Goal: Information Seeking & Learning: Learn about a topic

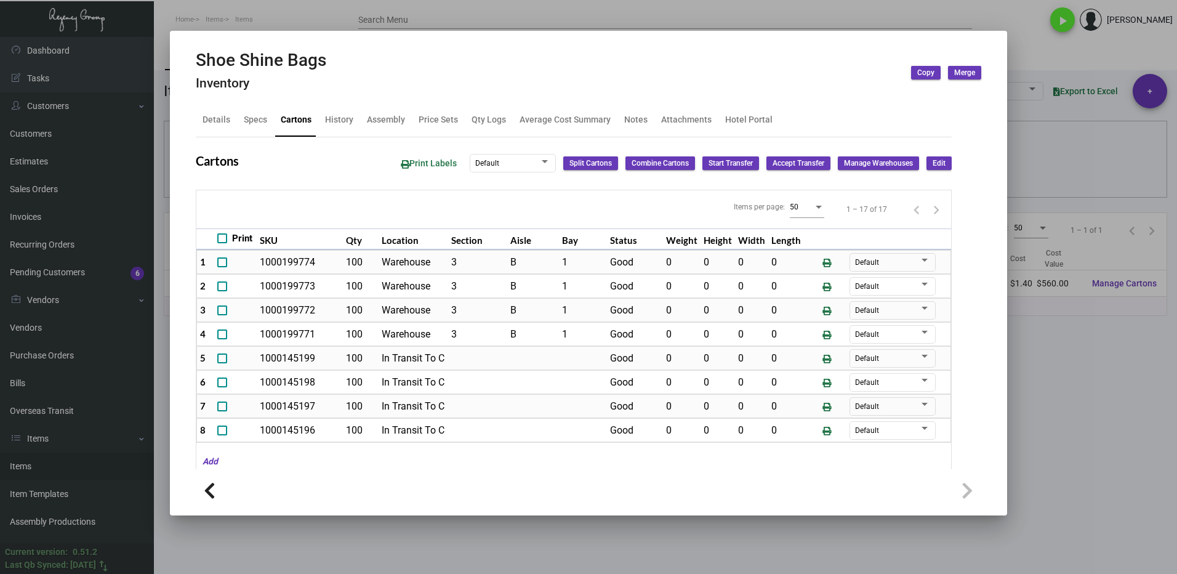
scroll to position [225, 0]
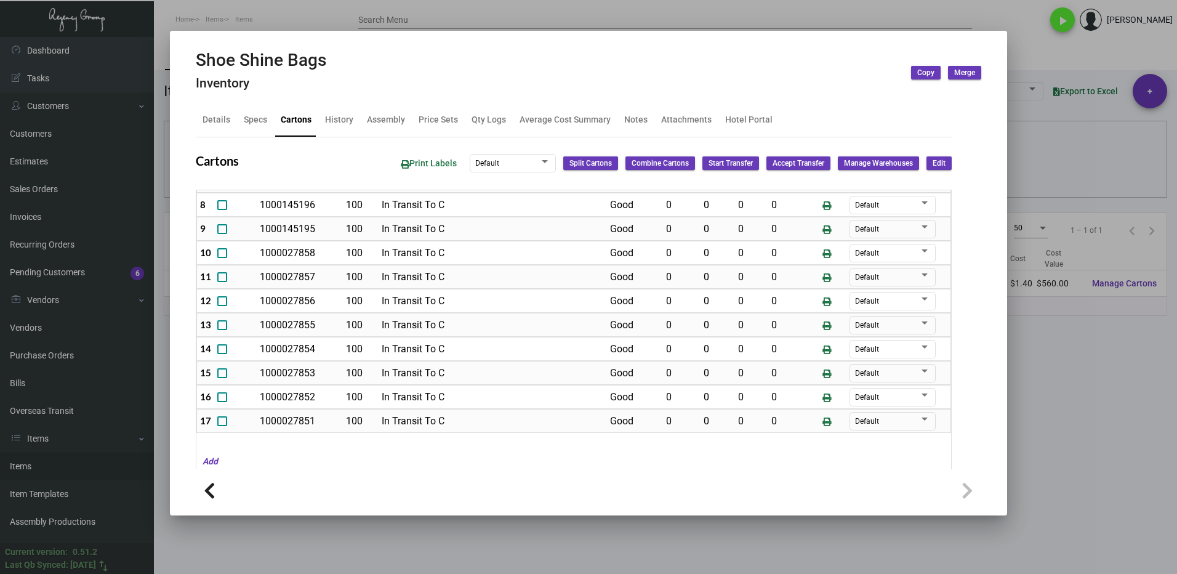
click at [1080, 385] on div at bounding box center [588, 287] width 1177 height 574
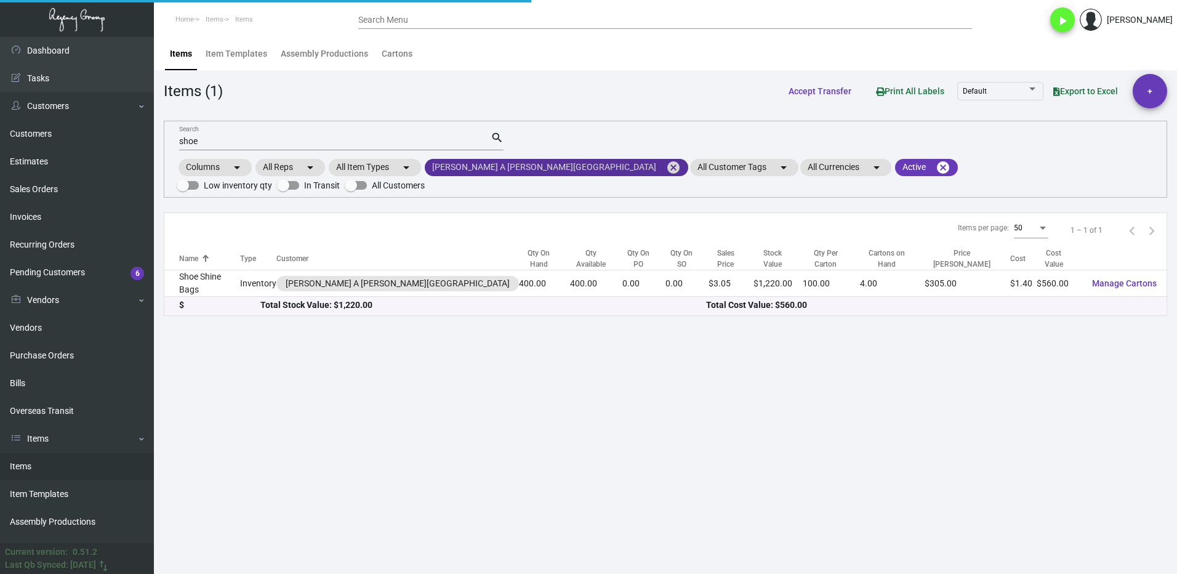
click at [666, 162] on mat-icon "cancel" at bounding box center [673, 167] width 15 height 15
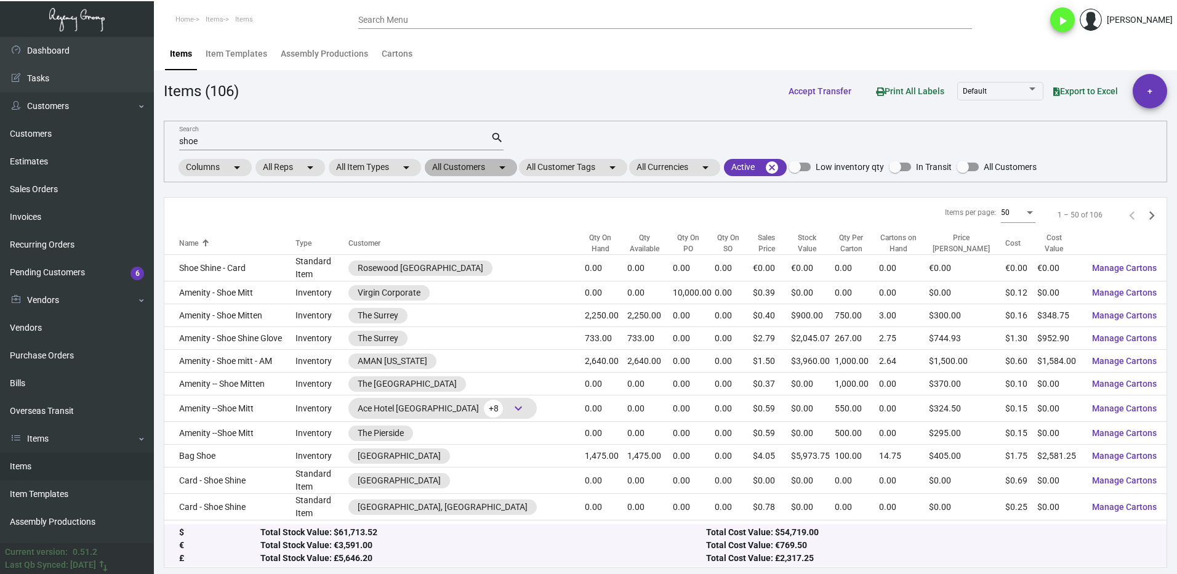
click at [468, 172] on mat-chip "All Customers arrow_drop_down" at bounding box center [471, 167] width 92 height 17
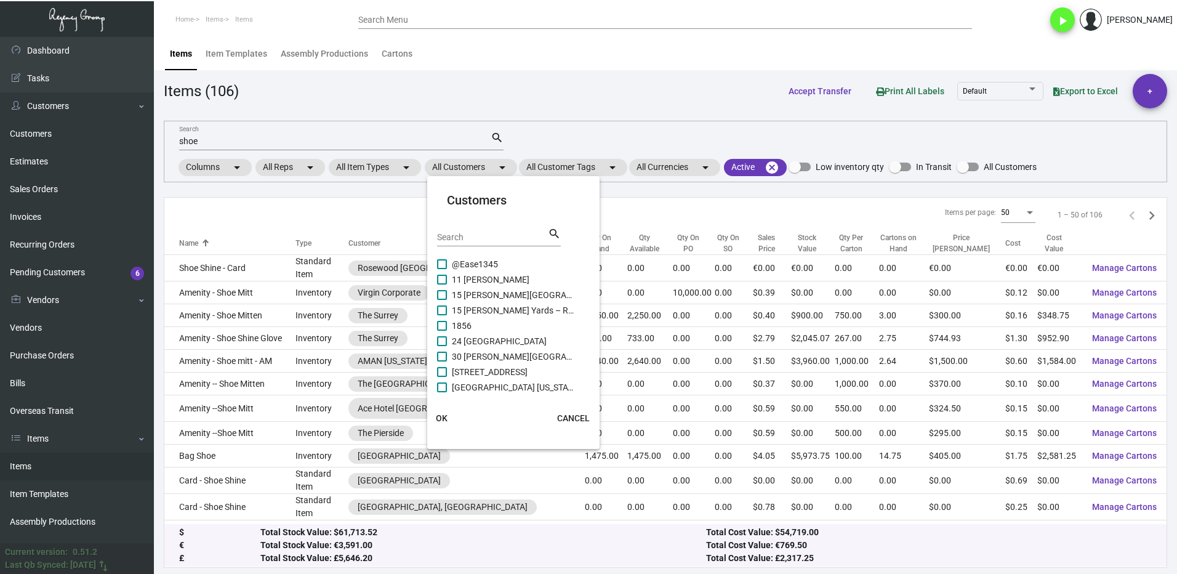
click at [457, 241] on input "Search" at bounding box center [492, 238] width 111 height 10
type input "soho house"
drag, startPoint x: 442, startPoint y: 262, endPoint x: 444, endPoint y: 273, distance: 12.0
click at [443, 262] on span at bounding box center [442, 264] width 10 height 10
click at [442, 269] on input "Soho House [GEOGRAPHIC_DATA]" at bounding box center [441, 269] width 1 height 1
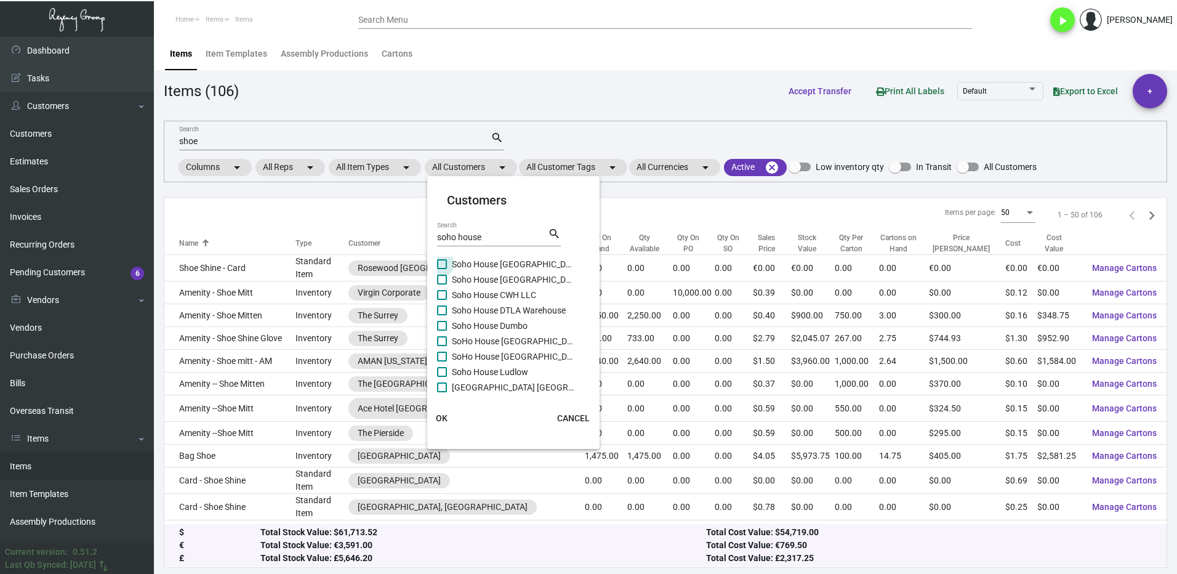
checkbox input "true"
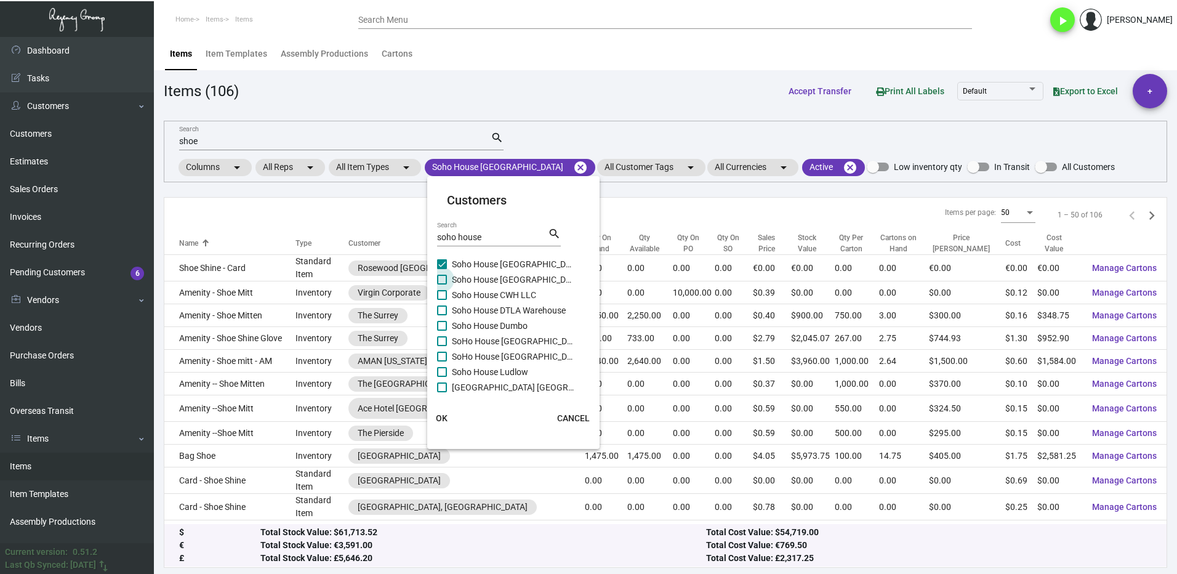
drag, startPoint x: 444, startPoint y: 273, endPoint x: 449, endPoint y: 291, distance: 17.8
click at [445, 275] on label "Soho House [GEOGRAPHIC_DATA]" at bounding box center [506, 279] width 138 height 15
click at [442, 284] on input "Soho House [GEOGRAPHIC_DATA]" at bounding box center [441, 284] width 1 height 1
checkbox input "true"
drag, startPoint x: 449, startPoint y: 291, endPoint x: 451, endPoint y: 311, distance: 20.5
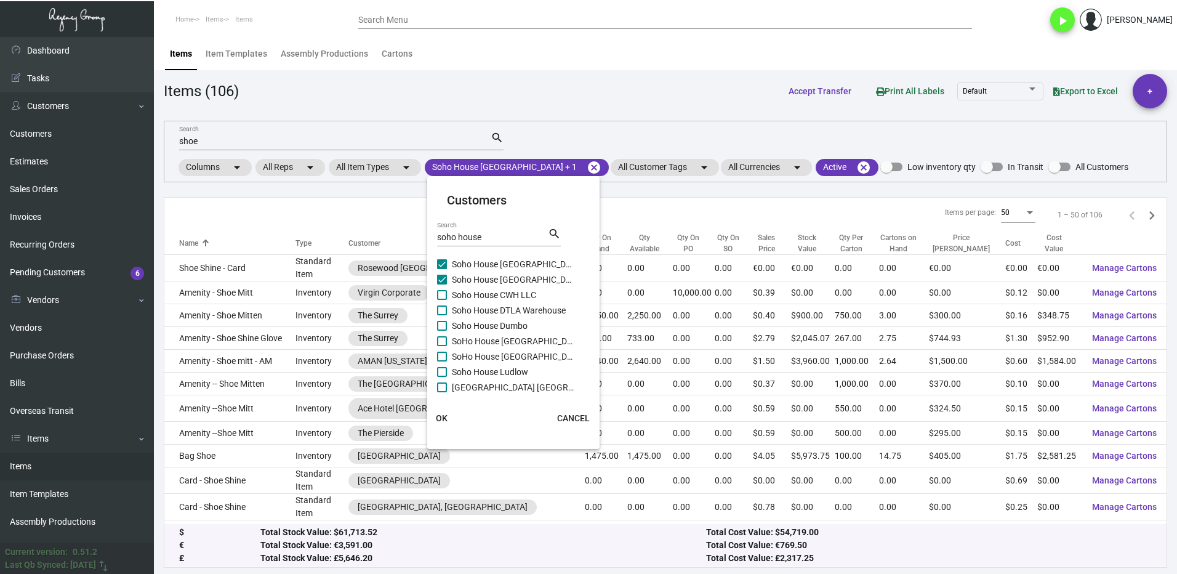
click at [449, 292] on label "Soho House CWH LLC" at bounding box center [506, 294] width 138 height 15
click at [442, 300] on input "Soho House CWH LLC" at bounding box center [441, 300] width 1 height 1
checkbox input "true"
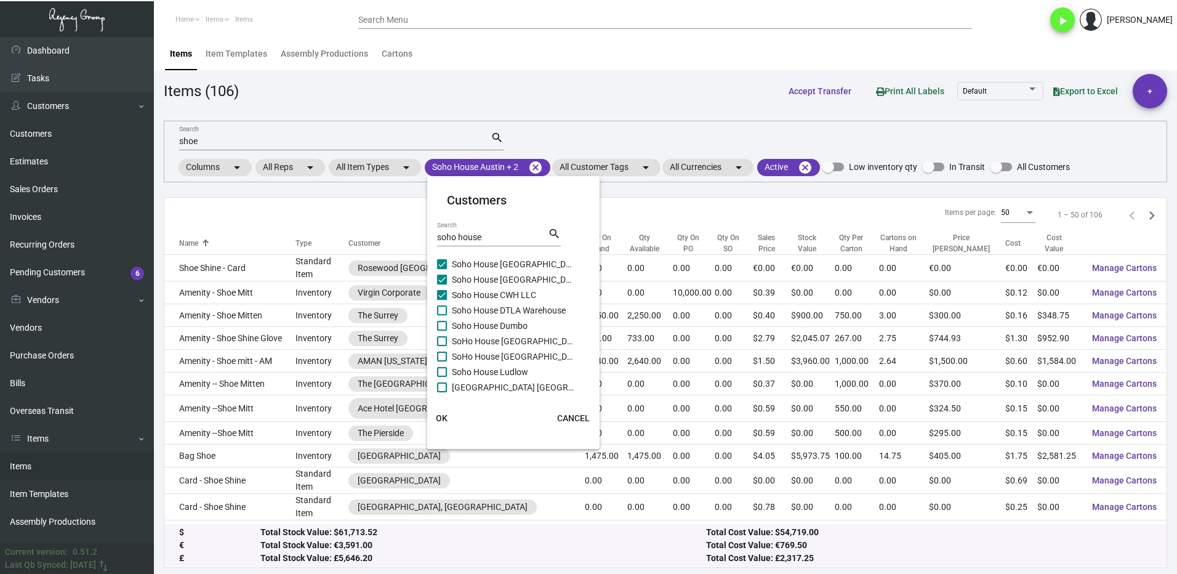
click at [451, 311] on label "Soho House DTLA Warehouse" at bounding box center [506, 310] width 138 height 15
click at [442, 315] on input "Soho House DTLA Warehouse" at bounding box center [441, 315] width 1 height 1
checkbox input "true"
click at [452, 332] on span "Soho House Dumbo" at bounding box center [513, 325] width 123 height 15
click at [442, 331] on input "Soho House Dumbo" at bounding box center [441, 331] width 1 height 1
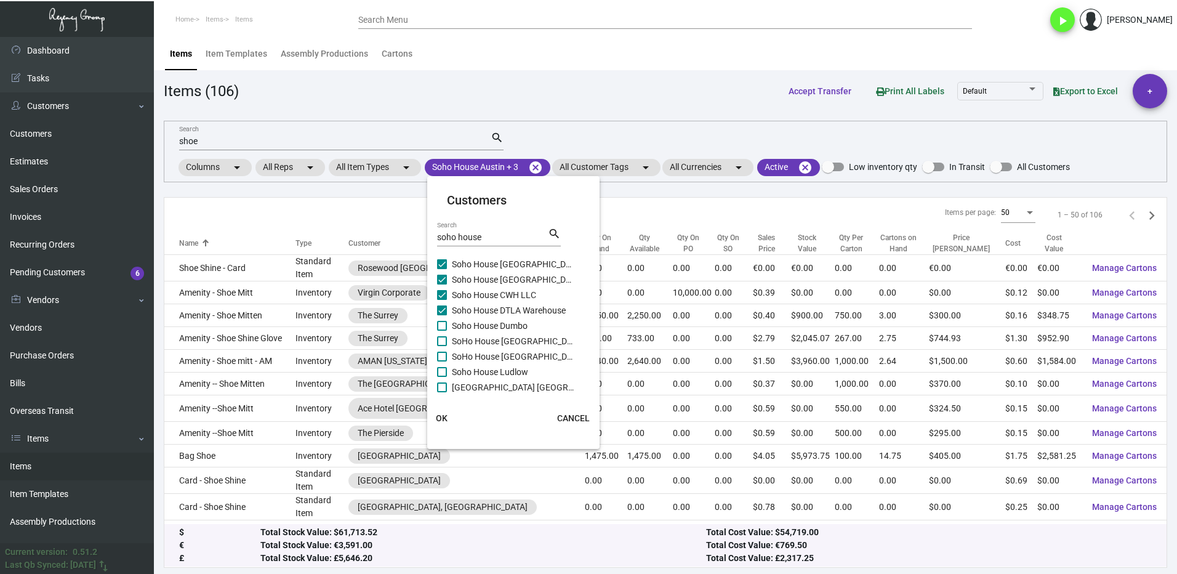
checkbox input "true"
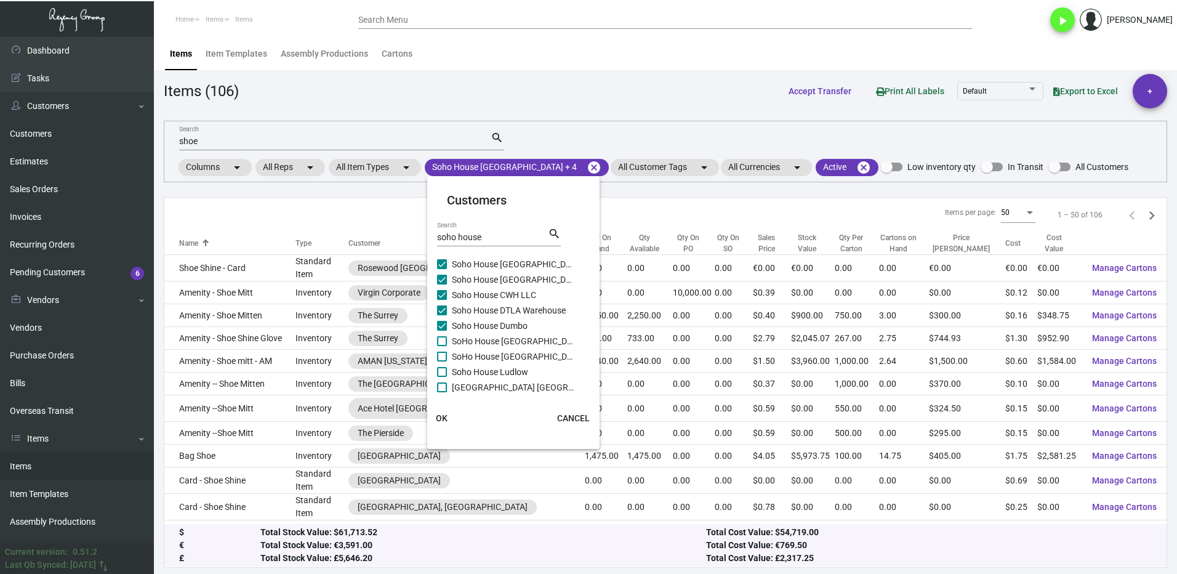
click at [449, 337] on label "SoHo House [GEOGRAPHIC_DATA]" at bounding box center [506, 341] width 138 height 15
click at [442, 346] on input "SoHo House [GEOGRAPHIC_DATA]" at bounding box center [441, 346] width 1 height 1
checkbox input "true"
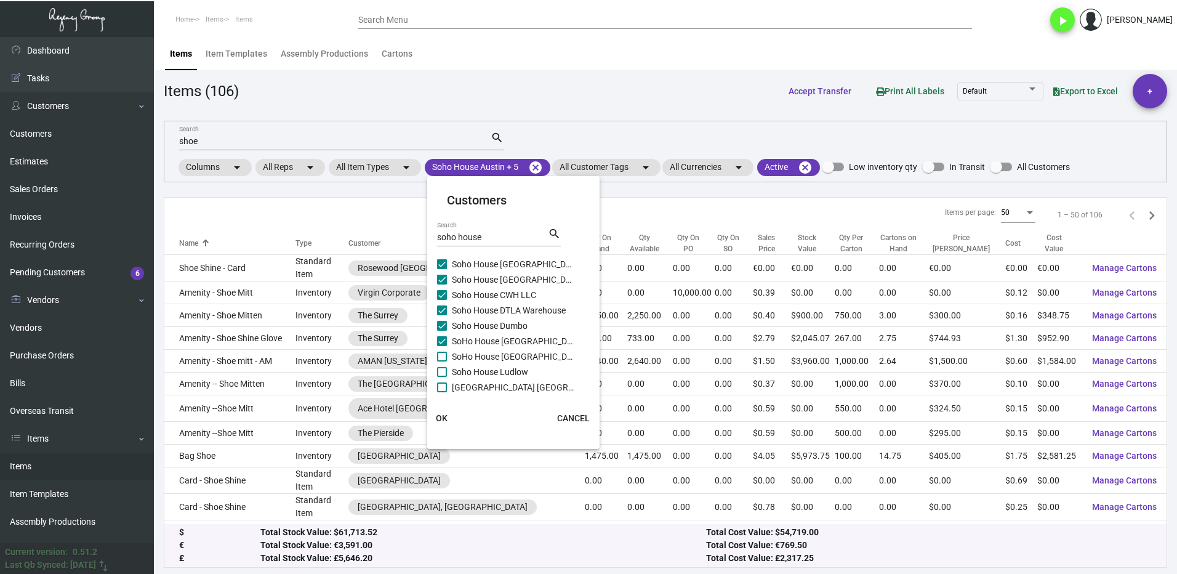
click at [446, 357] on span at bounding box center [442, 357] width 10 height 10
click at [442, 361] on input "SoHo House [GEOGRAPHIC_DATA]" at bounding box center [441, 361] width 1 height 1
checkbox input "true"
click at [443, 374] on span at bounding box center [442, 372] width 10 height 10
click at [442, 377] on input "Soho House Ludlow" at bounding box center [441, 377] width 1 height 1
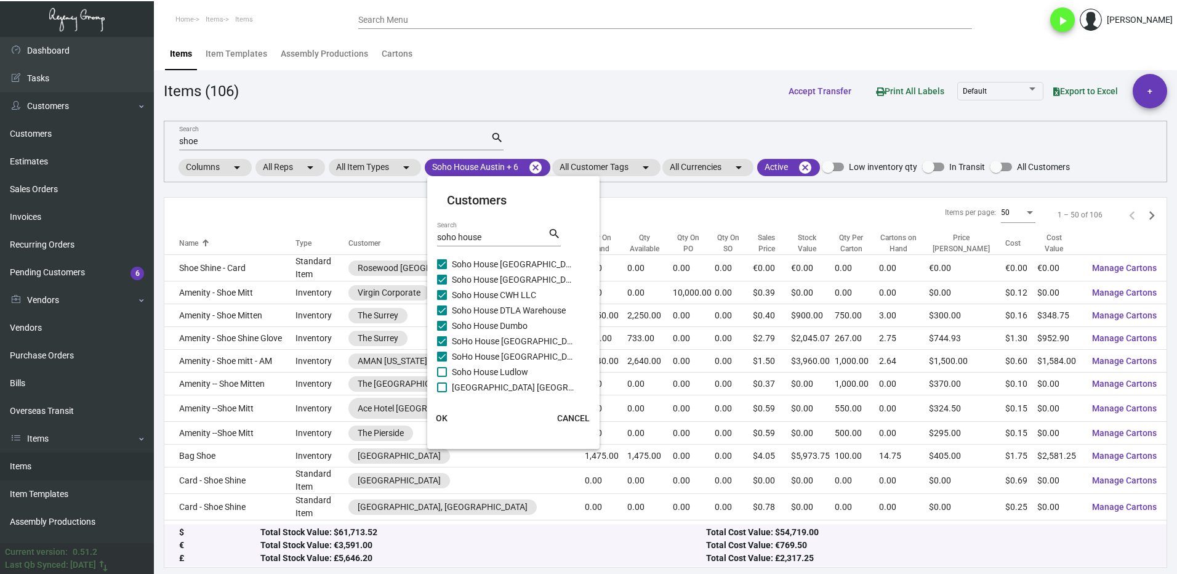
checkbox input "true"
click at [448, 384] on label "[GEOGRAPHIC_DATA] [GEOGRAPHIC_DATA]" at bounding box center [506, 387] width 138 height 15
click at [442, 392] on input "[GEOGRAPHIC_DATA] [GEOGRAPHIC_DATA]" at bounding box center [441, 392] width 1 height 1
checkbox input "true"
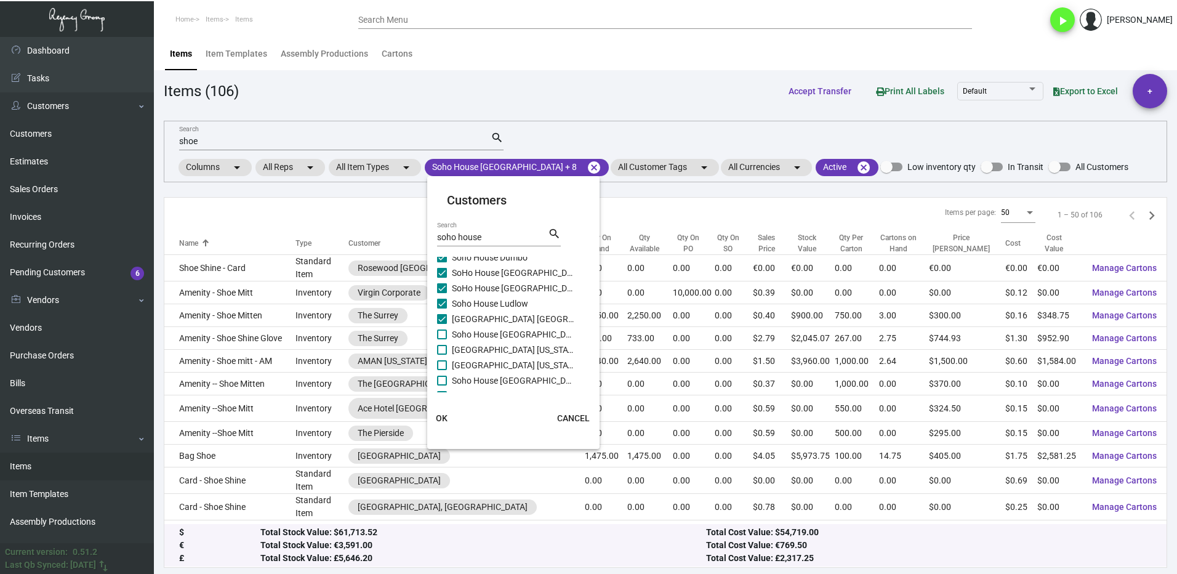
scroll to position [111, 0]
click at [446, 288] on span at bounding box center [442, 292] width 10 height 10
click at [442, 297] on input "Soho House [GEOGRAPHIC_DATA]" at bounding box center [441, 297] width 1 height 1
checkbox input "true"
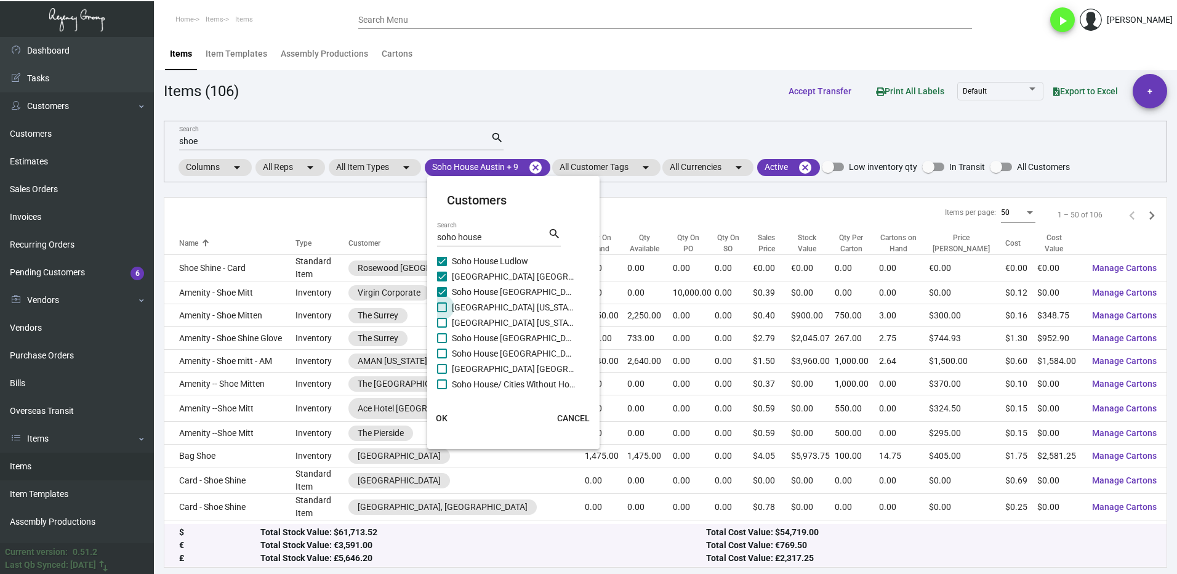
drag, startPoint x: 443, startPoint y: 302, endPoint x: 444, endPoint y: 321, distance: 19.8
click at [443, 302] on label "[GEOGRAPHIC_DATA] [US_STATE]" at bounding box center [506, 307] width 138 height 15
click at [442, 312] on input "[GEOGRAPHIC_DATA] [US_STATE]" at bounding box center [441, 312] width 1 height 1
checkbox input "true"
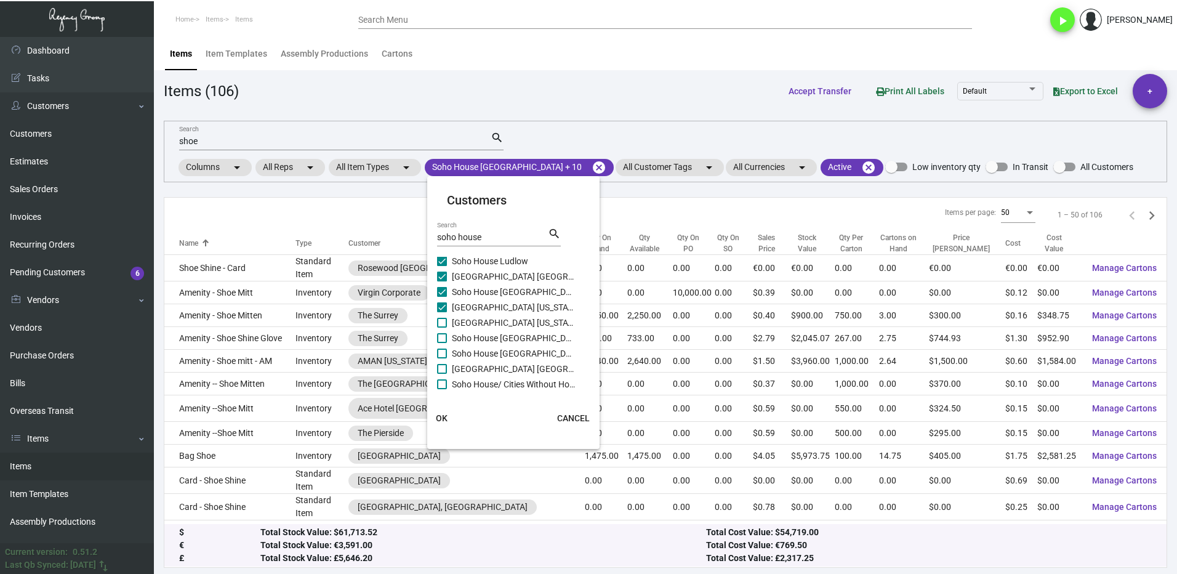
click at [443, 325] on span at bounding box center [442, 323] width 10 height 10
click at [442, 328] on input "[GEOGRAPHIC_DATA] [US_STATE] - Support Office" at bounding box center [441, 328] width 1 height 1
checkbox input "true"
click at [446, 337] on span at bounding box center [442, 338] width 10 height 10
click at [442, 343] on input "Soho House [GEOGRAPHIC_DATA]" at bounding box center [441, 343] width 1 height 1
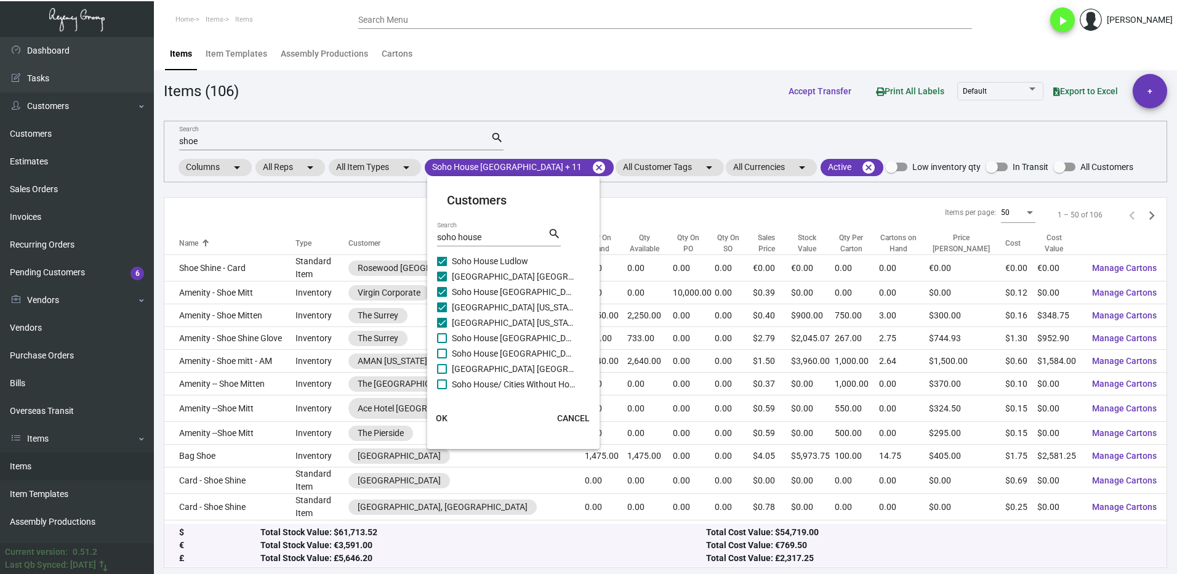
checkbox input "true"
drag, startPoint x: 444, startPoint y: 352, endPoint x: 443, endPoint y: 365, distance: 13.6
click at [443, 353] on span at bounding box center [442, 353] width 10 height 10
click at [442, 358] on input "Soho House [GEOGRAPHIC_DATA]" at bounding box center [441, 358] width 1 height 1
checkbox input "true"
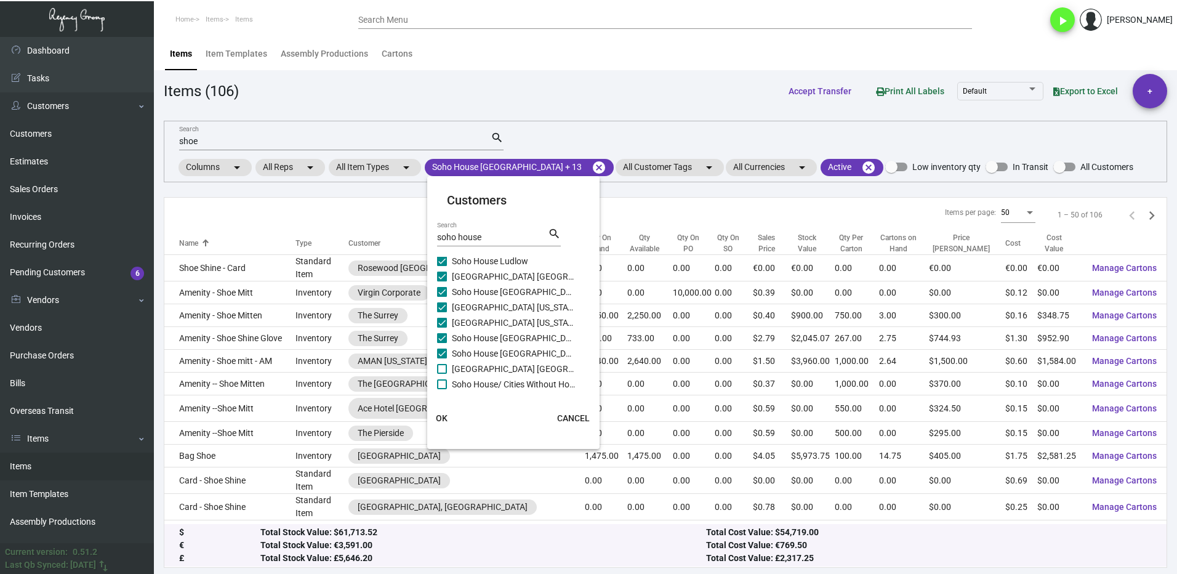
click at [443, 366] on span at bounding box center [442, 369] width 10 height 10
click at [442, 374] on input "[GEOGRAPHIC_DATA] [GEOGRAPHIC_DATA]" at bounding box center [441, 374] width 1 height 1
checkbox input "true"
click at [444, 380] on span at bounding box center [442, 384] width 10 height 10
click at [442, 389] on input "Soho House/ Cities Without Houses" at bounding box center [441, 389] width 1 height 1
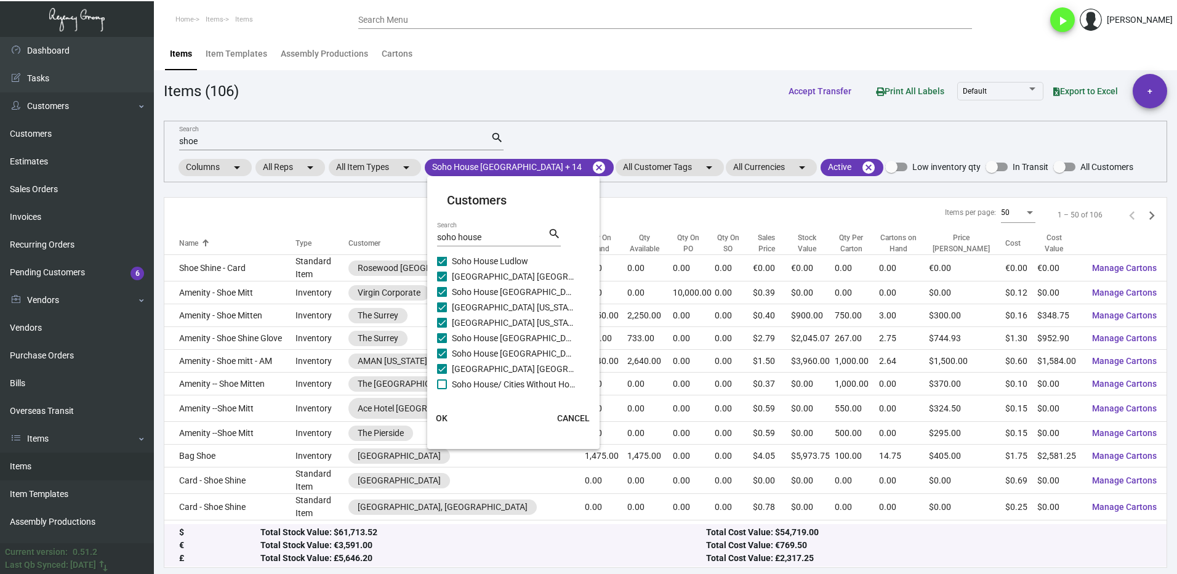
checkbox input "true"
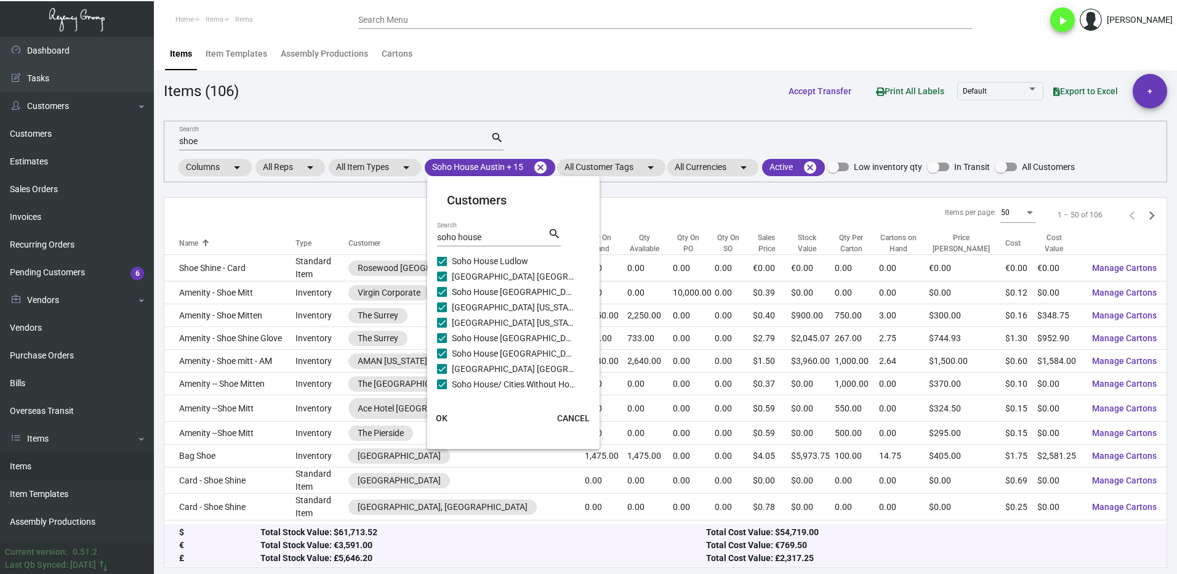
click at [444, 415] on span "OK" at bounding box center [442, 418] width 12 height 10
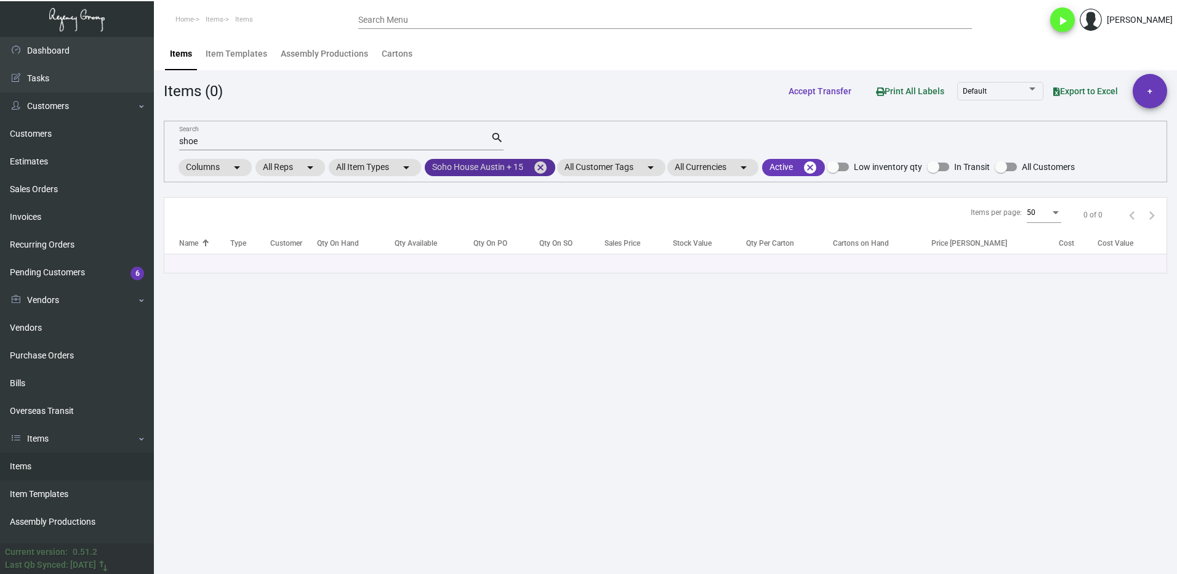
click at [484, 167] on mat-chip "Soho House [GEOGRAPHIC_DATA] + 15 cancel" at bounding box center [490, 167] width 131 height 17
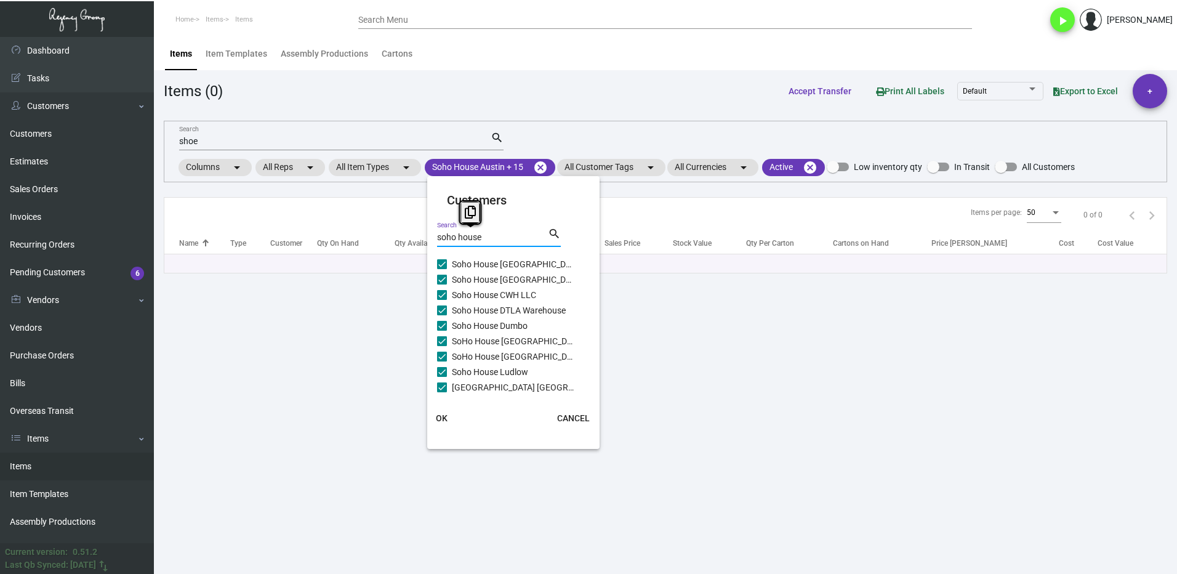
drag, startPoint x: 492, startPoint y: 240, endPoint x: 457, endPoint y: 244, distance: 35.9
click at [457, 244] on div "soho house Search" at bounding box center [492, 236] width 111 height 19
type input "soho"
checkbox input "false"
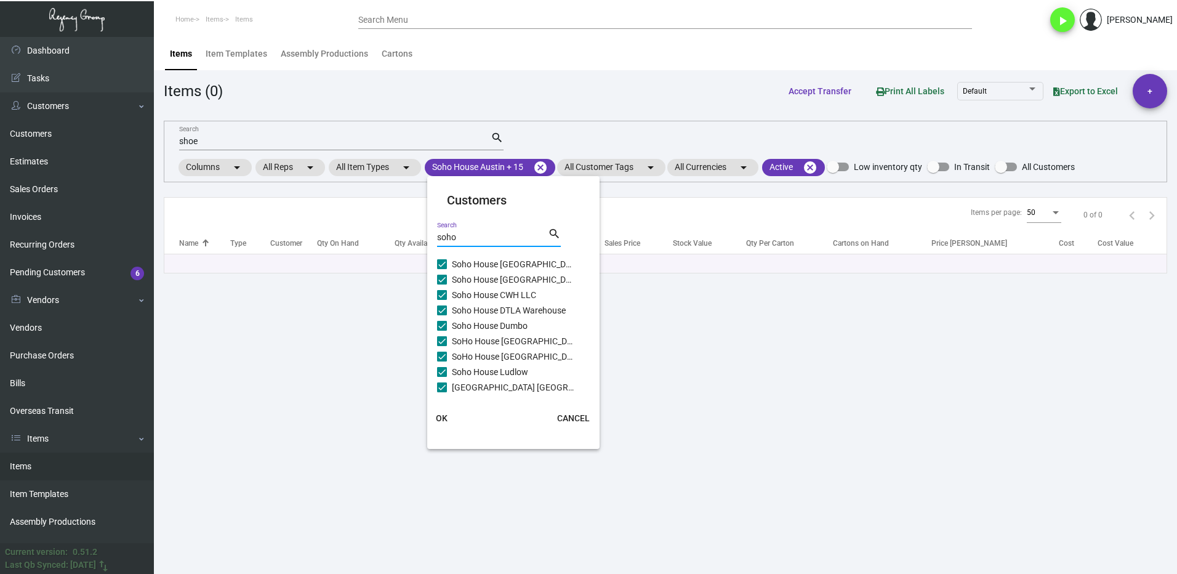
checkbox input "false"
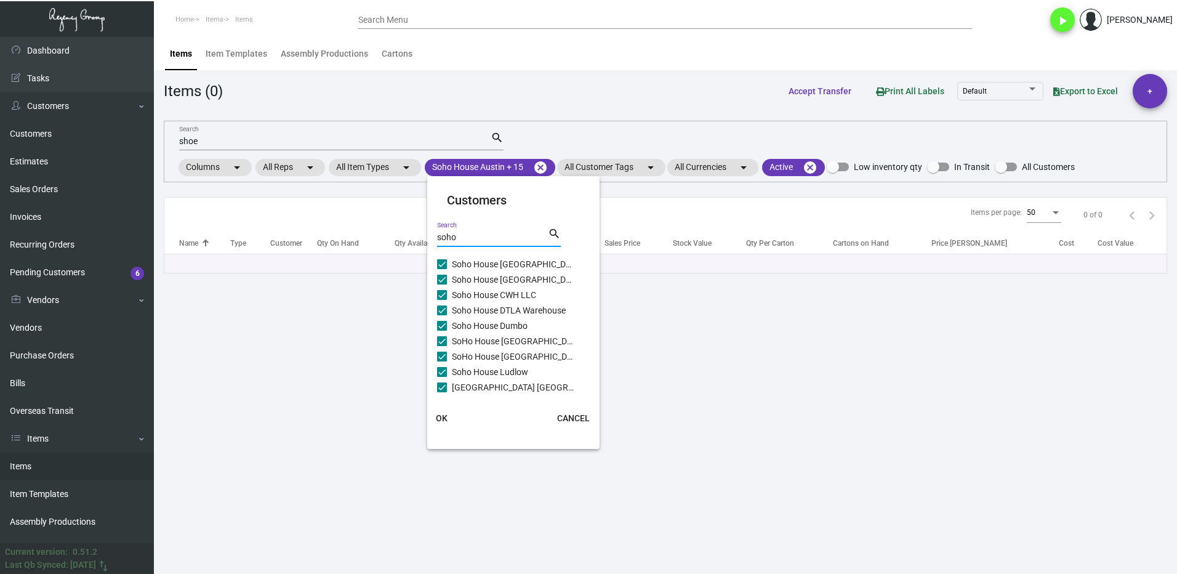
checkbox input "false"
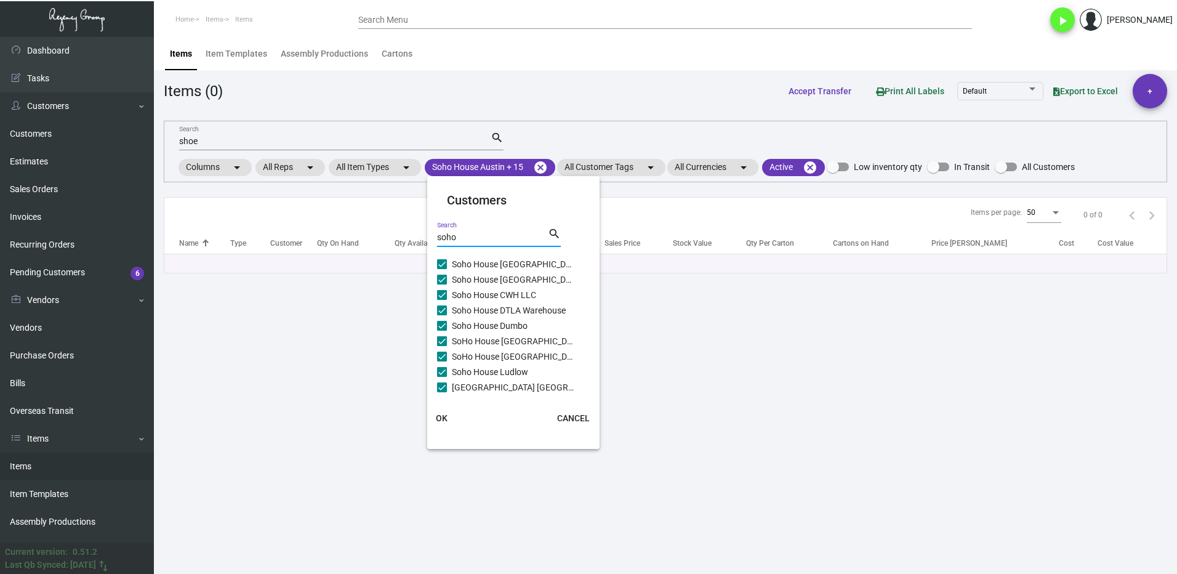
checkbox input "false"
type input "soho wo"
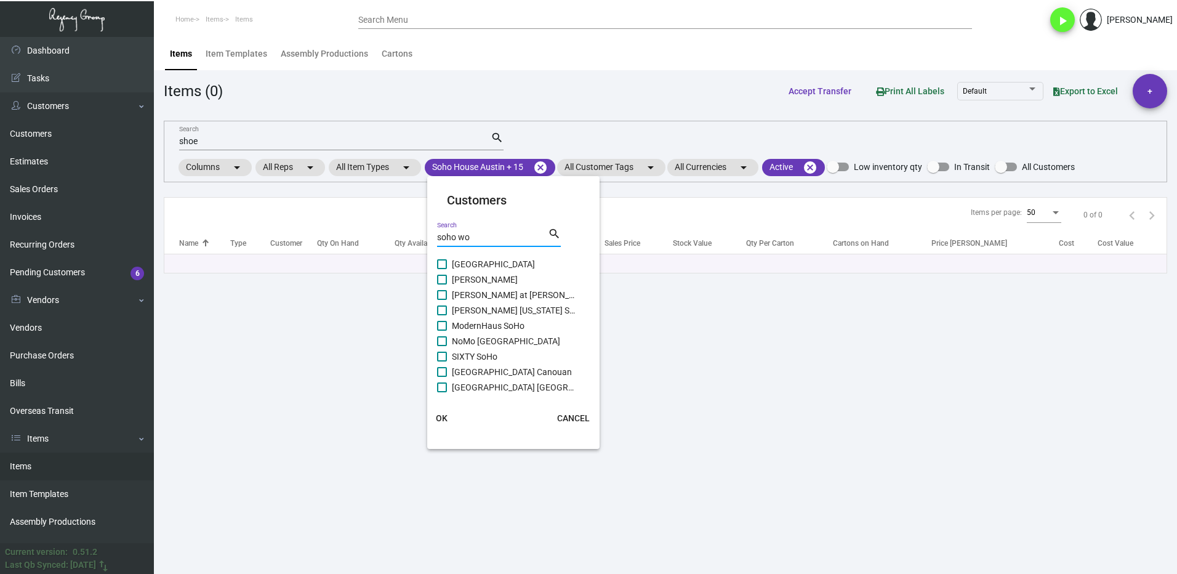
checkbox input "false"
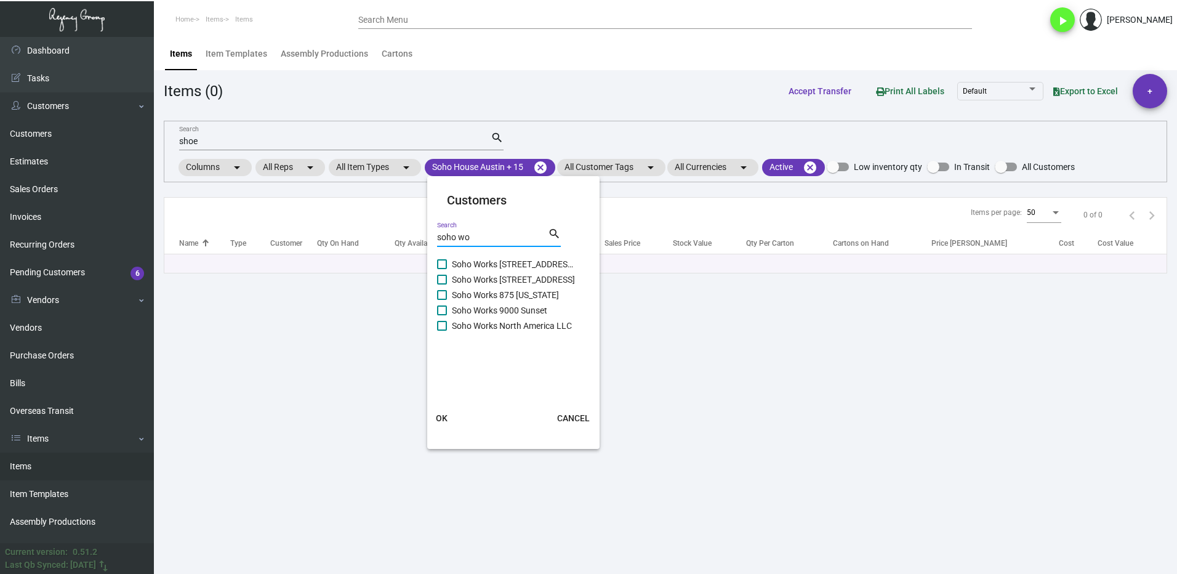
type input "soho wo"
click at [441, 268] on span at bounding box center [442, 264] width 10 height 10
click at [441, 269] on input "Soho Works [STREET_ADDRESS][PERSON_NAME]" at bounding box center [441, 269] width 1 height 1
checkbox input "true"
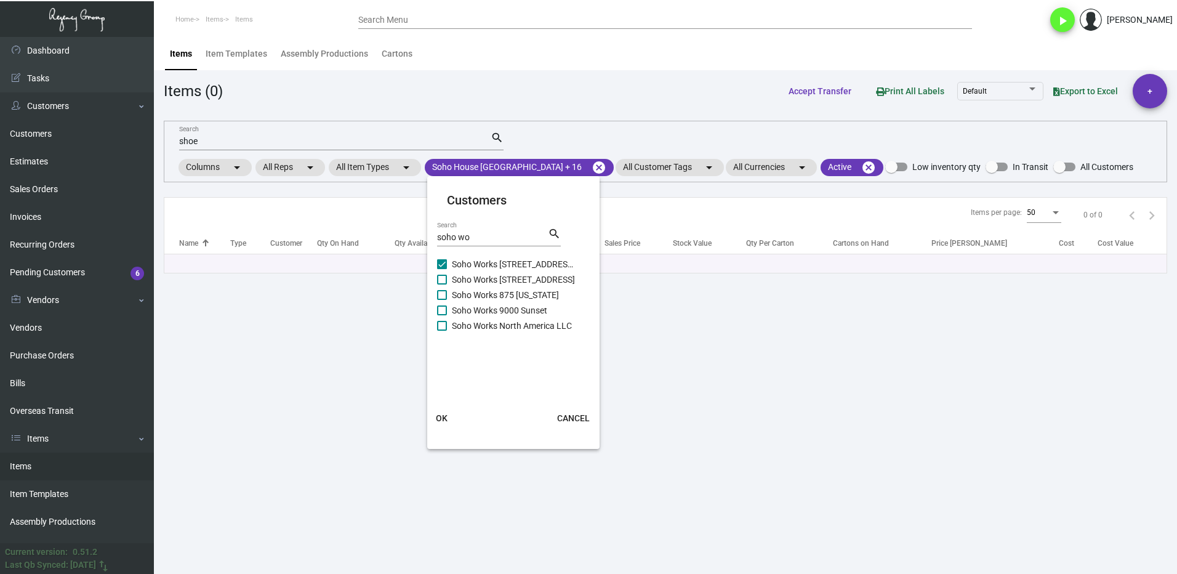
click at [442, 278] on span at bounding box center [442, 280] width 10 height 10
click at [442, 284] on input "Soho Works [STREET_ADDRESS]" at bounding box center [441, 284] width 1 height 1
checkbox input "true"
click at [447, 290] on label "Soho Works 875 [US_STATE]" at bounding box center [506, 294] width 138 height 15
click at [442, 300] on input "Soho Works 875 [US_STATE]" at bounding box center [441, 300] width 1 height 1
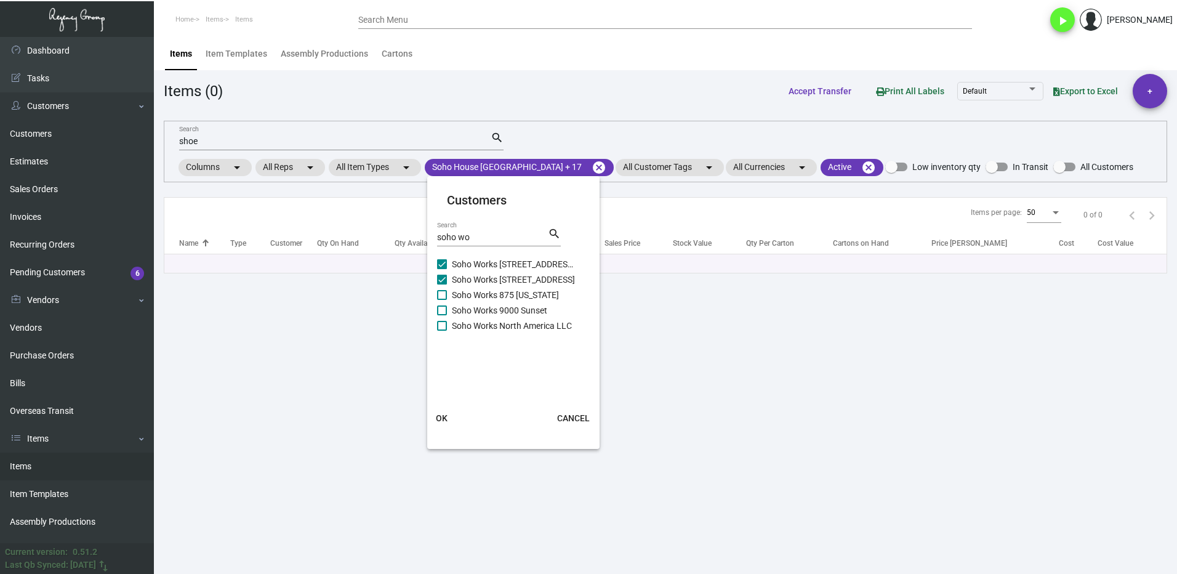
checkbox input "true"
click at [447, 305] on label "Soho Works 9000 Sunset" at bounding box center [506, 310] width 138 height 15
click at [442, 315] on input "Soho Works 9000 Sunset" at bounding box center [441, 315] width 1 height 1
checkbox input "true"
click at [447, 321] on label "Soho Works North America LLC" at bounding box center [506, 325] width 138 height 15
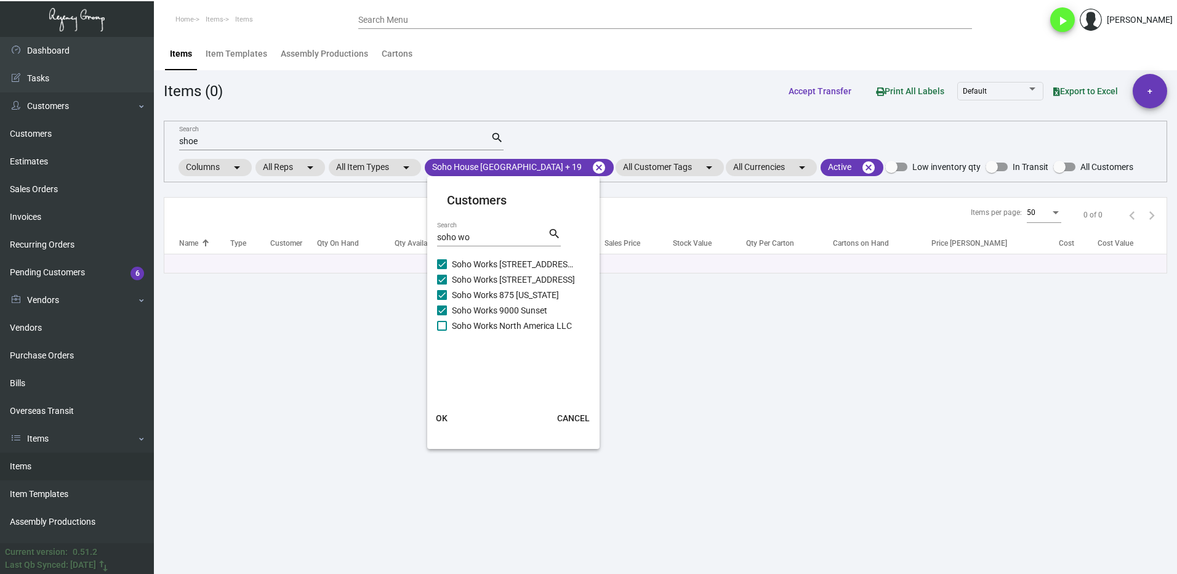
click at [442, 331] on input "Soho Works North America LLC" at bounding box center [441, 331] width 1 height 1
checkbox input "true"
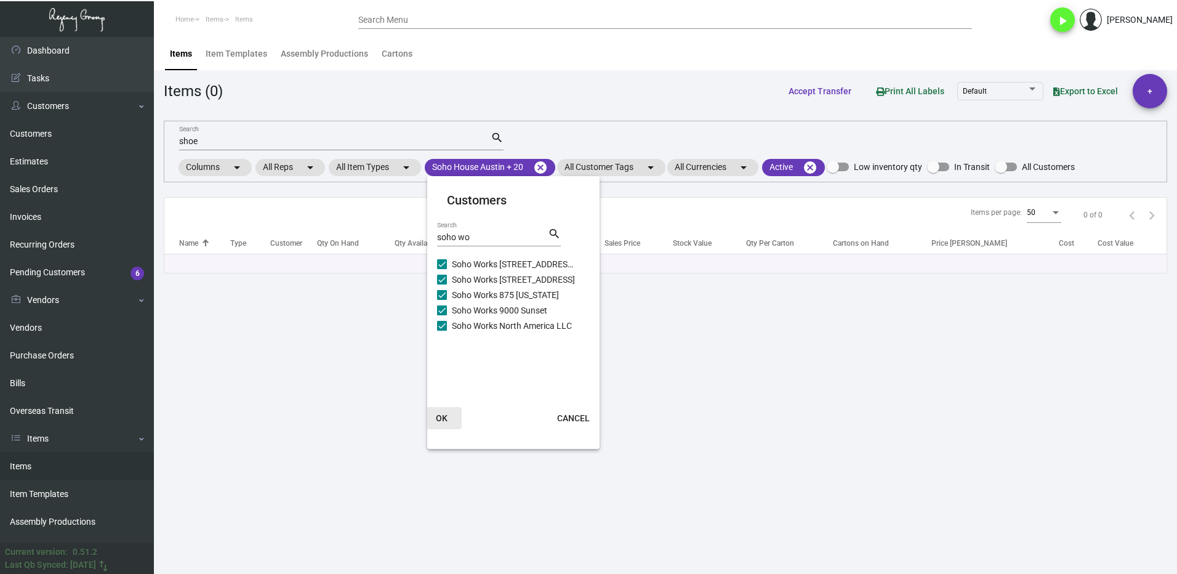
click at [453, 414] on button "OK" at bounding box center [441, 418] width 39 height 22
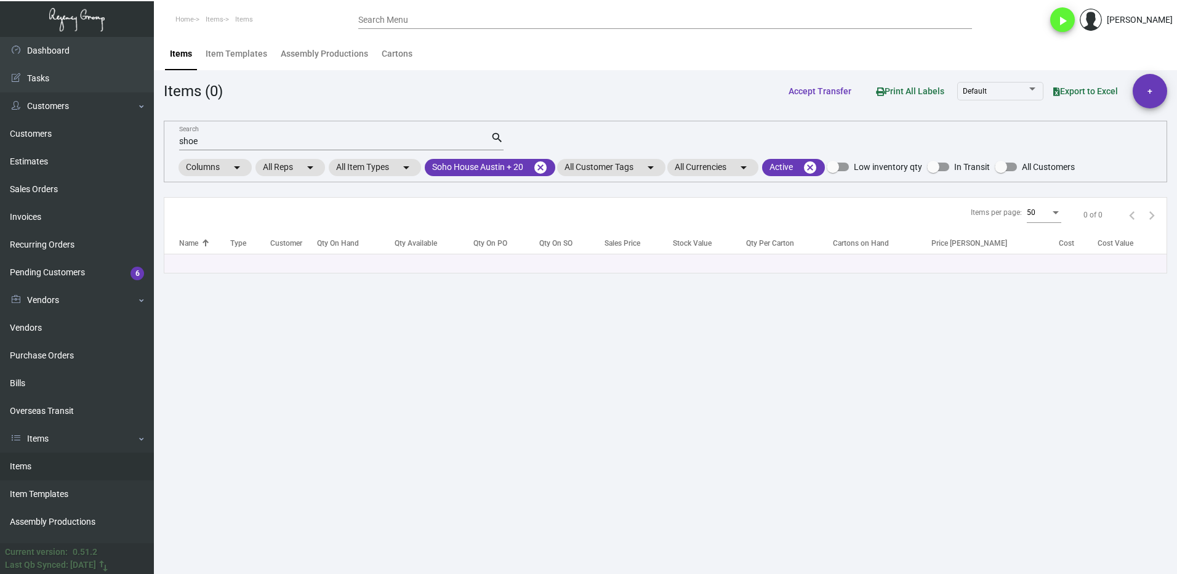
click at [246, 143] on input "shoe" at bounding box center [335, 142] width 312 height 10
type input "s"
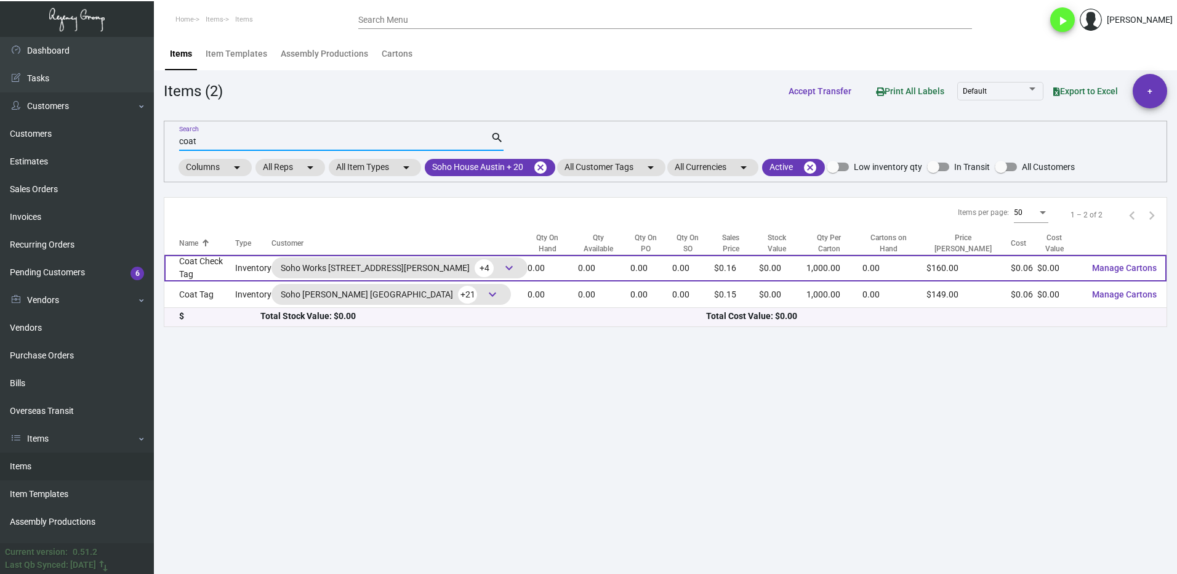
type input "coat"
click at [235, 267] on td "Coat Check Tag" at bounding box center [199, 268] width 71 height 26
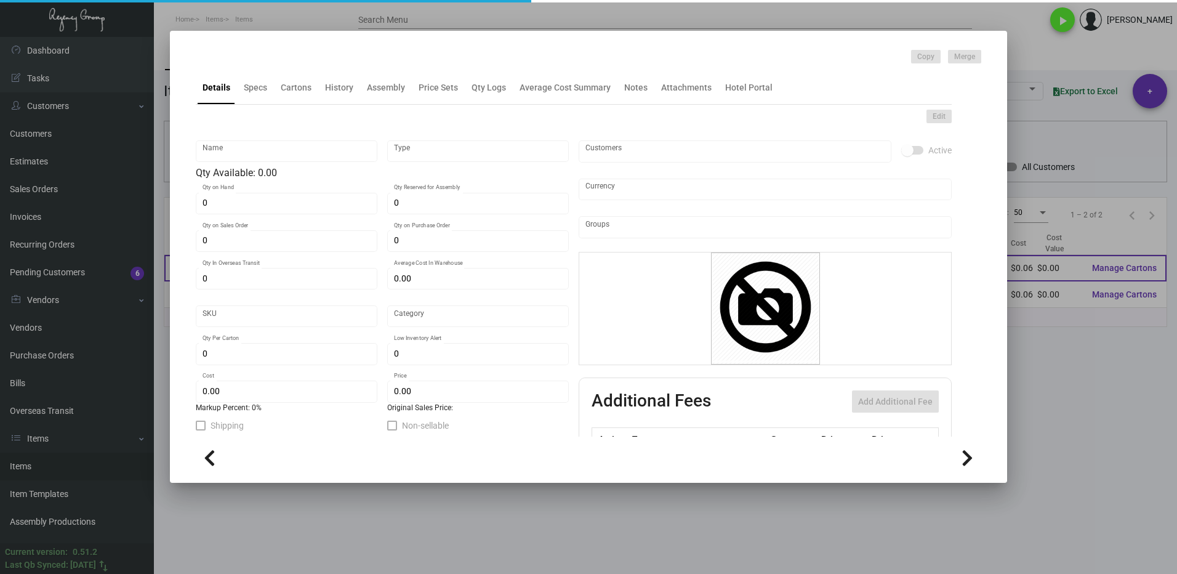
type input "Coat Check Tag"
type input "Inventory"
type input "$ 0.00"
type input "SW-714-633"
type input "Standard"
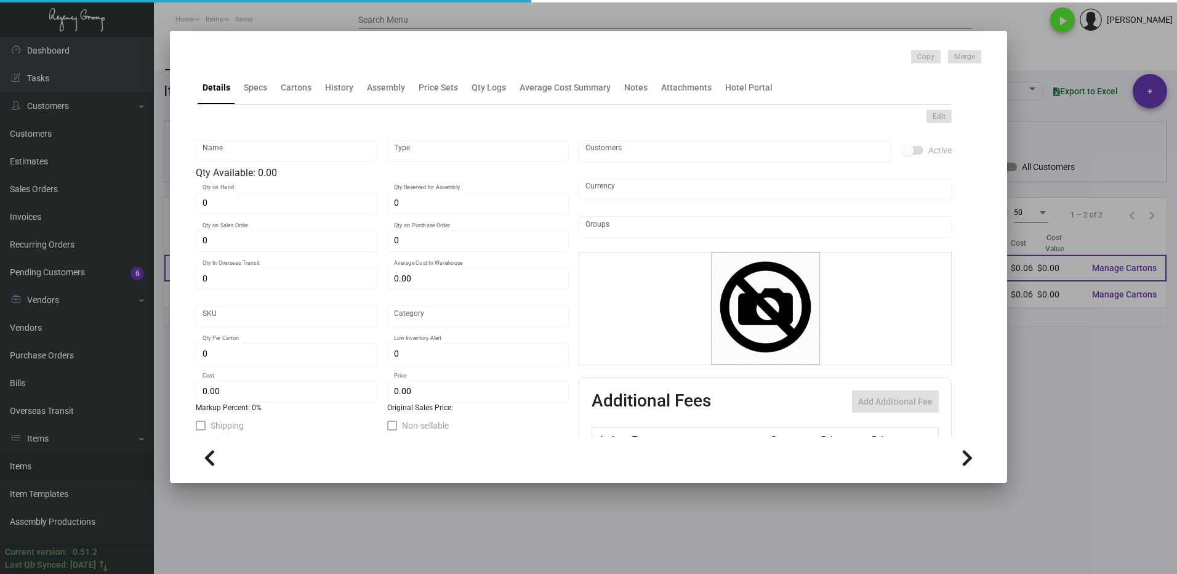
type input "1,000"
type input "$ 0.062"
type input "$ 0.16"
checkbox input "true"
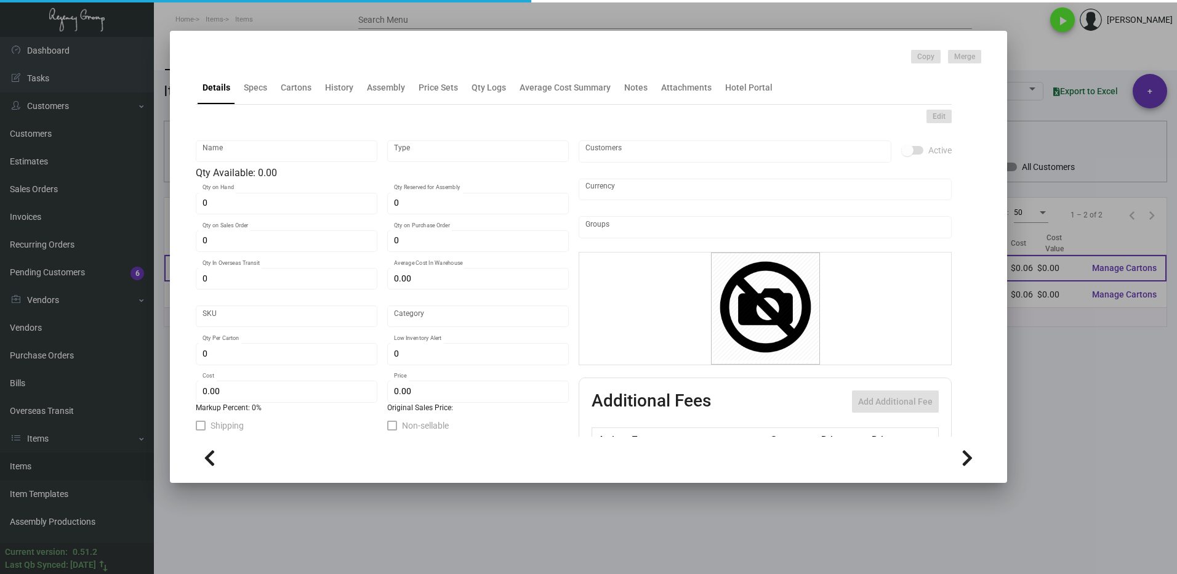
checkbox input "true"
type input "United States Dollar $"
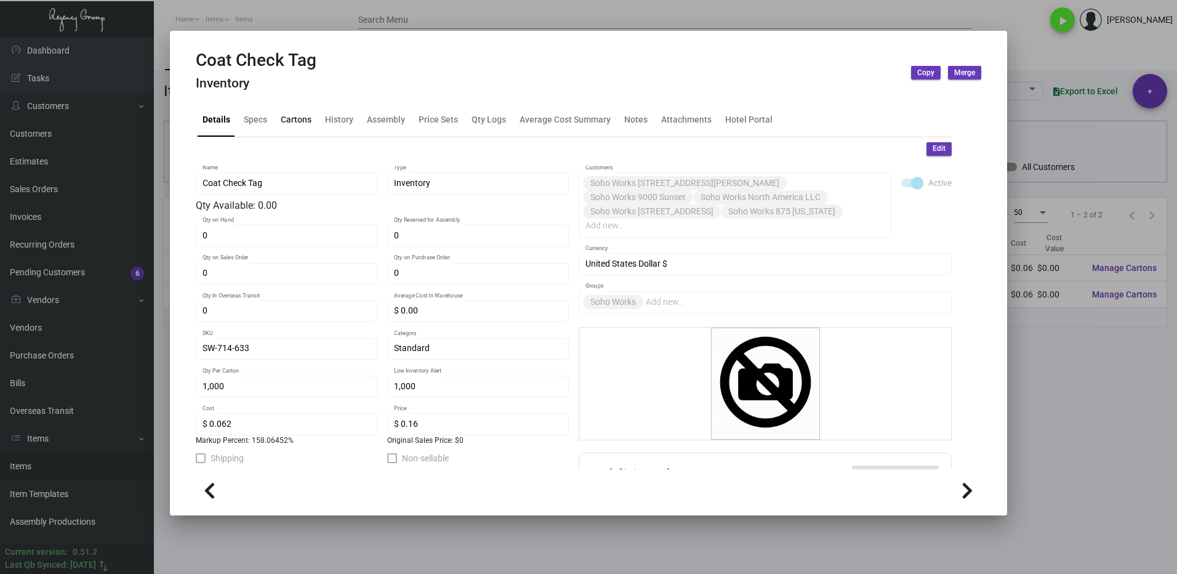
click at [299, 115] on div "Cartons" at bounding box center [296, 119] width 31 height 13
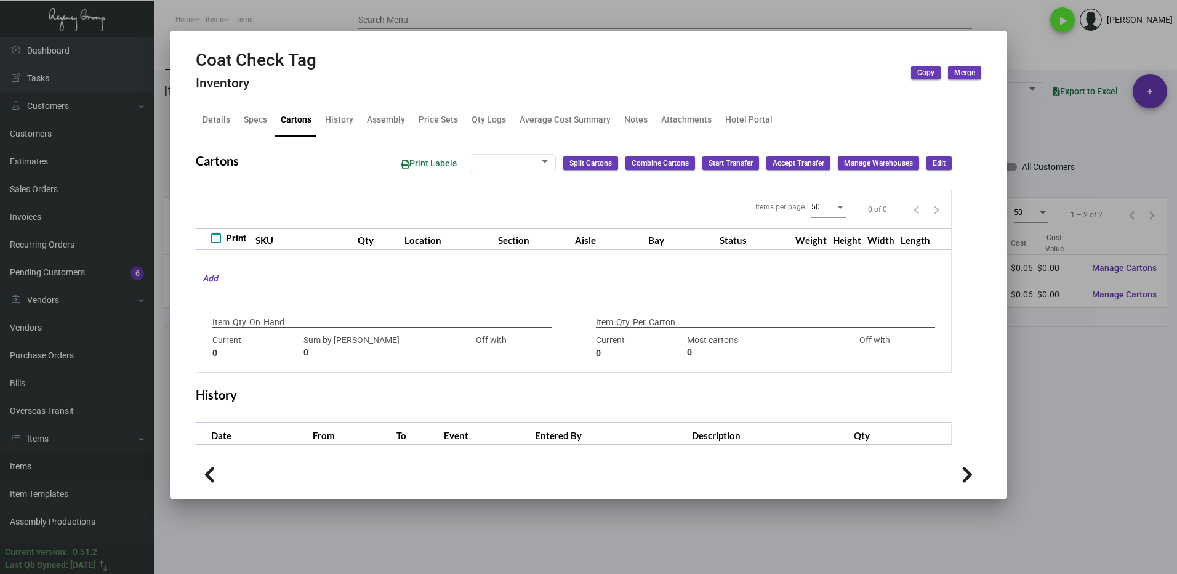
type input "7000"
type input "-7000"
type input "1,000"
type input "5000"
type input "-4000"
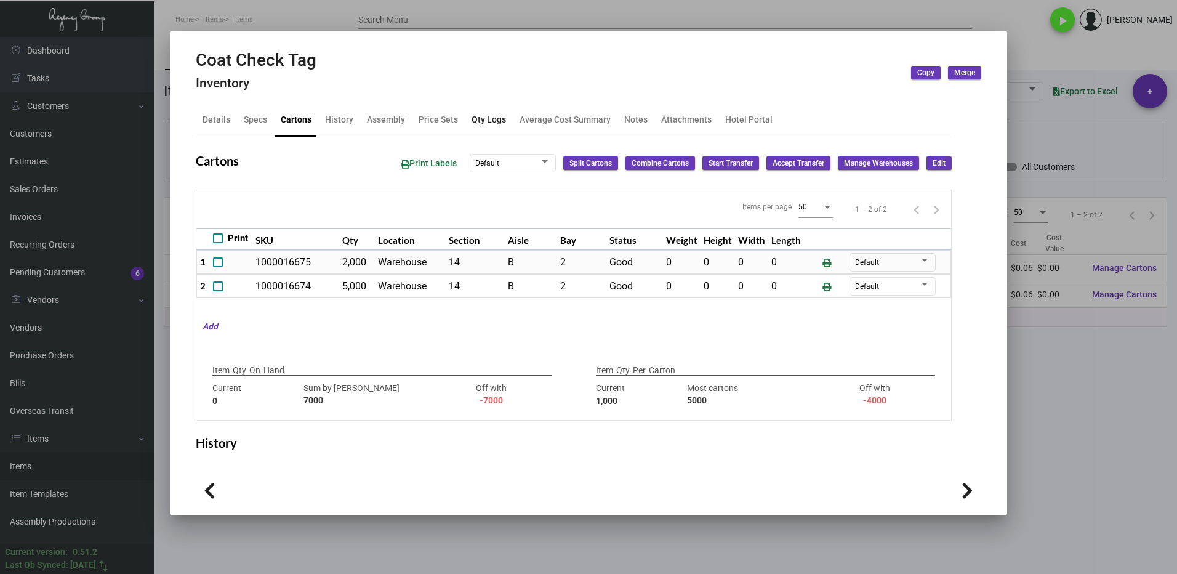
click at [484, 119] on div "Qty Logs" at bounding box center [489, 119] width 34 height 13
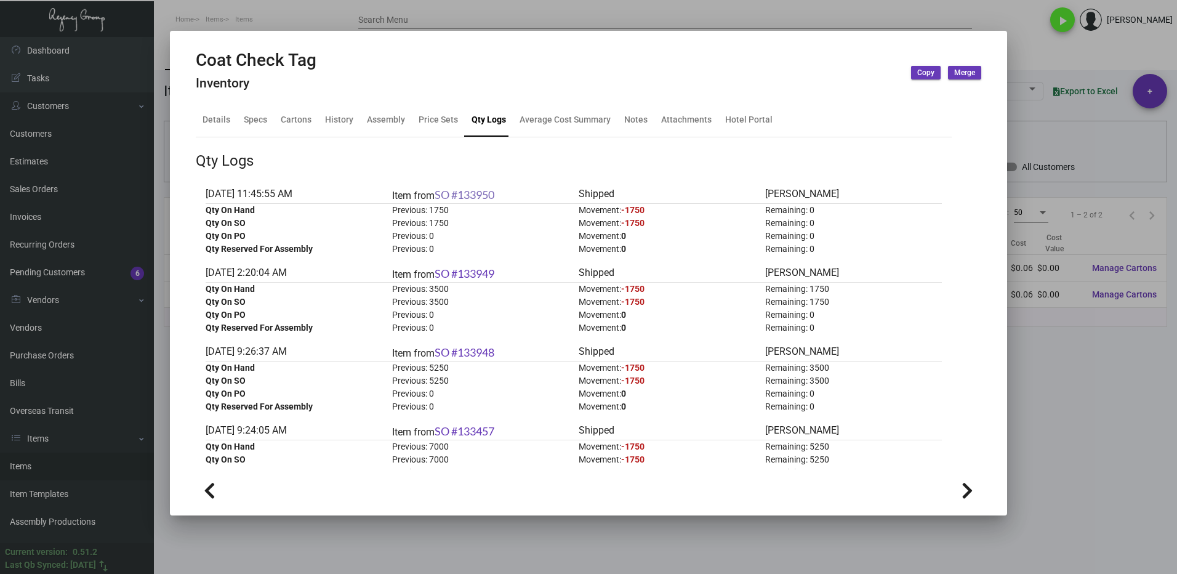
click at [477, 190] on link "SO #133950" at bounding box center [465, 195] width 60 height 14
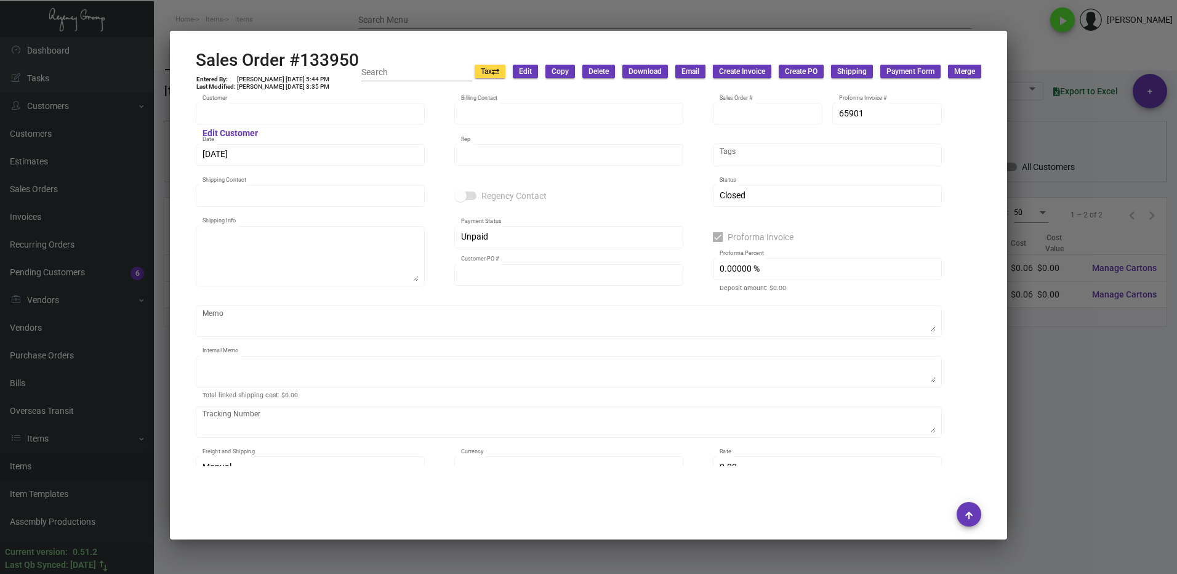
type input "Soho Works 9000 Sunset"
type input "[PERSON_NAME]"
type input "133950"
type input "[DATE]"
type input "[PERSON_NAME]"
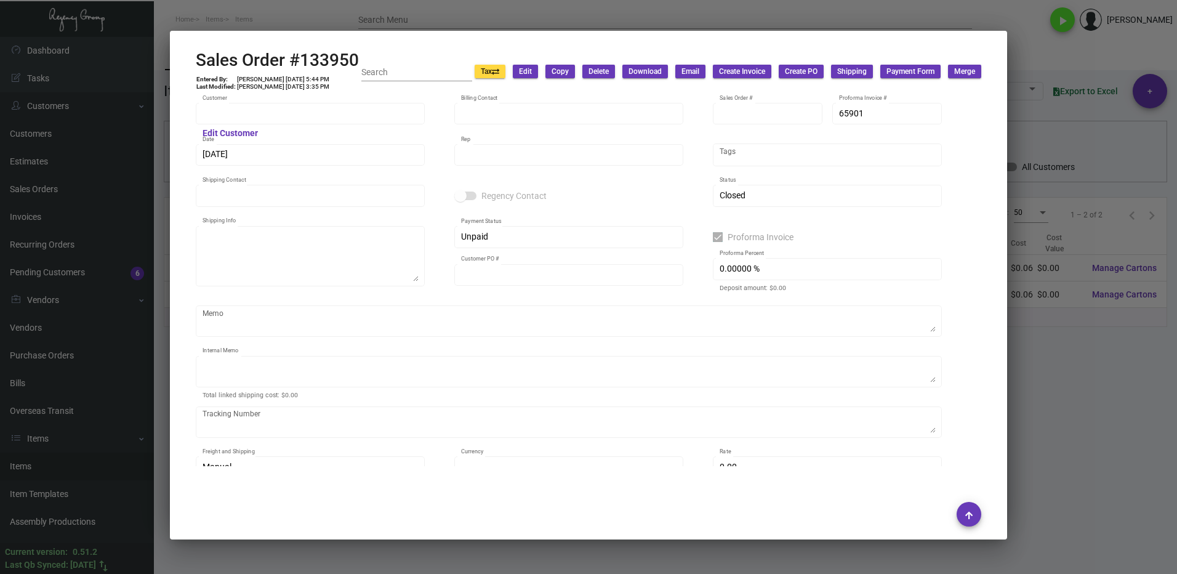
type input "[PERSON_NAME]"
type textarea "Soho Works 9000 Sunset - [PERSON_NAME]"
type input "[PERSON_NAME]"
checkbox input "true"
type textarea "TRASH, MARKED AS SHIPPED"
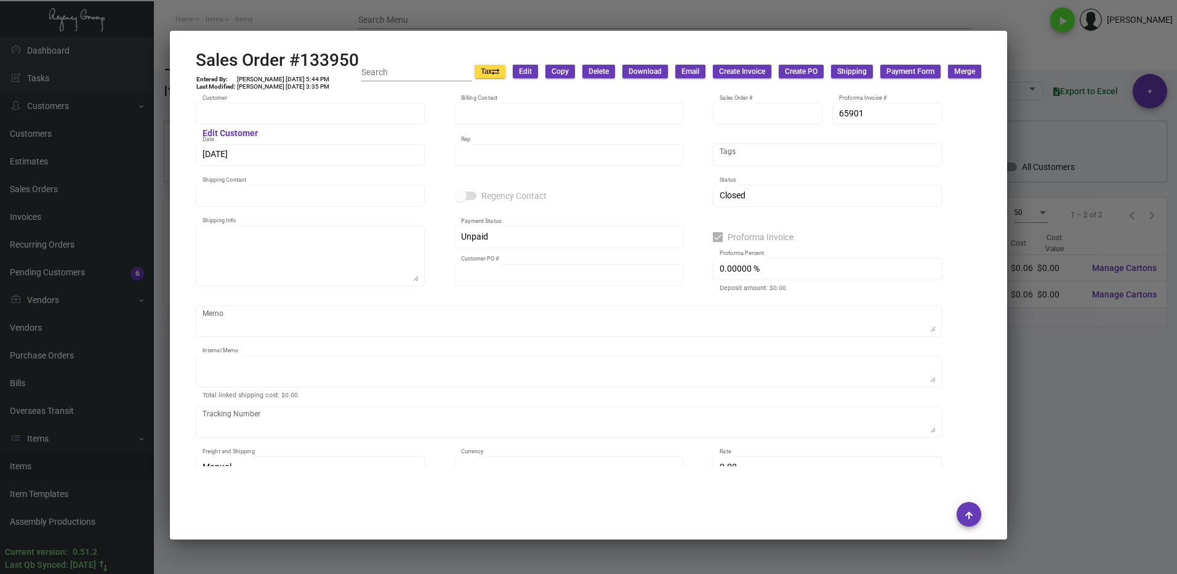
type input "United States Dollar $"
type input "$ 32.84"
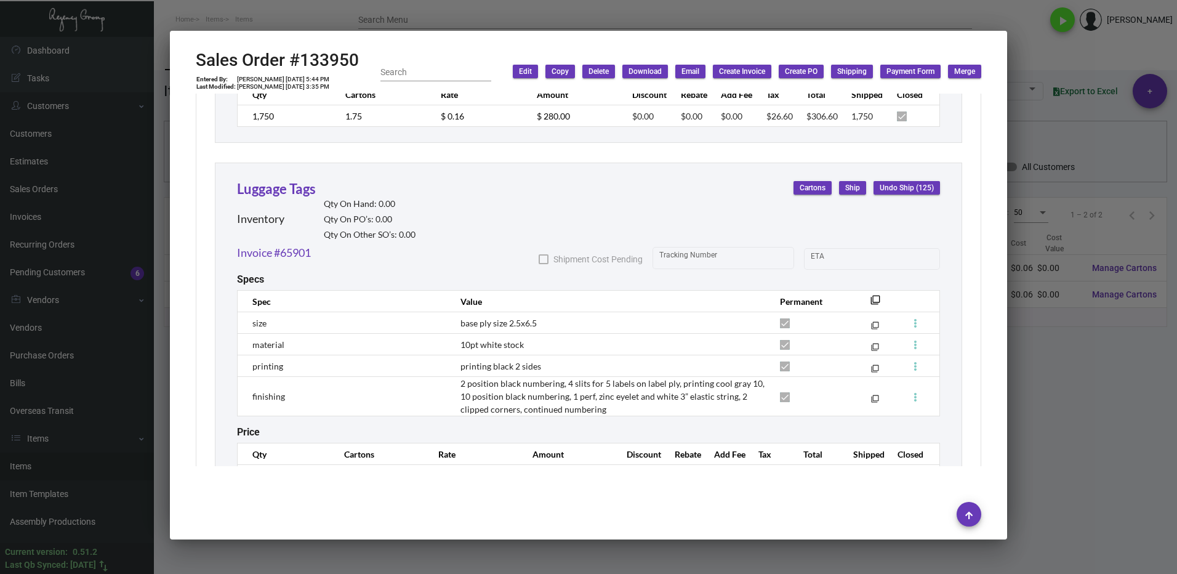
scroll to position [968, 0]
click at [278, 193] on link "Luggage Tags" at bounding box center [276, 187] width 79 height 17
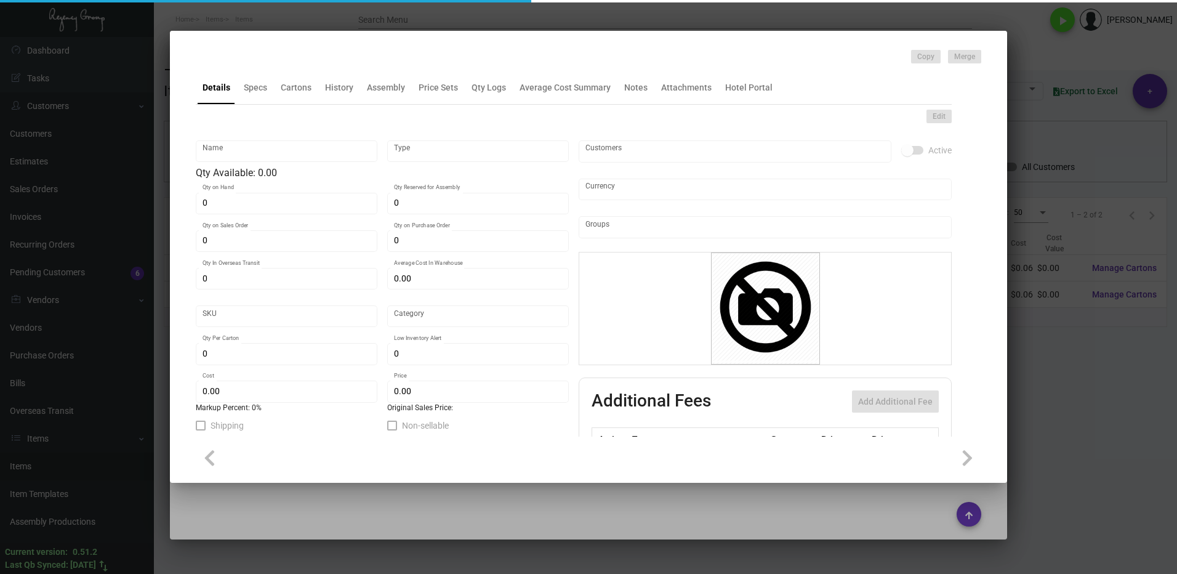
type input "Luggage Tags"
type input "Inventory"
type input "$ 0.00"
type input "SW-714-624"
type input "Standard"
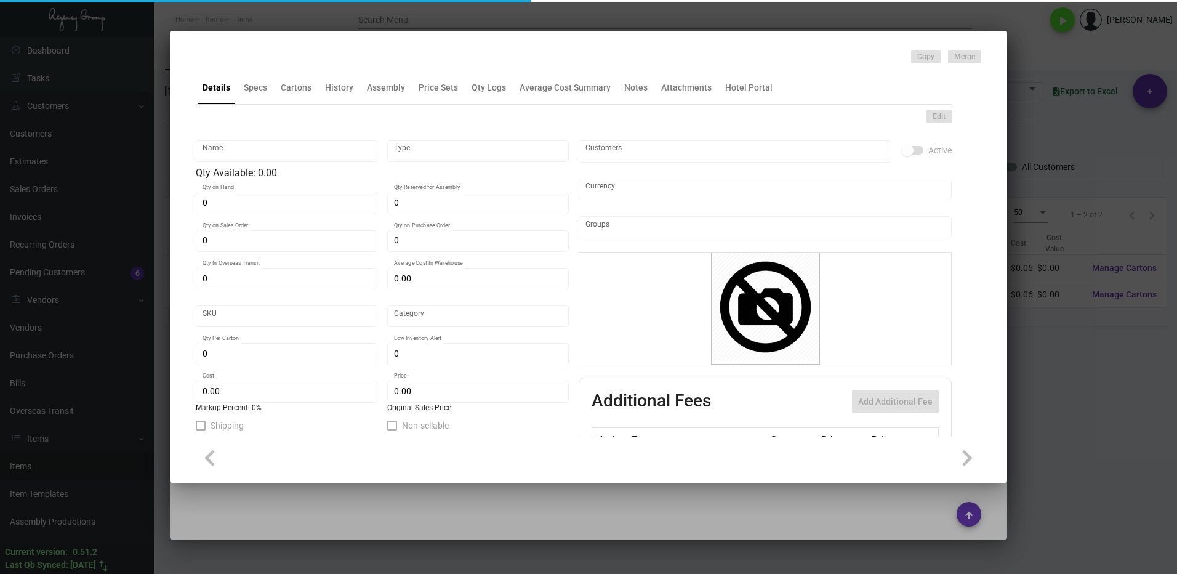
type input "500"
type input "250"
type input "$ 0.28574"
type input "$ 0.58"
checkbox input "true"
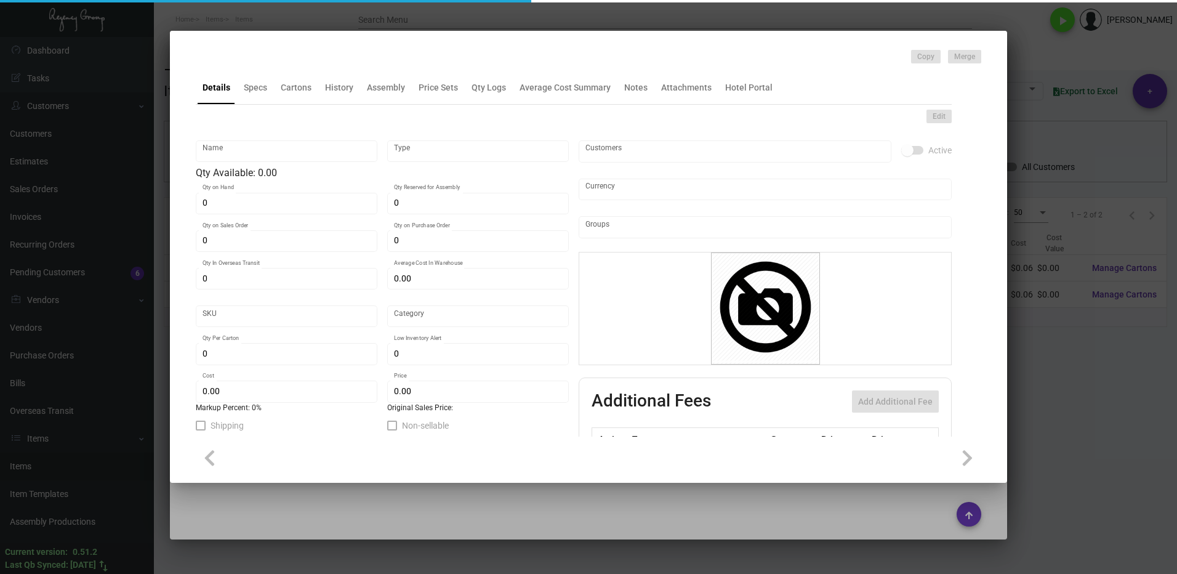
checkbox input "true"
type input "United States Dollar $"
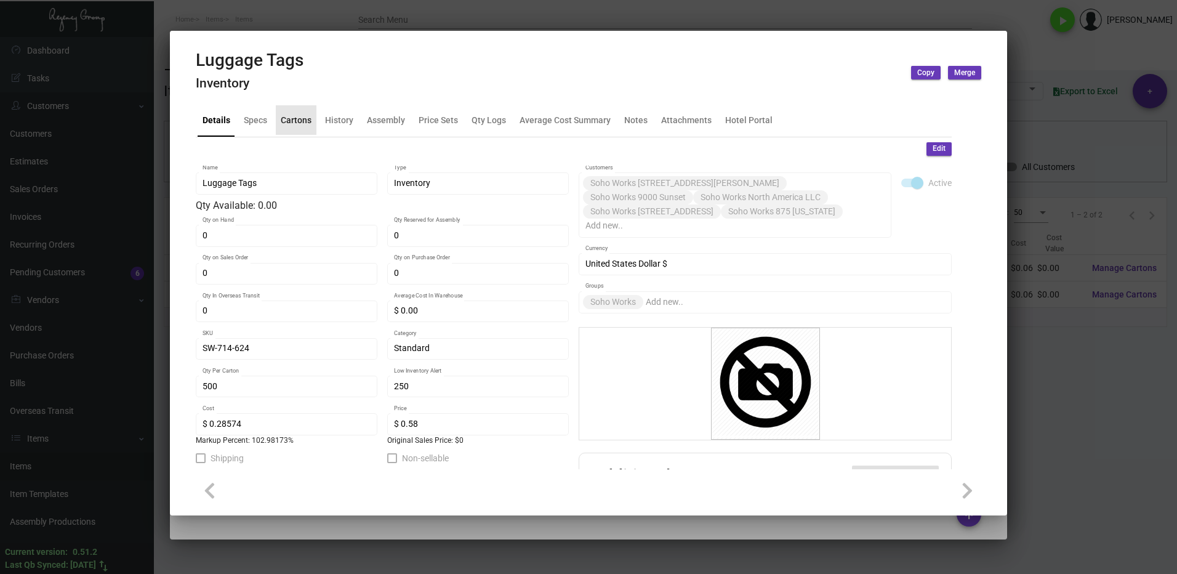
click at [295, 120] on div "Cartons" at bounding box center [296, 119] width 31 height 13
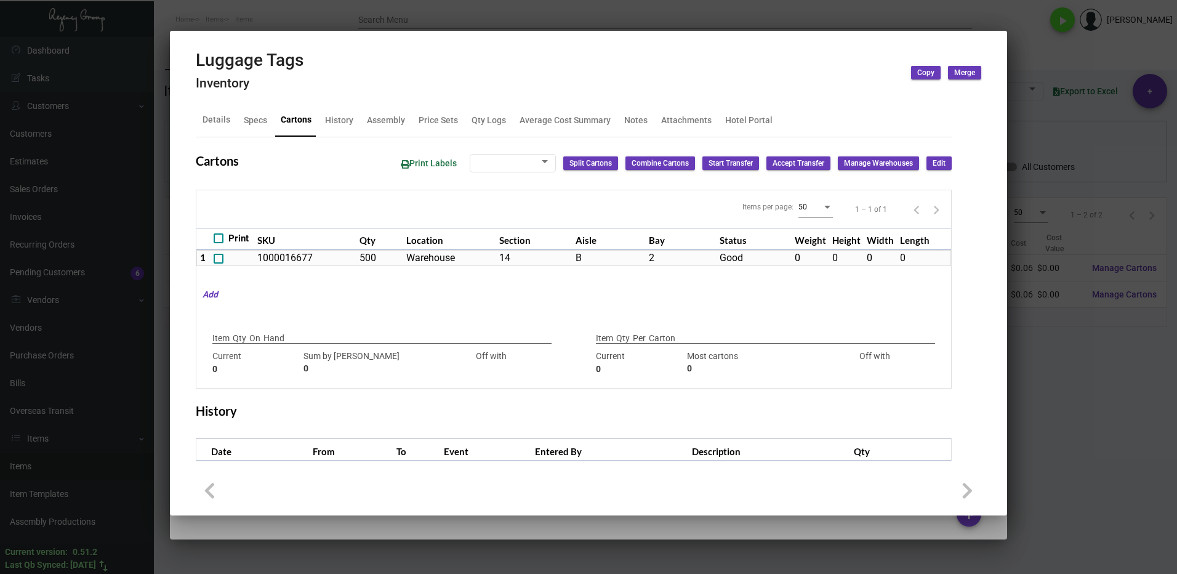
type input "500"
type input "-500"
type input "500"
type input "0"
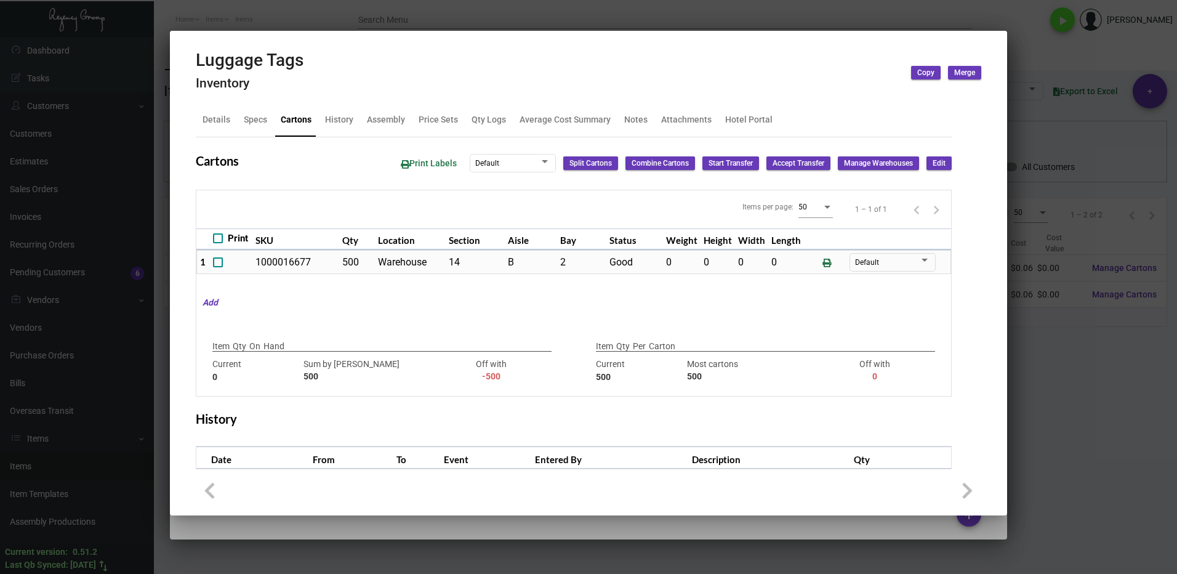
click at [1066, 446] on div at bounding box center [588, 287] width 1177 height 574
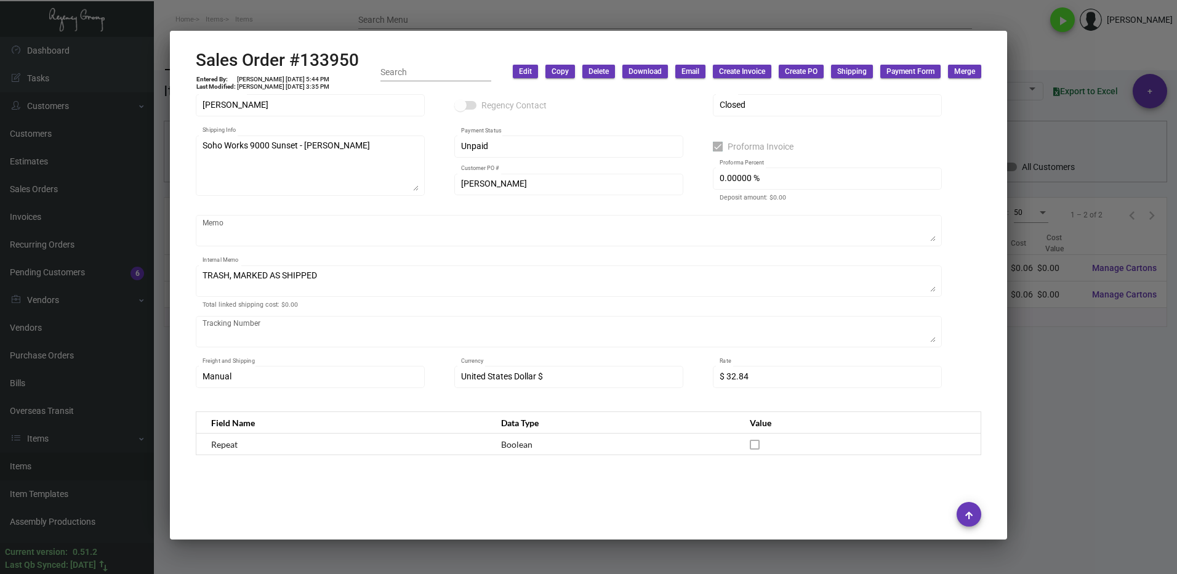
scroll to position [0, 0]
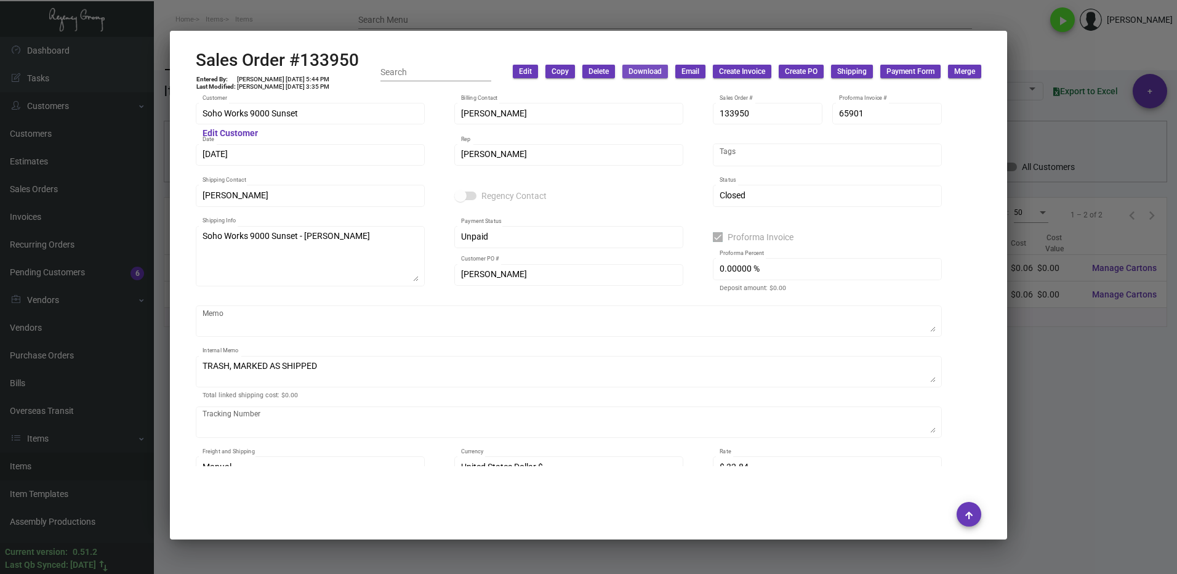
click at [638, 76] on span "Download" at bounding box center [645, 71] width 33 height 10
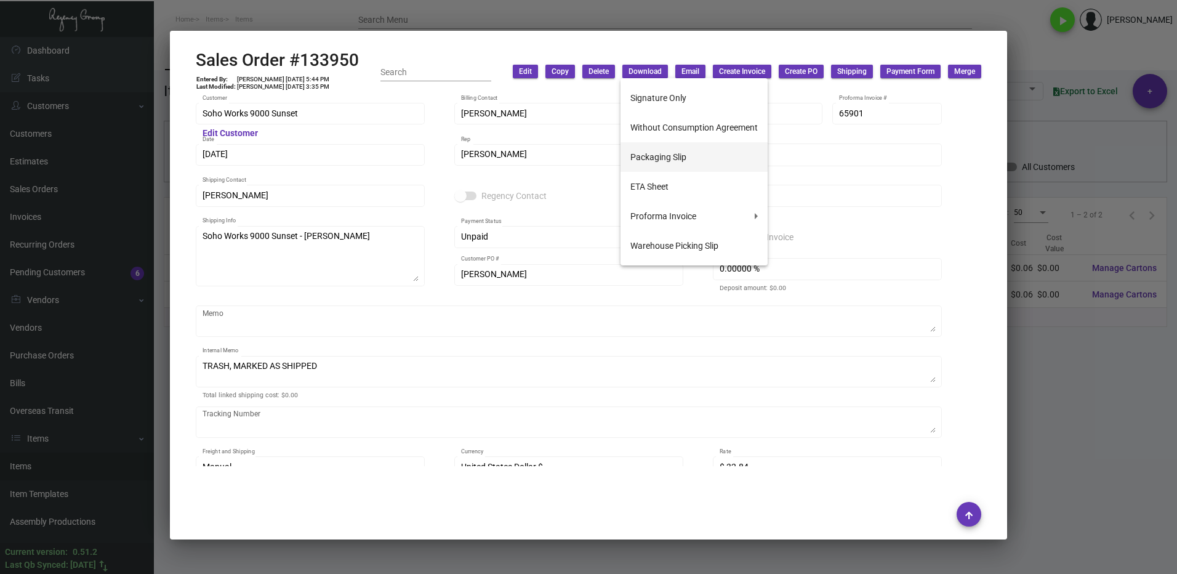
click at [656, 155] on button "Packaging Slip" at bounding box center [694, 157] width 147 height 30
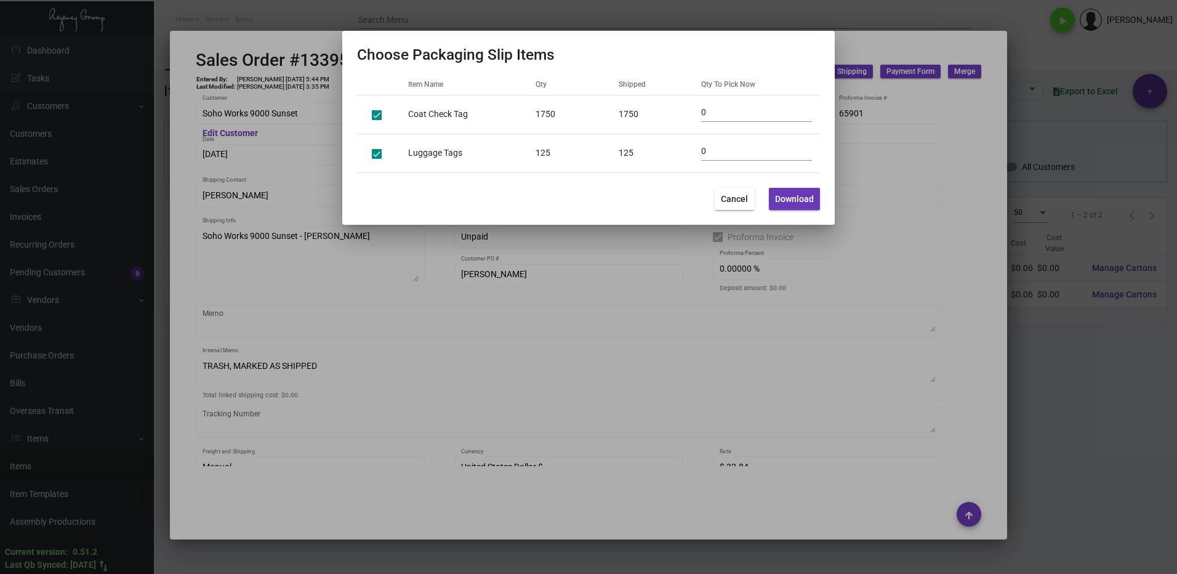
drag, startPoint x: 760, startPoint y: 312, endPoint x: 718, endPoint y: 312, distance: 41.2
click at [759, 312] on div at bounding box center [588, 287] width 1177 height 574
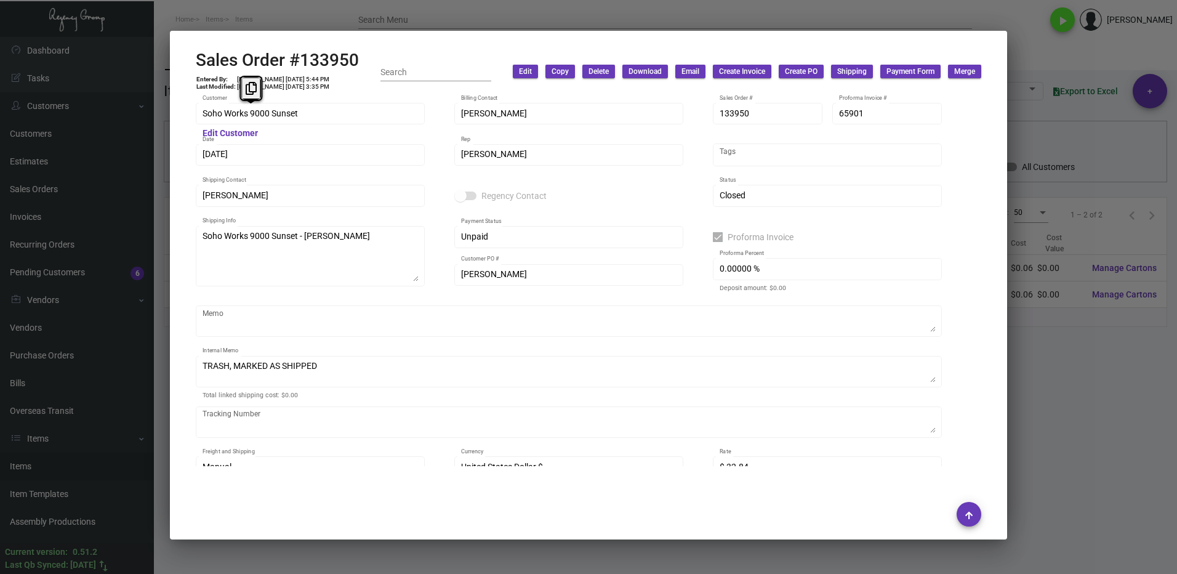
click at [185, 118] on div "Soho Works 9000 Sunset Customer Edit Customer [PERSON_NAME] Billing Contact 133…" at bounding box center [588, 280] width 815 height 373
click at [248, 90] on icon at bounding box center [251, 88] width 11 height 13
click at [199, 203] on div "[PERSON_NAME] Shipping Contact" at bounding box center [310, 195] width 229 height 24
click at [297, 137] on div at bounding box center [338, 134] width 161 height 10
click at [238, 132] on mat-hint "Edit Customer" at bounding box center [230, 134] width 55 height 10
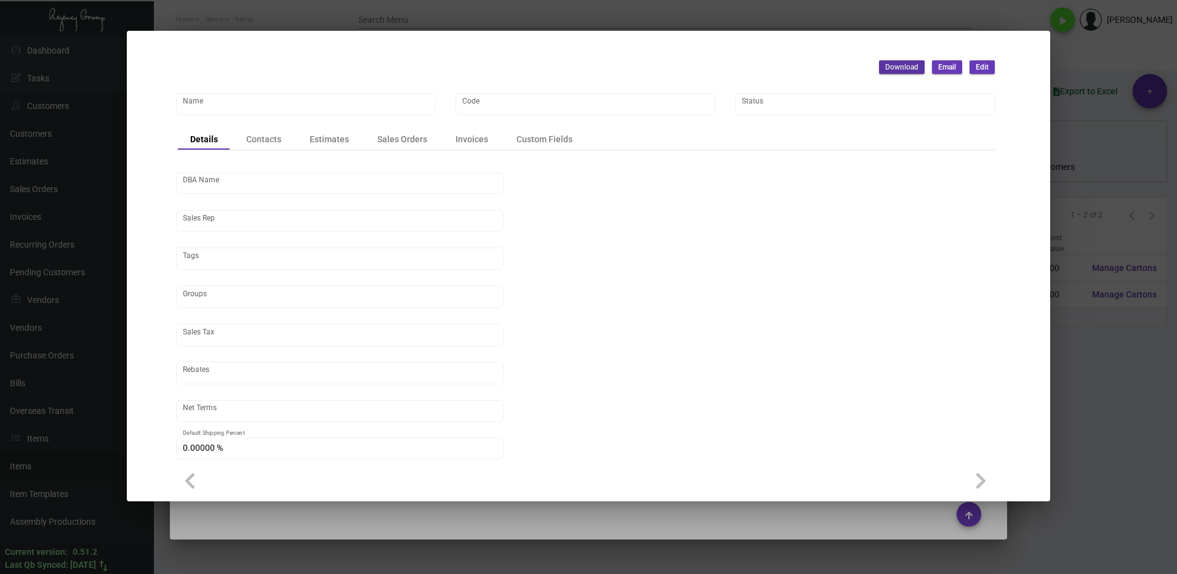
type input "Soho Works 9000 Sunset"
type input "SH-WRK-9000"
type input "Soho Works 9000 Sunset, LLC"
type input "[PERSON_NAME]"
type input "ST CA-[GEOGRAPHIC_DATA]-[GEOGRAPHIC_DATA]"
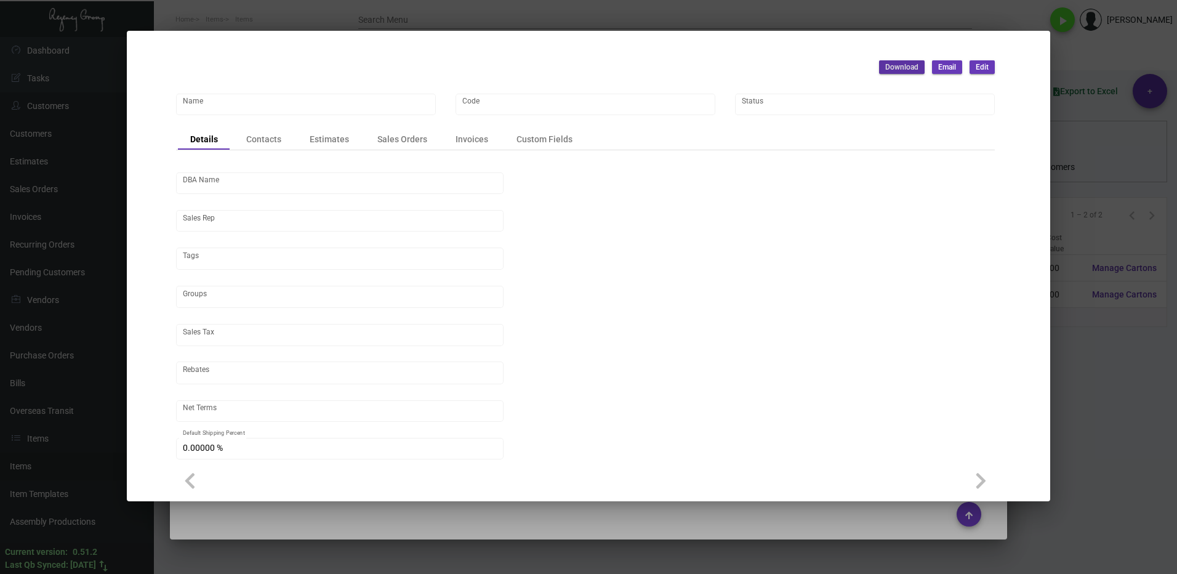
type input "Net 30"
type input "United States Dollar $"
type input "$ 0.00"
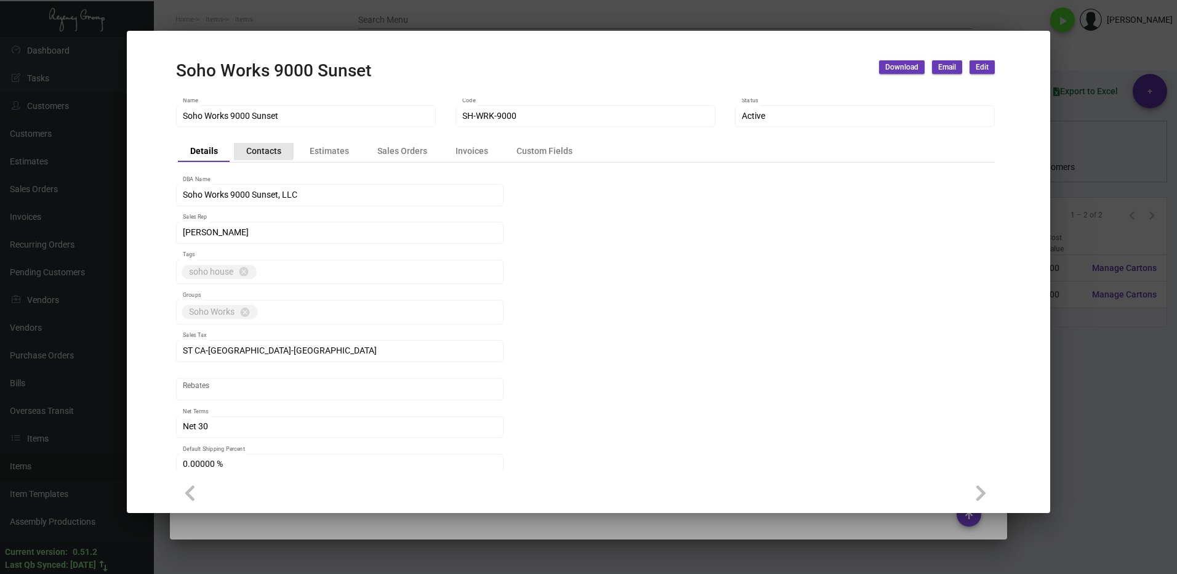
click at [262, 149] on div "Contacts" at bounding box center [263, 151] width 35 height 13
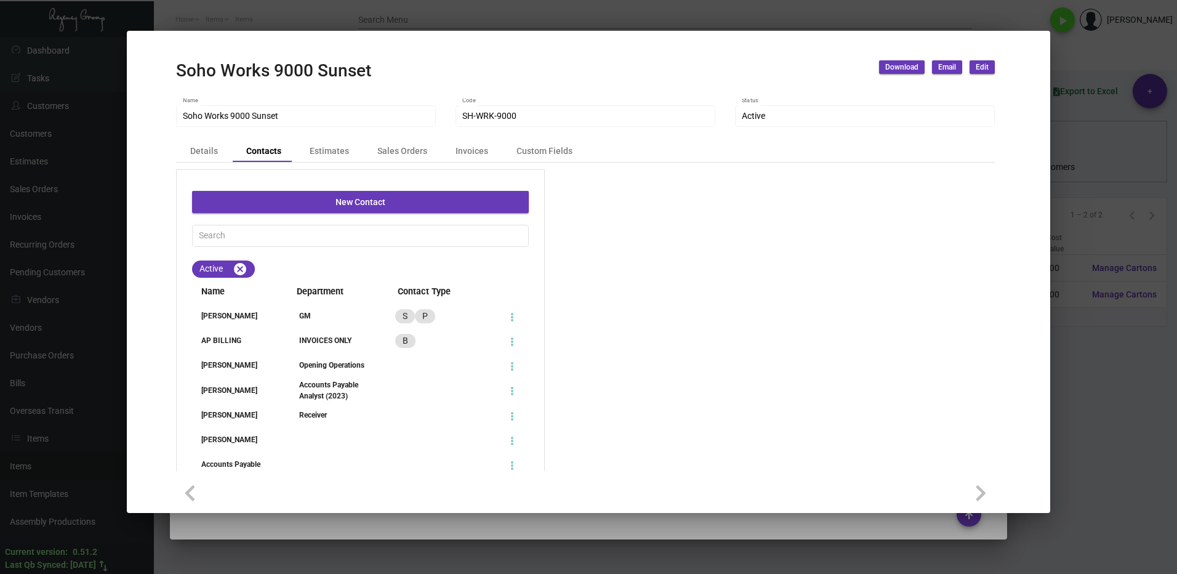
click at [259, 305] on li "[PERSON_NAME] GM S P" at bounding box center [360, 316] width 337 height 22
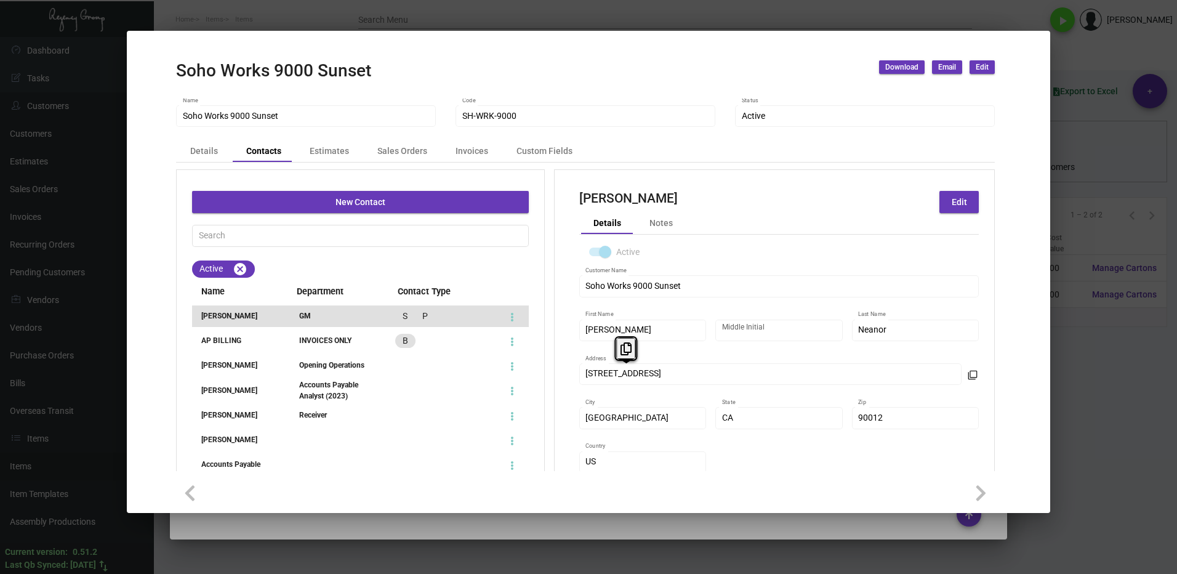
click at [579, 374] on div "[STREET_ADDRESS] Address" at bounding box center [770, 373] width 383 height 24
drag, startPoint x: 618, startPoint y: 350, endPoint x: 785, endPoint y: 381, distance: 169.6
click at [619, 350] on button at bounding box center [626, 348] width 20 height 22
click at [1080, 362] on div at bounding box center [588, 287] width 1177 height 574
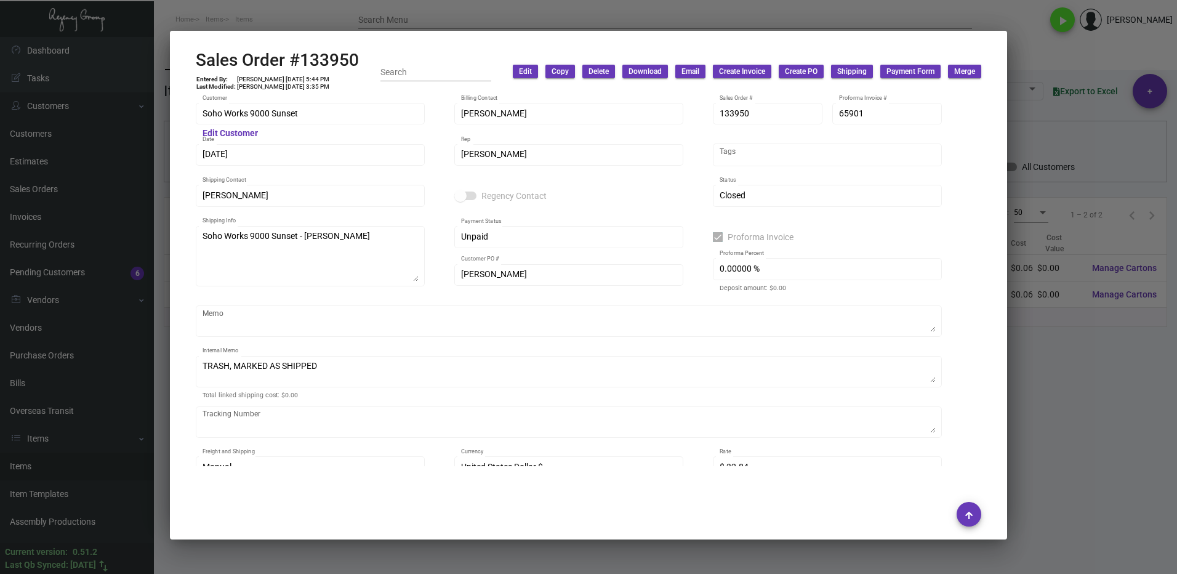
click at [462, 279] on div "[PERSON_NAME] Customer PO #" at bounding box center [569, 274] width 216 height 24
drag, startPoint x: 512, startPoint y: 282, endPoint x: 458, endPoint y: 278, distance: 54.3
click at [458, 278] on div "[PERSON_NAME] Customer PO #" at bounding box center [568, 274] width 229 height 24
click at [478, 245] on icon at bounding box center [480, 249] width 11 height 13
click at [265, 342] on icon at bounding box center [260, 341] width 11 height 13
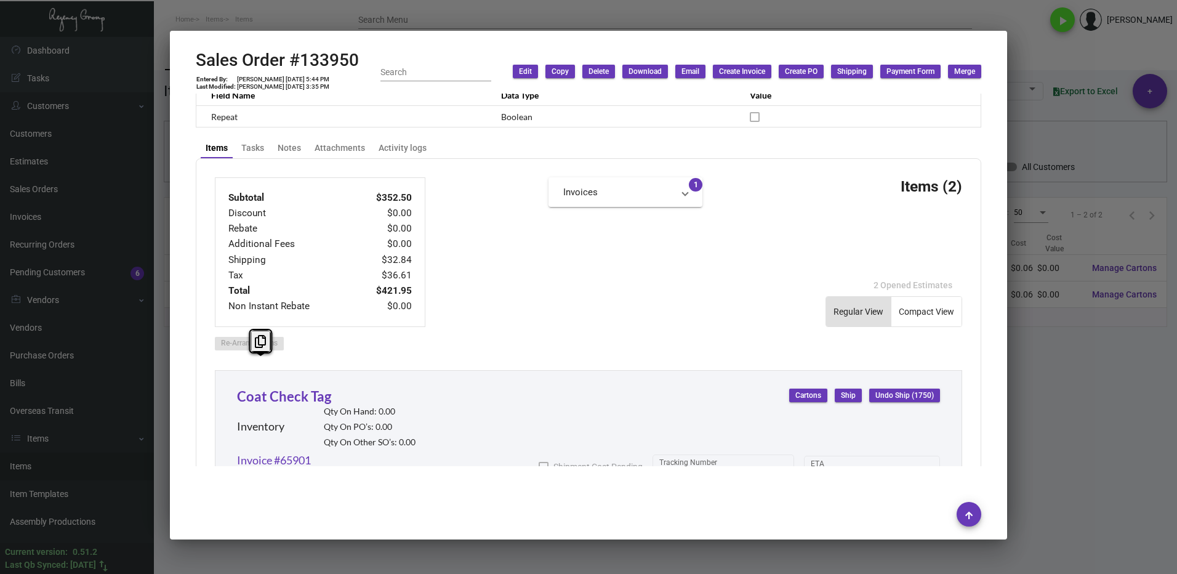
scroll to position [554, 0]
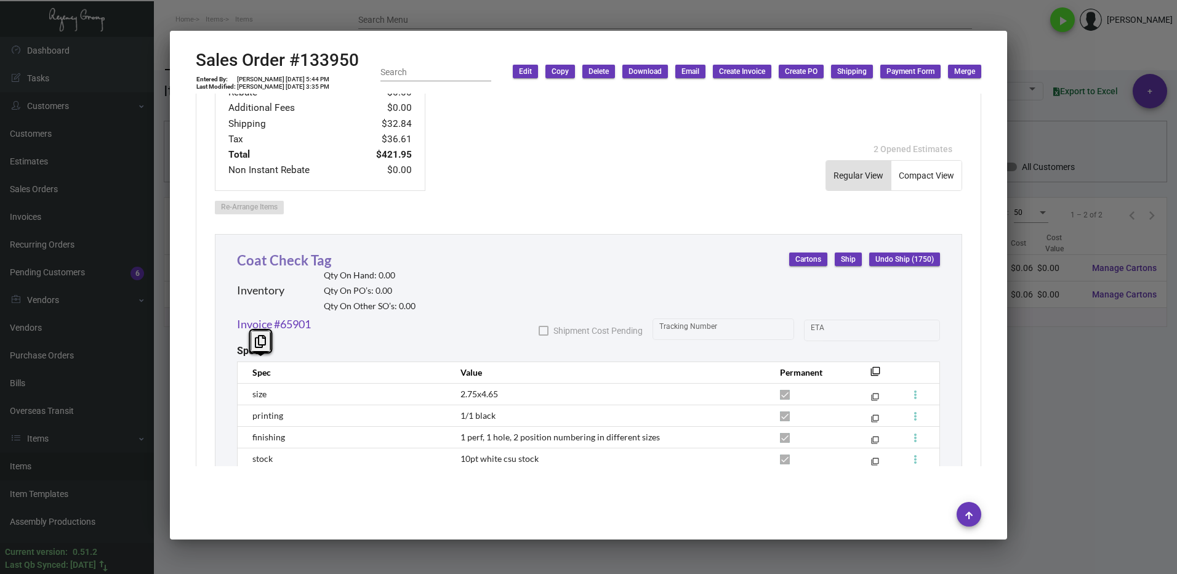
click at [279, 260] on link "Coat Check Tag" at bounding box center [284, 260] width 94 height 17
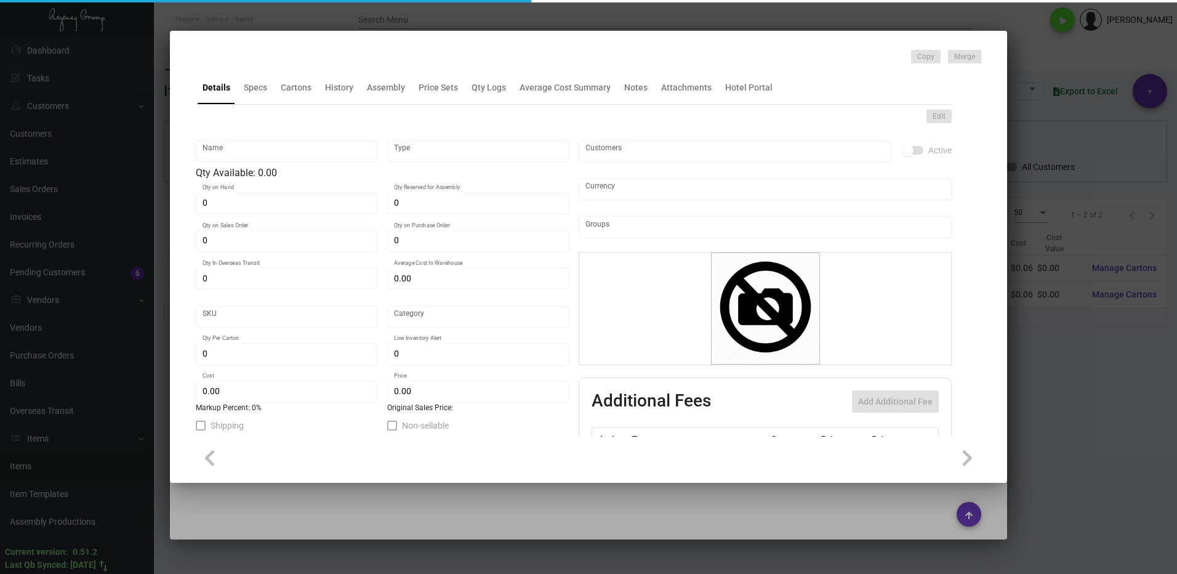
type input "Coat Check Tag"
type input "Inventory"
type input "$ 0.00"
type input "SW-714-633"
type input "Standard"
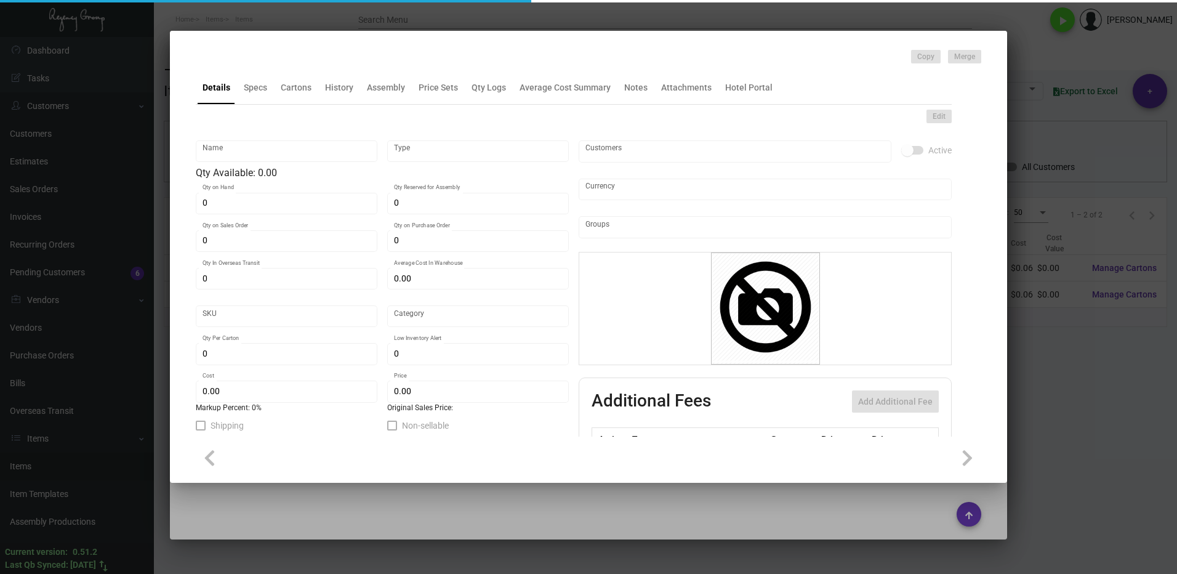
type input "1,000"
type input "$ 0.062"
type input "$ 0.16"
checkbox input "true"
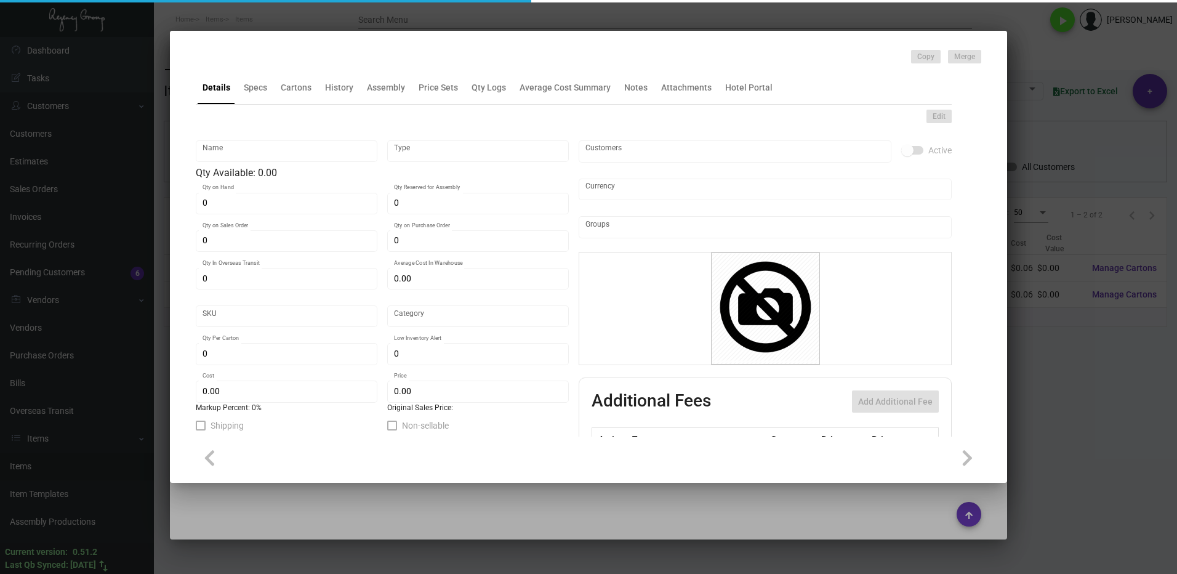
checkbox input "true"
type input "United States Dollar $"
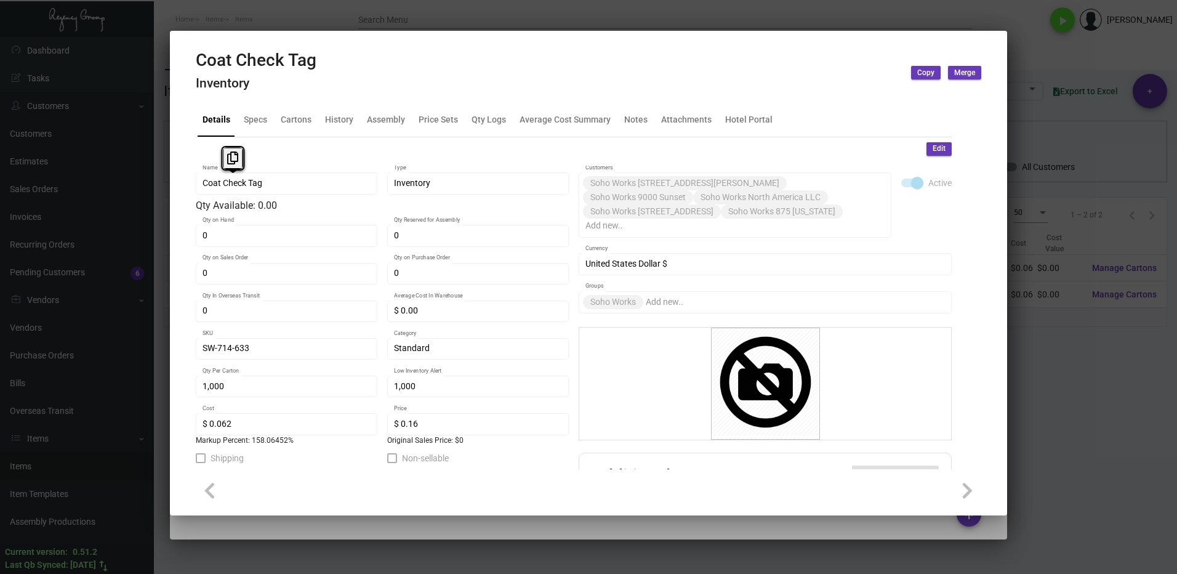
click at [201, 185] on div "Coat Check Tag Name" at bounding box center [287, 183] width 182 height 24
click at [233, 164] on icon at bounding box center [232, 157] width 11 height 13
click at [1055, 424] on div at bounding box center [588, 287] width 1177 height 574
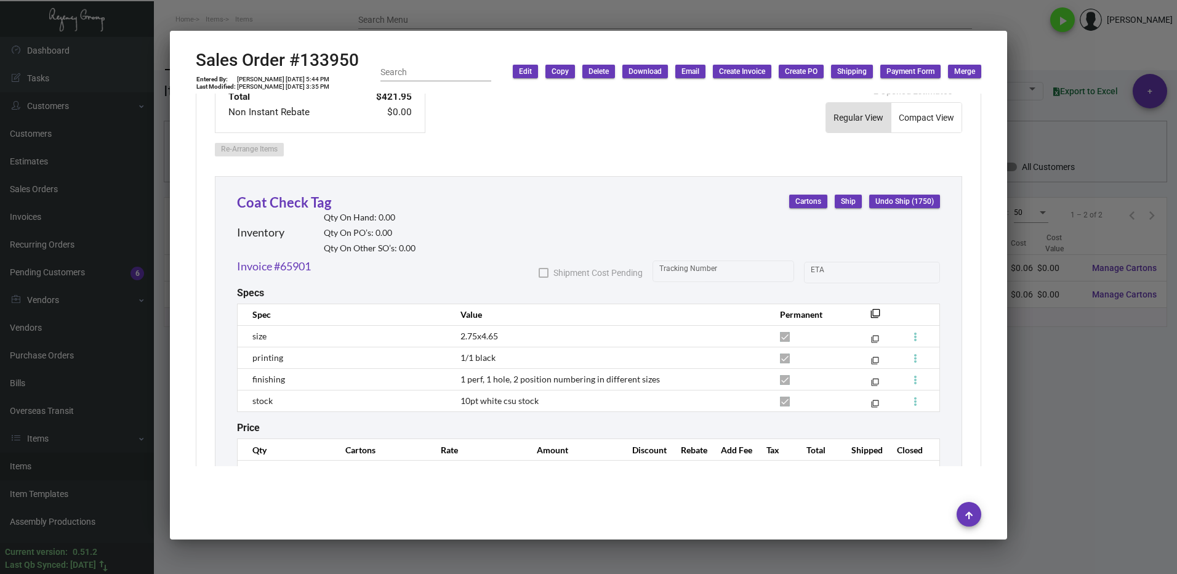
scroll to position [599, 0]
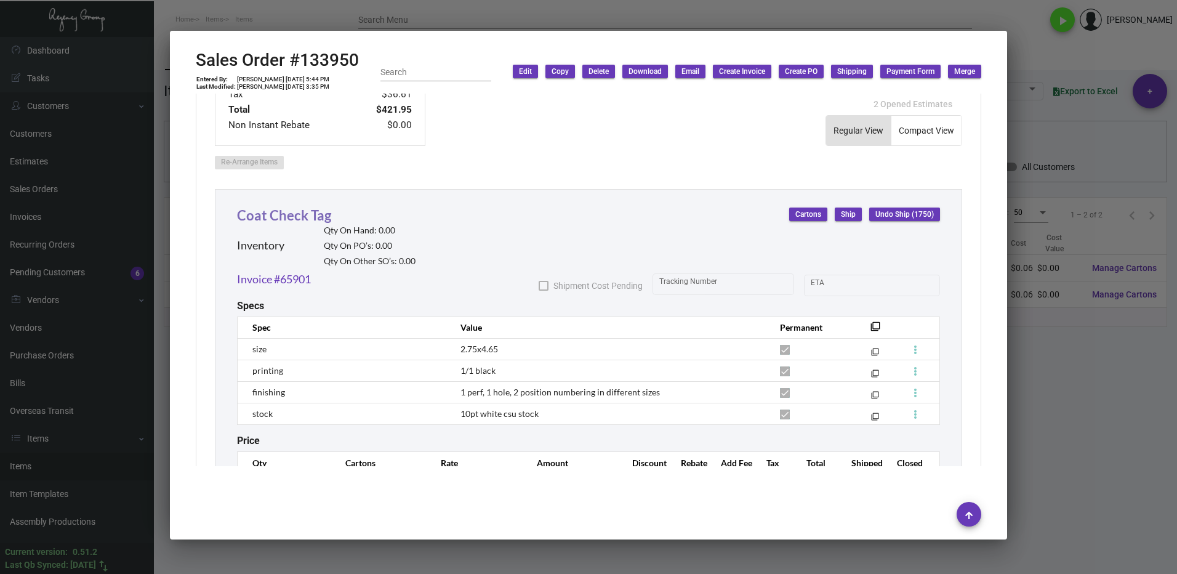
click at [315, 219] on link "Coat Check Tag" at bounding box center [284, 215] width 94 height 17
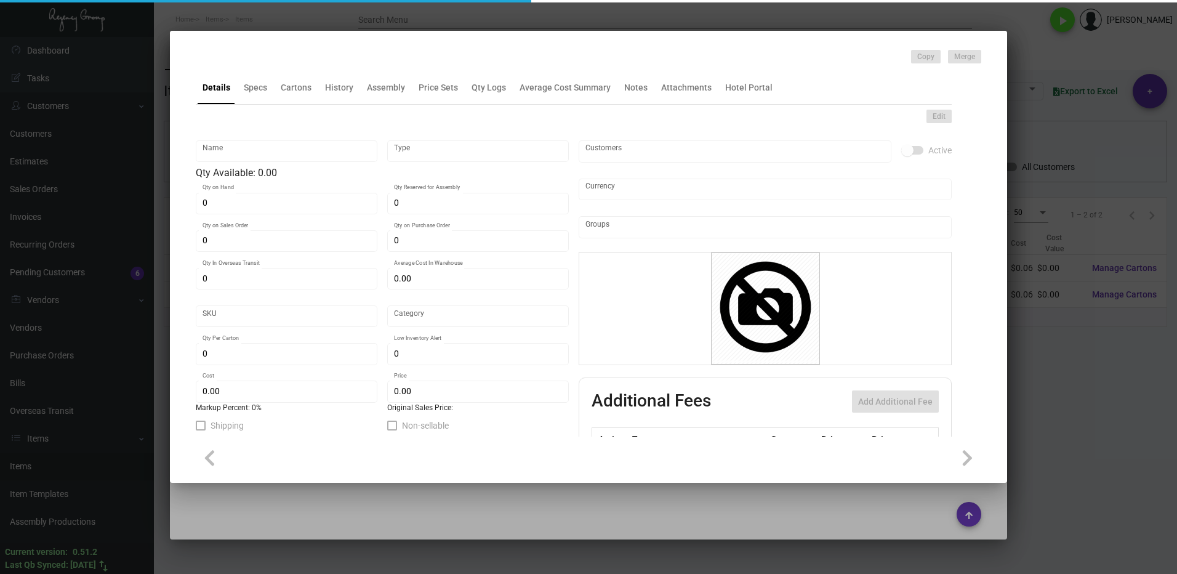
type input "Coat Check Tag"
type input "Inventory"
type input "$ 0.00"
type input "SW-714-633"
type input "Standard"
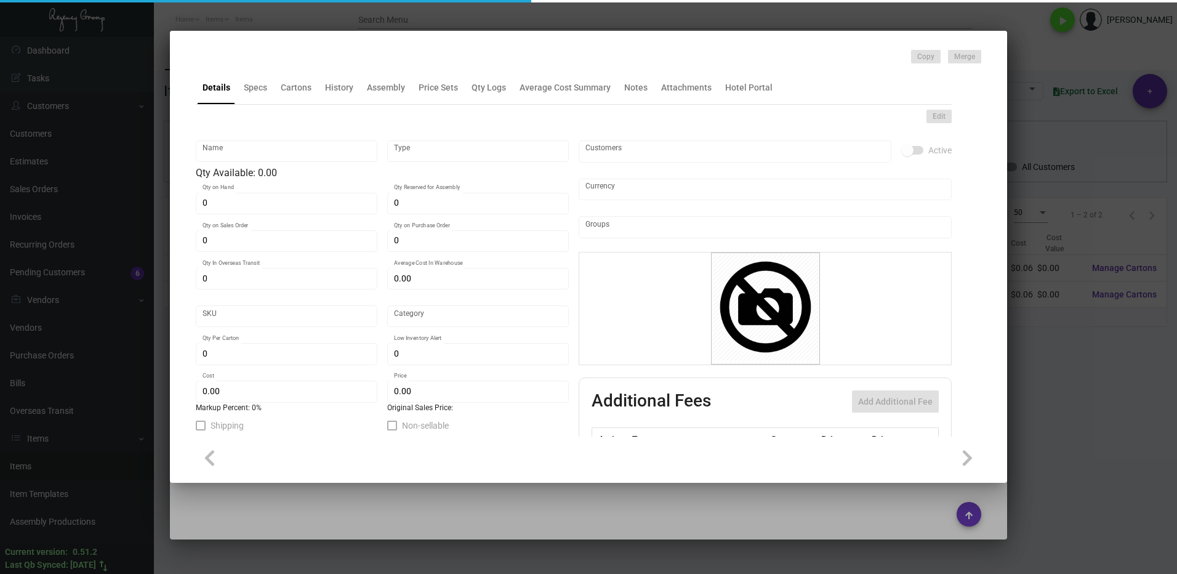
type input "1,000"
type input "$ 0.062"
type input "$ 0.16"
checkbox input "true"
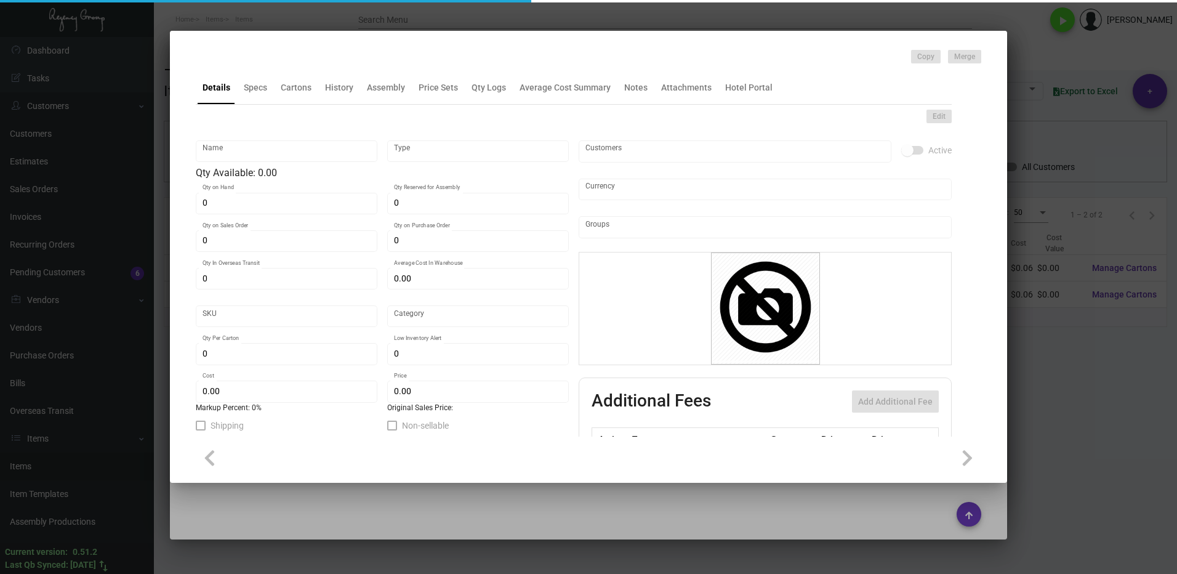
checkbox input "true"
type input "United States Dollar $"
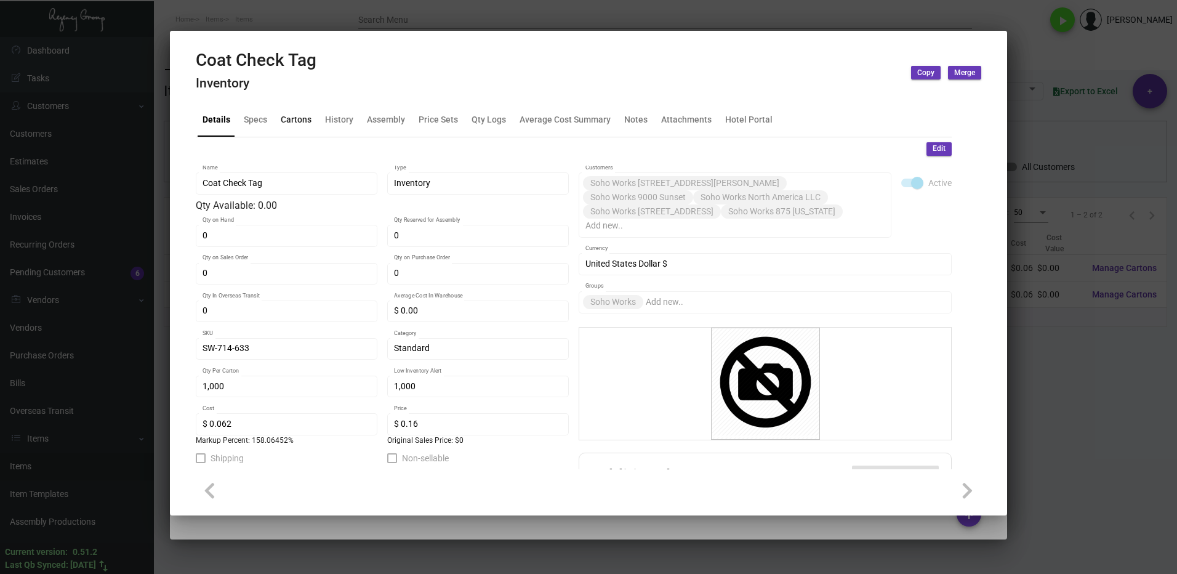
click at [294, 126] on div "Cartons" at bounding box center [296, 119] width 31 height 13
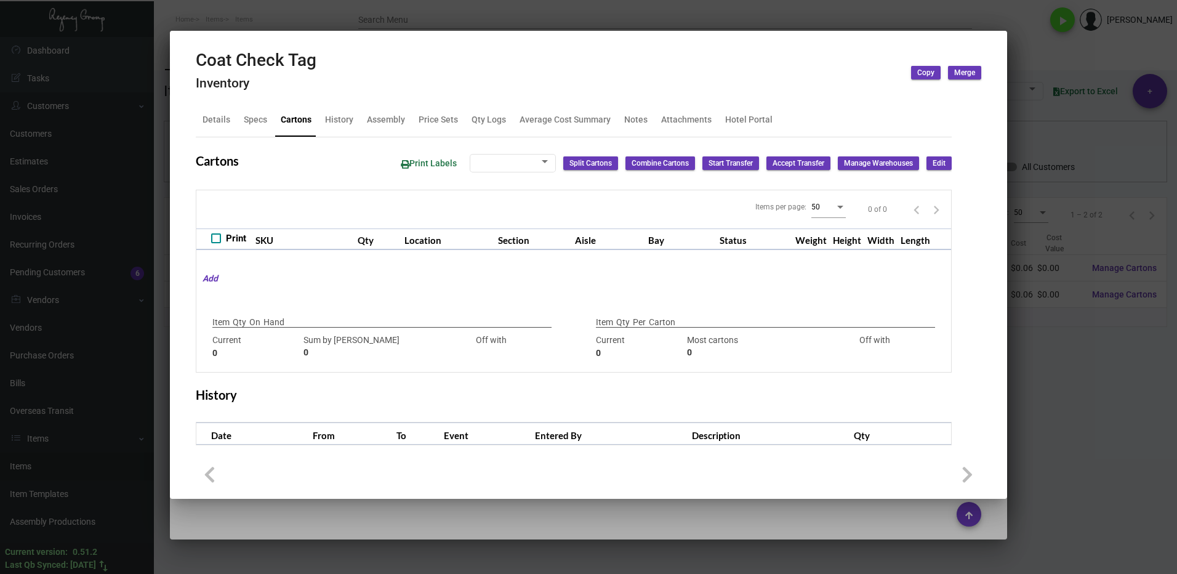
type input "7000"
type input "-7000"
type input "1,000"
type input "5000"
type input "-4000"
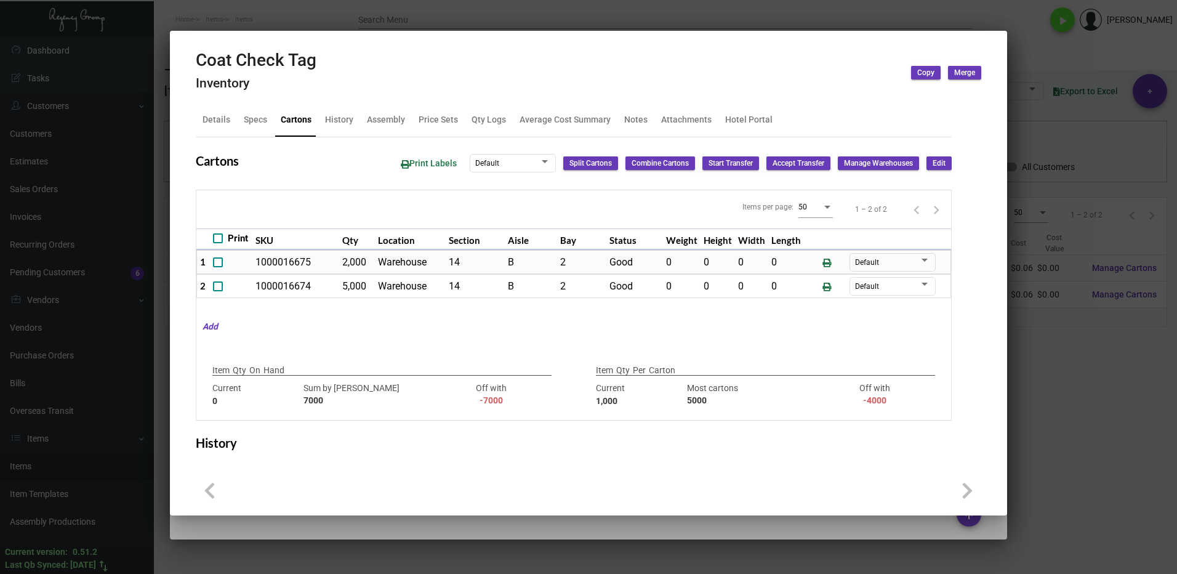
drag, startPoint x: 1100, startPoint y: 385, endPoint x: 704, endPoint y: 372, distance: 396.1
click at [1100, 385] on div at bounding box center [588, 287] width 1177 height 574
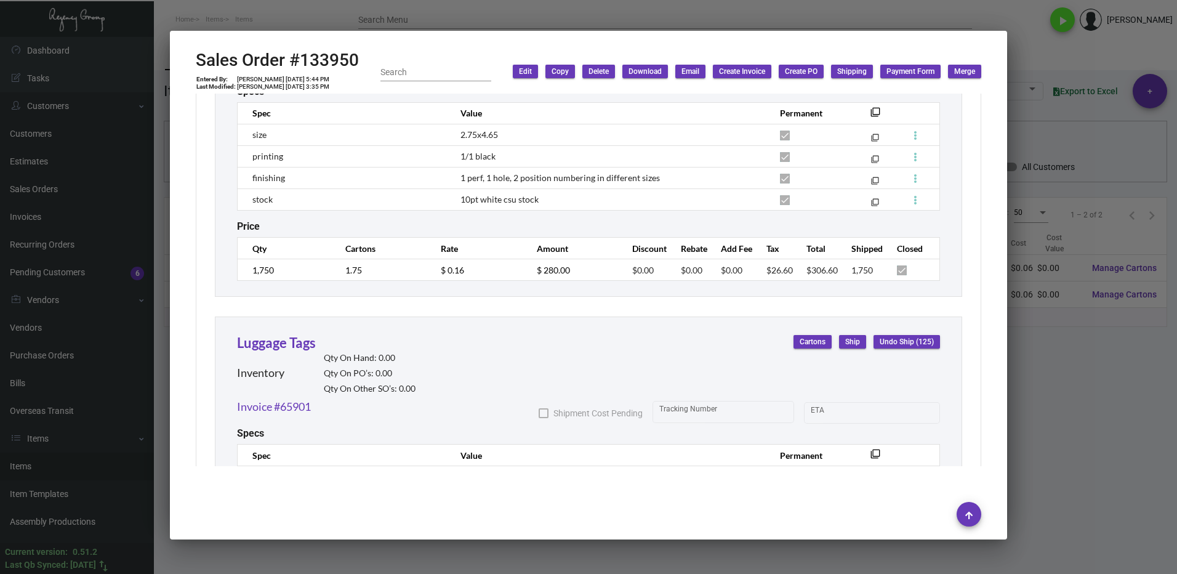
scroll to position [784, 0]
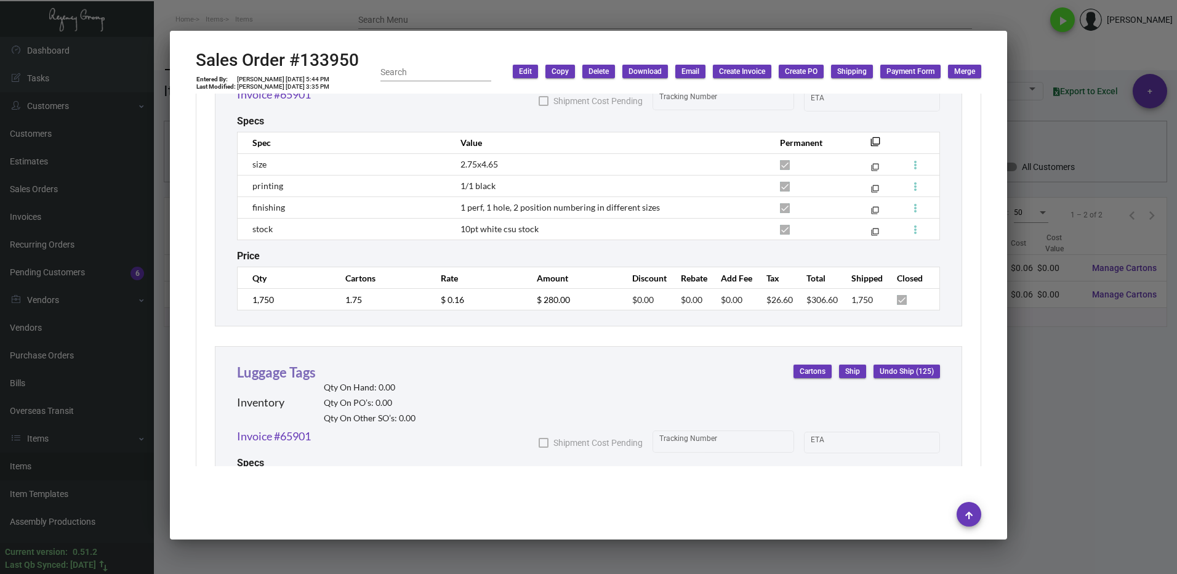
click at [244, 378] on link "Luggage Tags" at bounding box center [276, 372] width 79 height 17
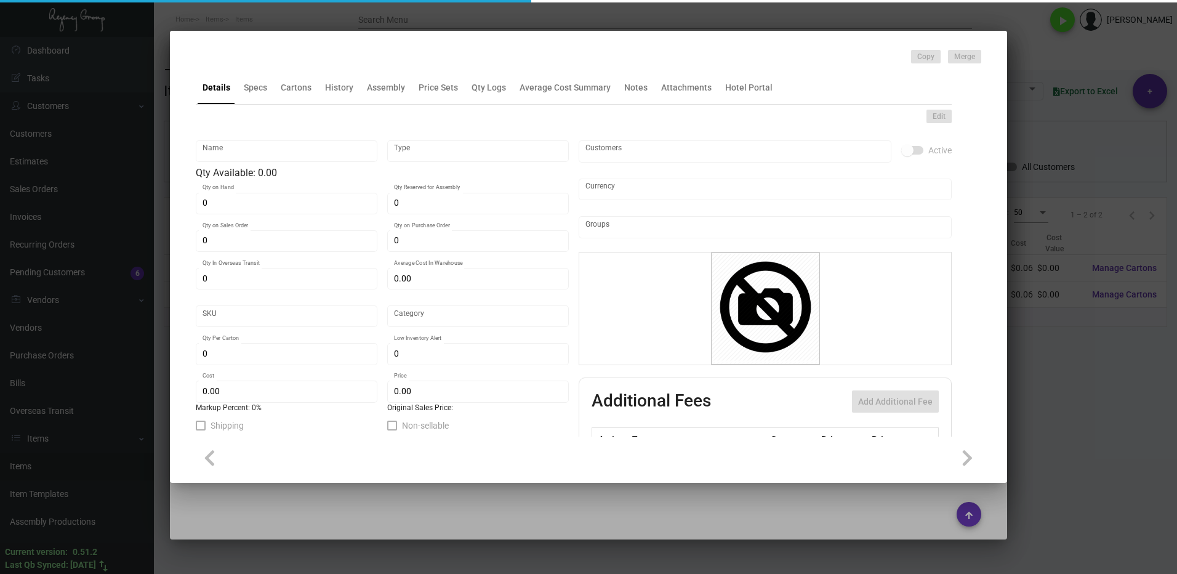
type input "Luggage Tags"
type input "Inventory"
type input "$ 0.00"
type input "SW-714-624"
type input "Standard"
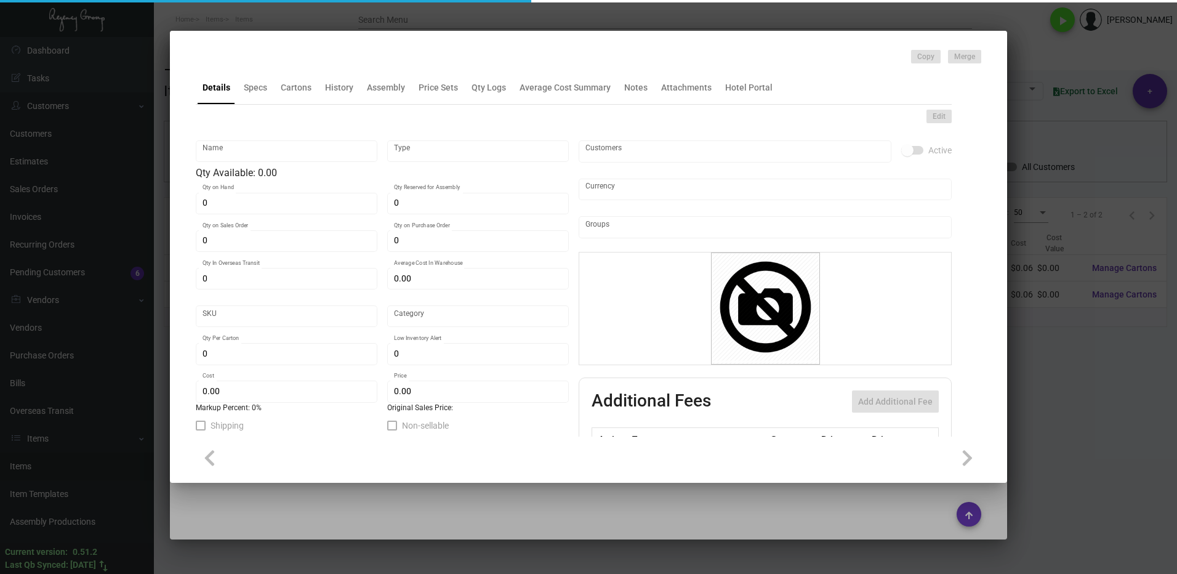
type input "500"
type input "250"
type input "$ 0.28574"
type input "$ 0.58"
checkbox input "true"
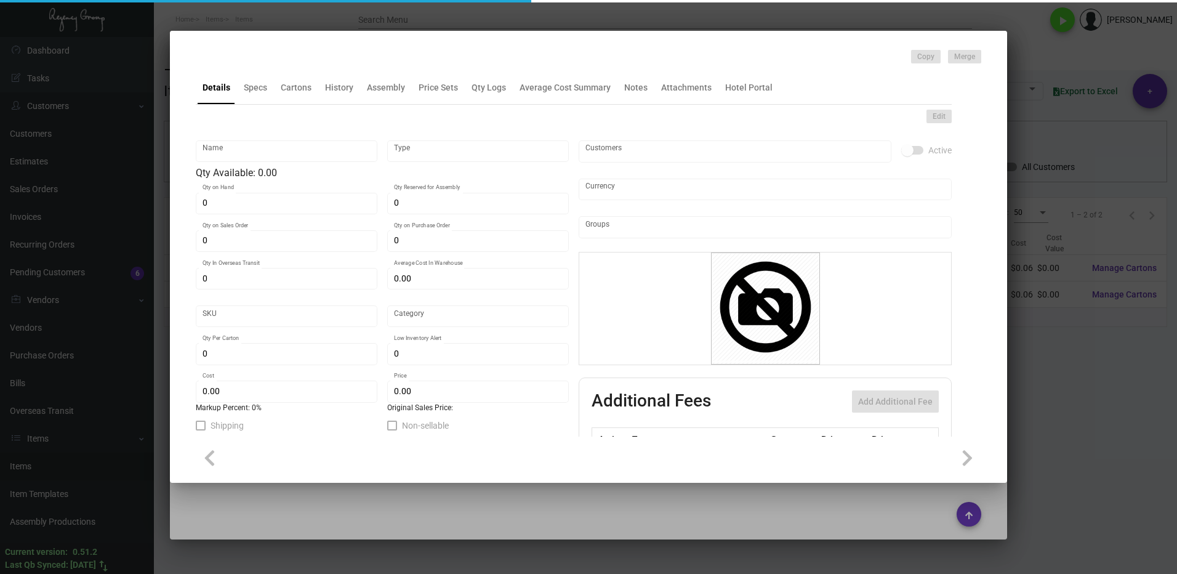
checkbox input "true"
type input "United States Dollar $"
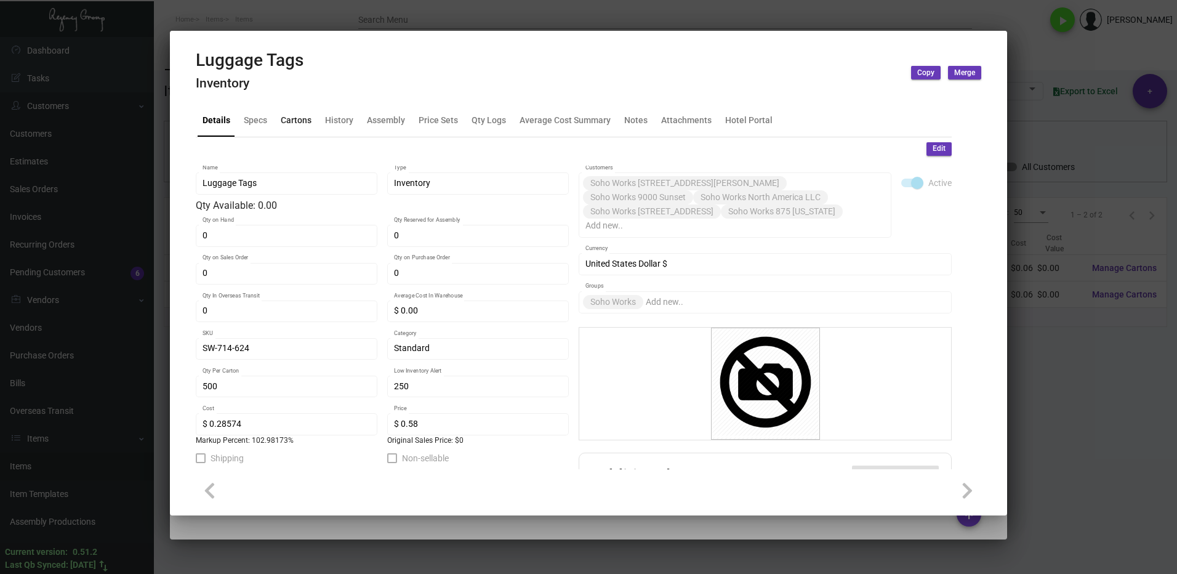
click at [281, 114] on div "Cartons" at bounding box center [296, 119] width 31 height 13
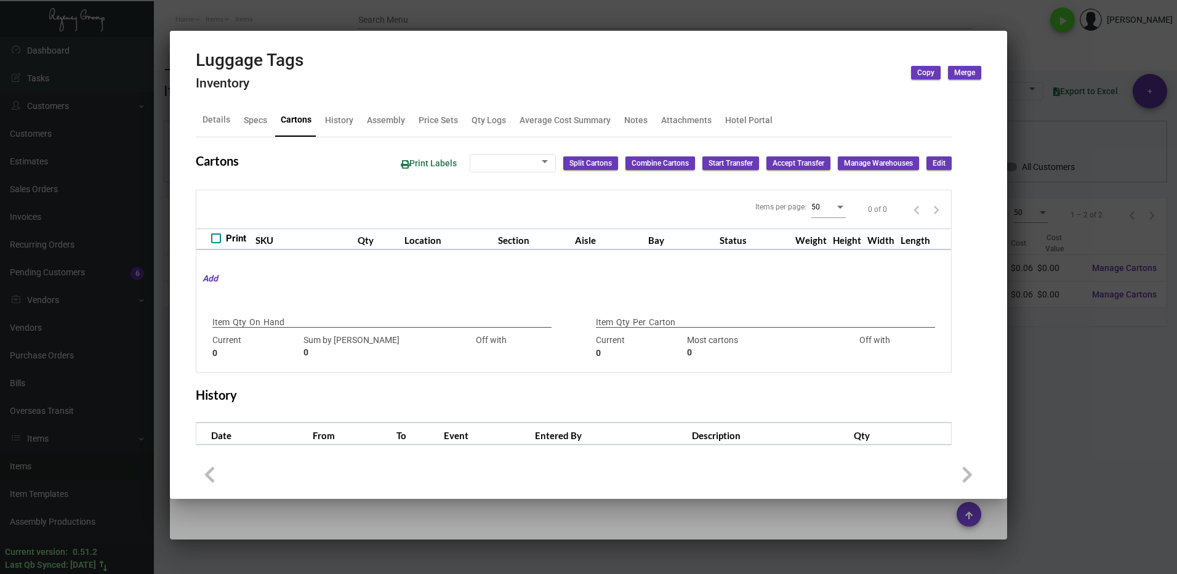
type input "500"
type input "-500"
type input "500"
type input "0"
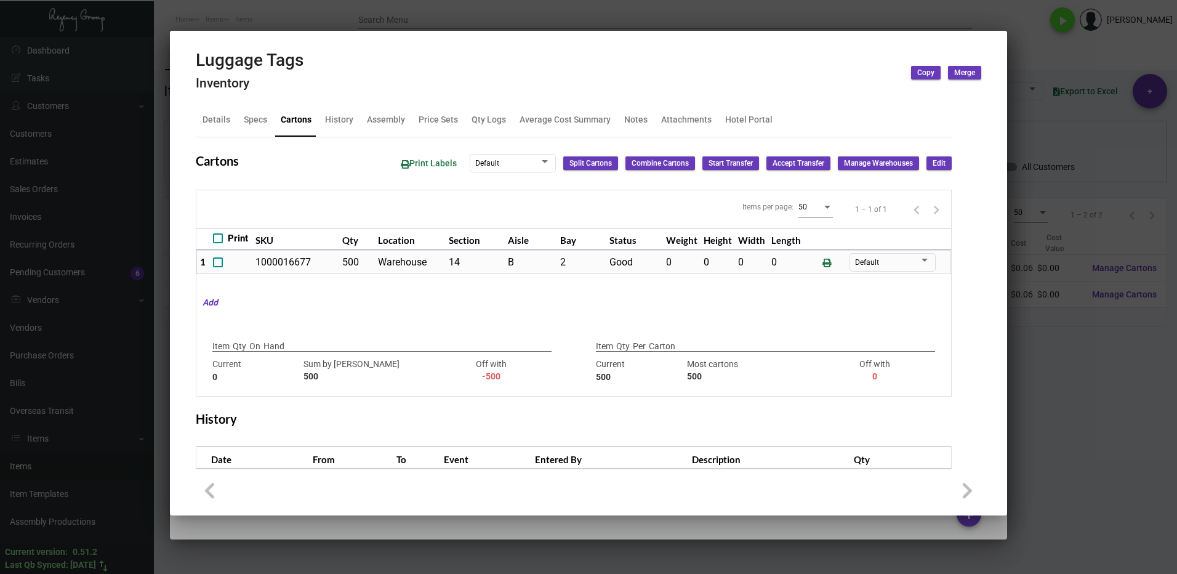
click at [1058, 396] on div at bounding box center [588, 287] width 1177 height 574
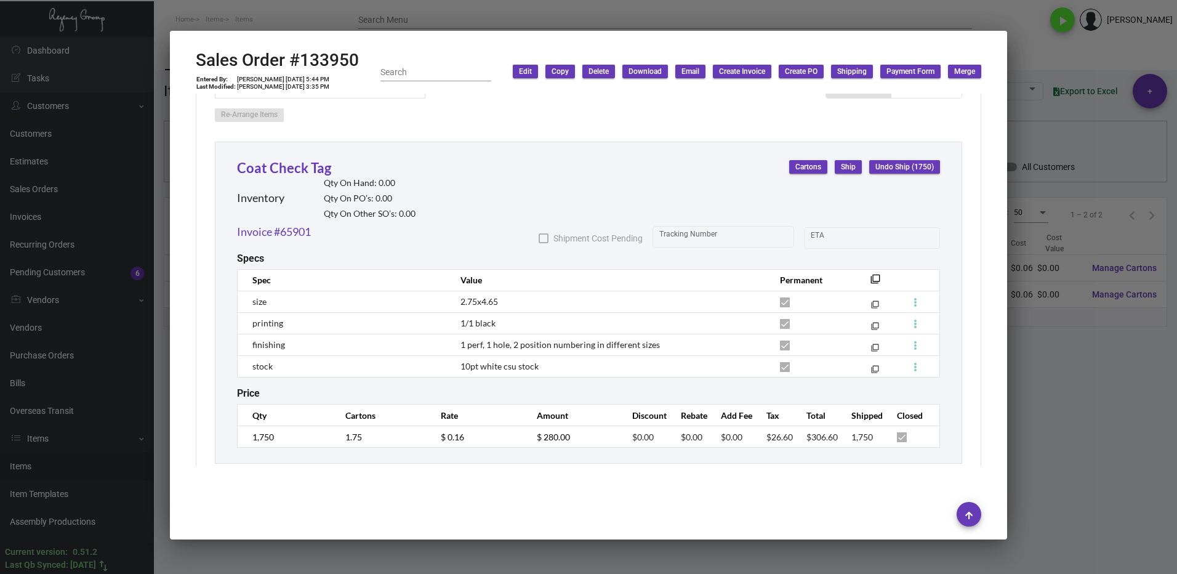
scroll to position [476, 0]
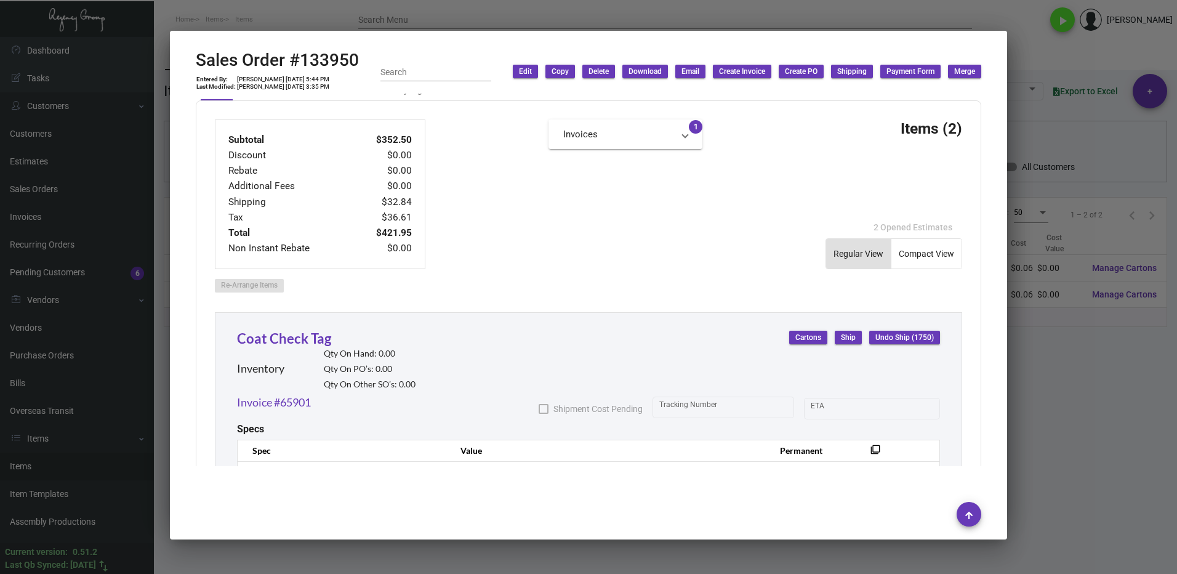
click at [1069, 440] on div at bounding box center [588, 287] width 1177 height 574
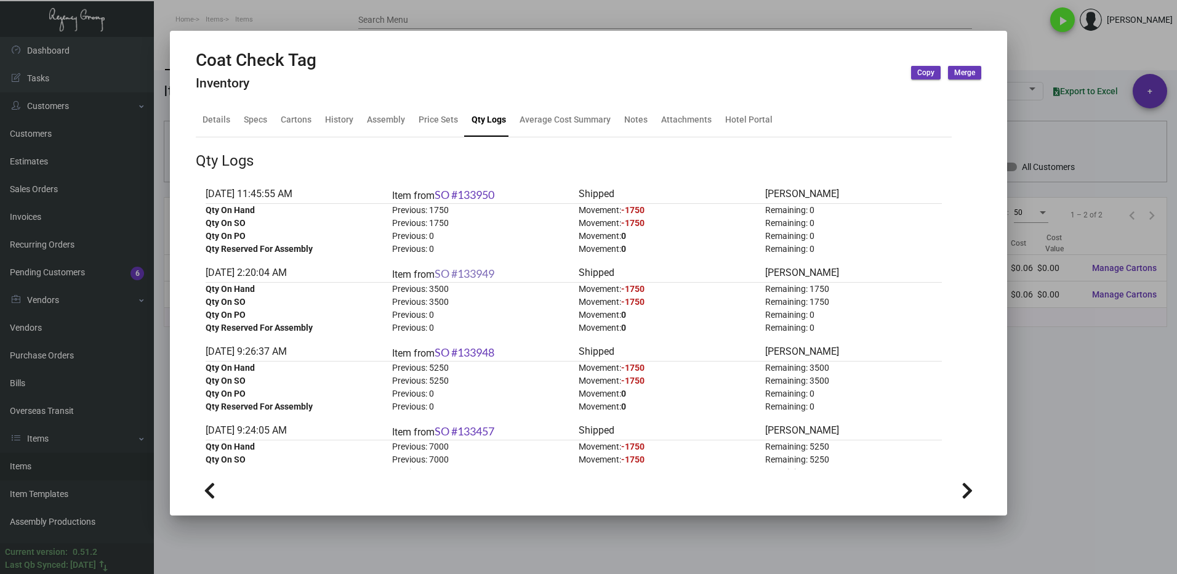
click at [484, 273] on link "SO #133949" at bounding box center [465, 274] width 60 height 14
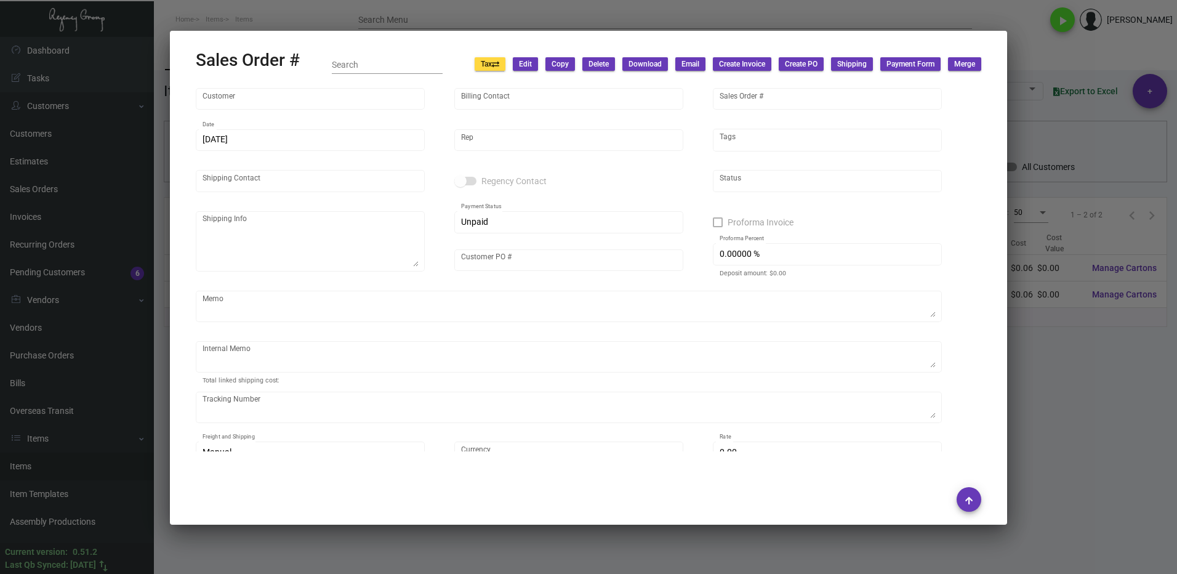
type input "Soho Works 875 [US_STATE]"
type input "[PERSON_NAME]"
type input "133949"
type input "[DATE]"
type input "[PERSON_NAME]"
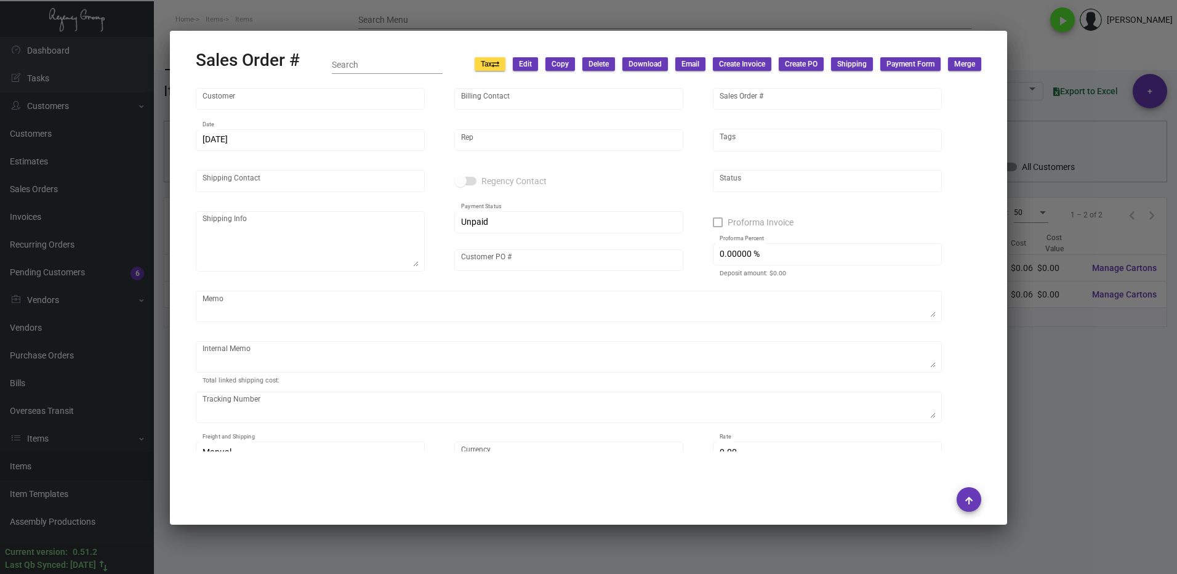
type input "[PERSON_NAME]"
type textarea "Soho Works 875 [US_STATE] - [PERSON_NAME] [STREET_ADDRESS][US_STATE][US_STATE]"
type input "10000011"
checkbox input "true"
type input "United States Dollar $"
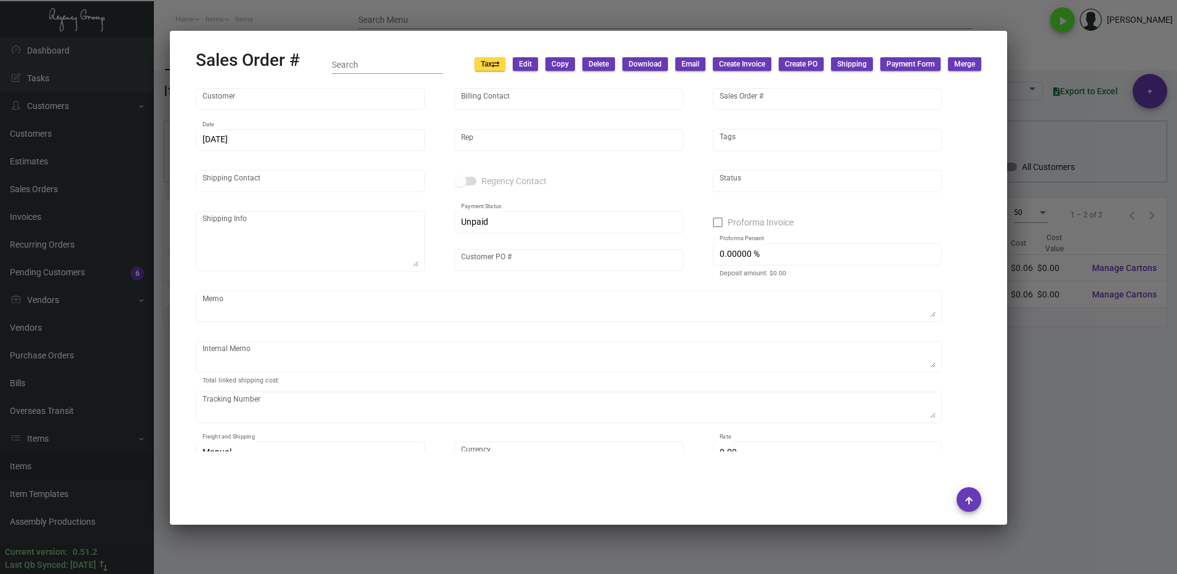
type input "$ 25.41"
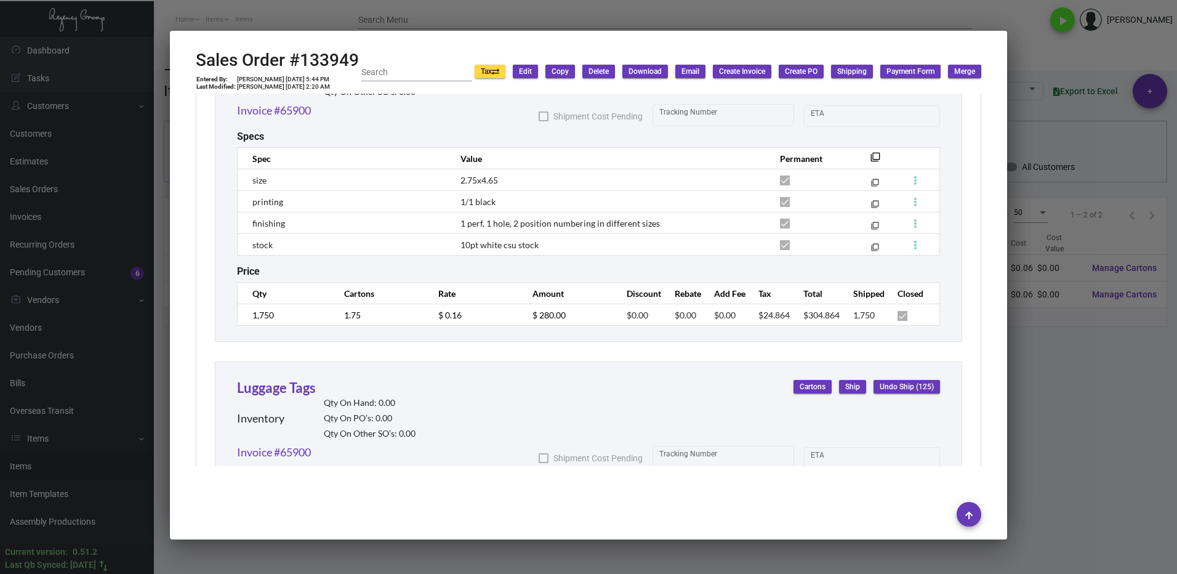
scroll to position [769, 0]
click at [1034, 397] on div at bounding box center [588, 287] width 1177 height 574
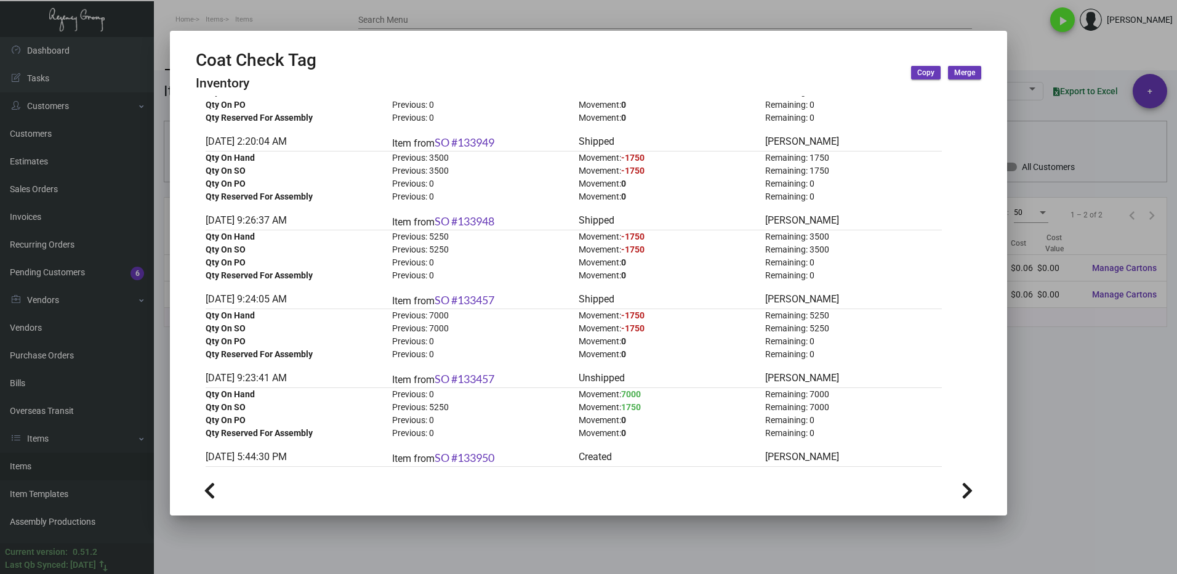
scroll to position [185, 0]
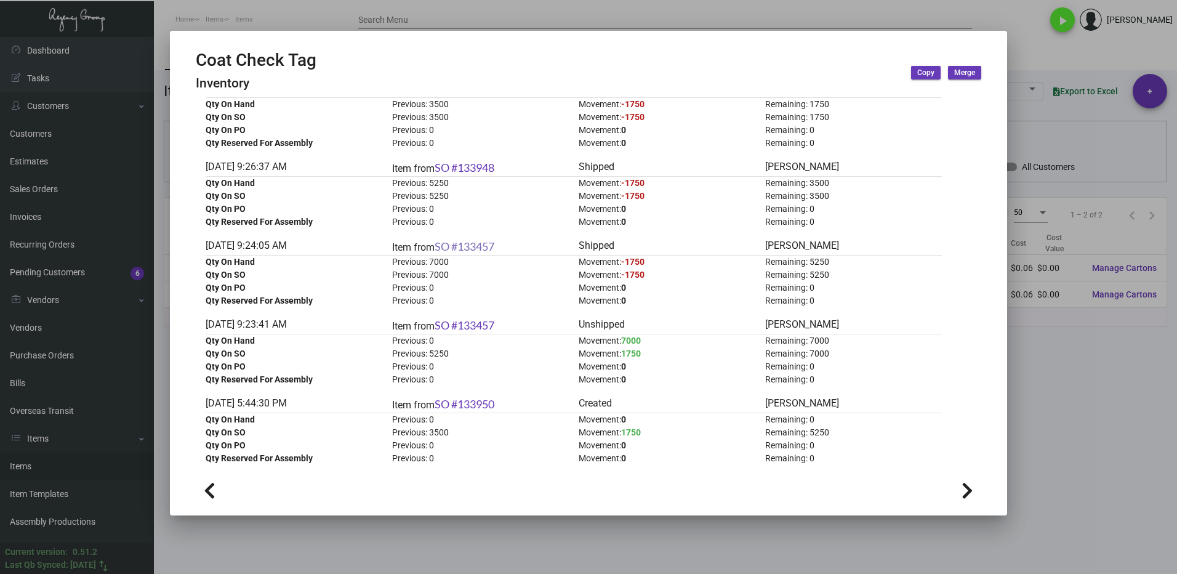
click at [479, 239] on link "SO #133457" at bounding box center [465, 246] width 60 height 14
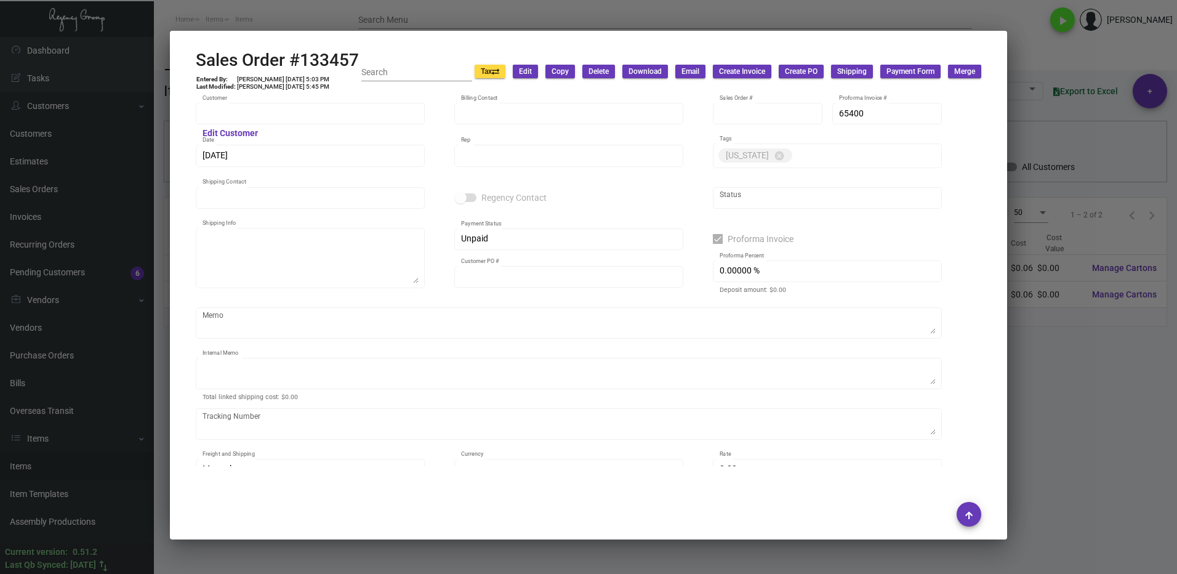
type input "Soho Works [STREET_ADDRESS][PERSON_NAME]"
type input "Ap Billing"
type input "133457"
type input "[DATE]"
type input "[PERSON_NAME]"
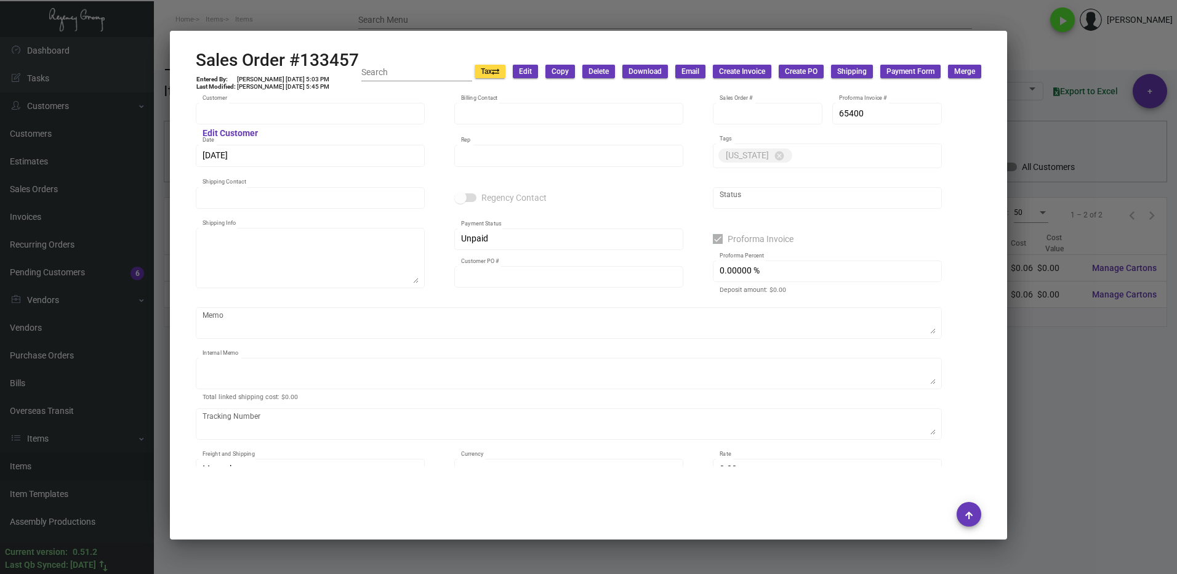
type input "[PERSON_NAME]"
type textarea "Soho Works [GEOGRAPHIC_DATA][PERSON_NAME] - [PERSON_NAME] [STREET_ADDRESS][PERS…"
type input "[PERSON_NAME]"
checkbox input "true"
type textarea "Trash per Yossi"
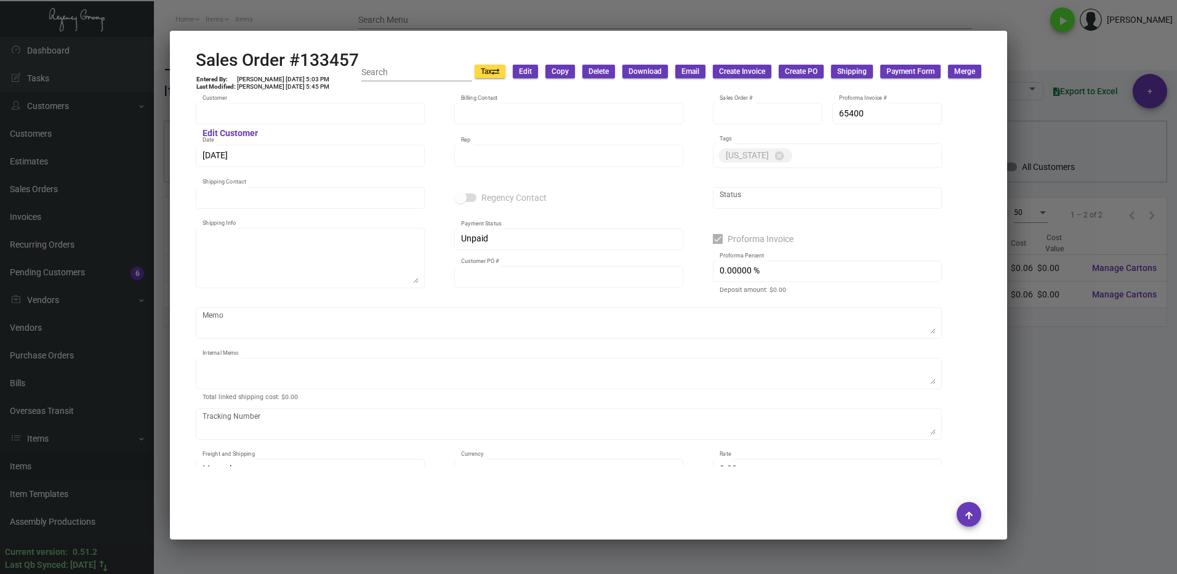
type input "United States Dollar $"
type input "$ 0.00"
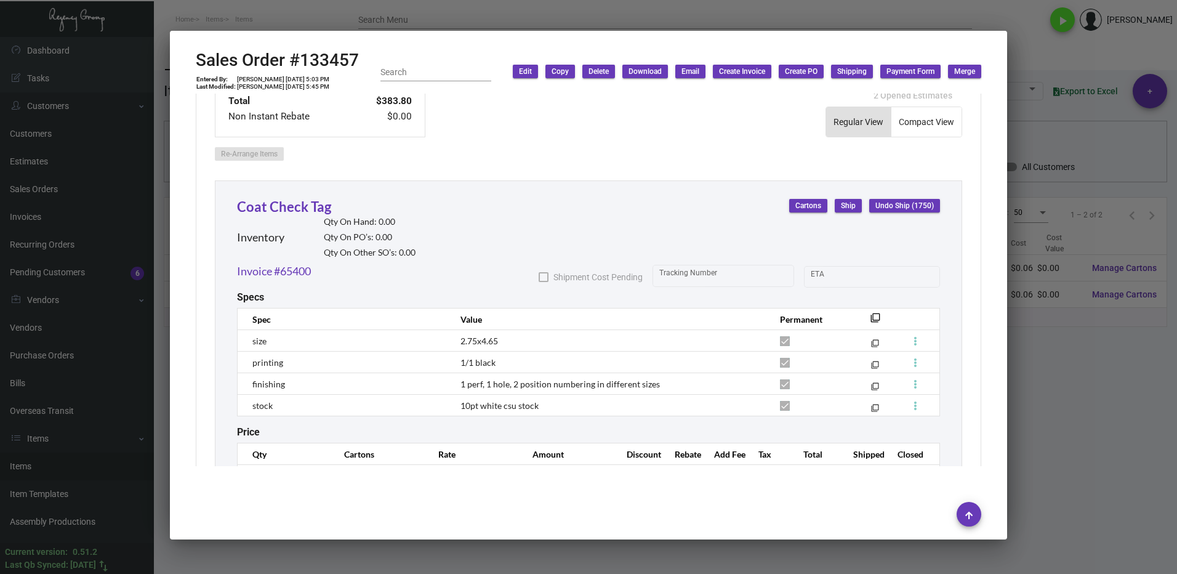
scroll to position [646, 0]
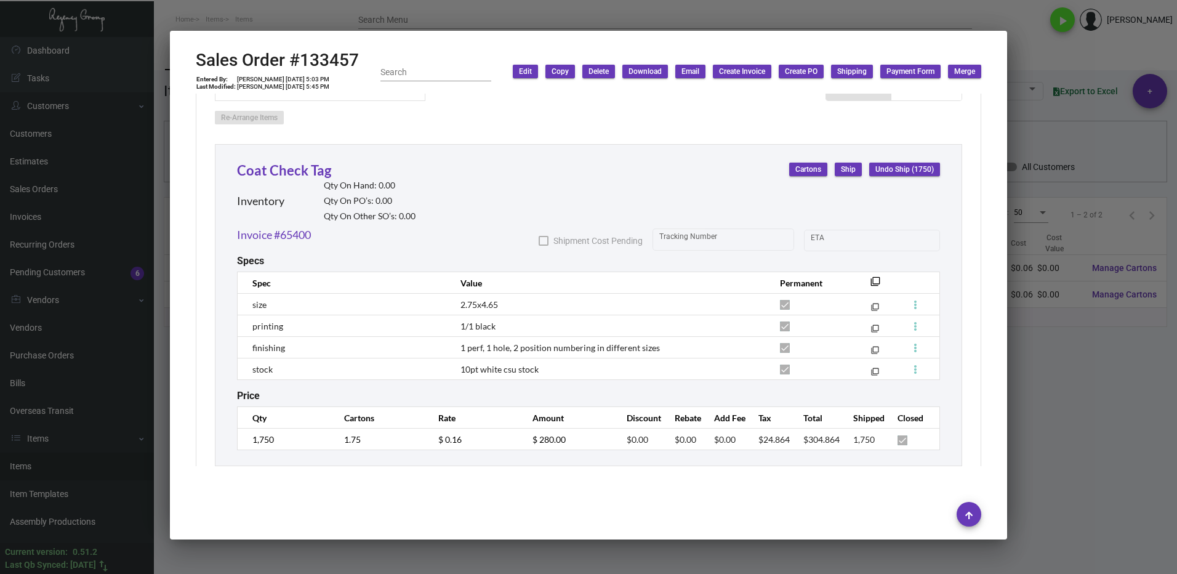
click at [1097, 408] on div at bounding box center [588, 287] width 1177 height 574
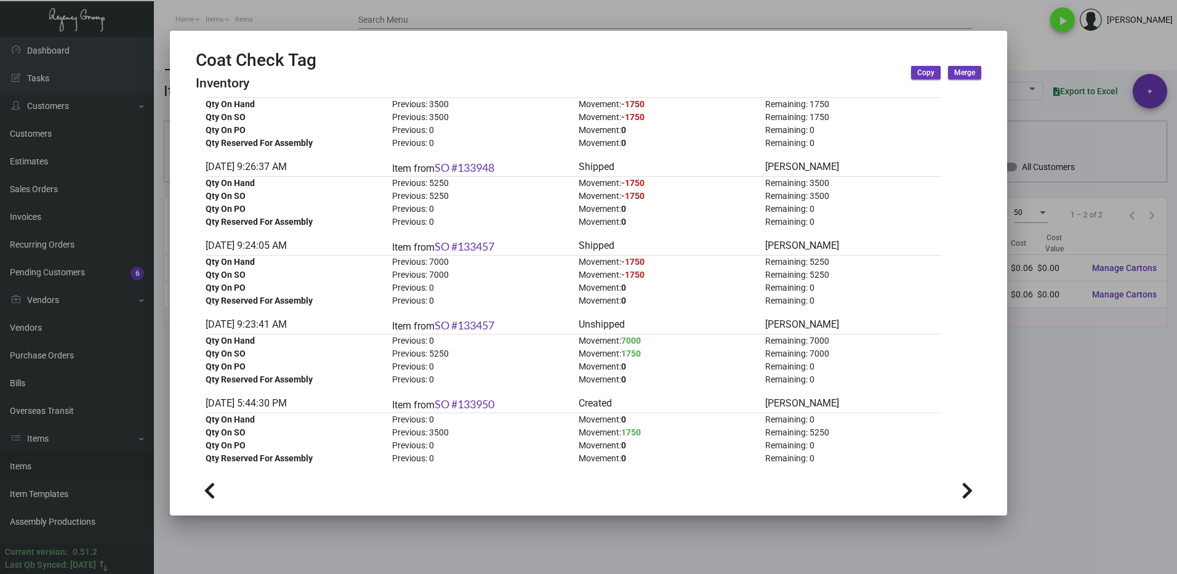
click at [1059, 388] on div at bounding box center [588, 287] width 1177 height 574
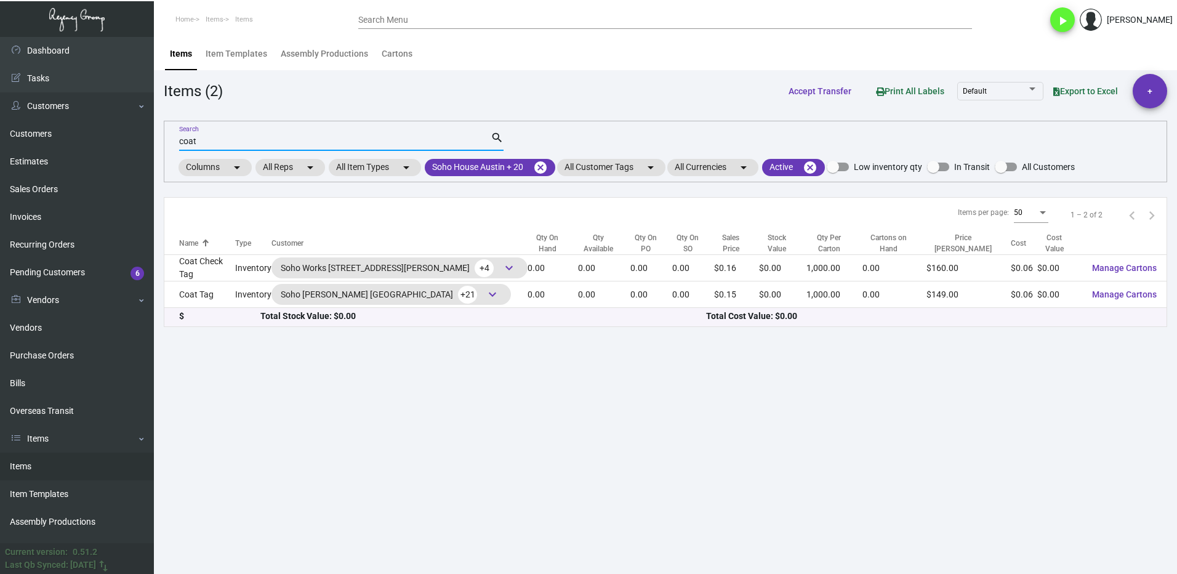
click at [214, 143] on input "coat" at bounding box center [335, 142] width 312 height 10
type input "c"
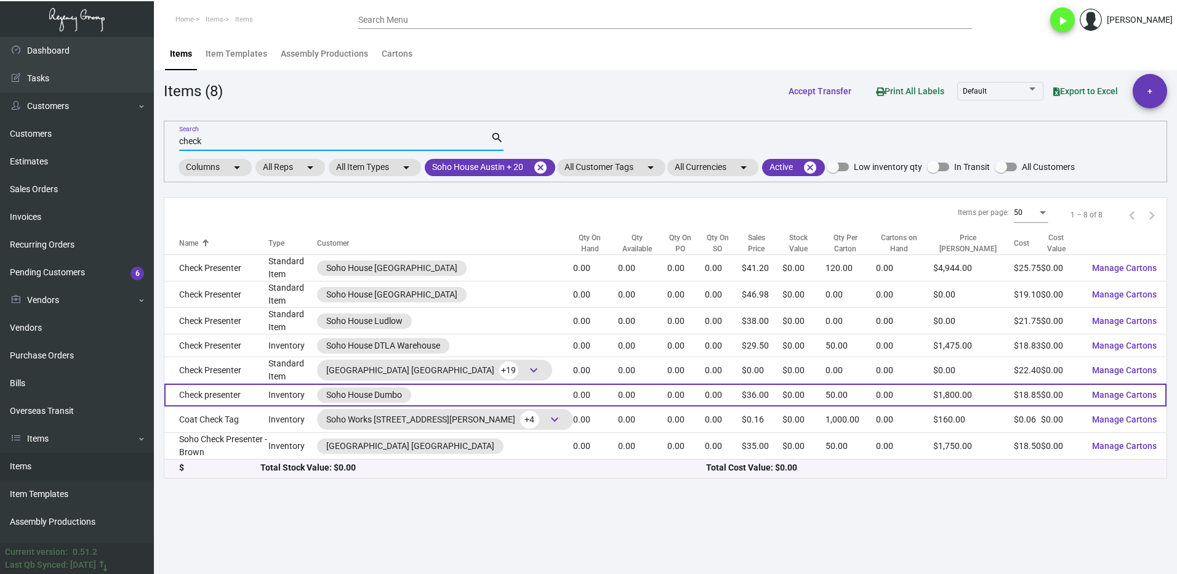
type input "check"
click at [233, 395] on td "Check presenter" at bounding box center [216, 395] width 104 height 23
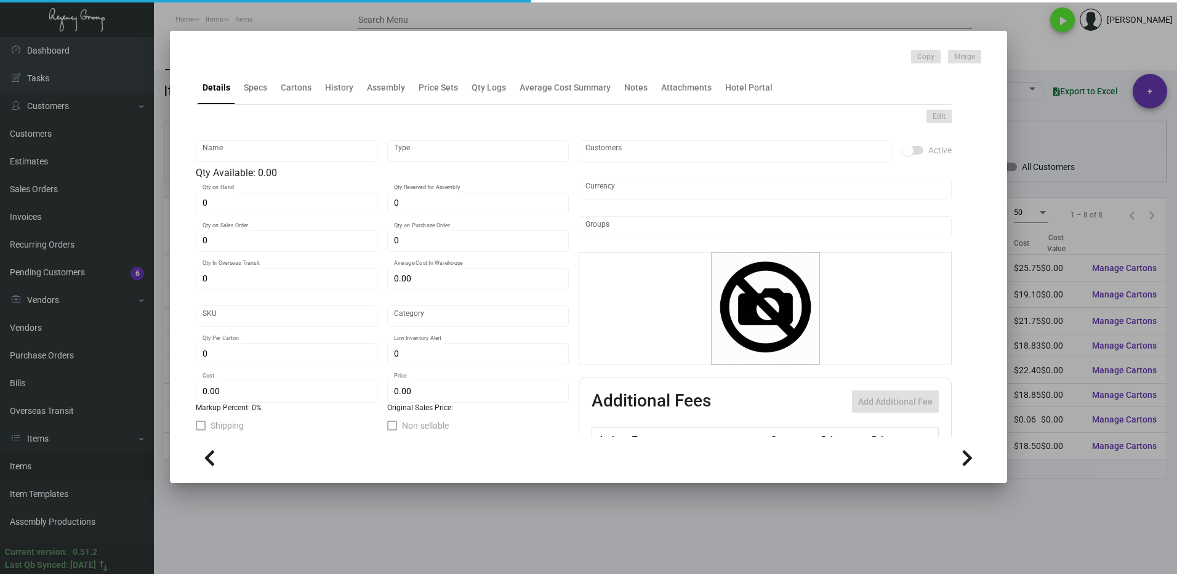
type input "Check presenter"
type input "Inventory"
type input "$ 0.00"
type input "SHDMB-587-832"
type input "Standard"
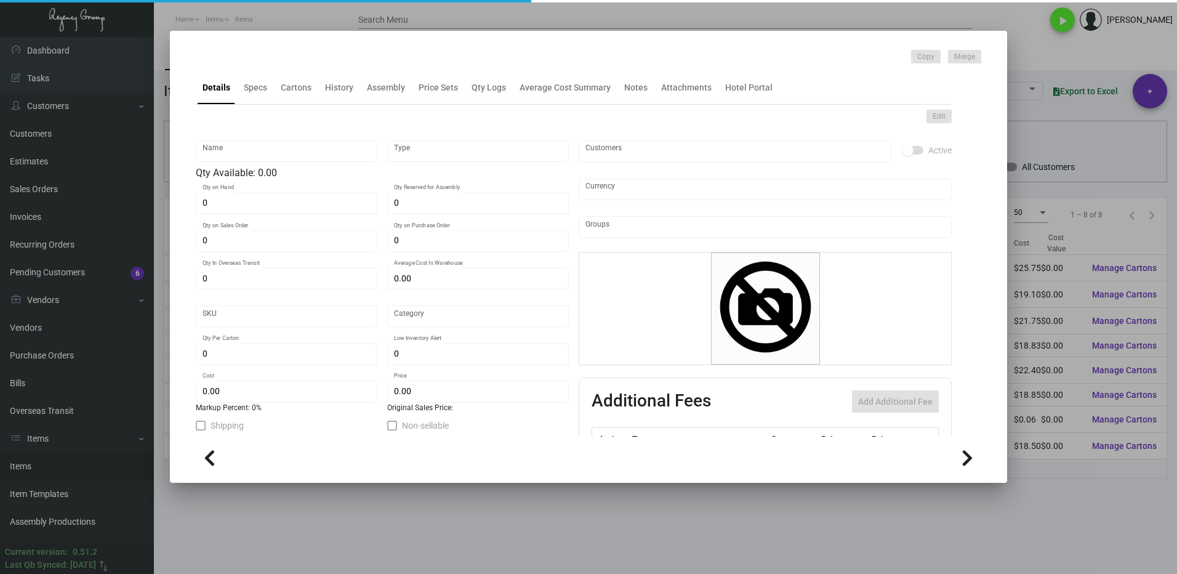
type input "50"
type input "$ 18.85"
type input "$ 36.00"
type textarea "GUEST CHECK PRESENTATION BOOKS: Bi-fold: Navajo Tundra Genuine Leather outside …"
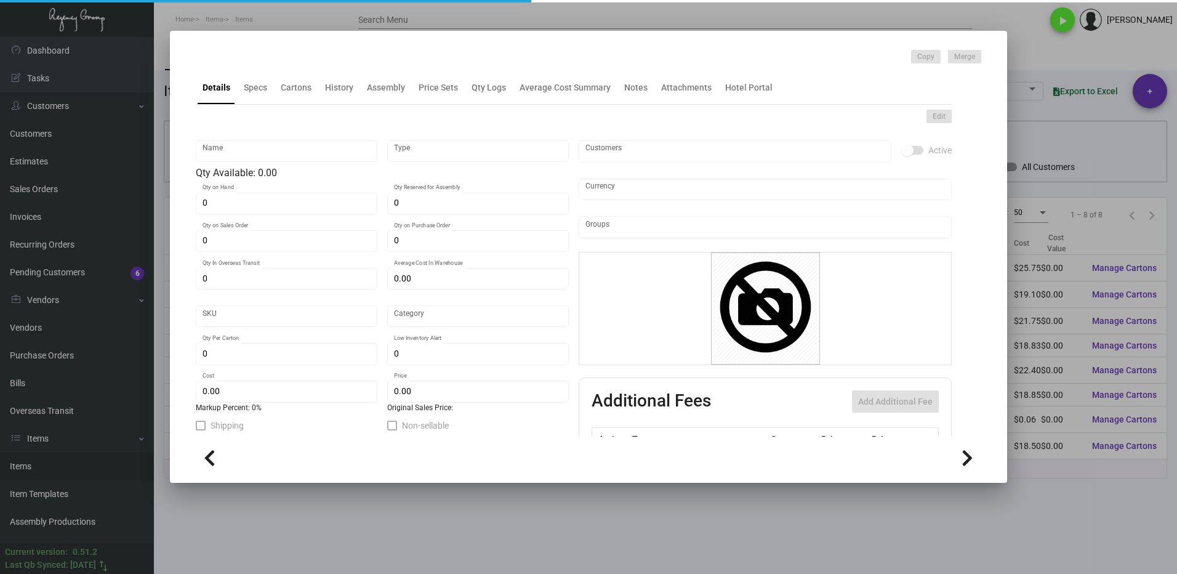
checkbox input "true"
type input "United States Dollar $"
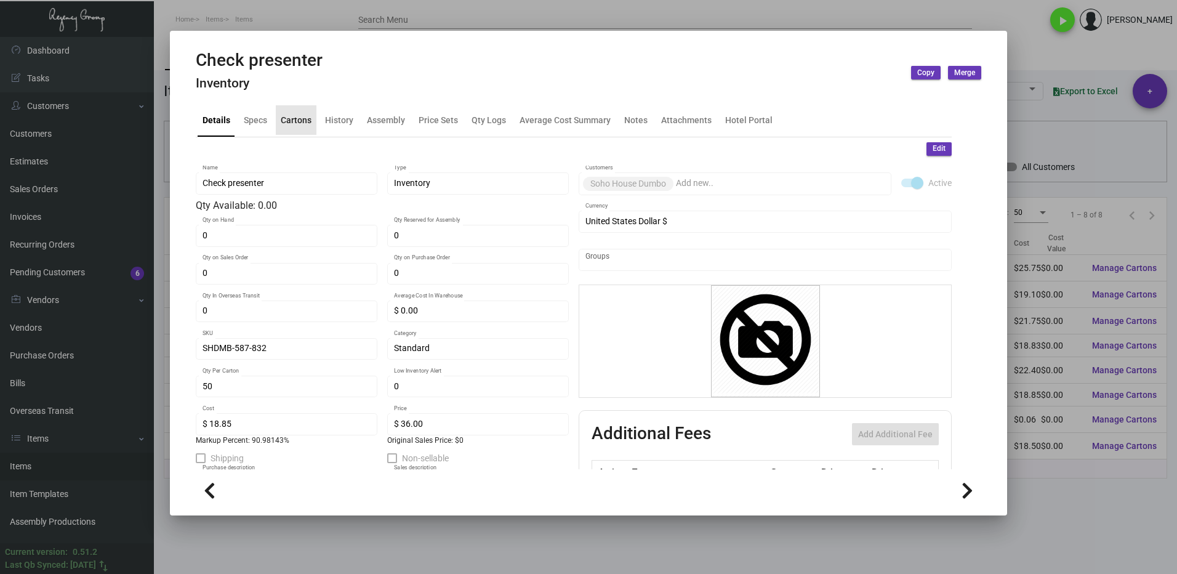
click at [293, 113] on div "Cartons" at bounding box center [296, 119] width 31 height 13
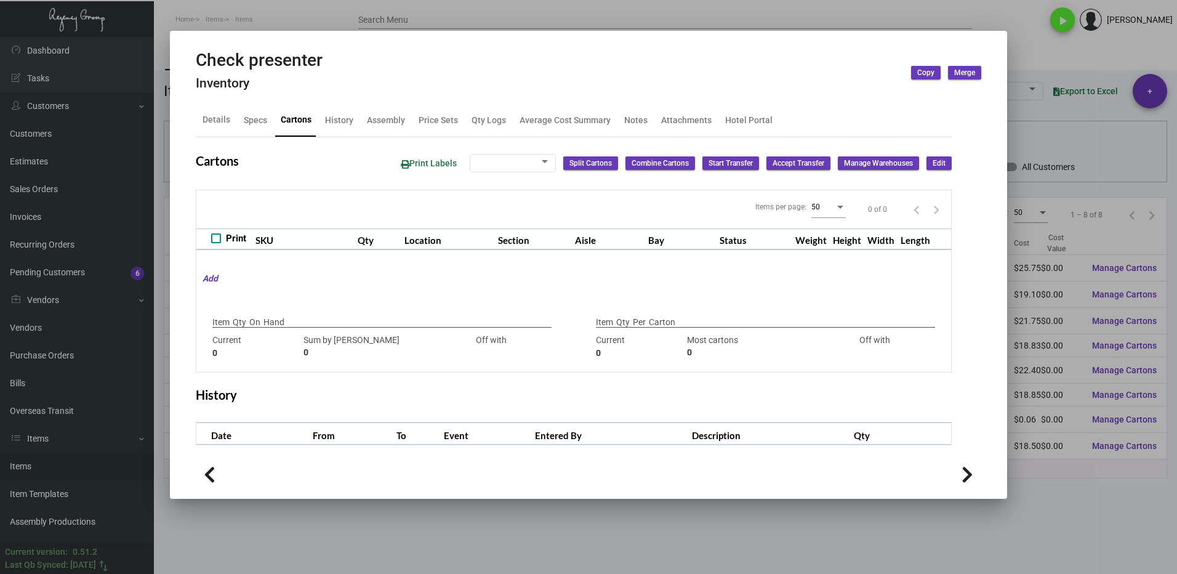
type input "0"
type input "50"
type input "12"
type input "+38"
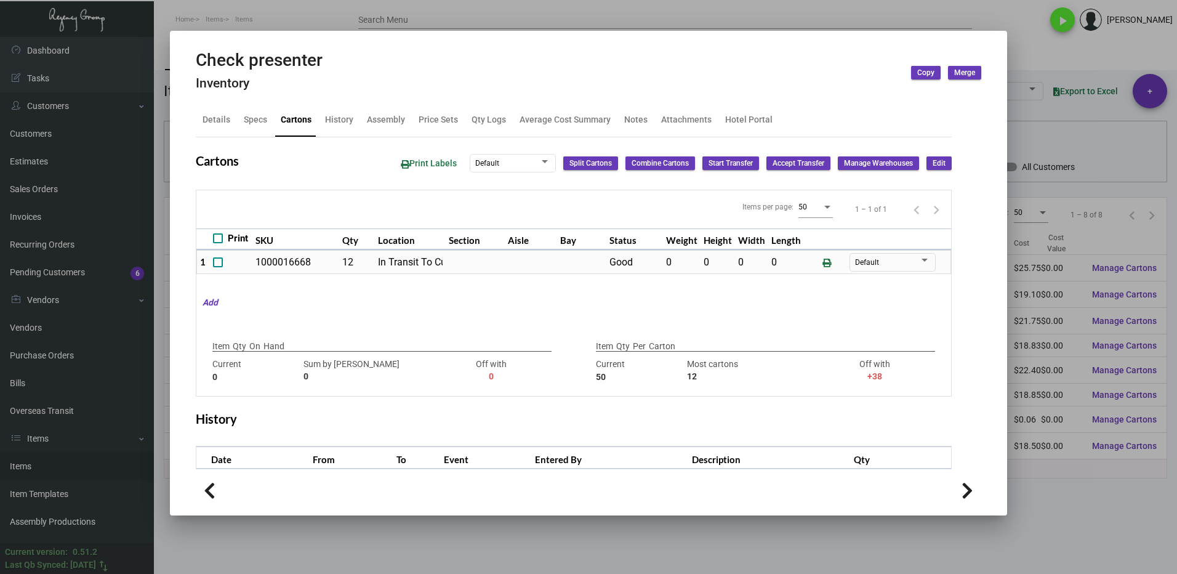
click at [1084, 497] on div at bounding box center [588, 287] width 1177 height 574
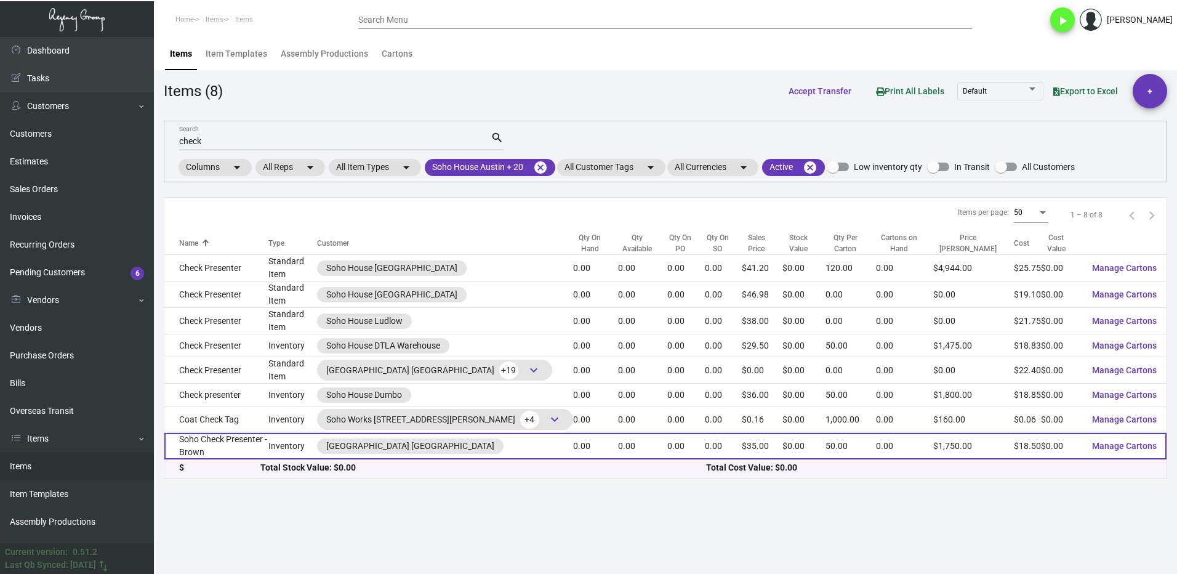
click at [268, 443] on td "Soho Check Presenter - Brown" at bounding box center [216, 446] width 104 height 26
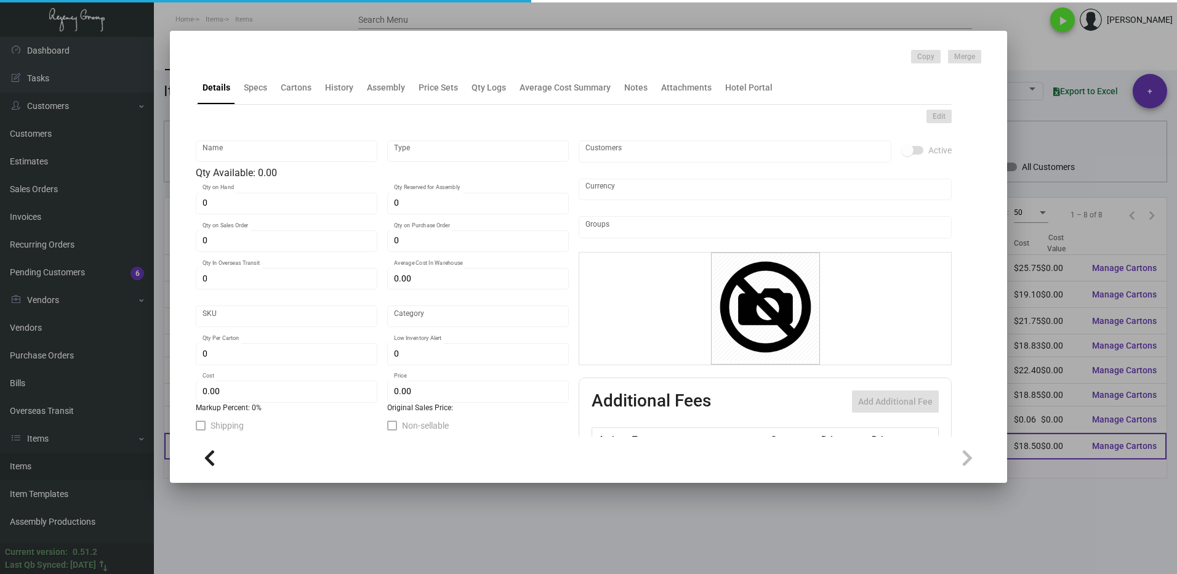
type input "Soho Check Presenter - Brown"
type input "Inventory"
type input "$ 0.00"
type input "SHWH-587-743"
type input "Standard"
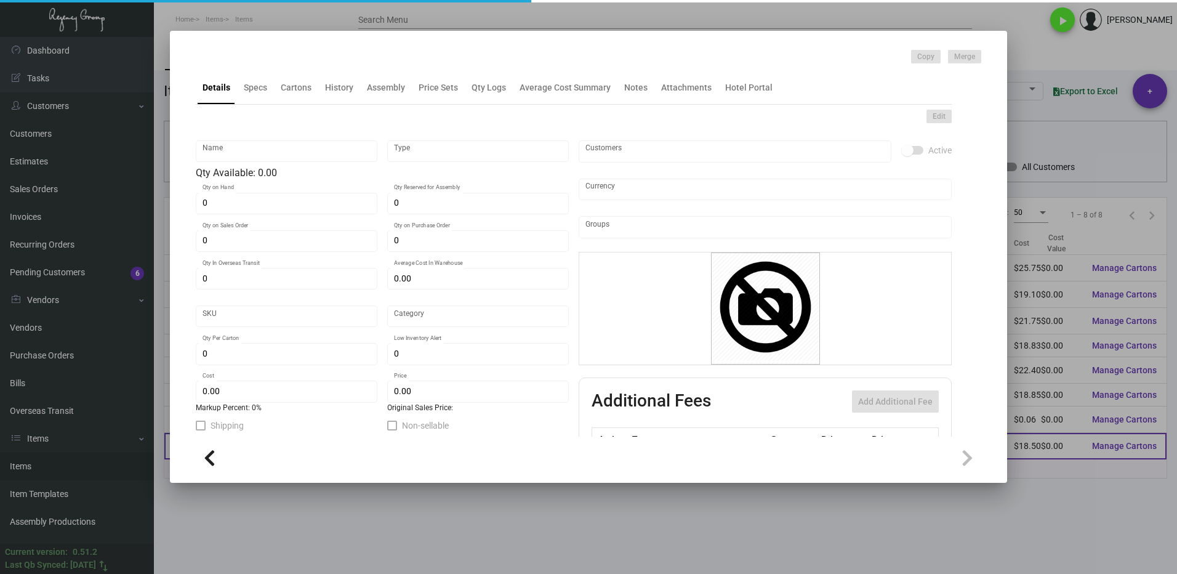
type input "50"
type input "$ 18.50"
type input "$ 35.00"
type textarea "Soho Check Presenter: Faux leather outside, and Faux Suede inside is flush cut …"
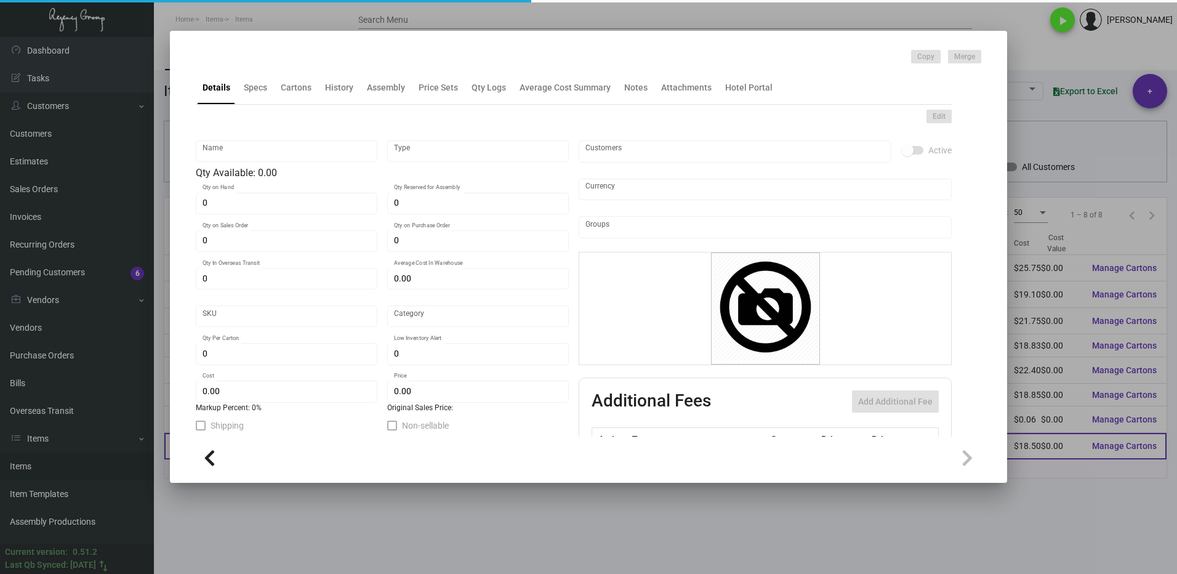
checkbox input "true"
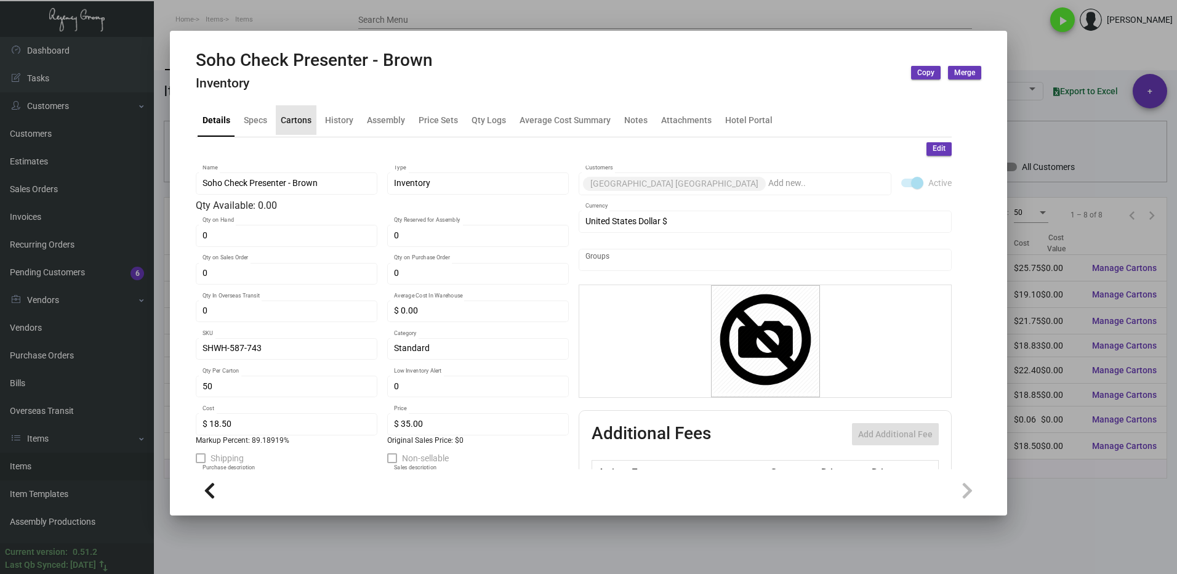
click at [295, 113] on div "Cartons" at bounding box center [296, 120] width 41 height 30
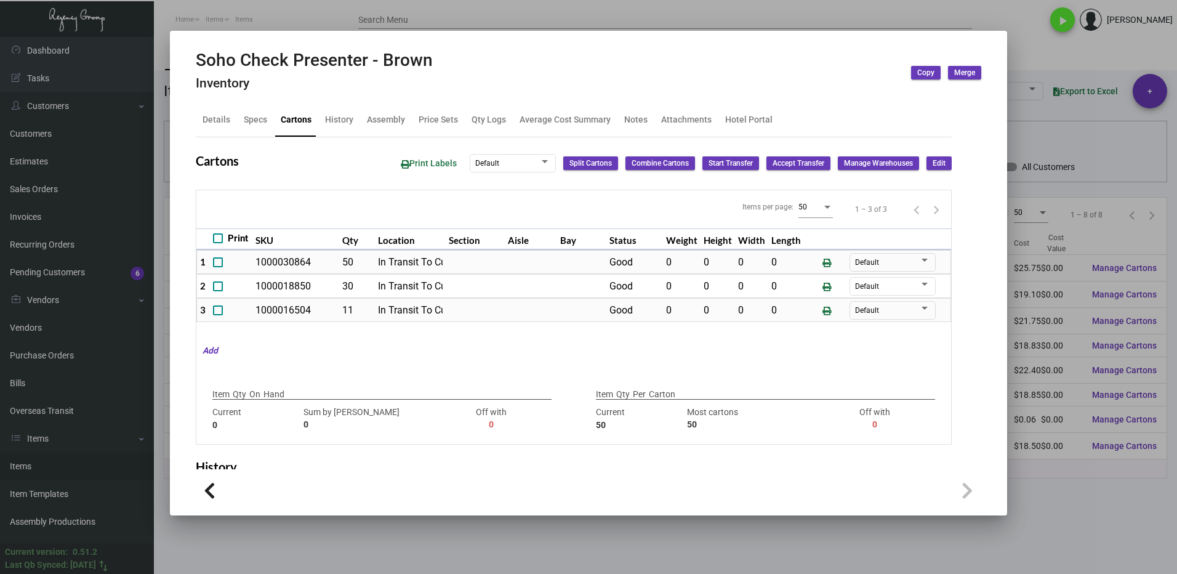
click at [1079, 488] on div at bounding box center [588, 287] width 1177 height 574
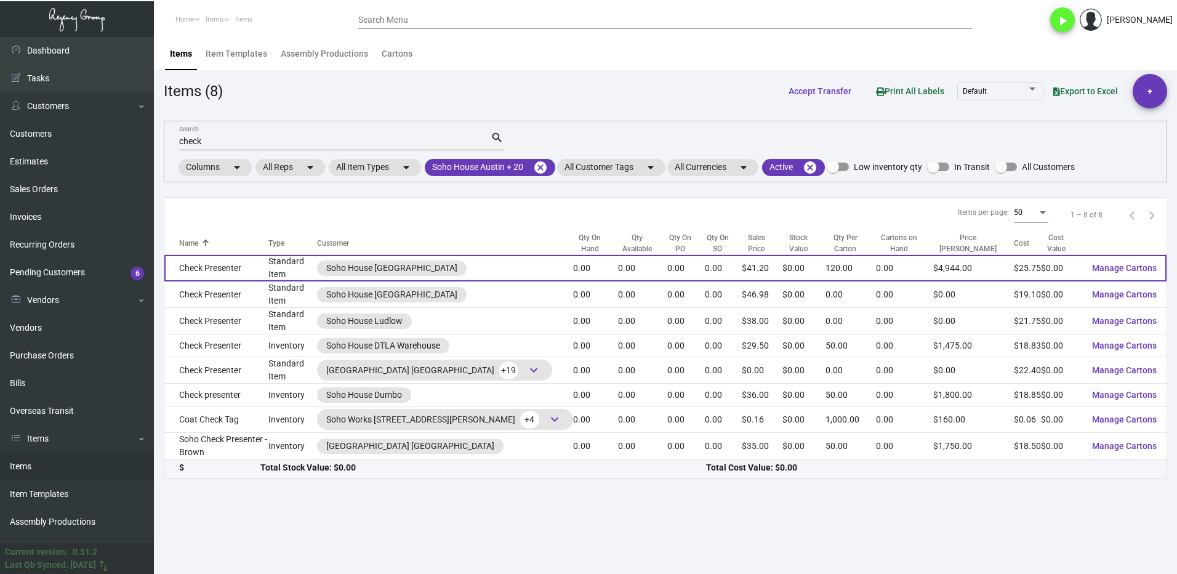
click at [260, 267] on td "Check Presenter" at bounding box center [216, 268] width 104 height 26
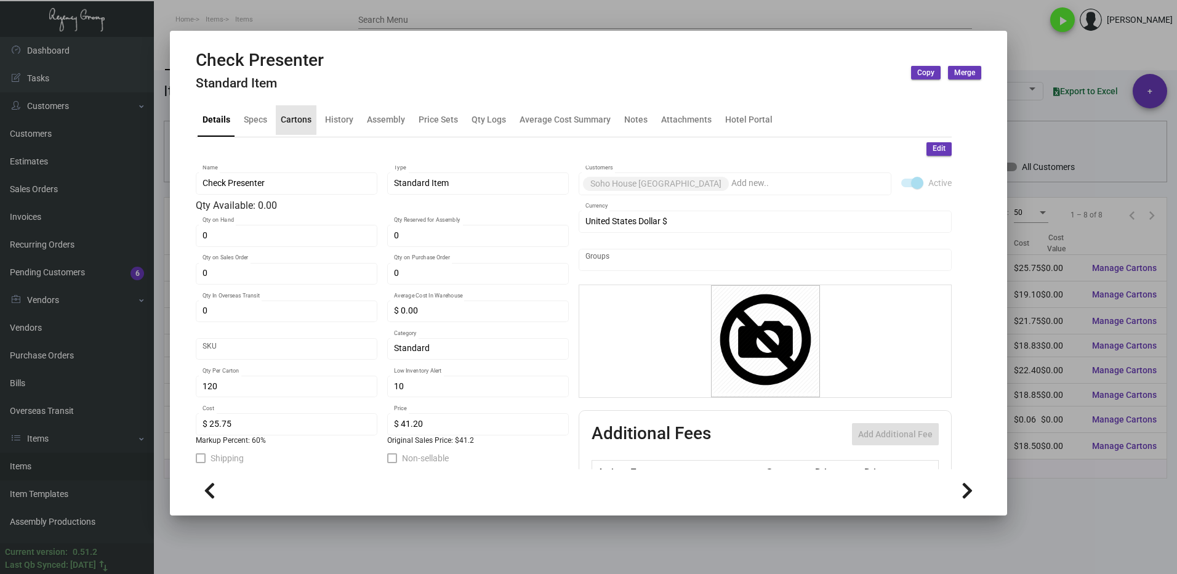
click at [289, 116] on div "Cartons" at bounding box center [296, 119] width 31 height 13
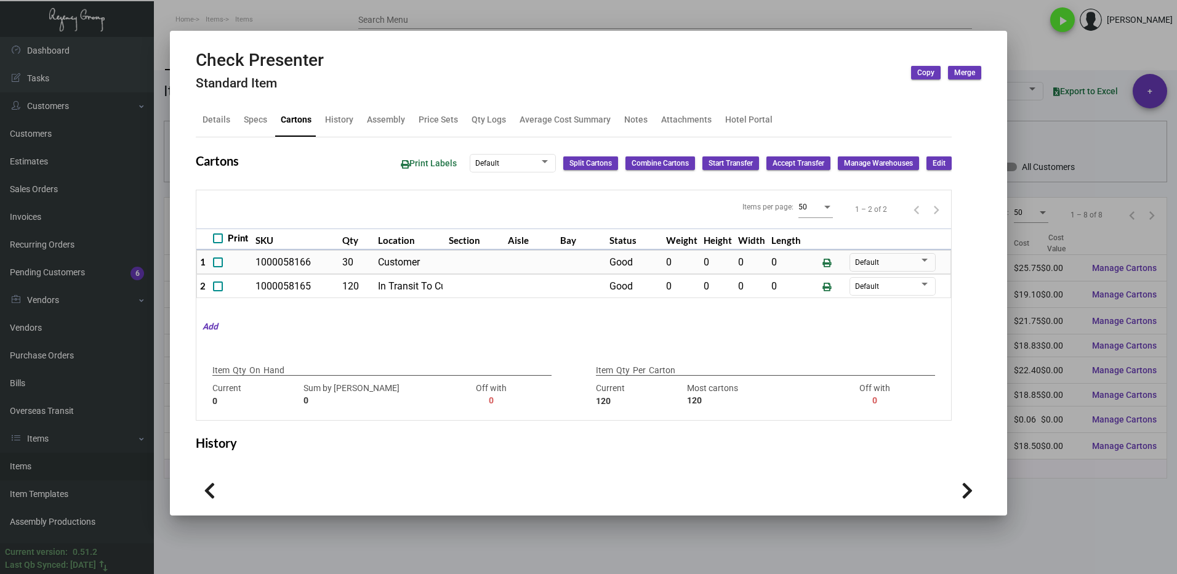
click at [1061, 483] on div at bounding box center [588, 287] width 1177 height 574
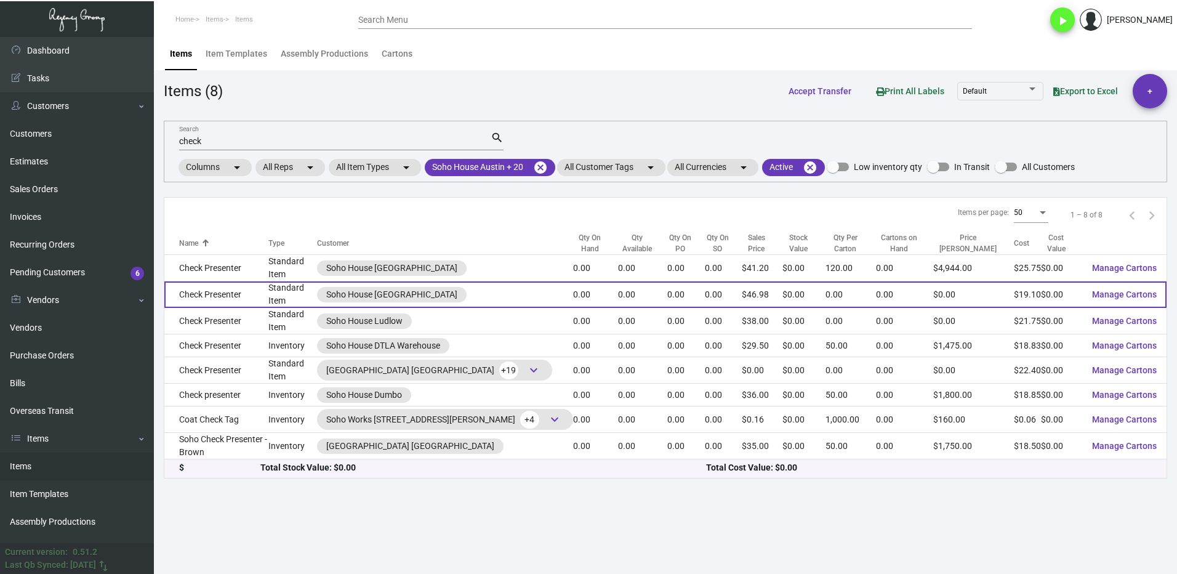
click at [244, 295] on td "Check Presenter" at bounding box center [216, 294] width 104 height 26
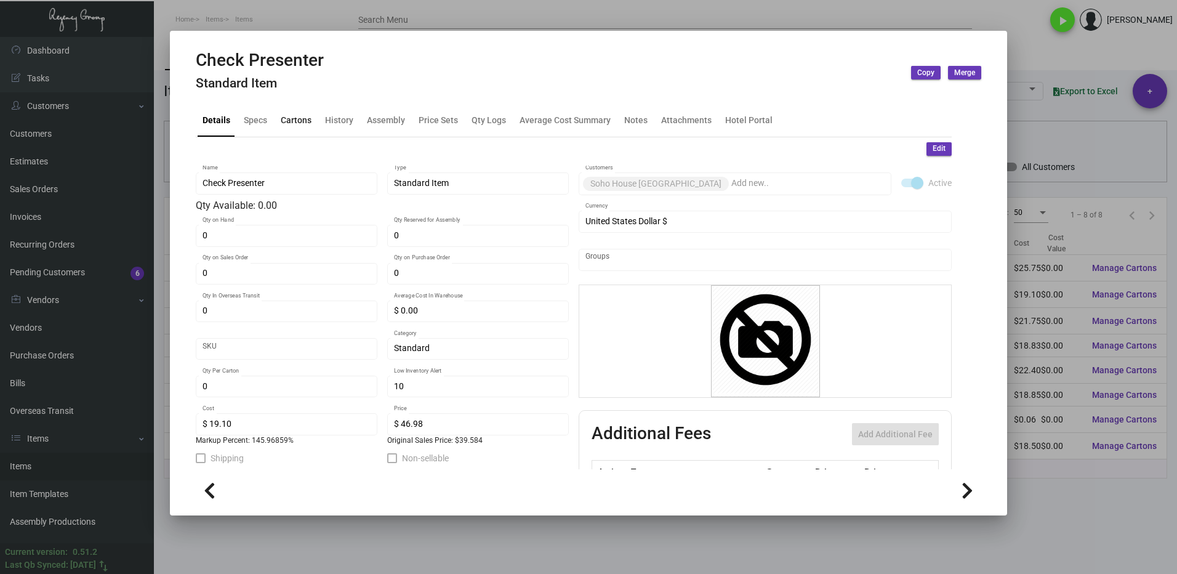
click at [288, 113] on div "Cartons" at bounding box center [296, 120] width 41 height 30
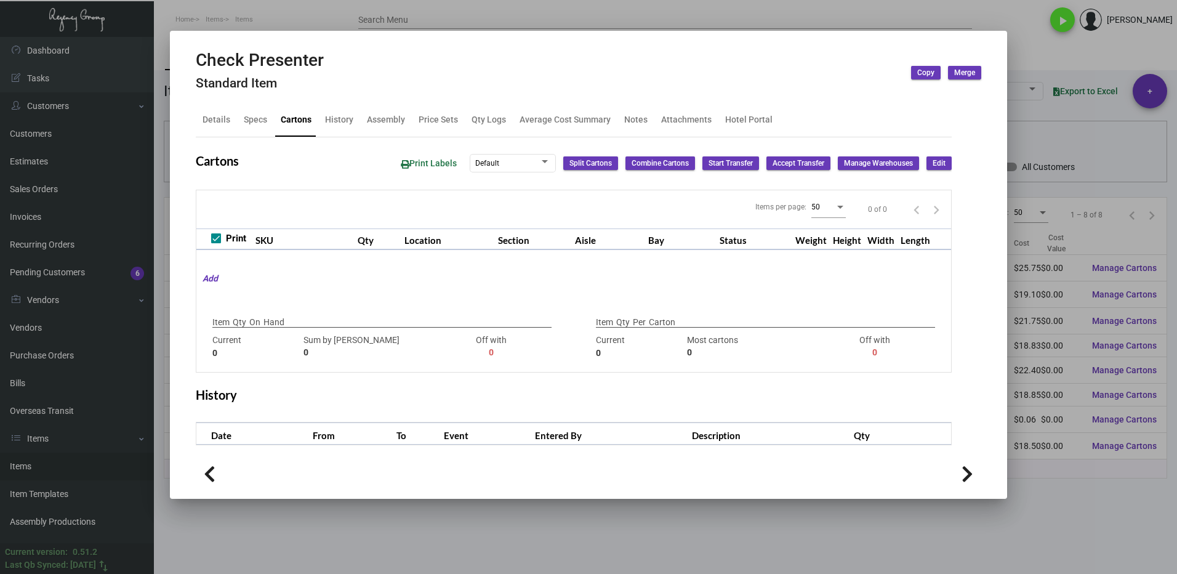
click at [1064, 486] on div at bounding box center [588, 287] width 1177 height 574
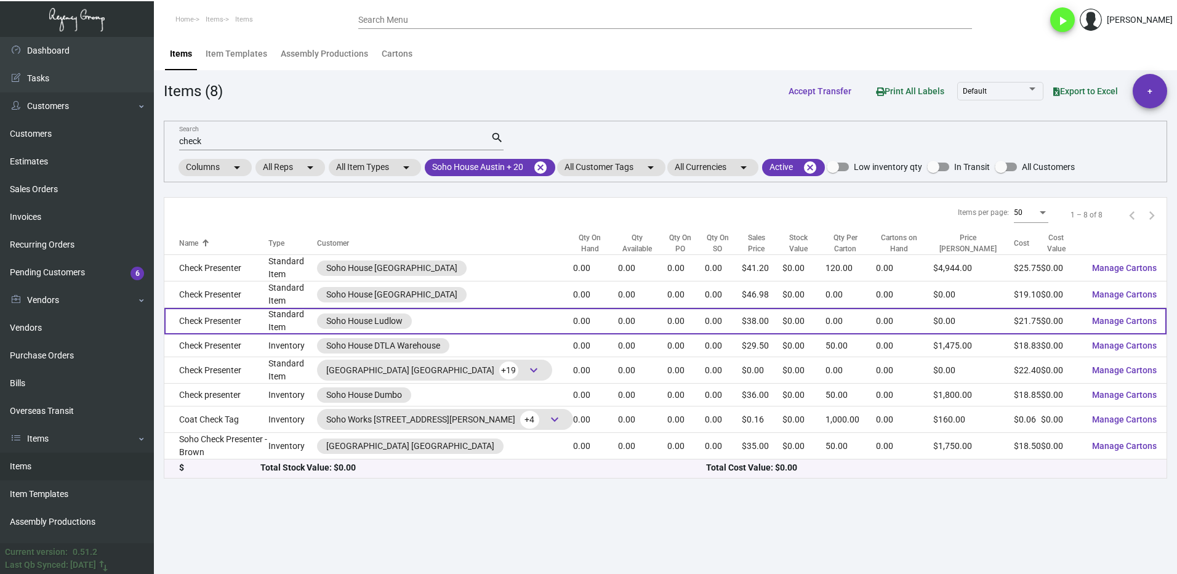
click at [265, 324] on td "Check Presenter" at bounding box center [216, 321] width 104 height 26
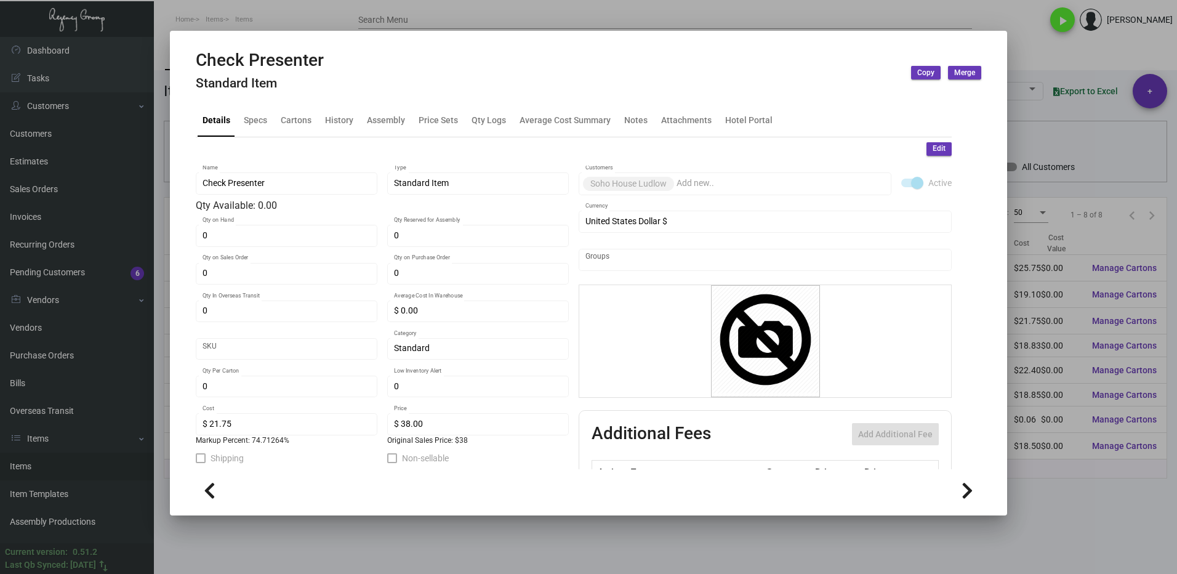
click at [289, 102] on mat-tab-group "Details Specs Cartons History Assembly Price Sets Qty Logs Average Cost Summary…" at bounding box center [574, 282] width 786 height 373
click at [287, 126] on div "Cartons" at bounding box center [296, 119] width 31 height 13
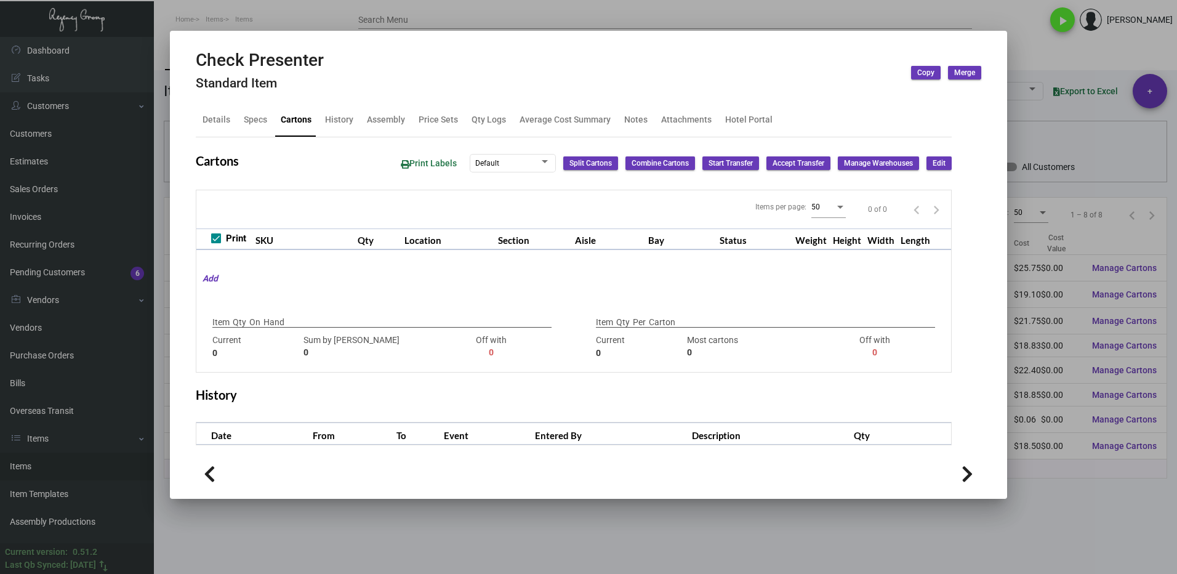
click at [1083, 496] on div at bounding box center [588, 287] width 1177 height 574
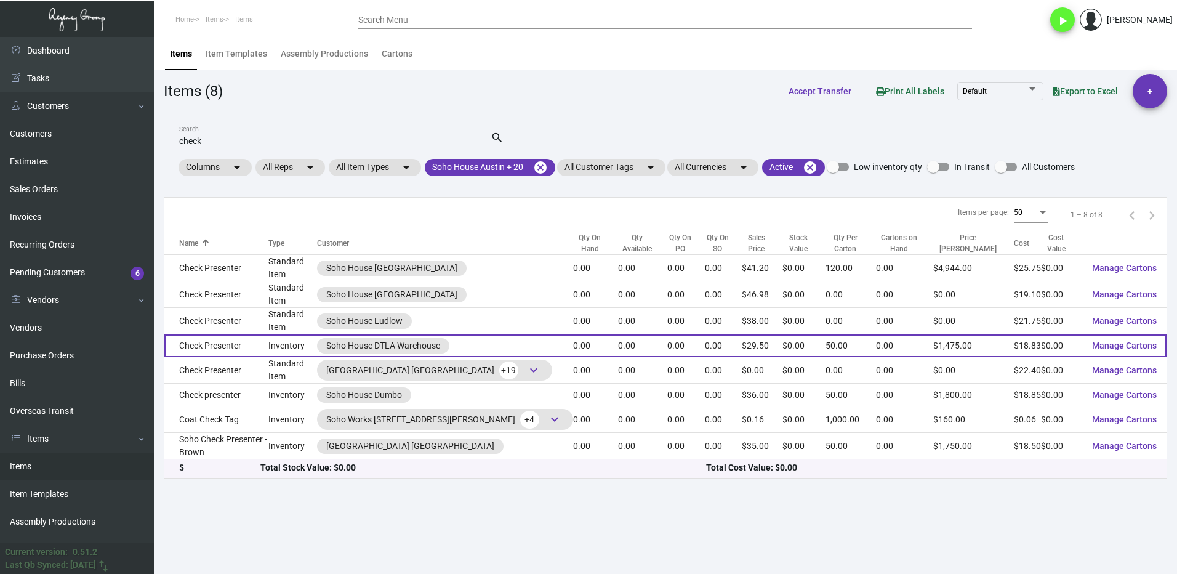
click at [254, 350] on td "Check Presenter" at bounding box center [216, 345] width 104 height 23
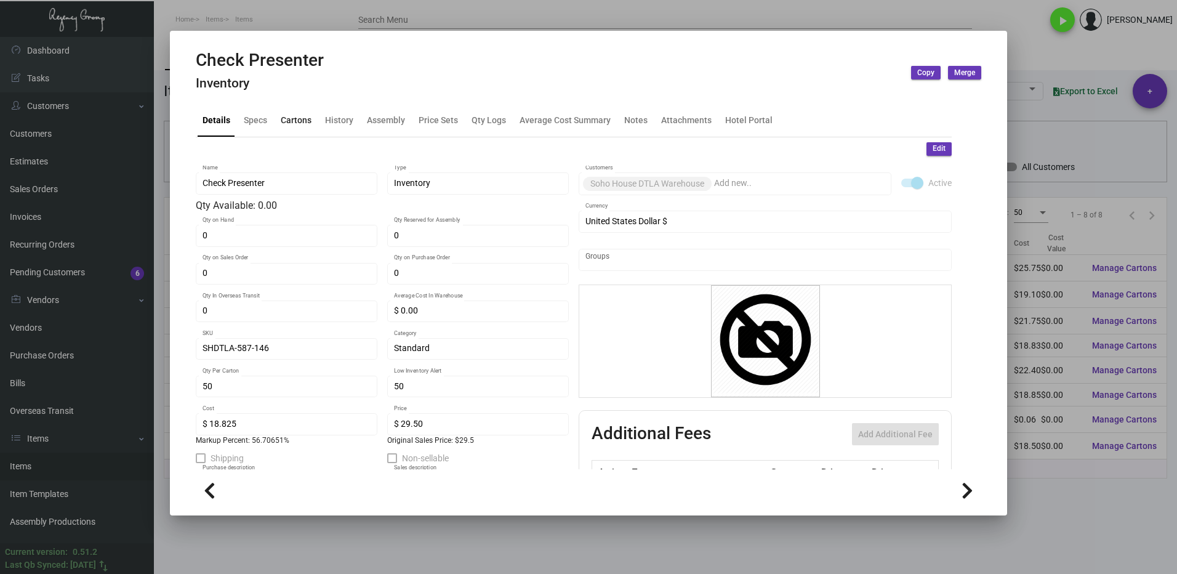
click at [286, 130] on div "Cartons" at bounding box center [296, 120] width 41 height 30
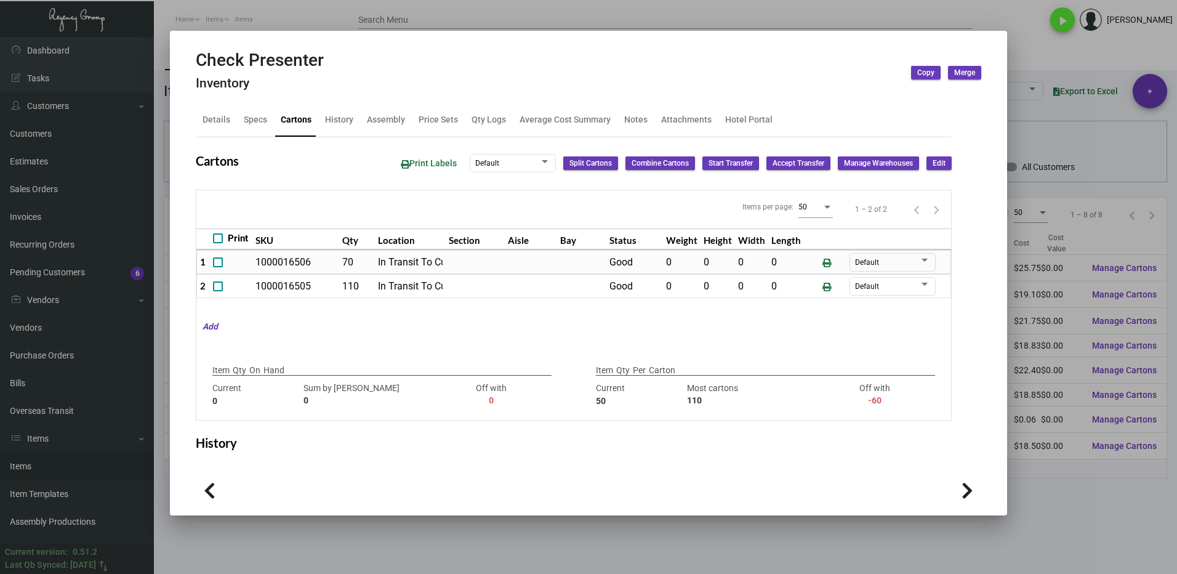
drag, startPoint x: 1061, startPoint y: 504, endPoint x: 1055, endPoint y: 501, distance: 6.9
click at [1061, 503] on div at bounding box center [588, 287] width 1177 height 574
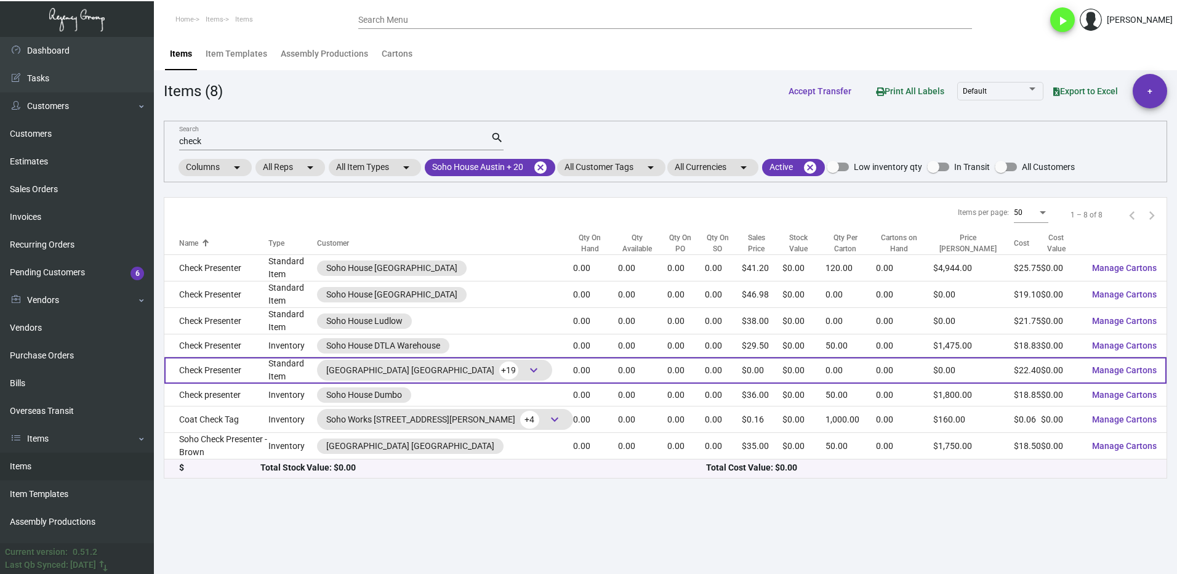
click at [231, 372] on td "Check Presenter" at bounding box center [216, 370] width 104 height 26
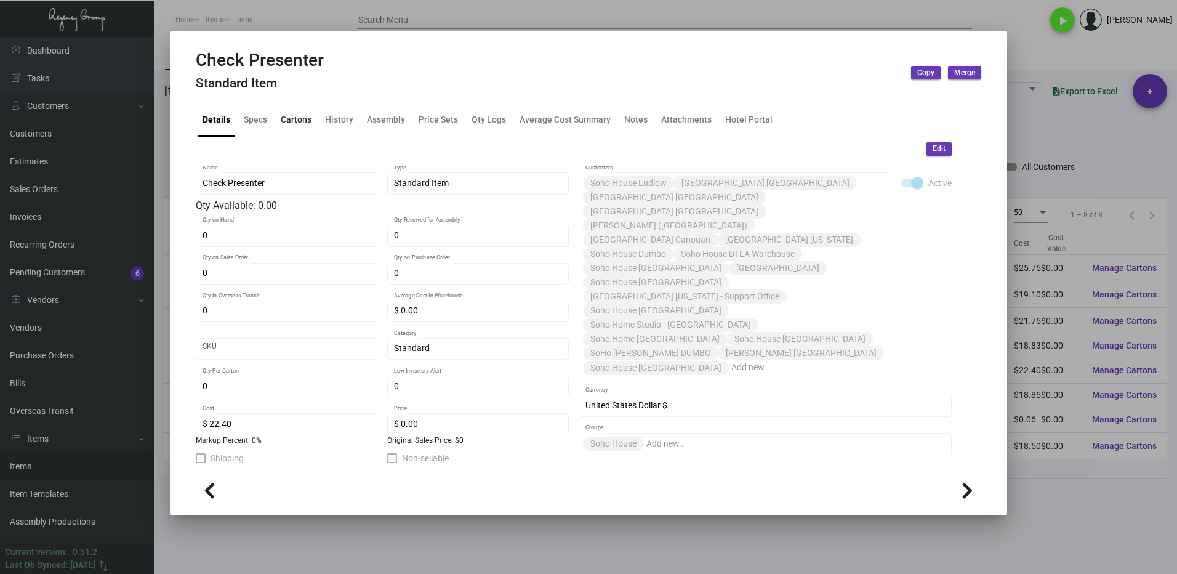
click at [289, 119] on div "Cartons" at bounding box center [296, 119] width 31 height 13
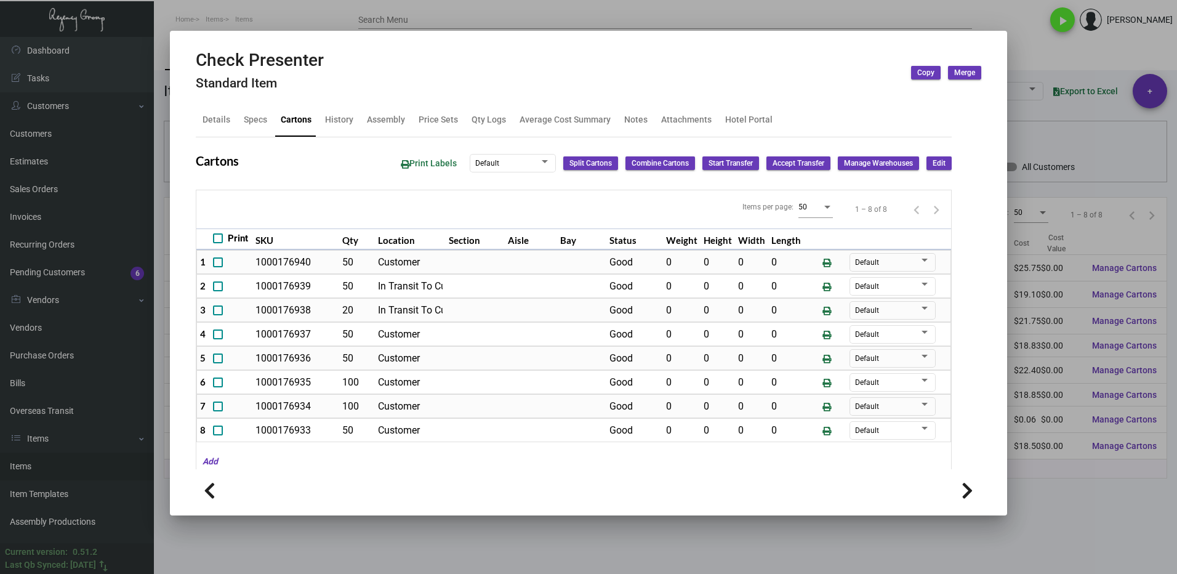
scroll to position [9, 0]
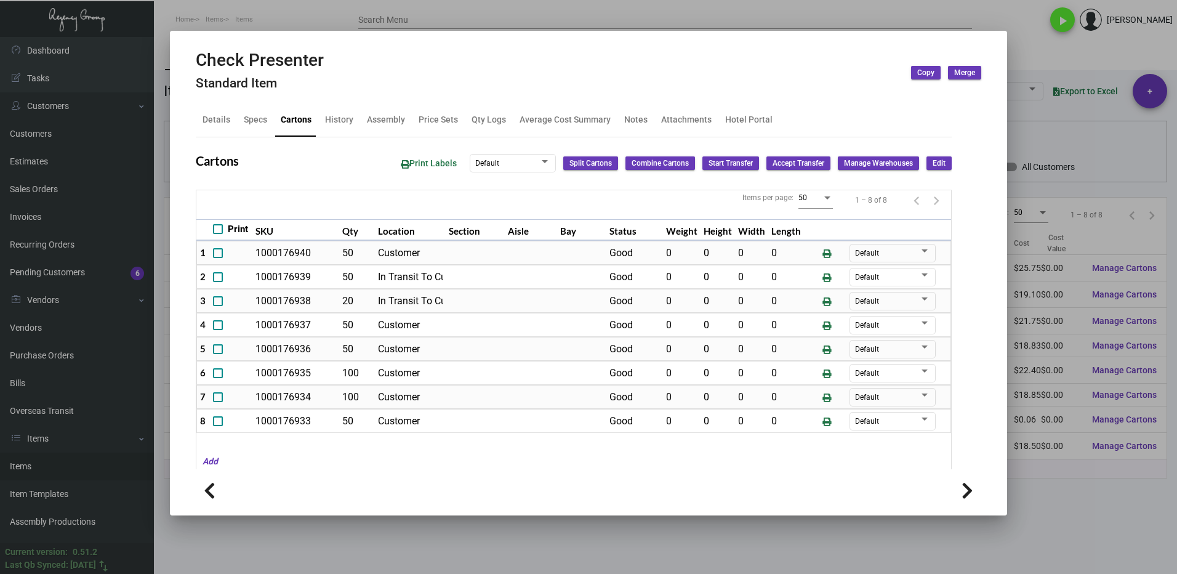
click at [1050, 501] on div at bounding box center [588, 287] width 1177 height 574
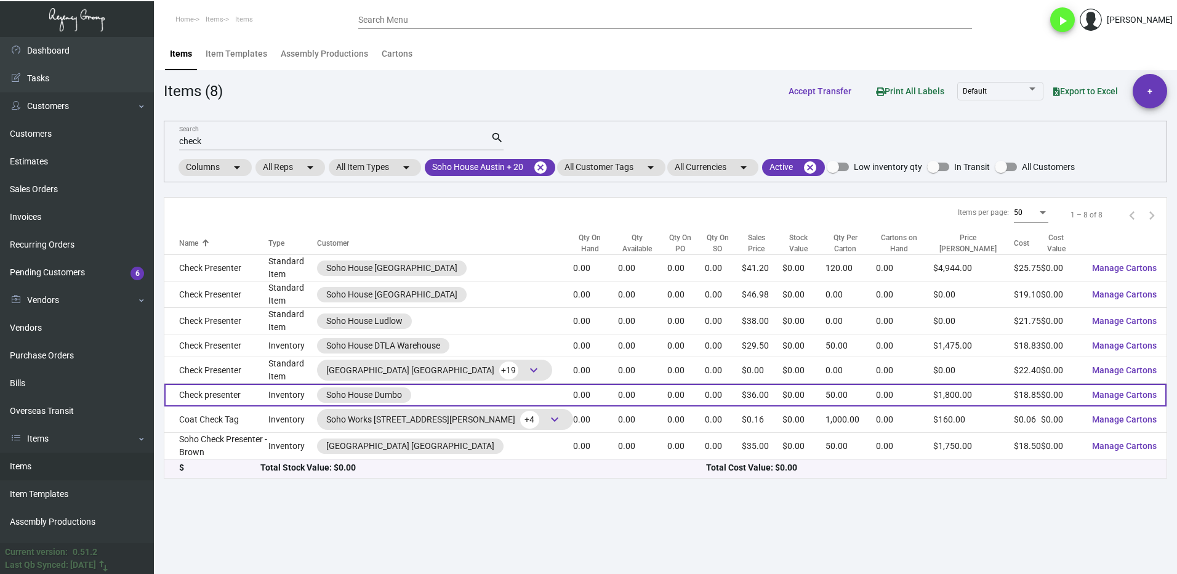
click at [244, 398] on td "Check presenter" at bounding box center [216, 395] width 104 height 23
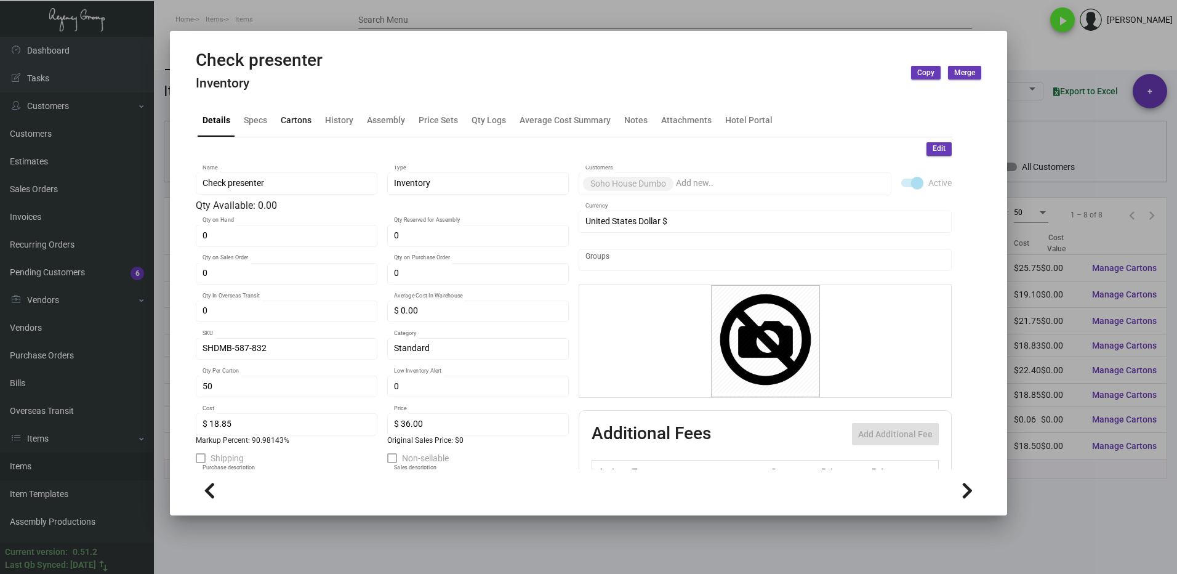
click at [291, 121] on div "Cartons" at bounding box center [296, 119] width 31 height 13
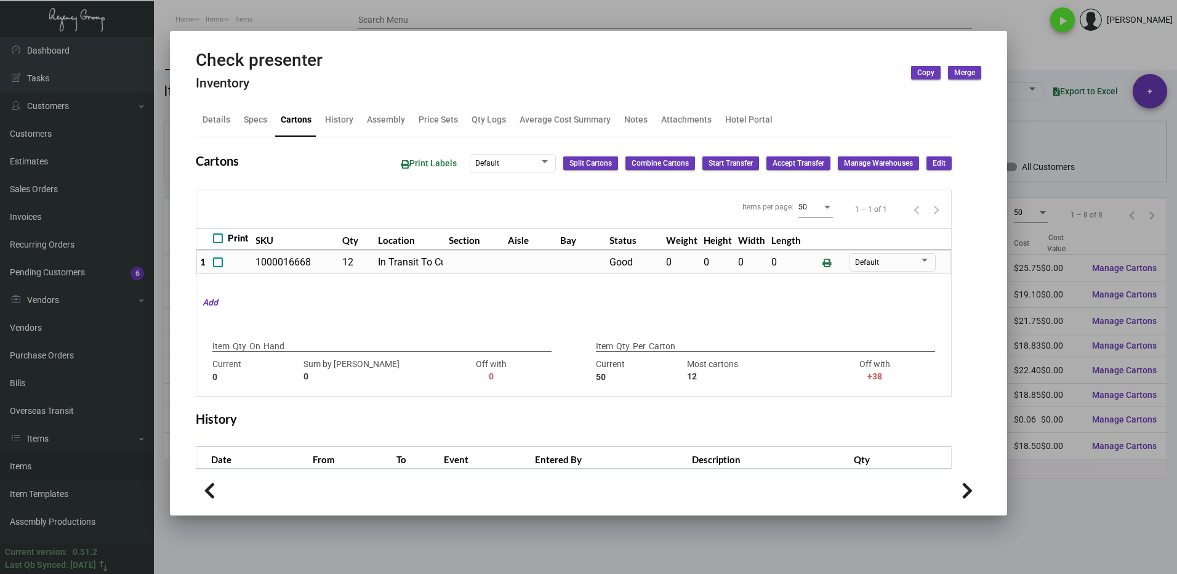
click at [1093, 517] on div at bounding box center [588, 287] width 1177 height 574
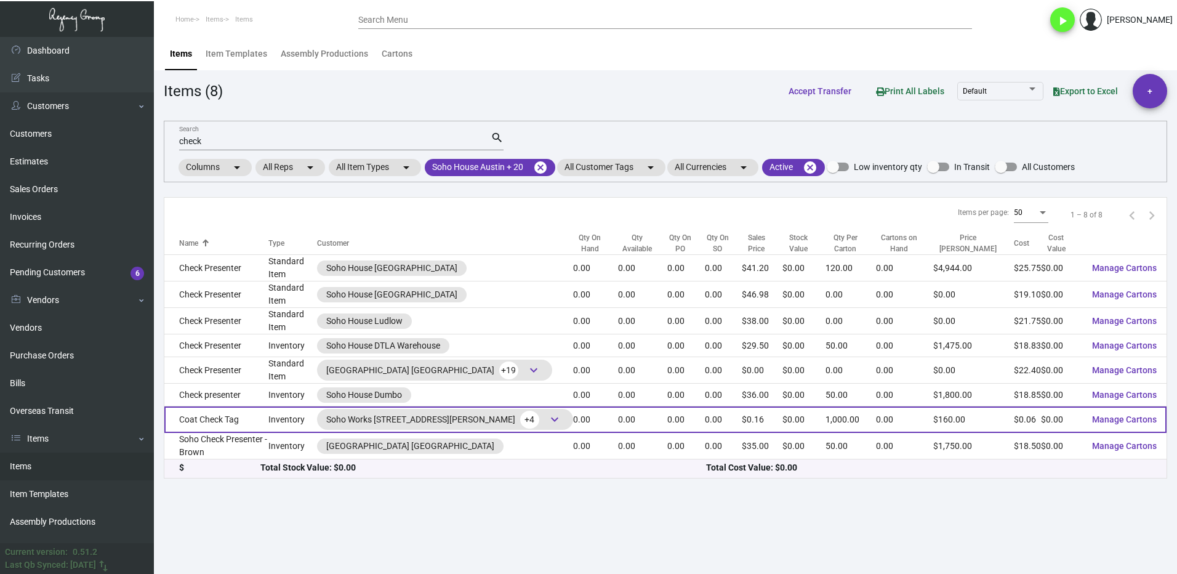
click at [259, 415] on td "Coat Check Tag" at bounding box center [216, 419] width 104 height 26
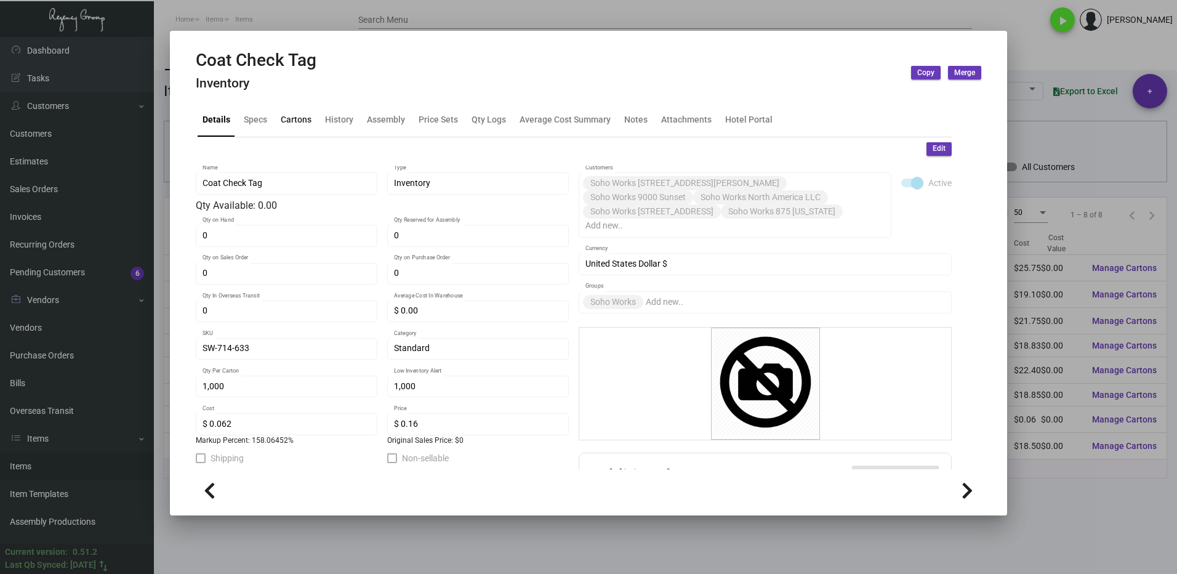
click at [290, 127] on div "Cartons" at bounding box center [296, 120] width 41 height 30
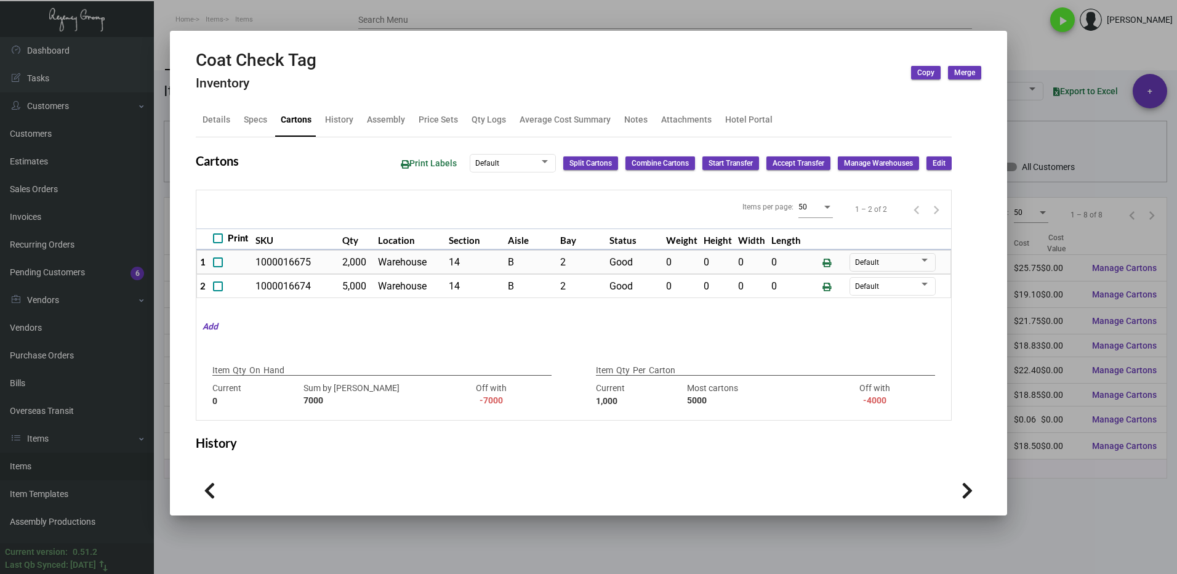
click at [1082, 516] on div at bounding box center [588, 287] width 1177 height 574
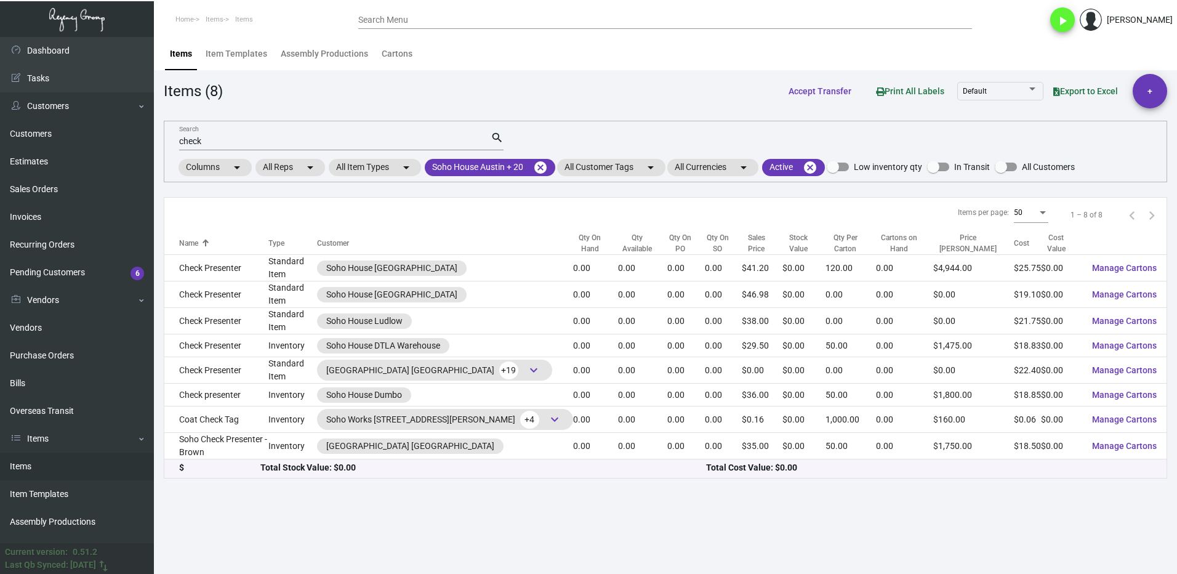
click at [220, 139] on input "check" at bounding box center [335, 142] width 312 height 10
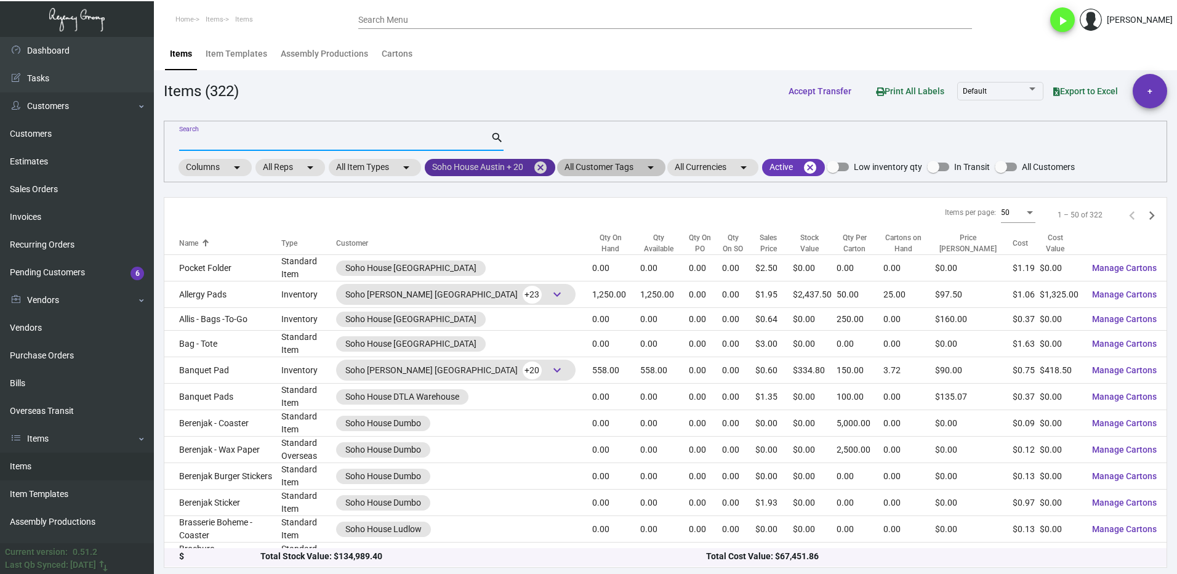
click at [542, 174] on mat-icon "cancel" at bounding box center [540, 167] width 15 height 15
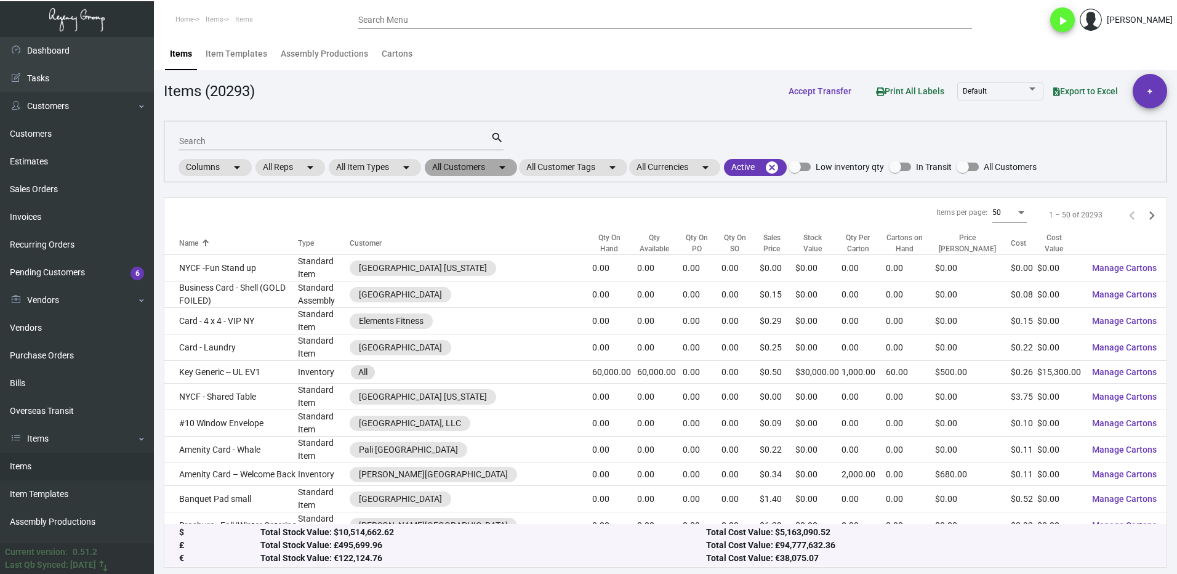
click at [451, 168] on mat-chip "All Customers arrow_drop_down" at bounding box center [471, 167] width 92 height 17
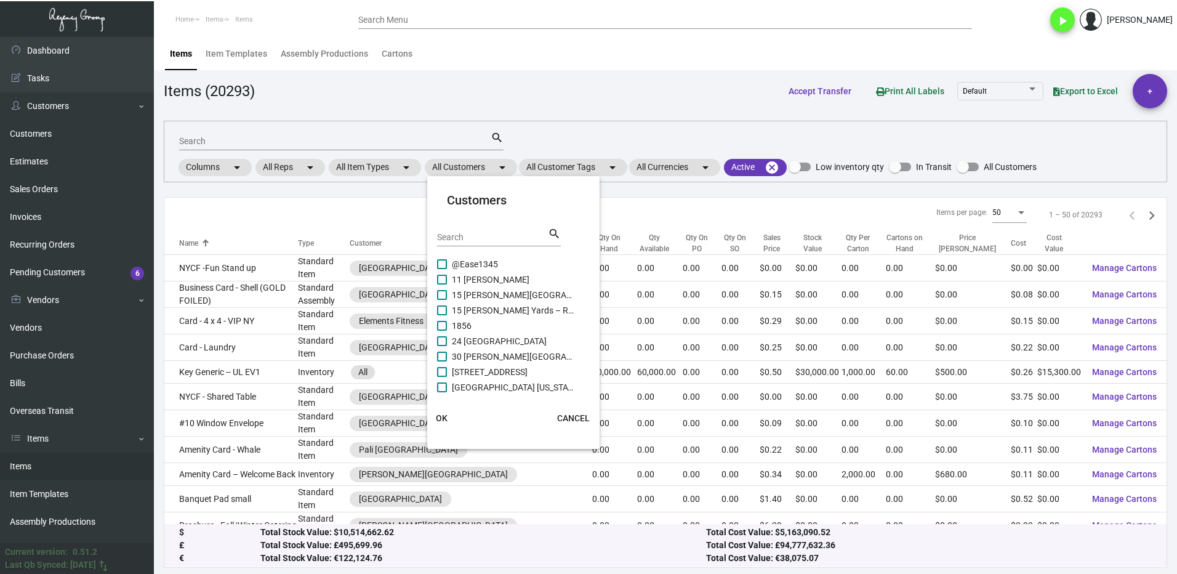
click at [484, 236] on input "Search" at bounding box center [492, 238] width 111 height 10
click at [447, 324] on label "Proper Austin" at bounding box center [506, 325] width 138 height 15
click at [442, 331] on input "Proper Austin" at bounding box center [441, 331] width 1 height 1
click at [447, 337] on label "Proper [GEOGRAPHIC_DATA]" at bounding box center [506, 341] width 138 height 15
click at [442, 346] on input "Proper [GEOGRAPHIC_DATA]" at bounding box center [441, 346] width 1 height 1
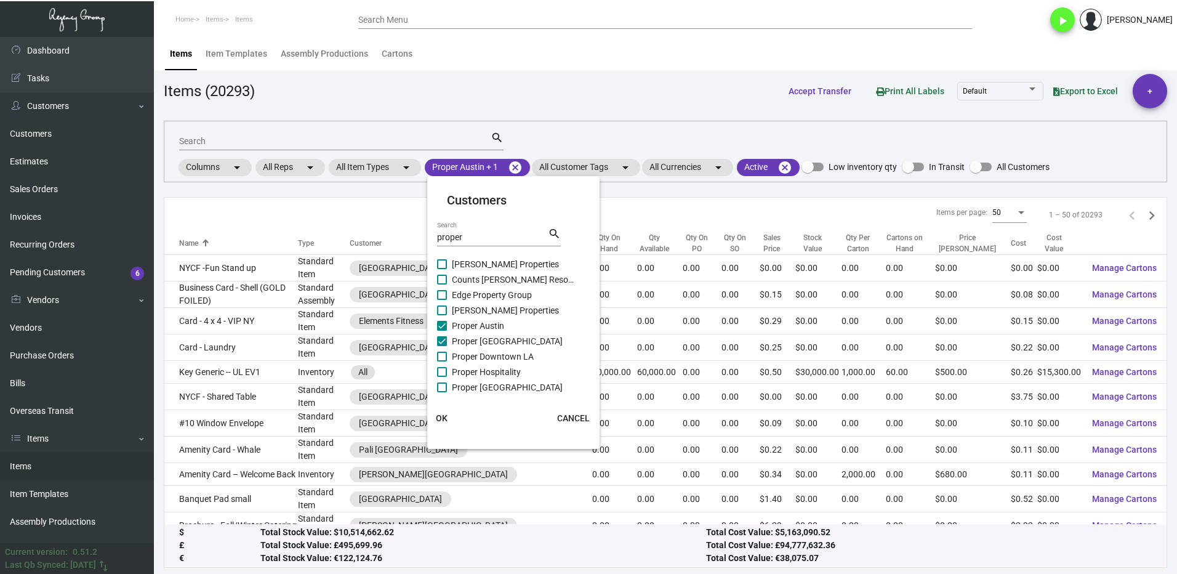
click at [446, 355] on span at bounding box center [442, 357] width 10 height 10
click at [442, 361] on input "Proper Downtown LA" at bounding box center [441, 361] width 1 height 1
click at [448, 369] on label "Proper Hospitality" at bounding box center [506, 371] width 138 height 15
click at [442, 377] on input "Proper Hospitality" at bounding box center [441, 377] width 1 height 1
click at [448, 385] on label "Proper [GEOGRAPHIC_DATA]" at bounding box center [506, 387] width 138 height 15
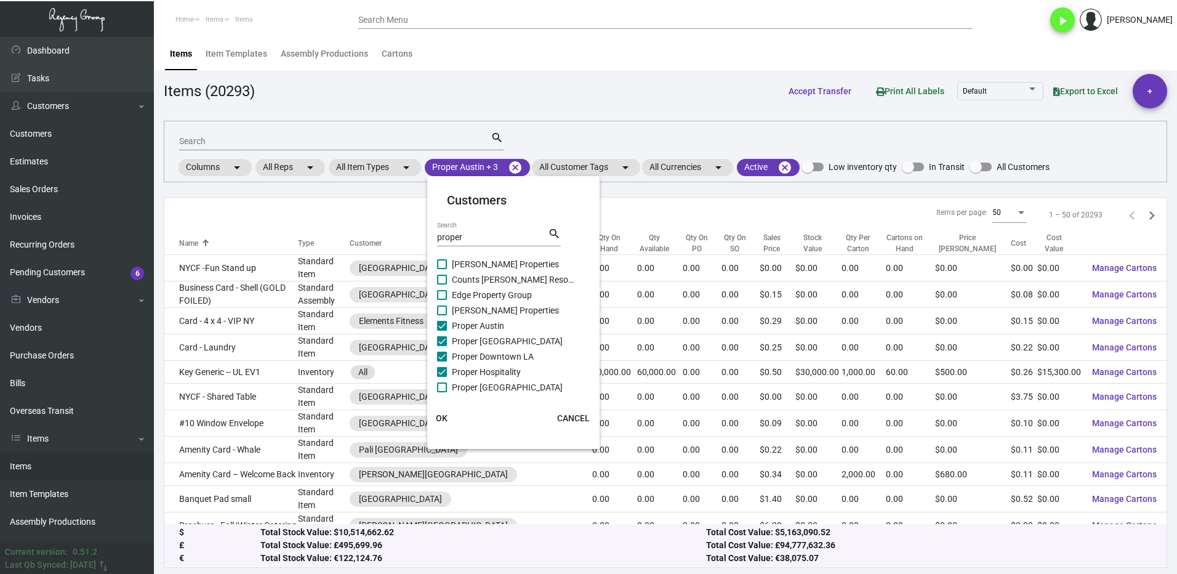
click at [442, 392] on input "Proper [GEOGRAPHIC_DATA]" at bounding box center [441, 392] width 1 height 1
click at [442, 368] on span at bounding box center [442, 369] width 10 height 10
click at [442, 374] on input "Proper [GEOGRAPHIC_DATA][PERSON_NAME]" at bounding box center [441, 374] width 1 height 1
click at [448, 419] on button "OK" at bounding box center [441, 418] width 39 height 22
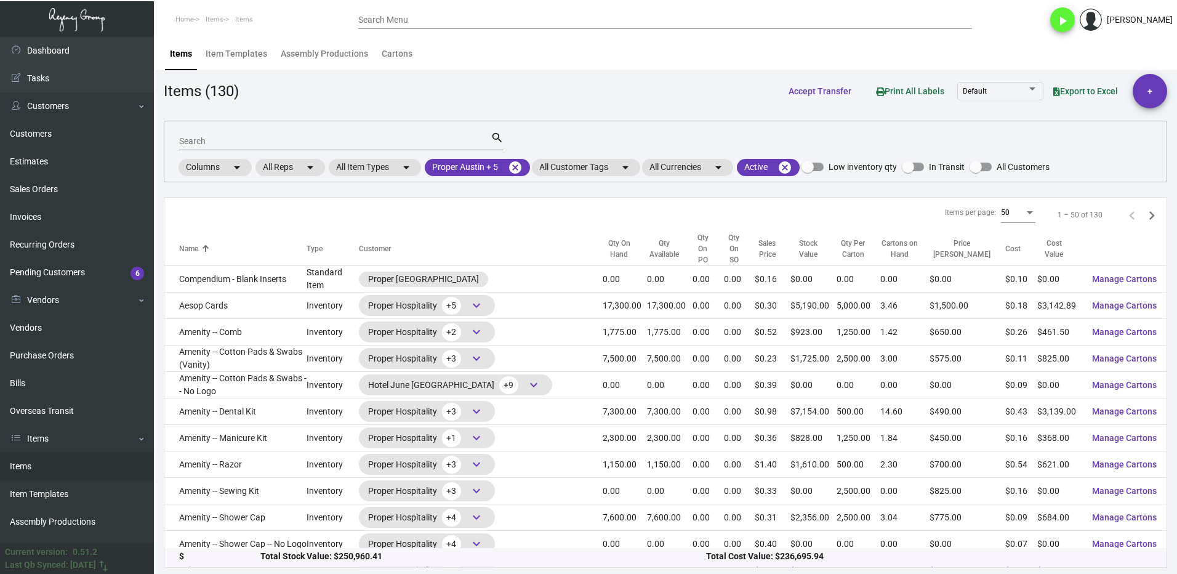
click at [603, 252] on div "Qty On Hand" at bounding box center [619, 249] width 33 height 22
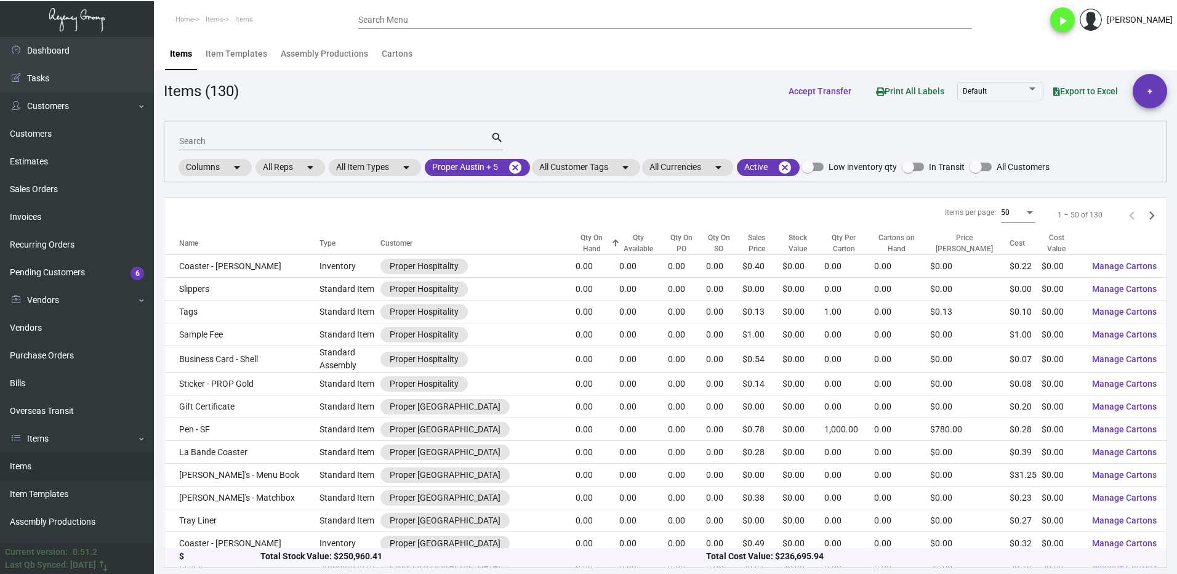
click at [619, 249] on div "Qty Available" at bounding box center [638, 243] width 38 height 22
click at [576, 246] on div "Qty On Hand" at bounding box center [598, 243] width 44 height 22
click at [612, 243] on div at bounding box center [615, 242] width 7 height 7
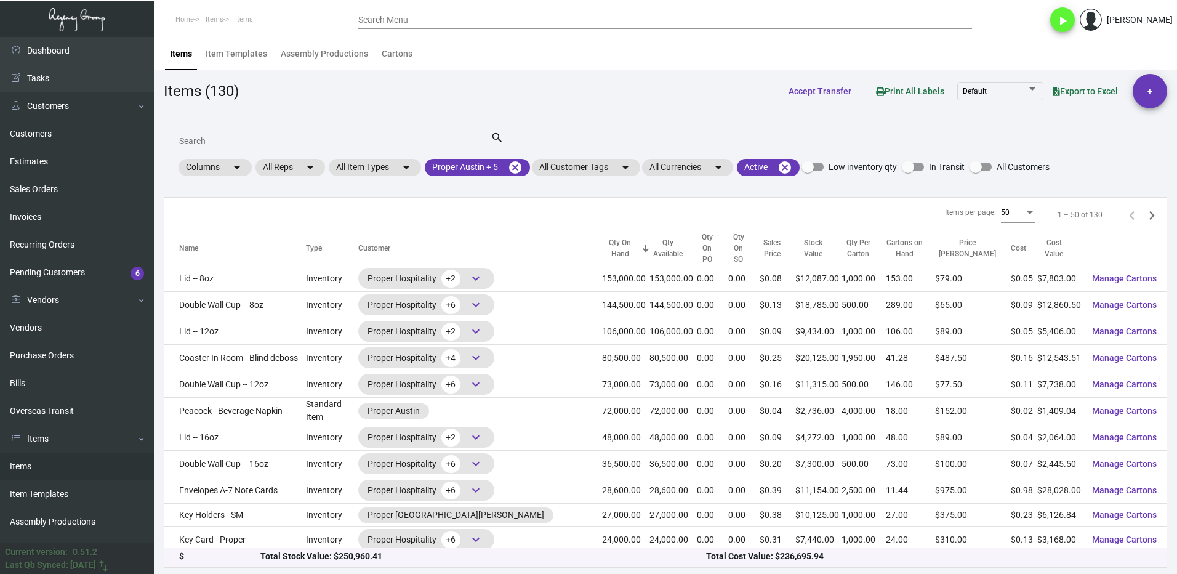
scroll to position [0, 0]
click at [235, 142] on input "Search" at bounding box center [335, 142] width 312 height 10
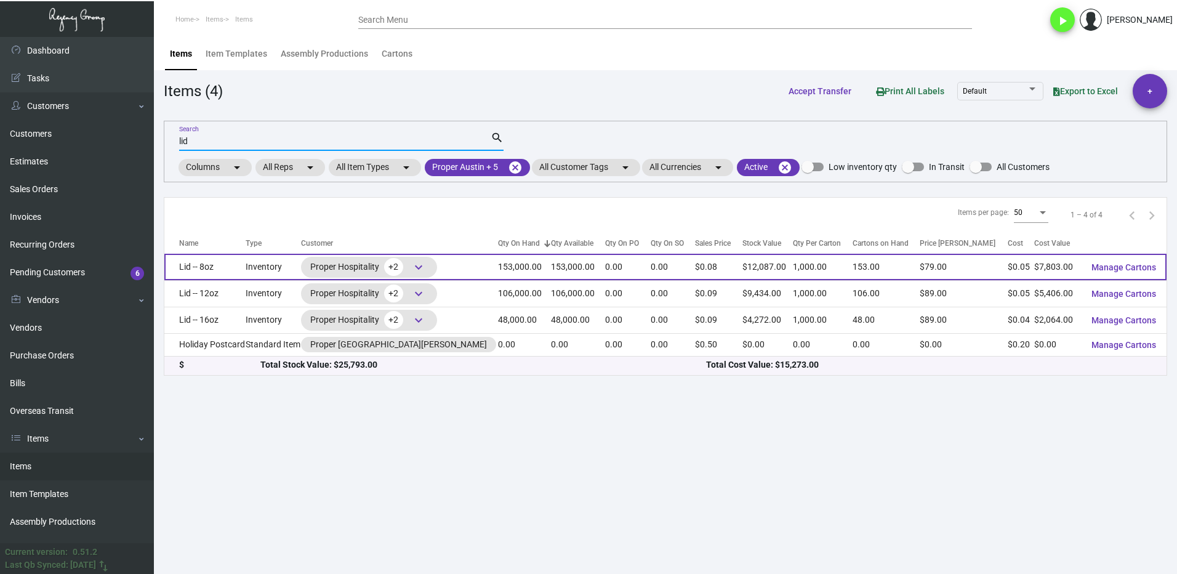
click at [225, 268] on td "Lid -- 8oz" at bounding box center [204, 267] width 81 height 26
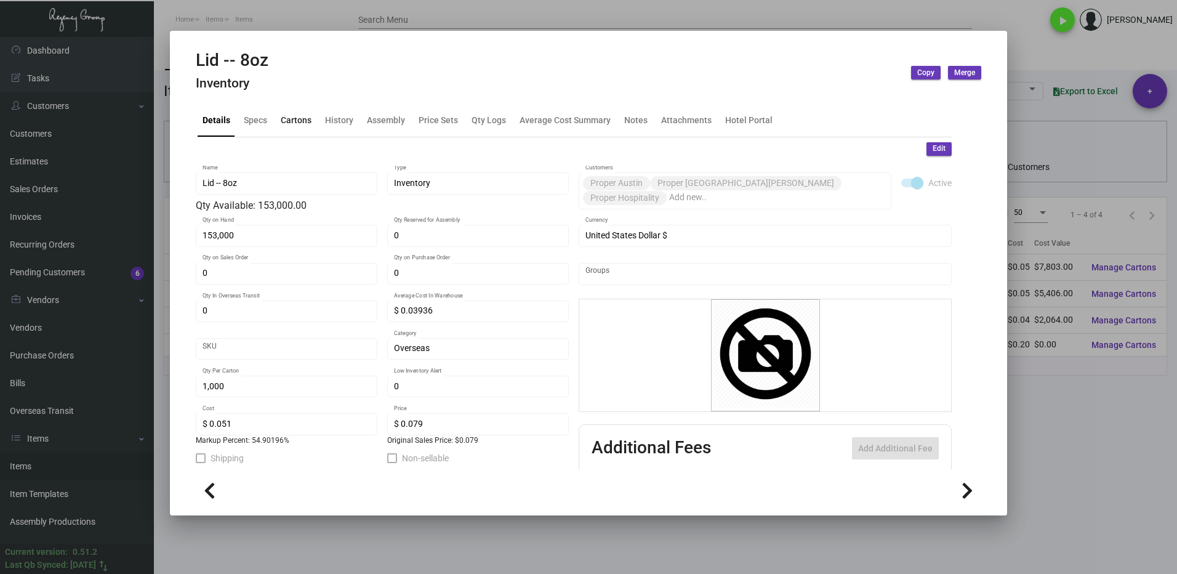
click at [307, 116] on div "Cartons" at bounding box center [296, 119] width 31 height 13
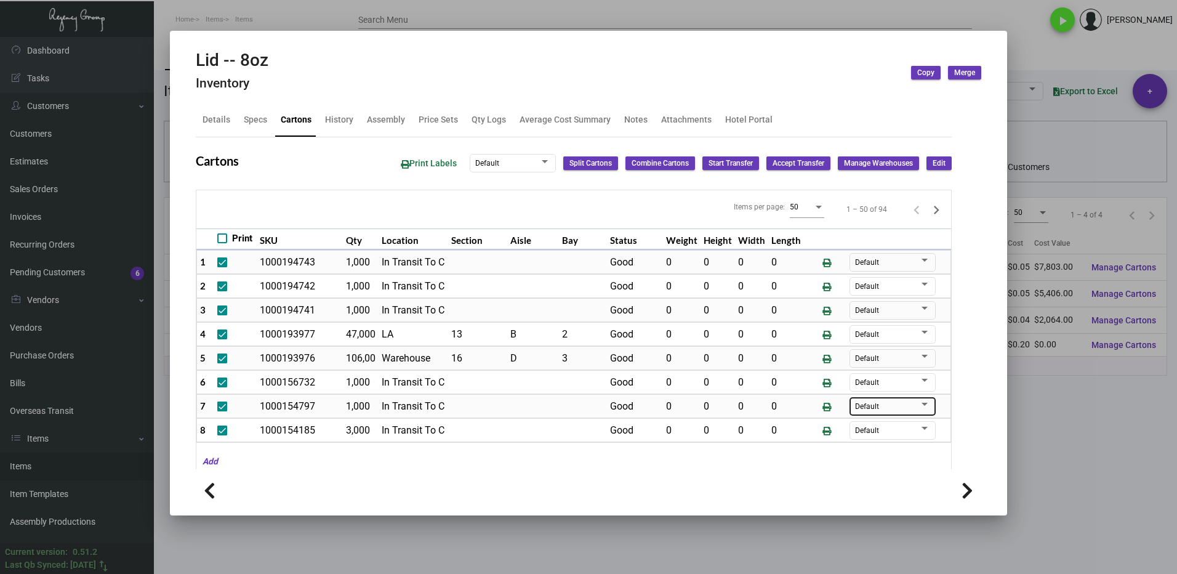
click at [1057, 427] on div at bounding box center [588, 287] width 1177 height 574
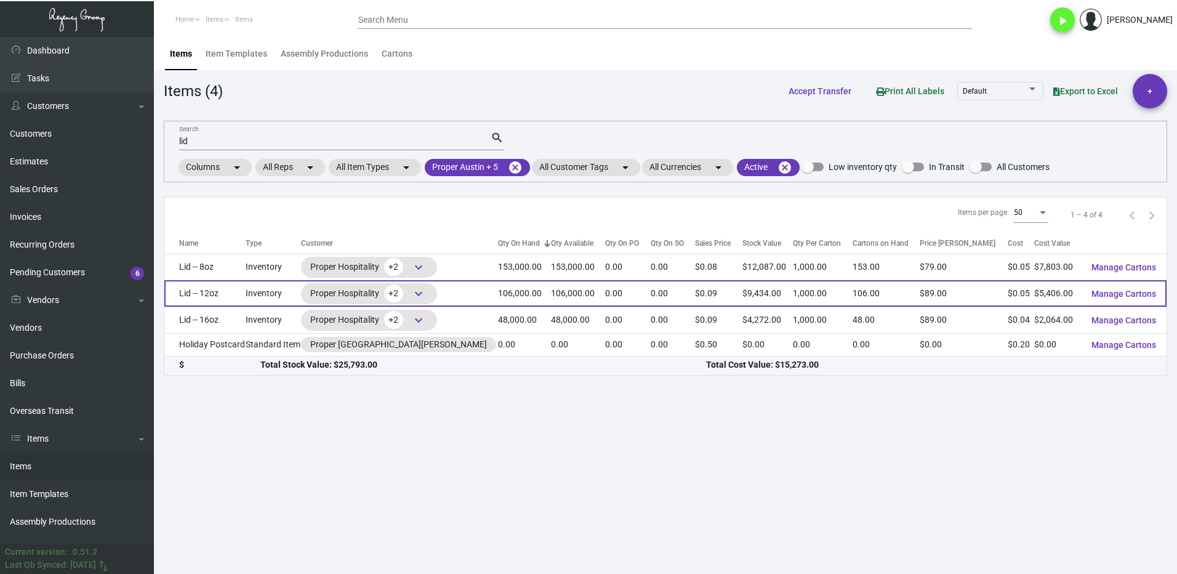
click at [239, 299] on td "Lid -- 12oz" at bounding box center [204, 293] width 81 height 26
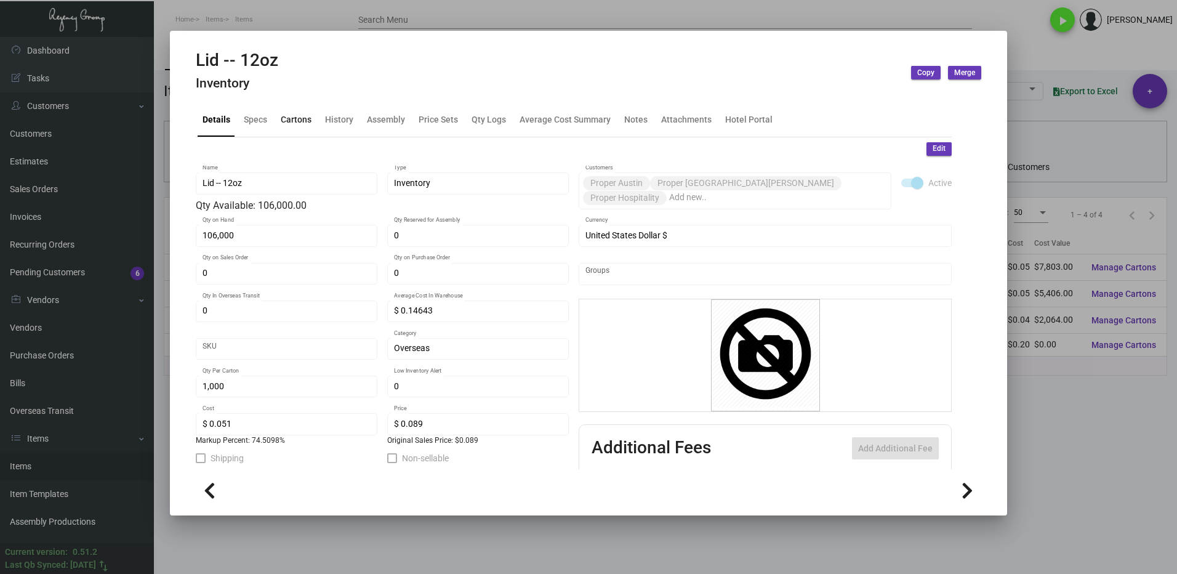
click at [293, 113] on div "Cartons" at bounding box center [296, 120] width 41 height 30
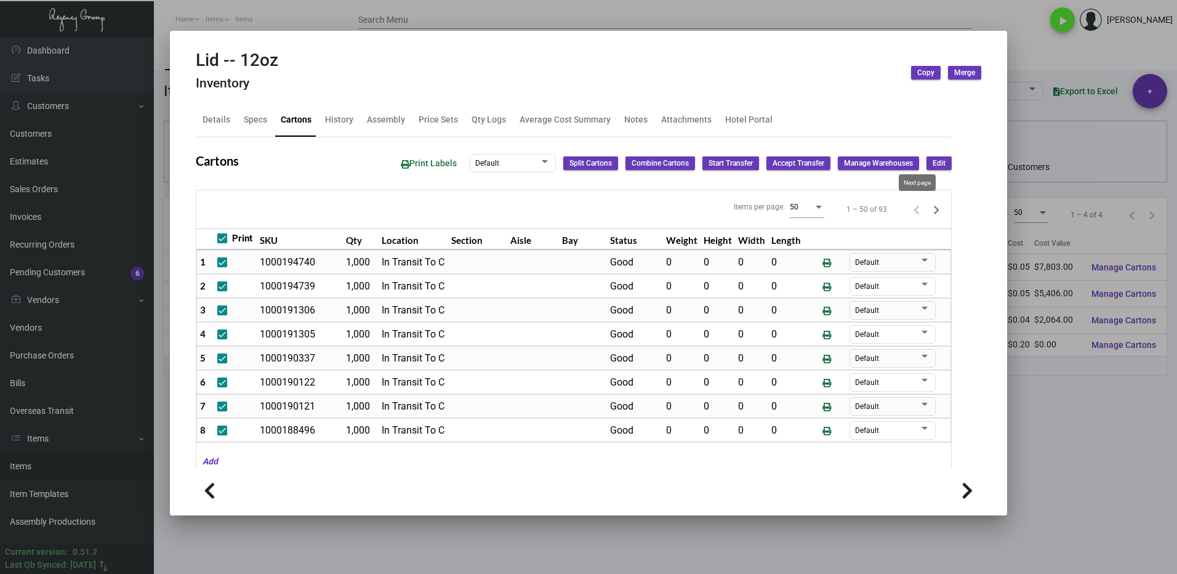
click at [928, 208] on icon "Next page" at bounding box center [936, 209] width 17 height 17
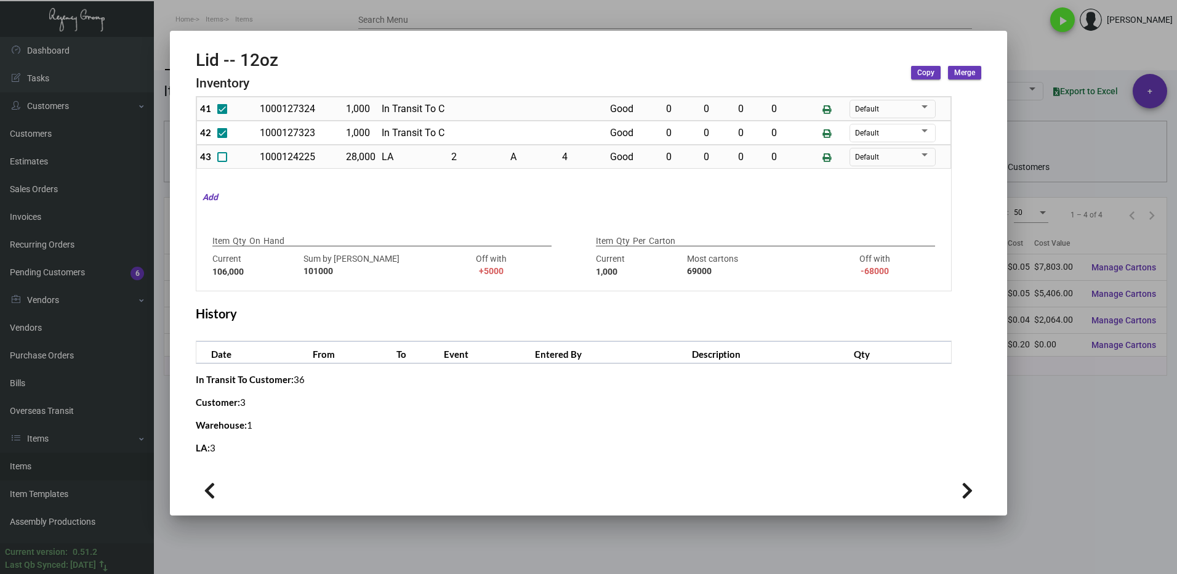
scroll to position [267, 0]
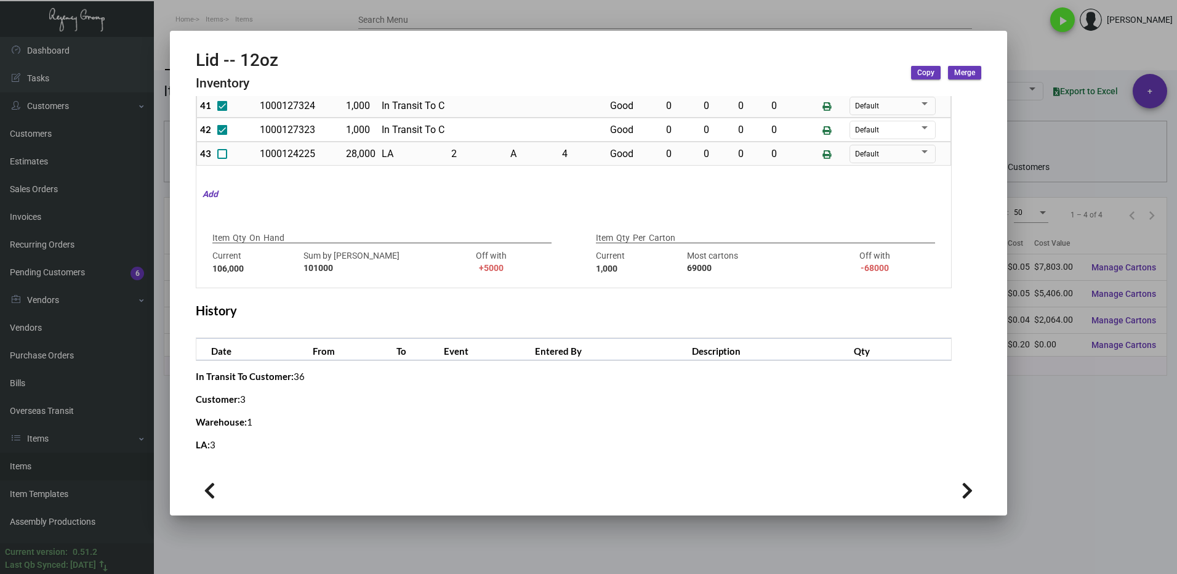
click at [1056, 425] on div at bounding box center [588, 287] width 1177 height 574
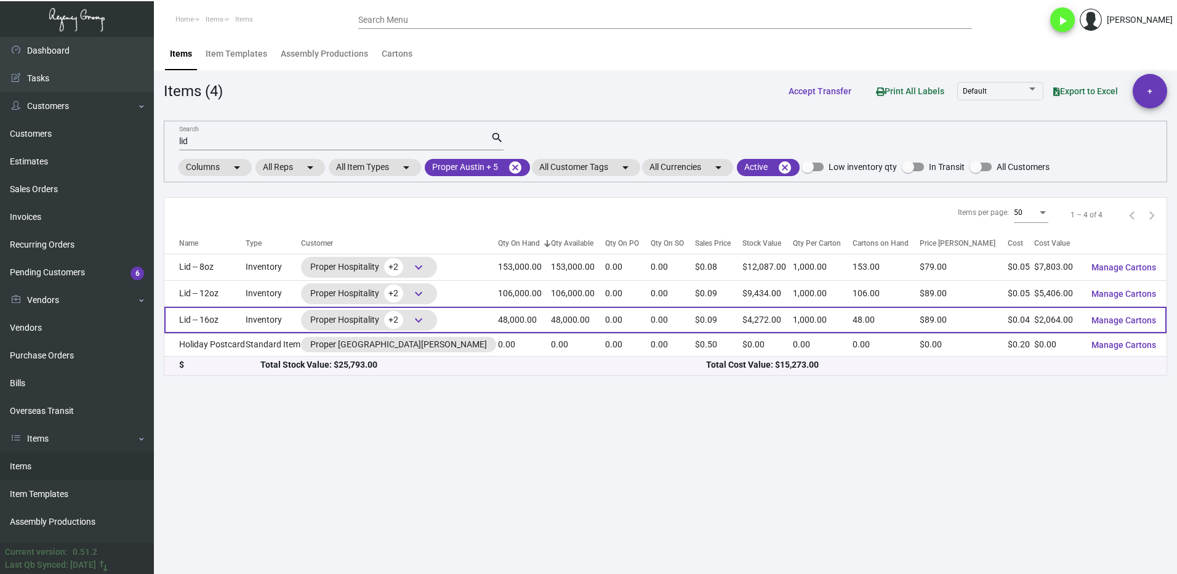
click at [246, 323] on td "Lid -- 16oz" at bounding box center [204, 320] width 81 height 26
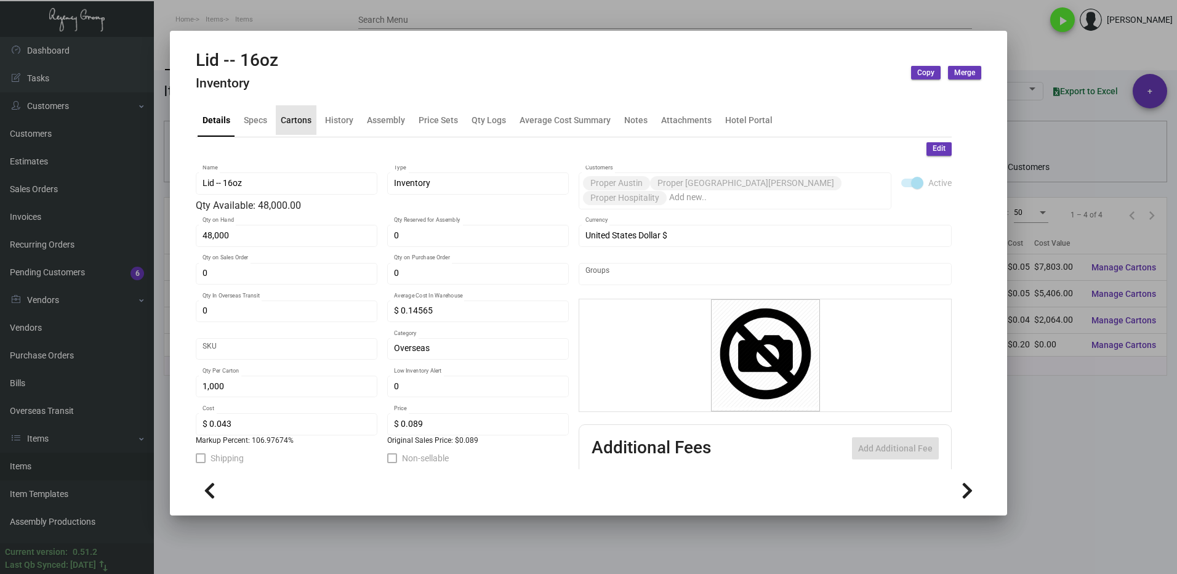
click at [297, 124] on div "Cartons" at bounding box center [296, 119] width 31 height 13
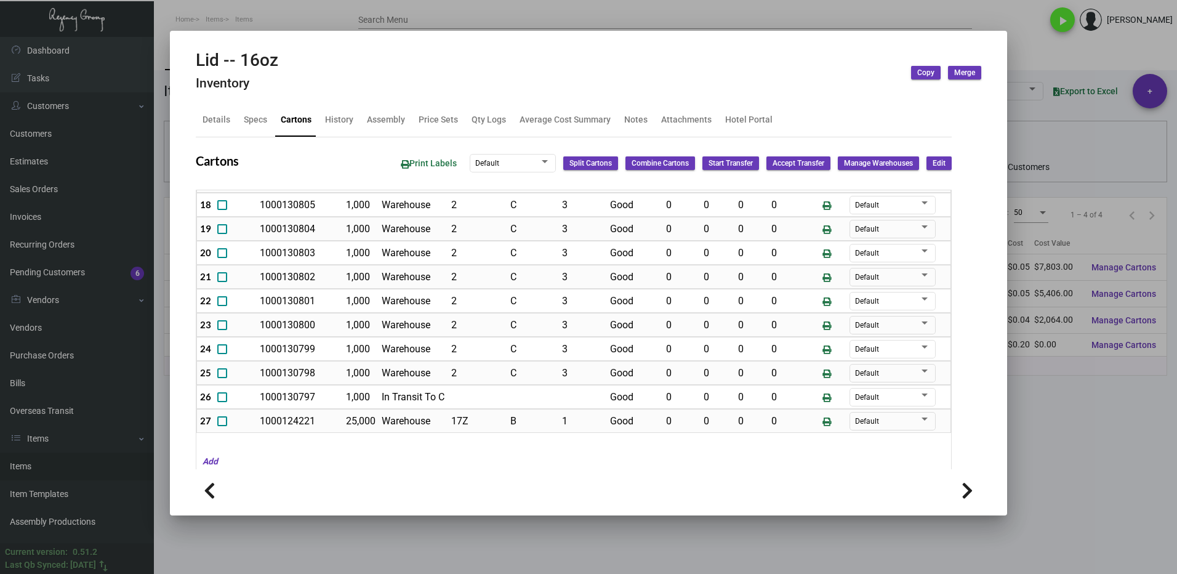
drag, startPoint x: 1035, startPoint y: 467, endPoint x: 1033, endPoint y: 455, distance: 12.0
click at [1035, 465] on div at bounding box center [588, 287] width 1177 height 574
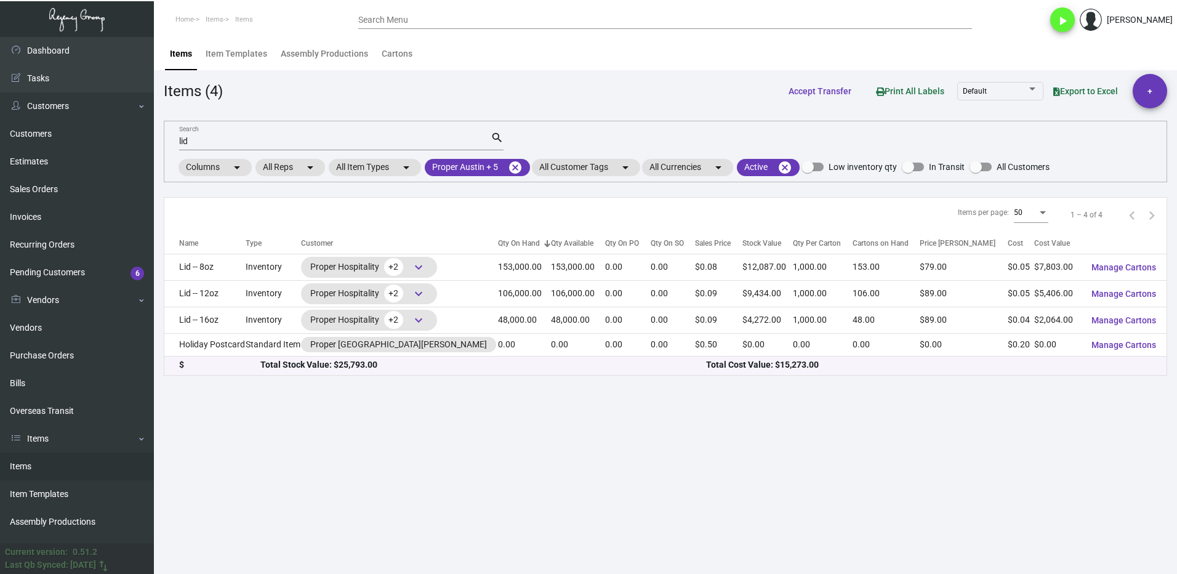
click at [211, 140] on input "lid" at bounding box center [335, 142] width 312 height 10
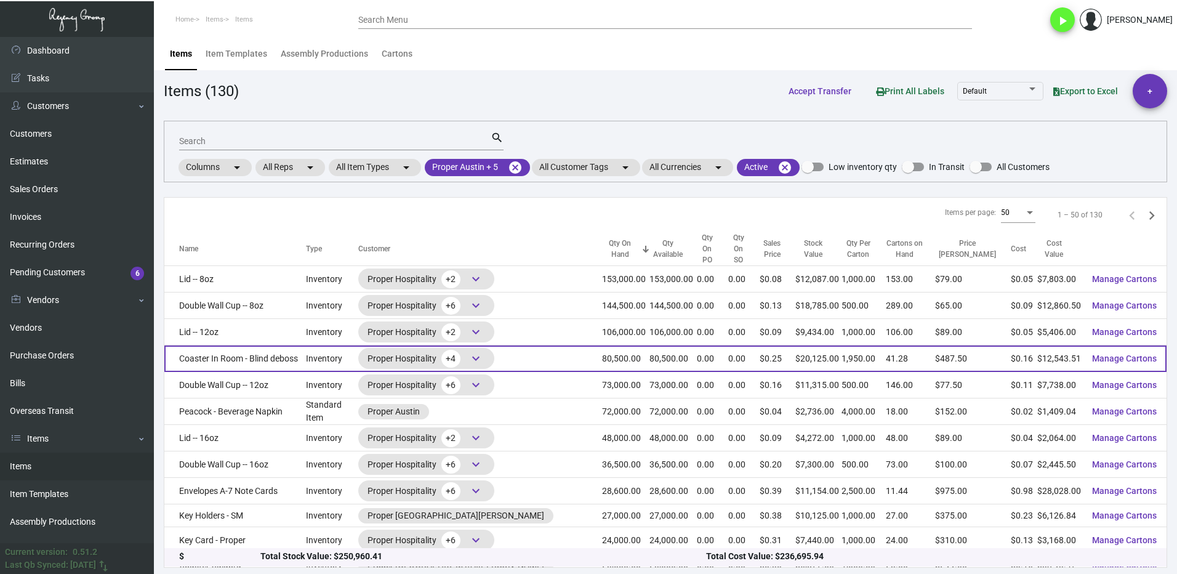
click at [248, 347] on td "Coaster In Room - Blind deboss" at bounding box center [235, 358] width 142 height 26
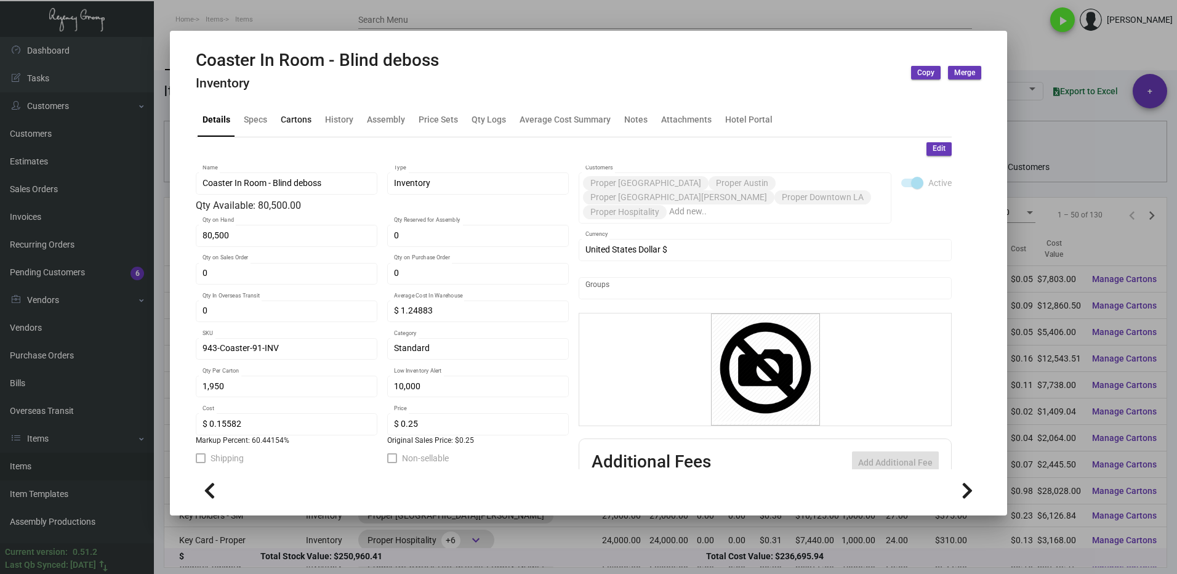
click at [297, 123] on div "Cartons" at bounding box center [296, 119] width 31 height 13
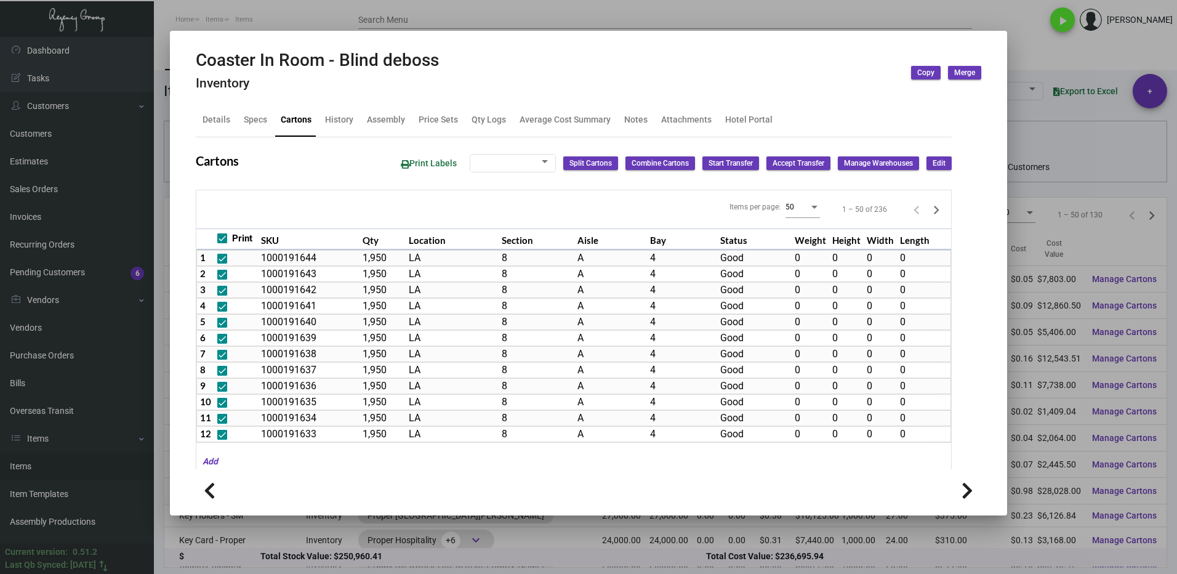
scroll to position [163, 0]
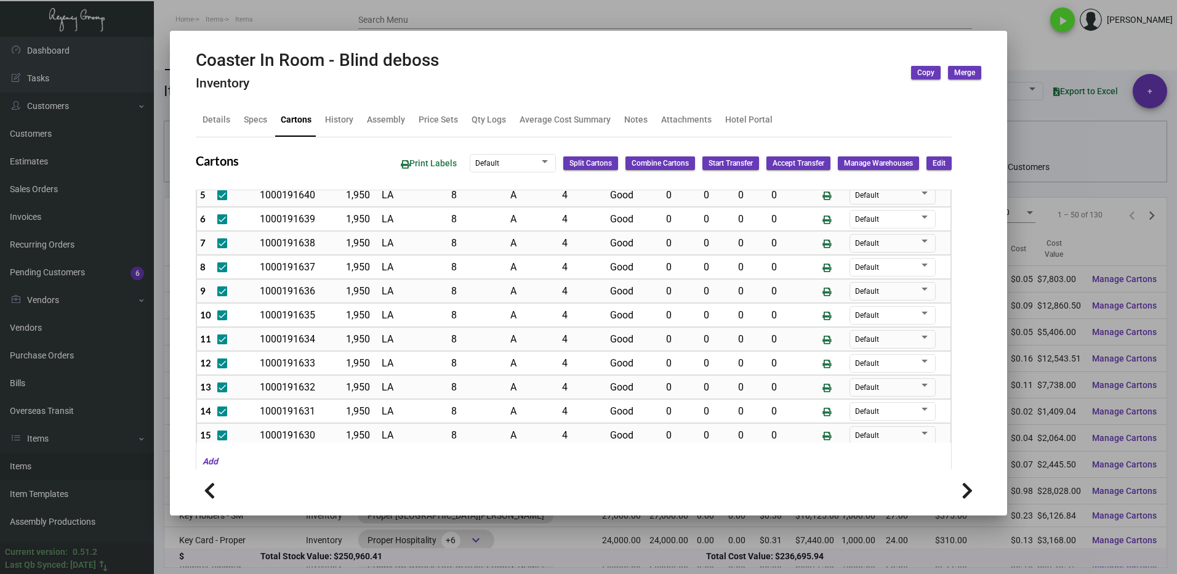
click at [1019, 60] on div at bounding box center [588, 287] width 1177 height 574
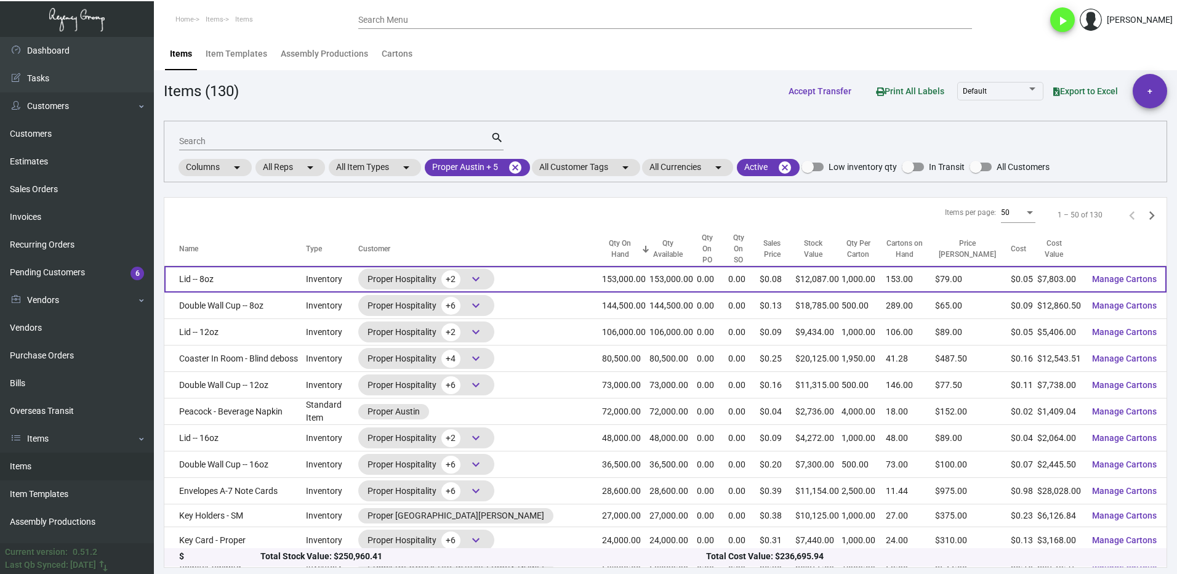
click at [250, 271] on td "Lid -- 8oz" at bounding box center [235, 279] width 142 height 26
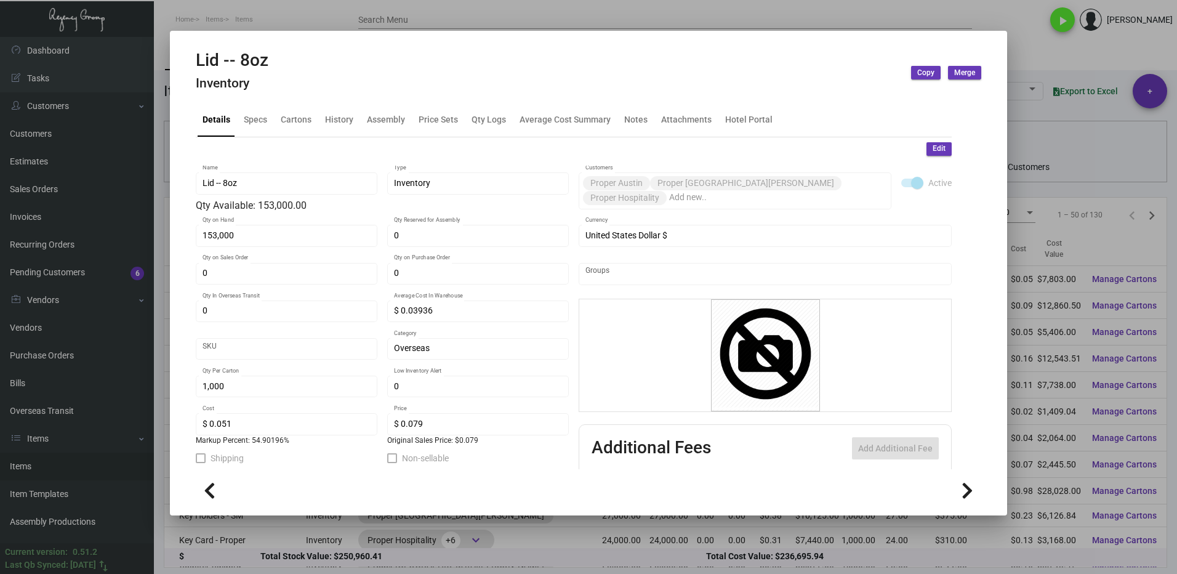
drag, startPoint x: 1051, startPoint y: 52, endPoint x: 527, endPoint y: 189, distance: 542.0
click at [1051, 52] on div at bounding box center [588, 287] width 1177 height 574
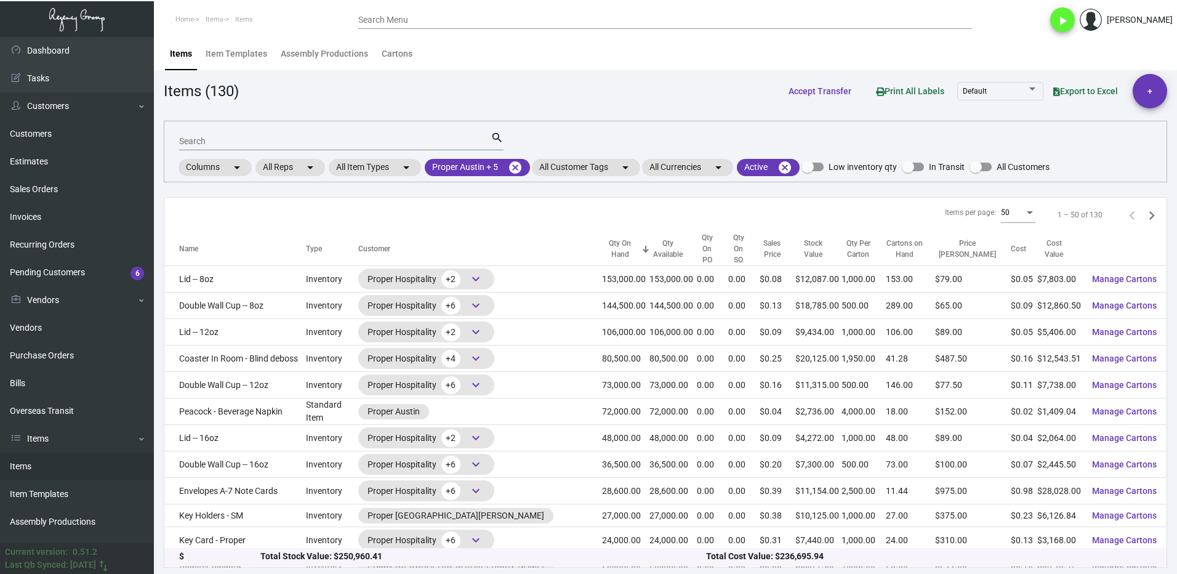
click at [206, 137] on input "Search" at bounding box center [335, 142] width 312 height 10
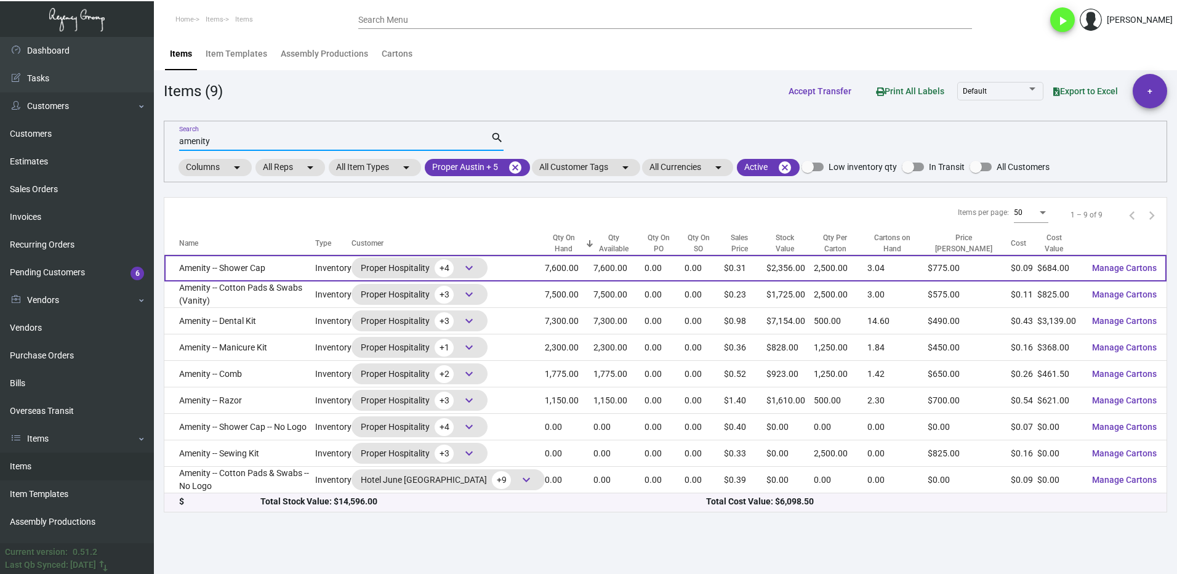
click at [476, 270] on span "keyboard_arrow_down" at bounding box center [469, 267] width 15 height 15
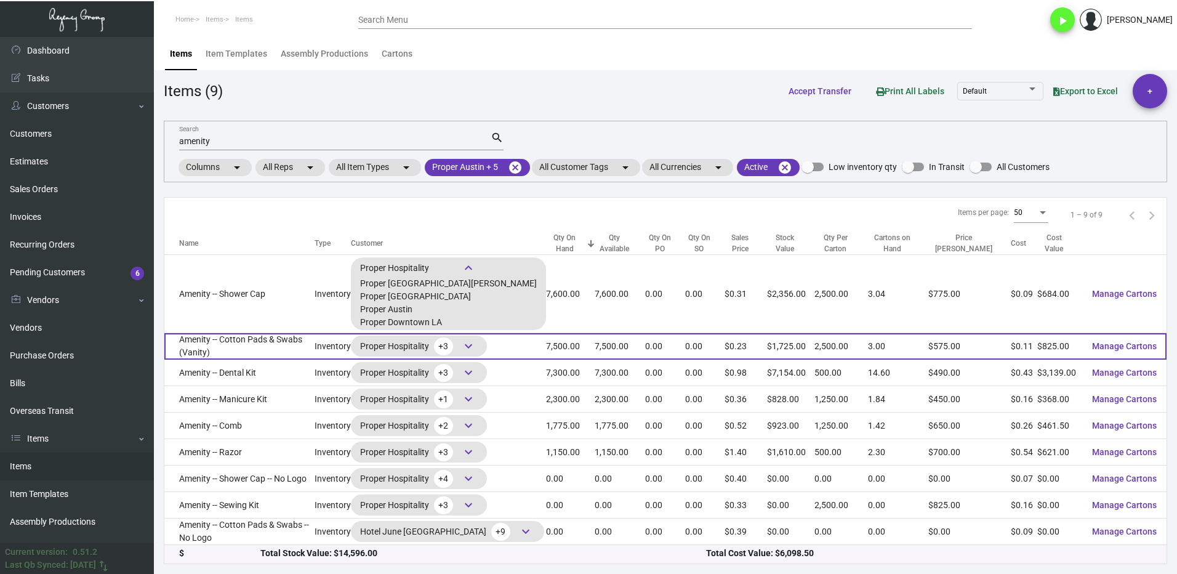
click at [476, 345] on span "keyboard_arrow_down" at bounding box center [468, 346] width 15 height 15
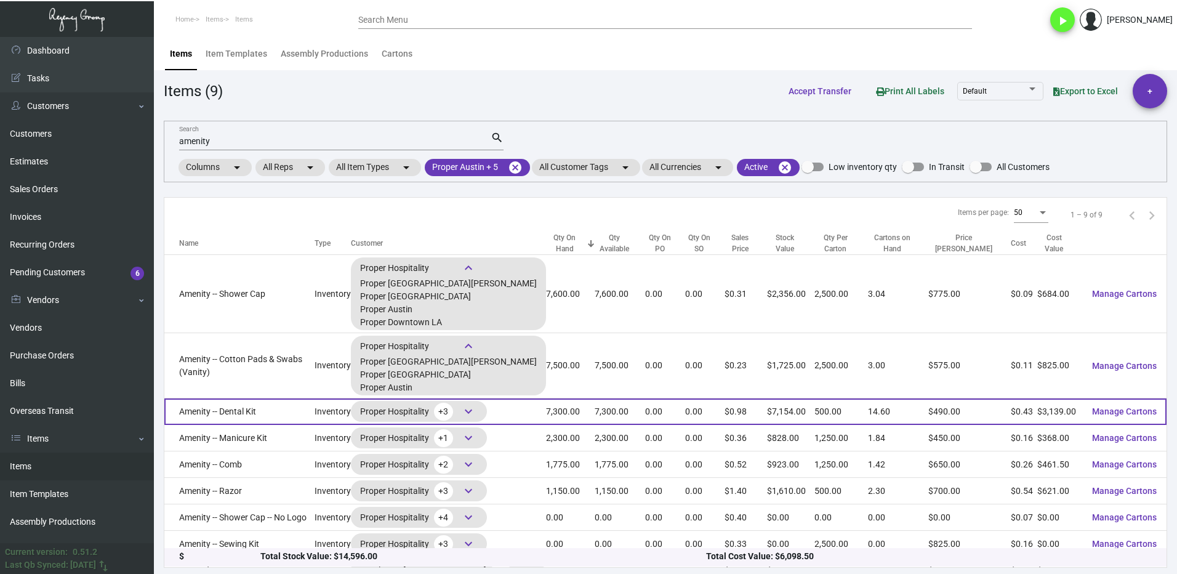
click at [476, 409] on span "keyboard_arrow_down" at bounding box center [468, 411] width 15 height 15
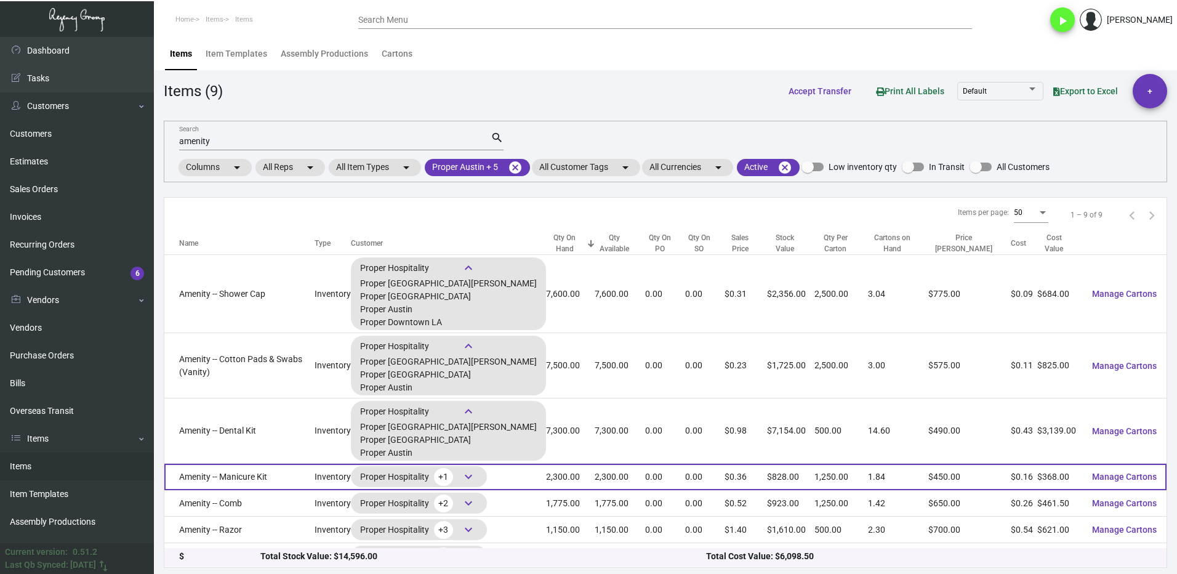
click at [476, 478] on span "keyboard_arrow_down" at bounding box center [468, 476] width 15 height 15
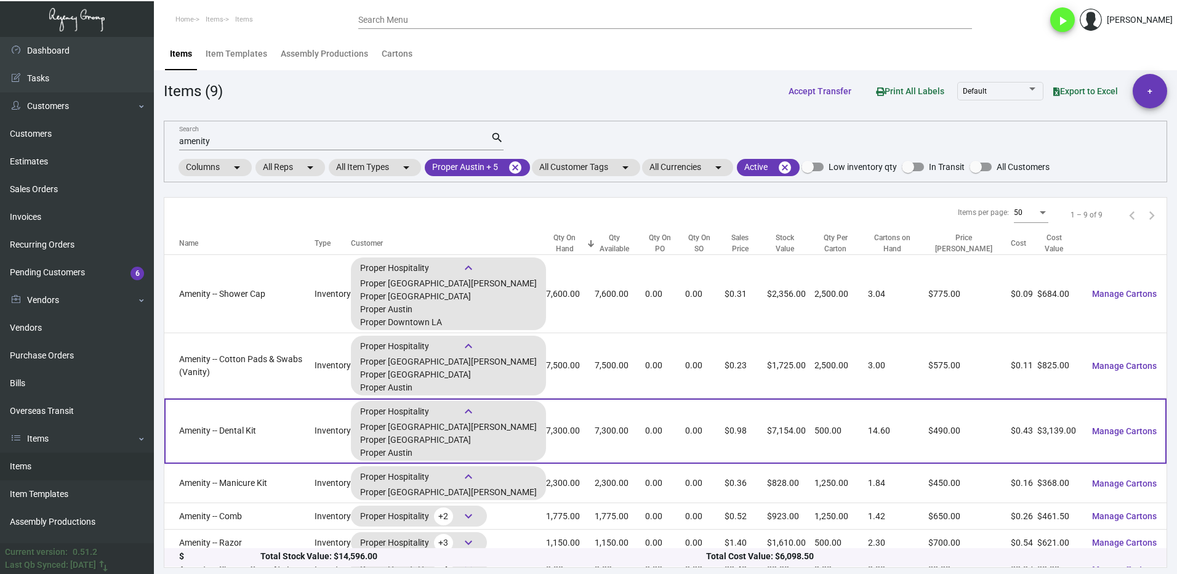
scroll to position [62, 0]
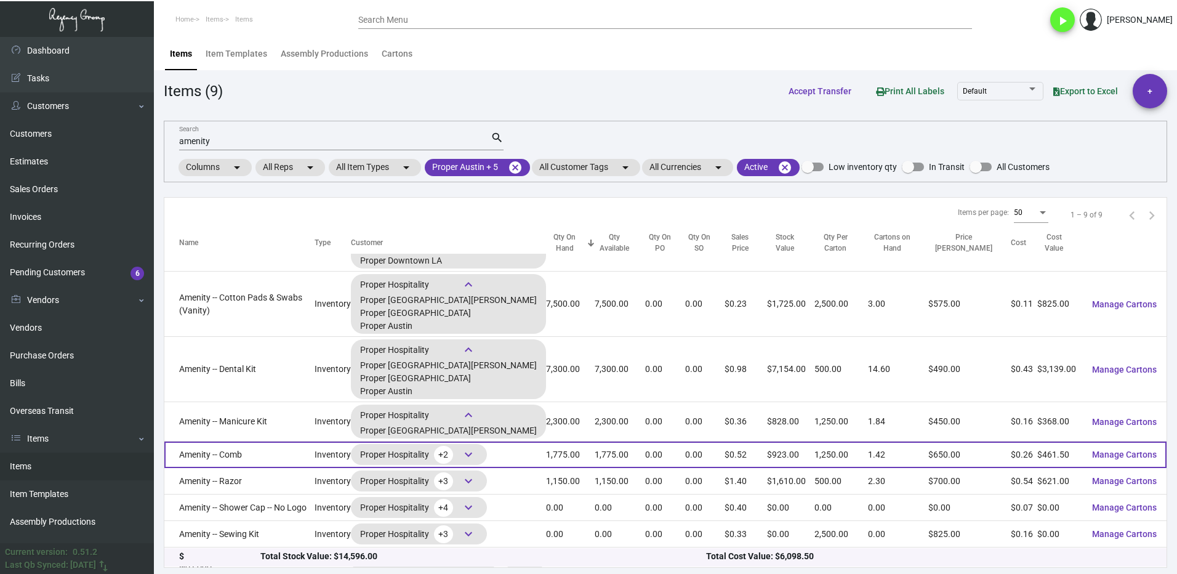
click at [476, 456] on span "keyboard_arrow_down" at bounding box center [468, 454] width 15 height 15
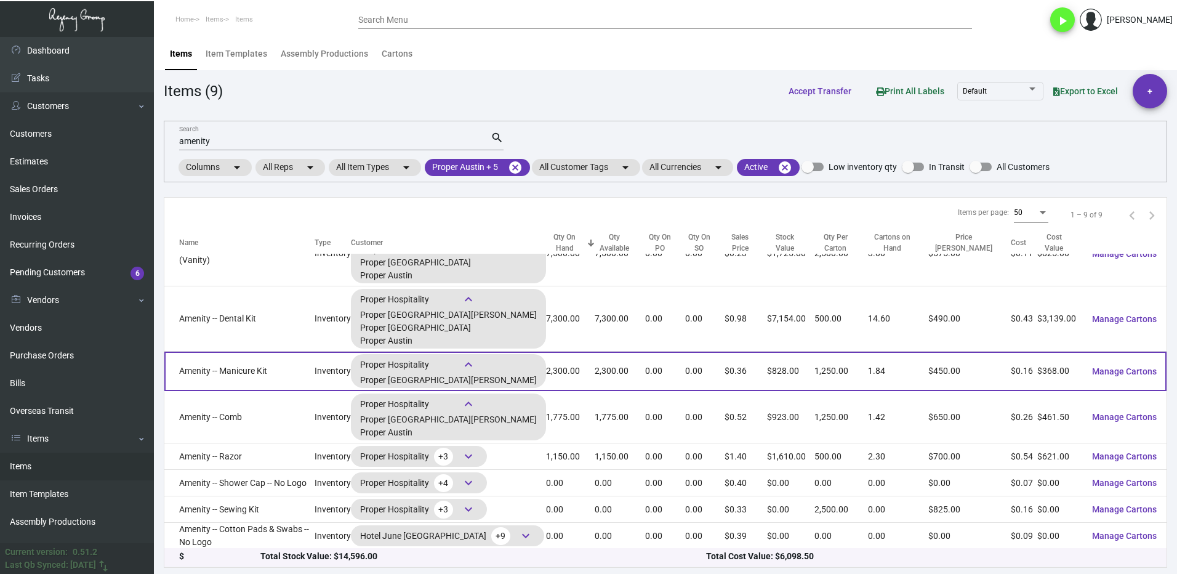
scroll to position [113, 0]
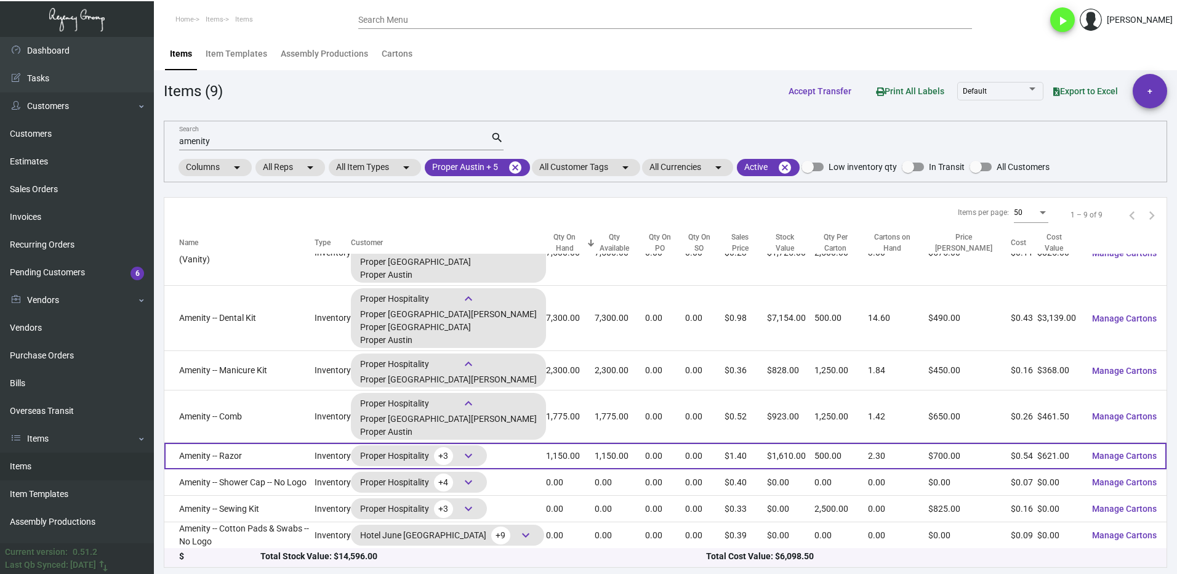
click at [476, 456] on span "keyboard_arrow_down" at bounding box center [468, 455] width 15 height 15
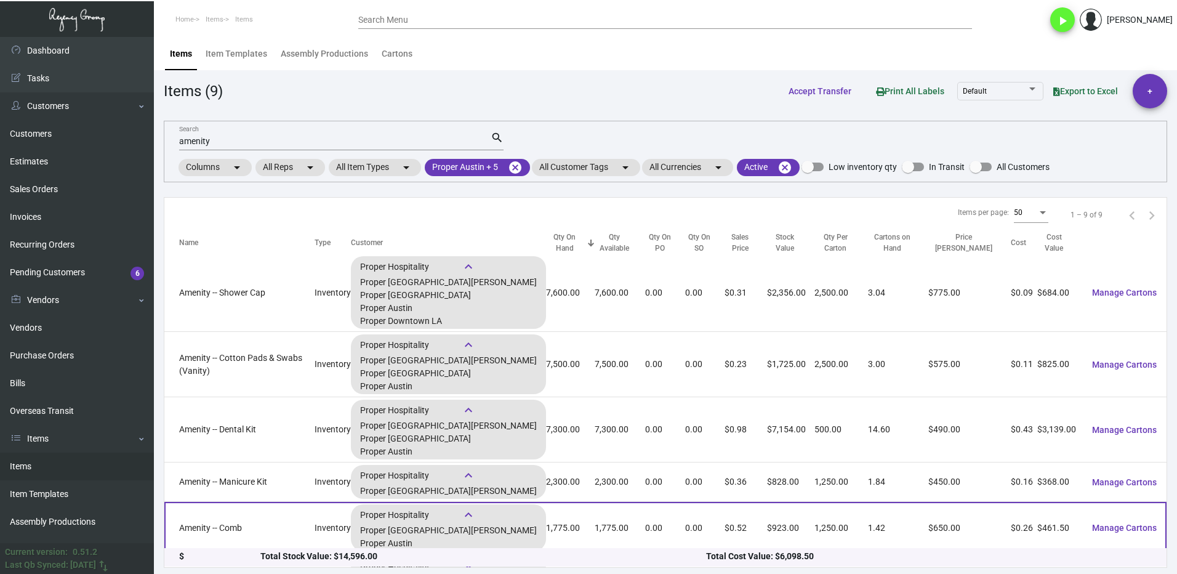
scroll to position [0, 0]
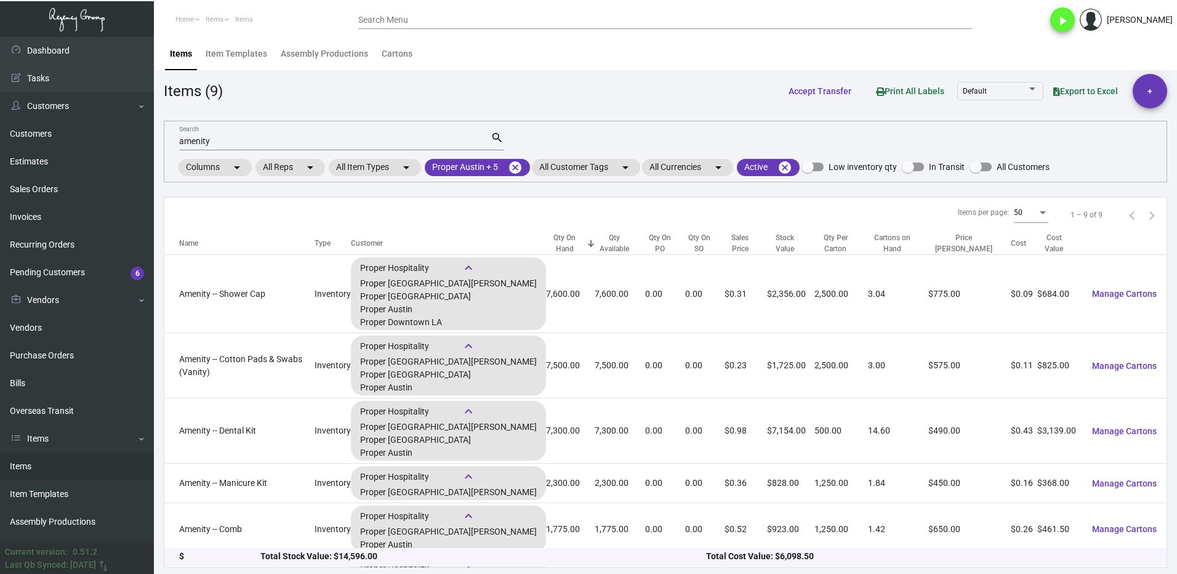
click at [238, 130] on mat-form-field "amenity Search search" at bounding box center [341, 140] width 324 height 38
click at [228, 137] on input "amenity" at bounding box center [335, 142] width 312 height 10
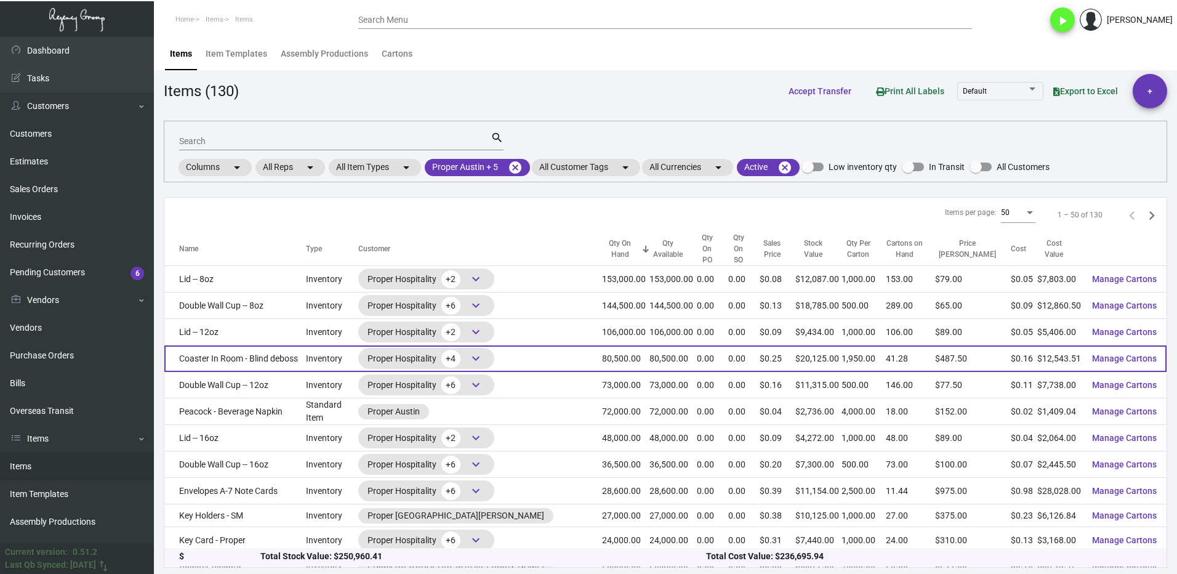
click at [271, 351] on td "Coaster In Room - Blind deboss" at bounding box center [235, 358] width 142 height 26
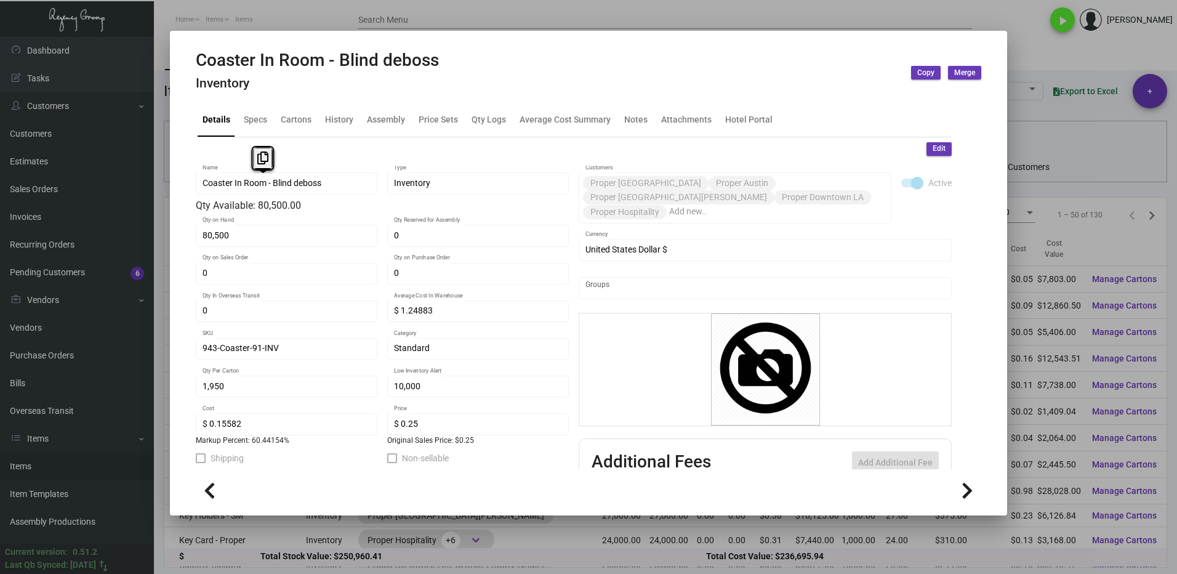
click at [199, 187] on div "Coaster In Room - Blind deboss Name" at bounding box center [287, 183] width 182 height 24
click at [267, 159] on icon at bounding box center [262, 157] width 11 height 13
drag, startPoint x: 445, startPoint y: 62, endPoint x: 194, endPoint y: 68, distance: 251.2
click at [194, 68] on mat-dialog-container "Coaster In Room - Blind deboss Inventory Copy Merge Details Specs Cartons Histo…" at bounding box center [588, 273] width 837 height 484
click at [316, 30] on icon at bounding box center [317, 29] width 11 height 13
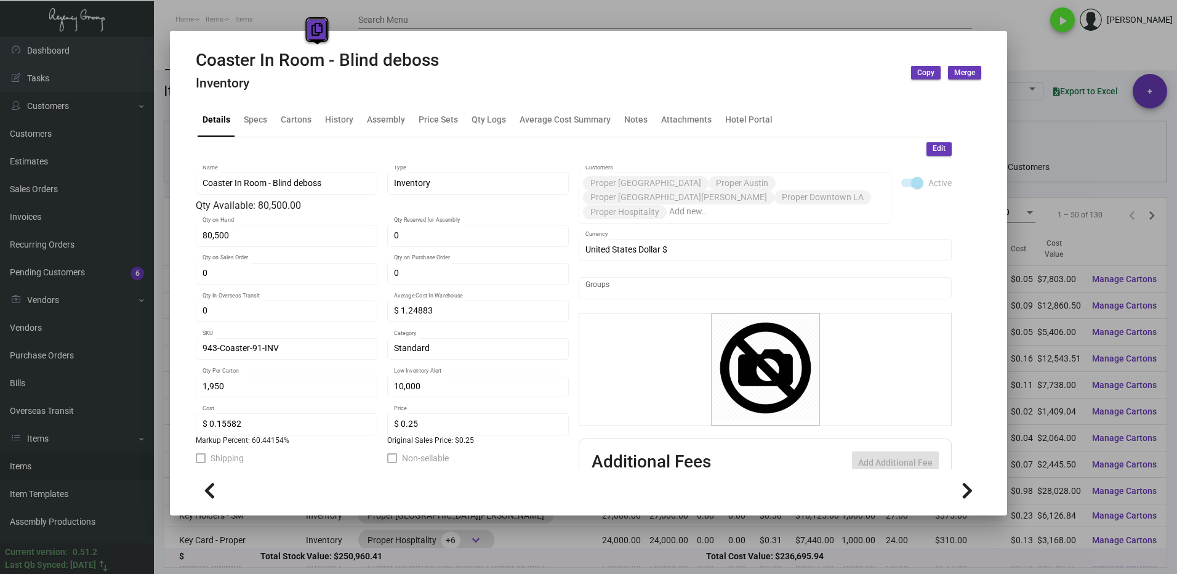
copy h2 "Coaster In Room - Blind deboss"
click at [285, 124] on div "Cartons" at bounding box center [296, 119] width 31 height 13
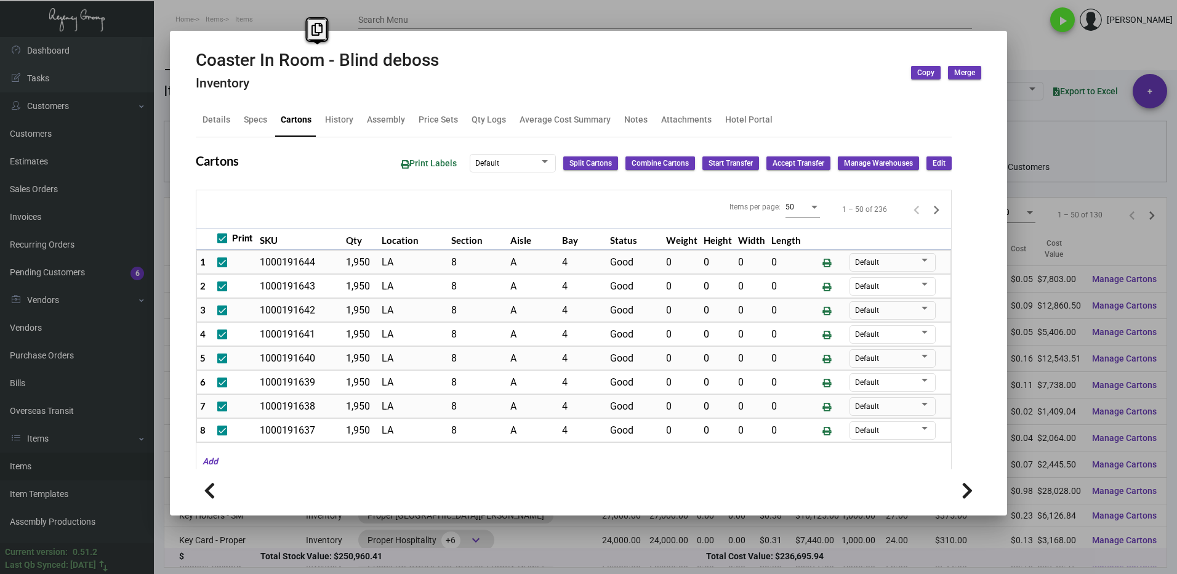
drag, startPoint x: 446, startPoint y: 64, endPoint x: 198, endPoint y: 58, distance: 248.2
click at [198, 58] on div "Coaster In Room - Blind deboss Inventory Copy Merge" at bounding box center [589, 73] width 786 height 46
click at [310, 23] on button at bounding box center [317, 29] width 20 height 22
drag, startPoint x: 473, startPoint y: 56, endPoint x: 191, endPoint y: 63, distance: 282.1
click at [191, 63] on mat-dialog-container "Coaster In Room - Blind deboss Inventory Copy Merge Details Specs Cartons Histo…" at bounding box center [588, 273] width 837 height 484
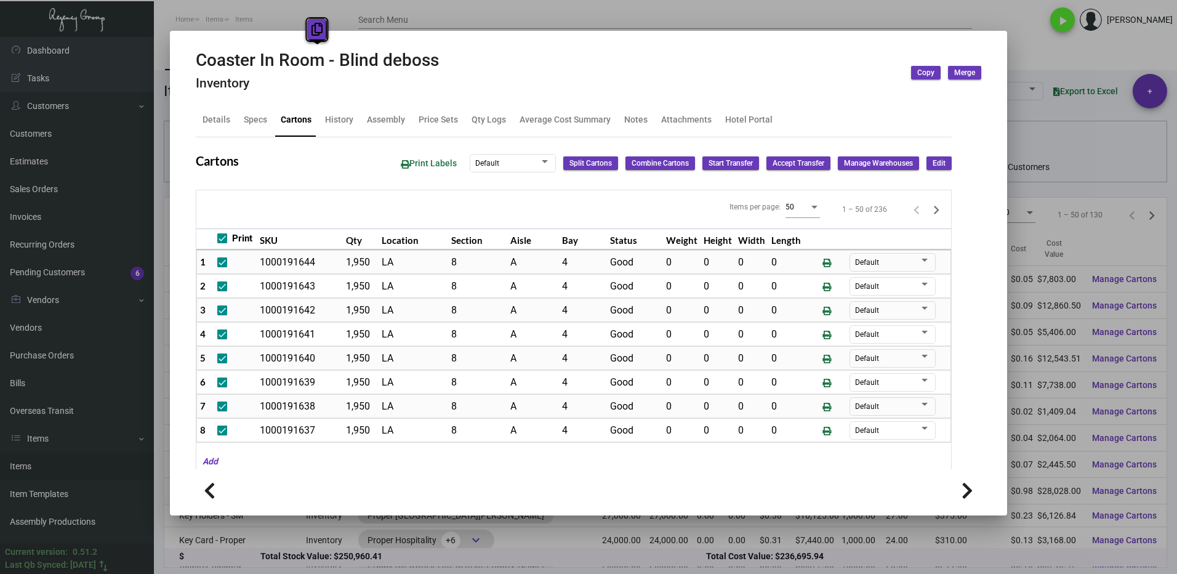
click at [321, 33] on icon at bounding box center [317, 29] width 11 height 13
copy h2 "Coaster In Room - Blind deboss"
click at [1048, 47] on div at bounding box center [588, 287] width 1177 height 574
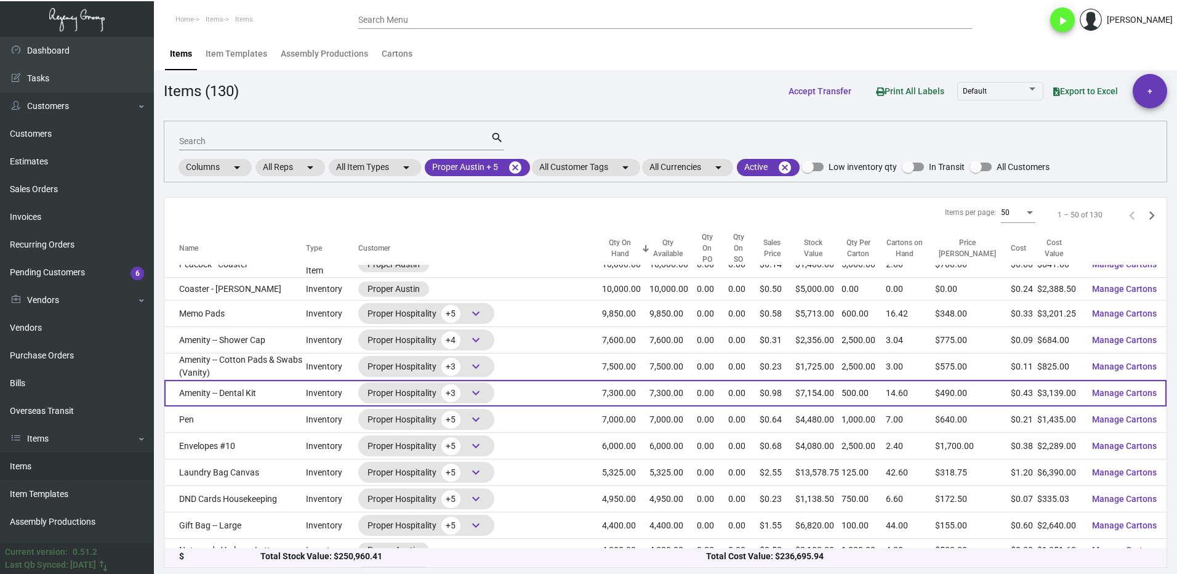
scroll to position [492, 0]
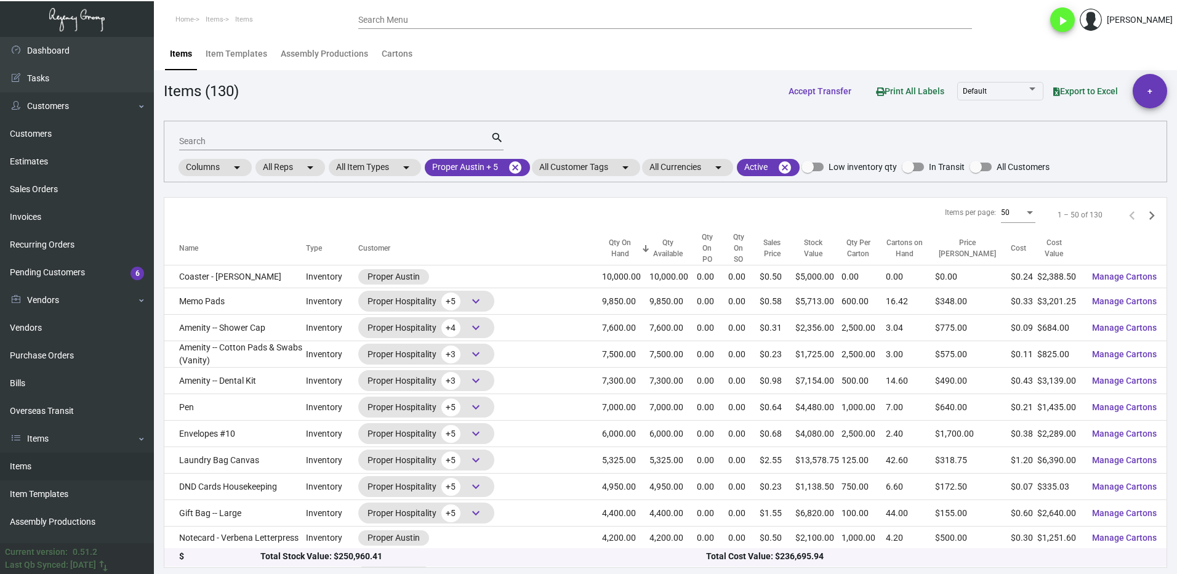
drag, startPoint x: 1021, startPoint y: 42, endPoint x: 1014, endPoint y: 46, distance: 7.7
click at [1021, 42] on div "Items Item Templates Assembly Productions Cartons" at bounding box center [665, 53] width 1005 height 33
click at [217, 140] on input "Search" at bounding box center [335, 142] width 312 height 10
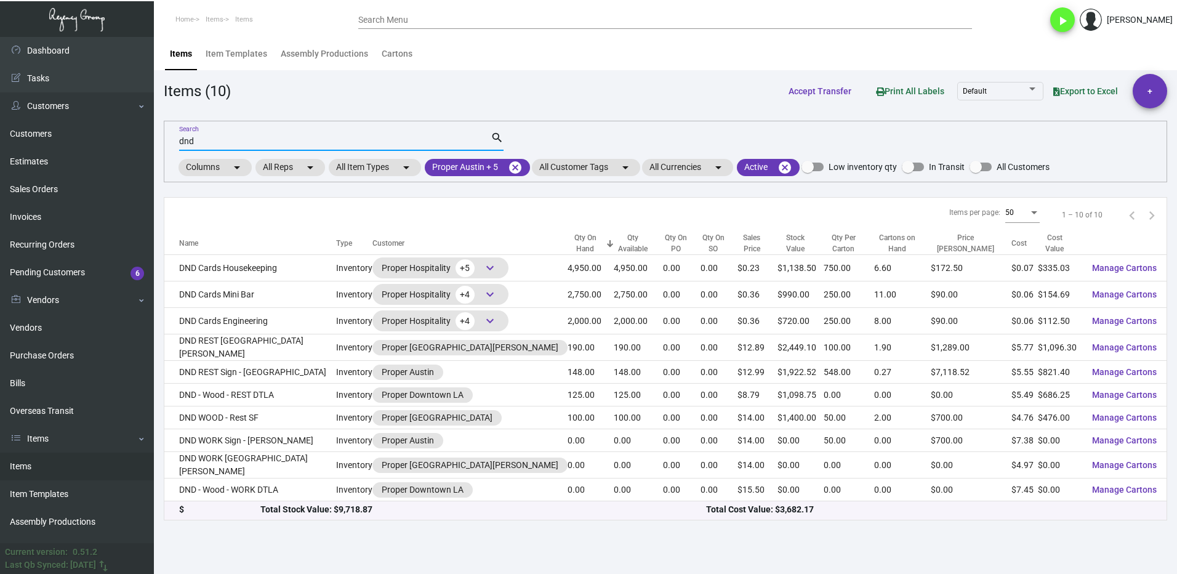
scroll to position [0, 0]
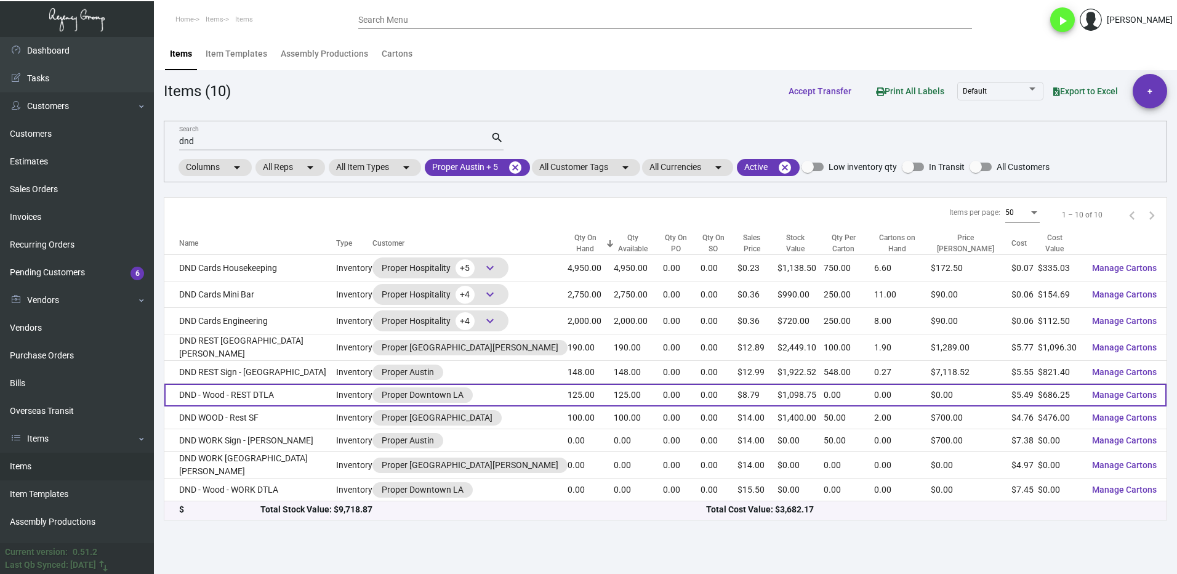
click at [265, 393] on td "DND - Wood - REST DTLA" at bounding box center [250, 395] width 172 height 23
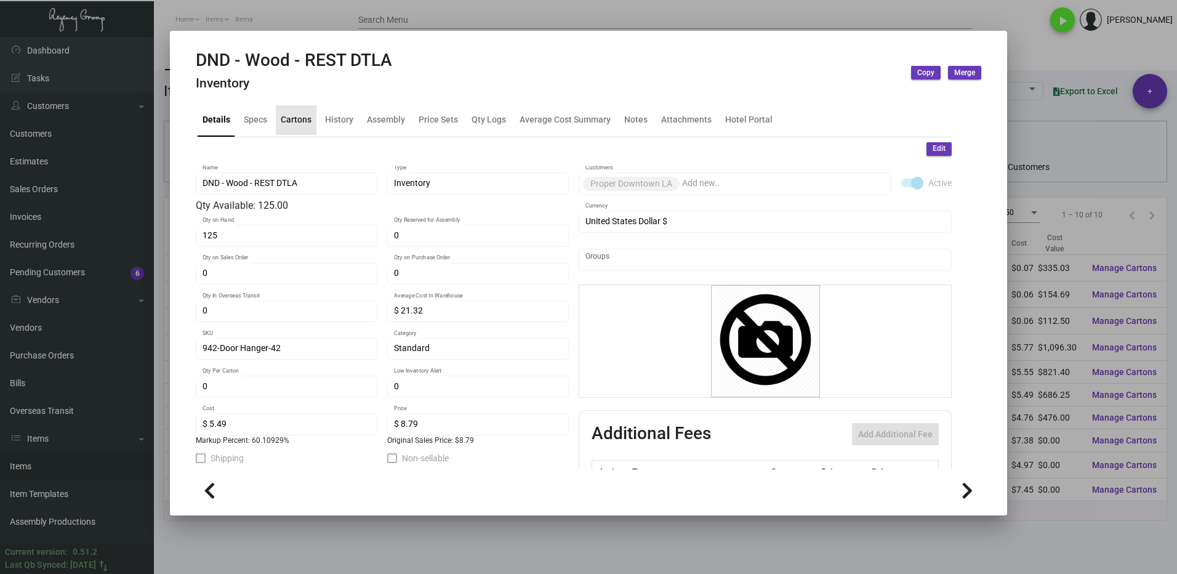
click at [300, 125] on div "Cartons" at bounding box center [296, 119] width 31 height 13
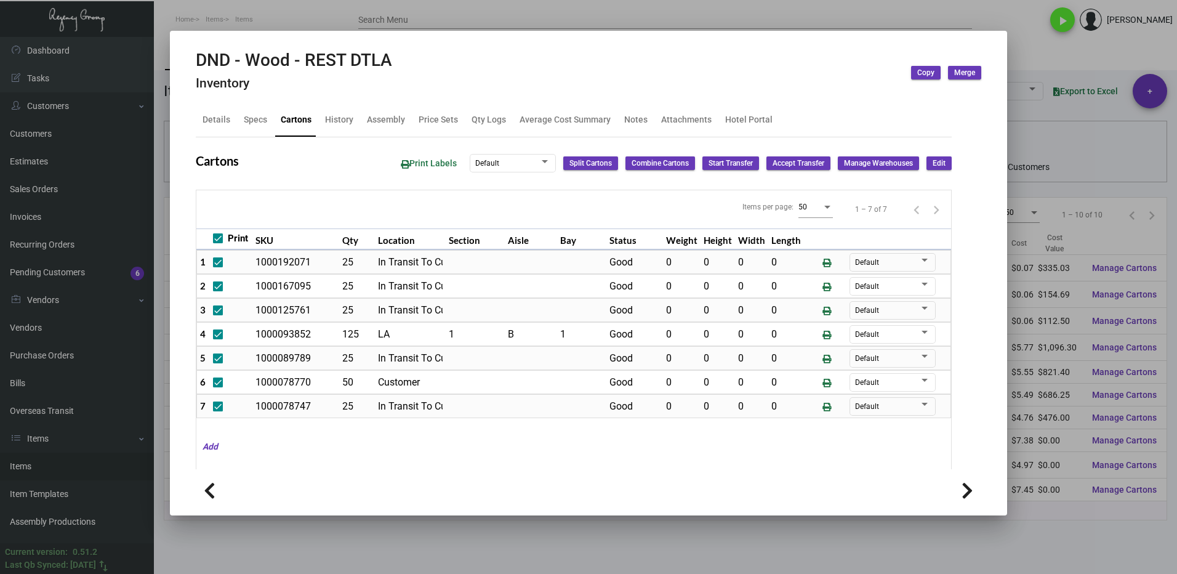
click at [1021, 57] on div at bounding box center [588, 287] width 1177 height 574
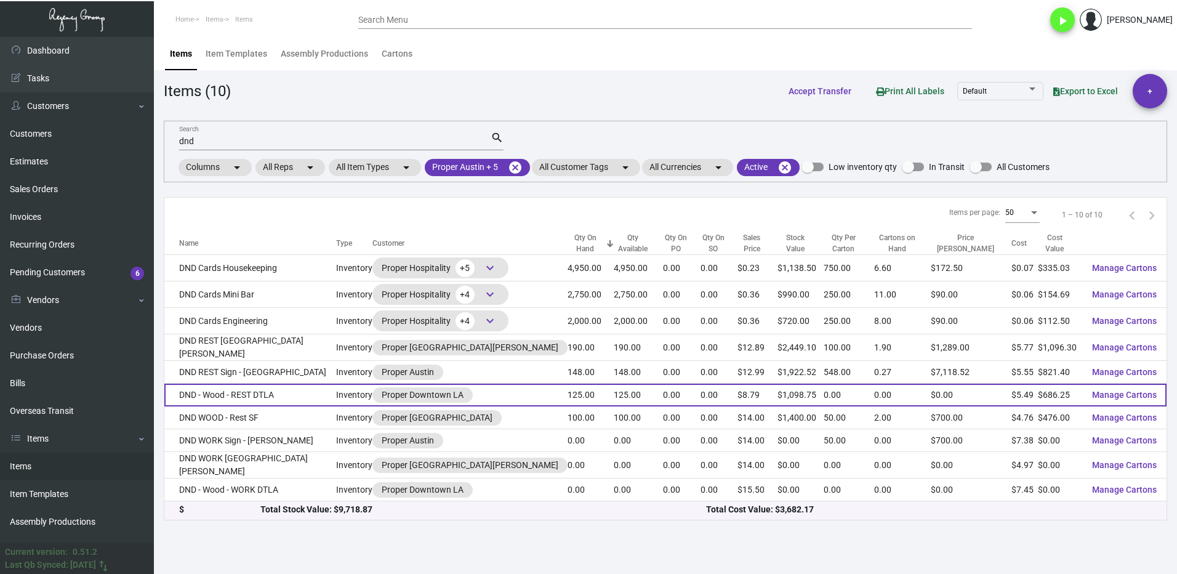
click at [279, 393] on td "DND - Wood - REST DTLA" at bounding box center [250, 395] width 172 height 23
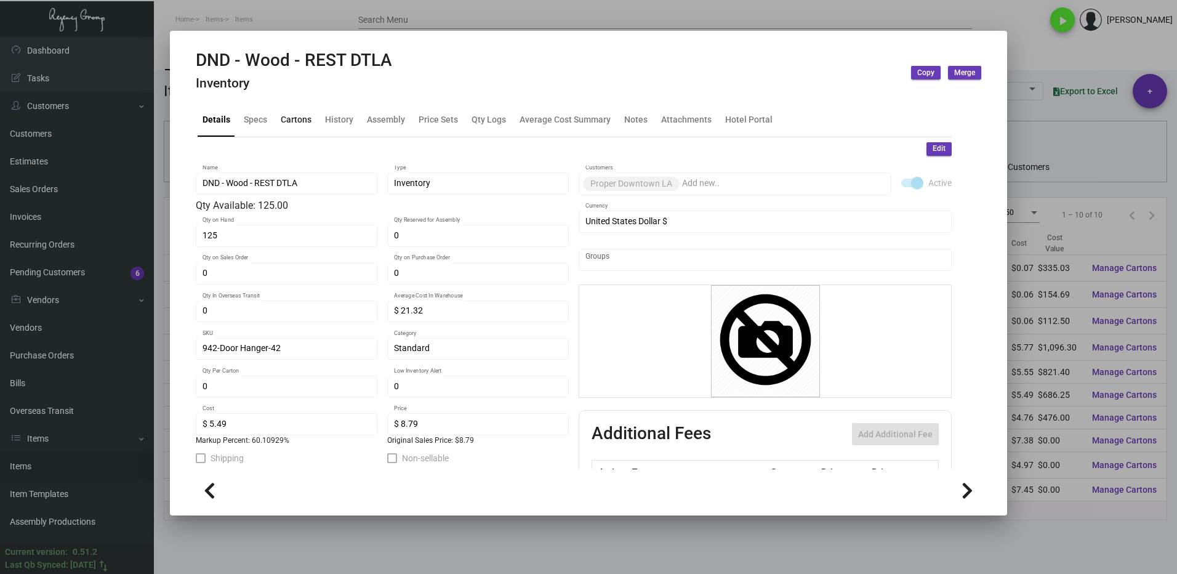
click at [295, 124] on div "Cartons" at bounding box center [296, 119] width 31 height 13
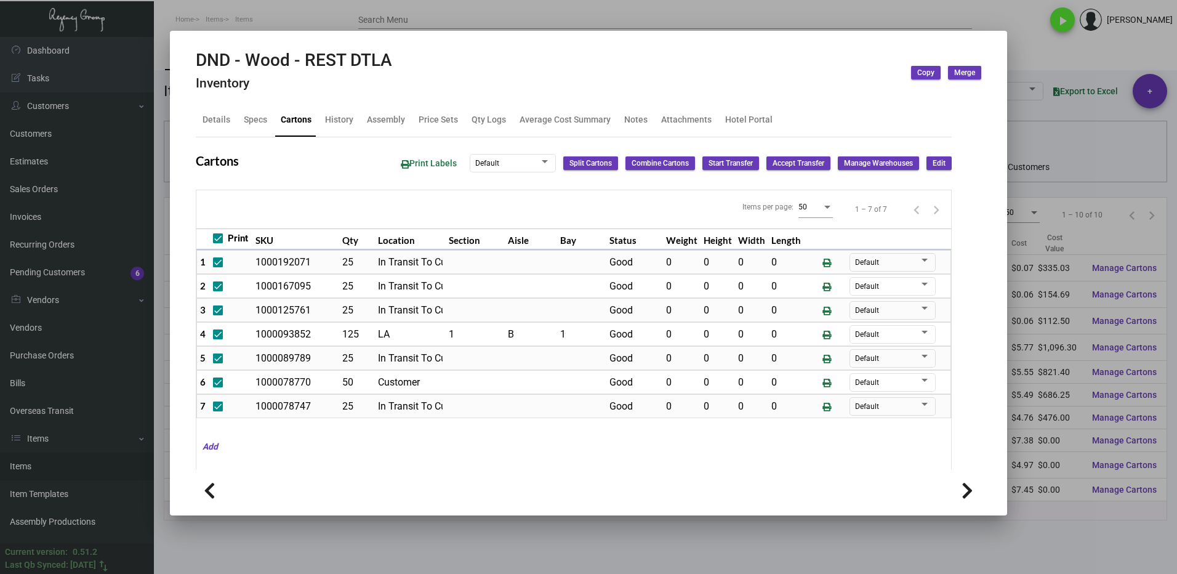
click at [877, 515] on div at bounding box center [588, 287] width 1177 height 574
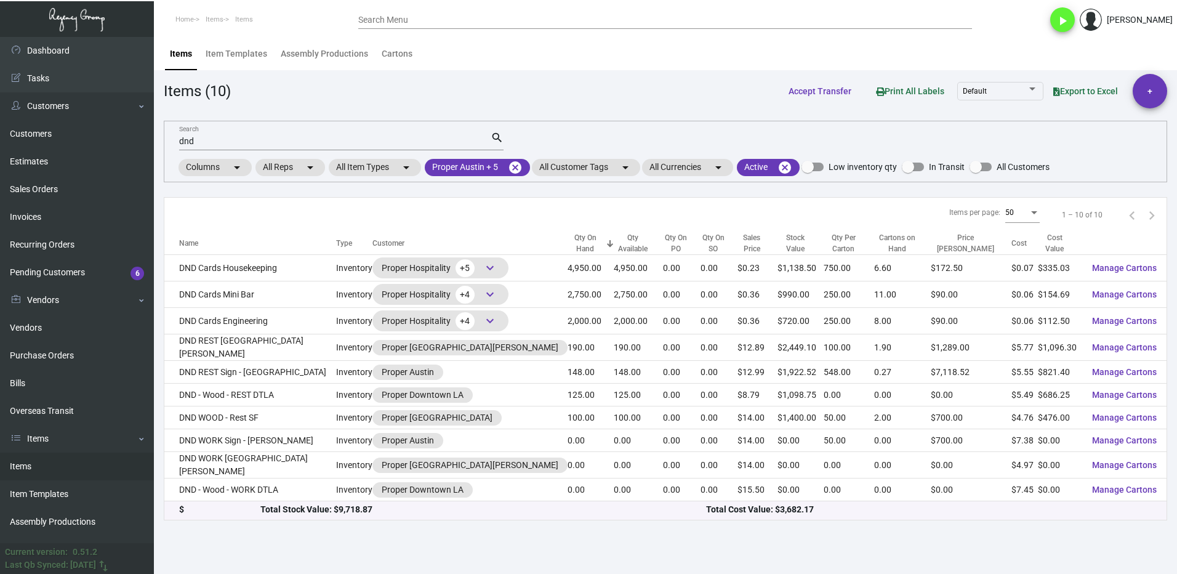
click at [215, 142] on input "dnd" at bounding box center [335, 142] width 312 height 10
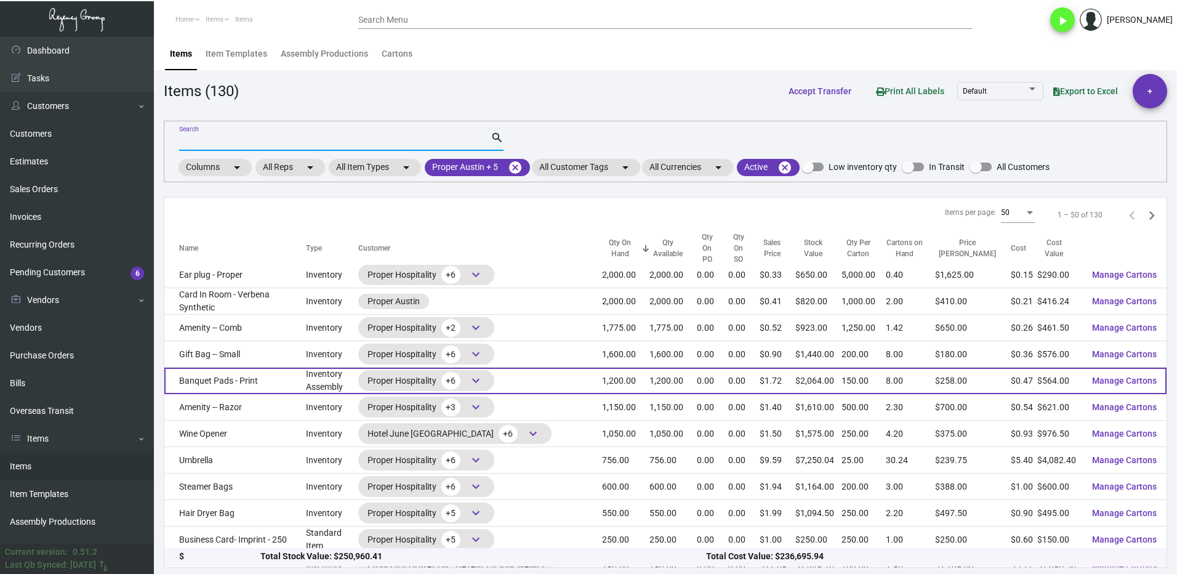
scroll to position [986, 0]
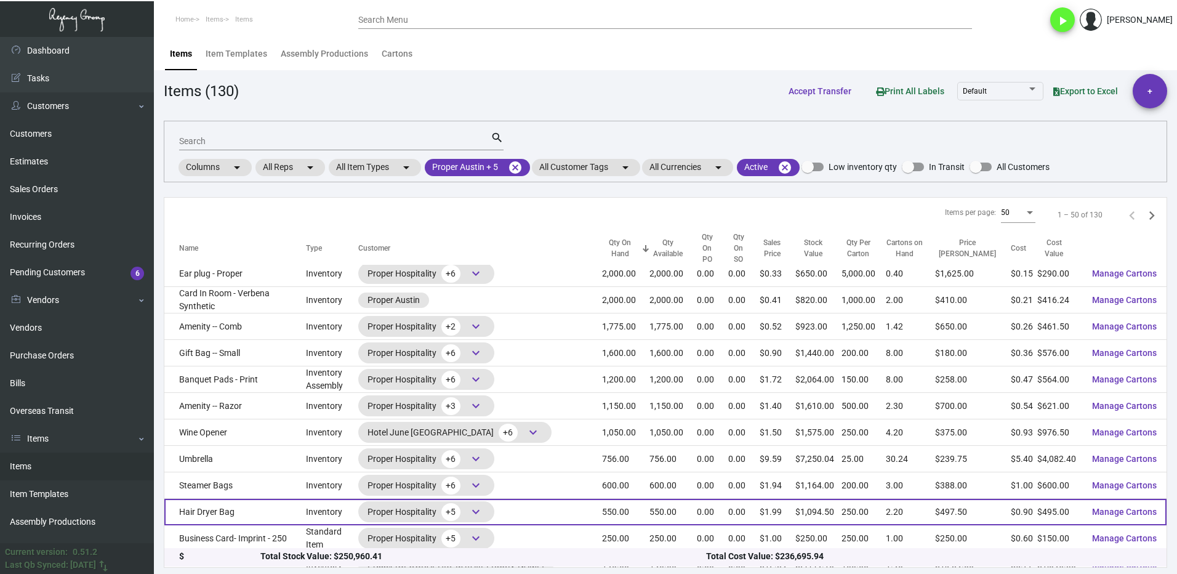
drag, startPoint x: 1145, startPoint y: 450, endPoint x: 211, endPoint y: 496, distance: 935.7
click at [211, 499] on td "Hair Dryer Bag" at bounding box center [235, 512] width 142 height 26
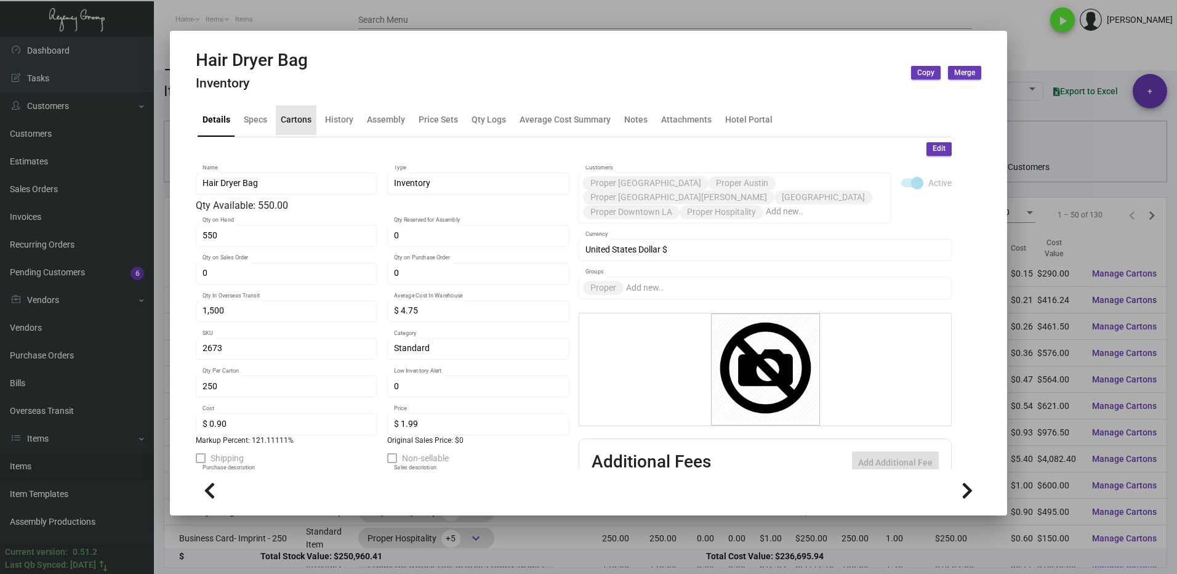
click at [292, 115] on div "Cartons" at bounding box center [296, 119] width 31 height 13
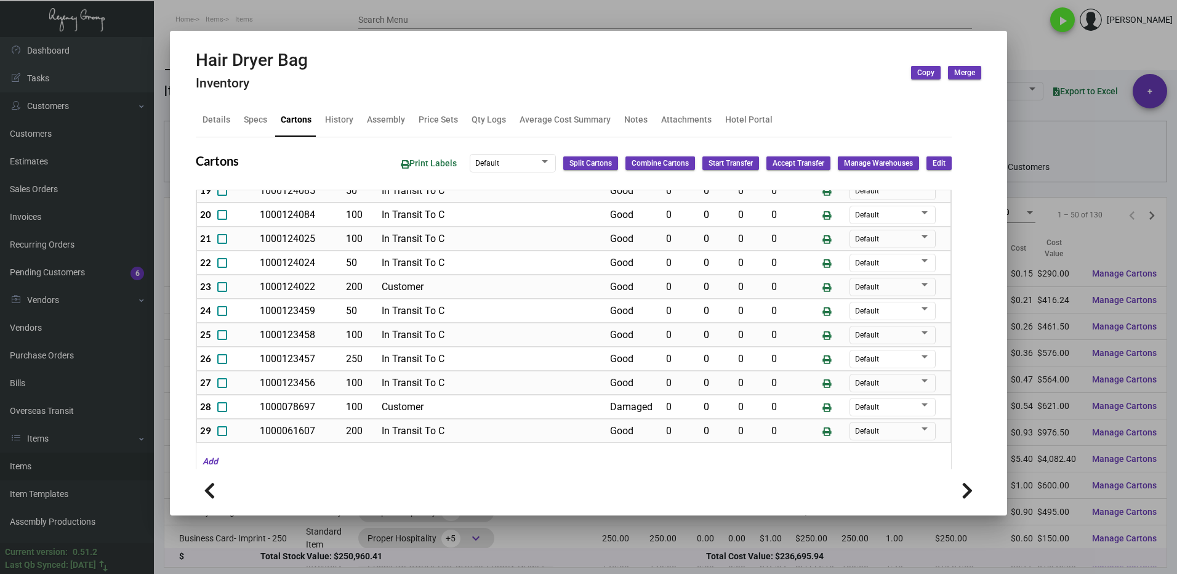
scroll to position [554, 0]
click at [1061, 54] on div at bounding box center [588, 287] width 1177 height 574
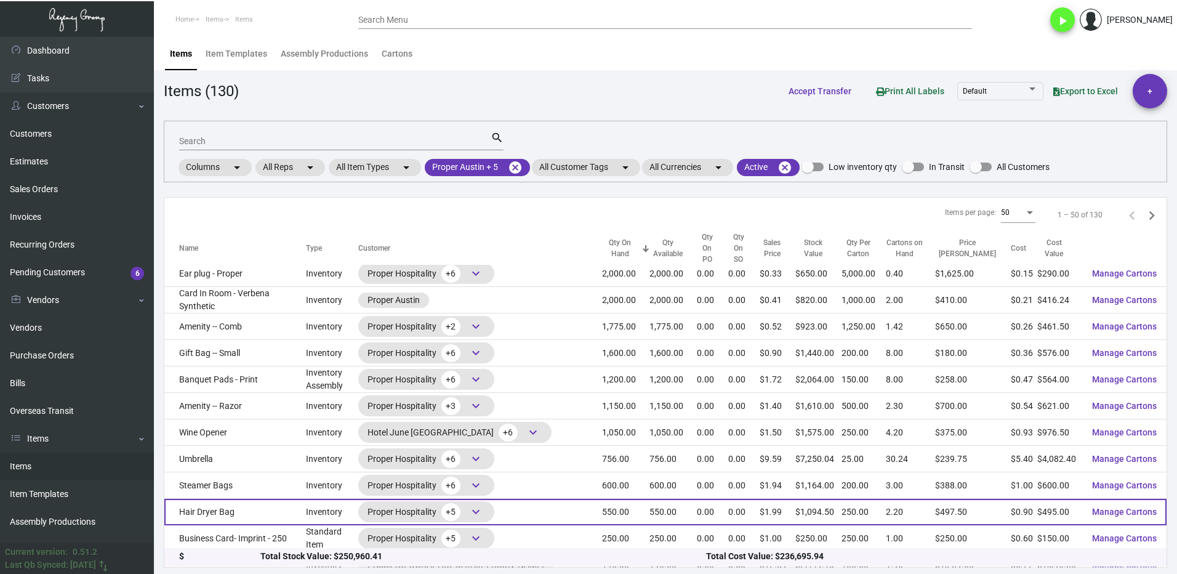
click at [258, 499] on td "Hair Dryer Bag" at bounding box center [235, 512] width 142 height 26
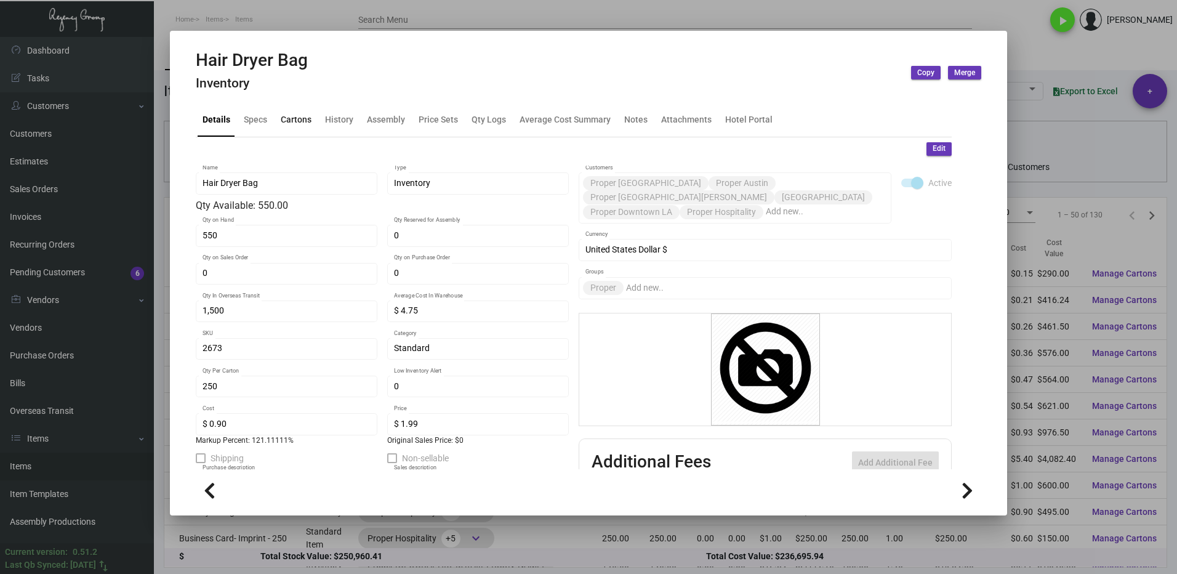
click at [290, 109] on div "Cartons" at bounding box center [296, 120] width 41 height 30
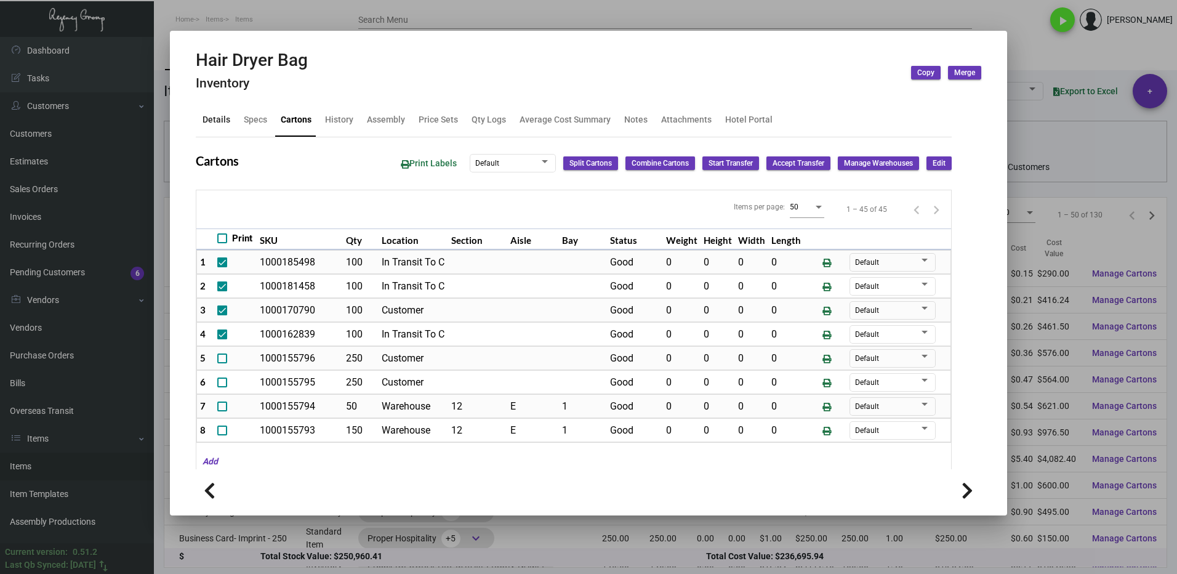
click at [219, 115] on div "Details" at bounding box center [217, 119] width 28 height 13
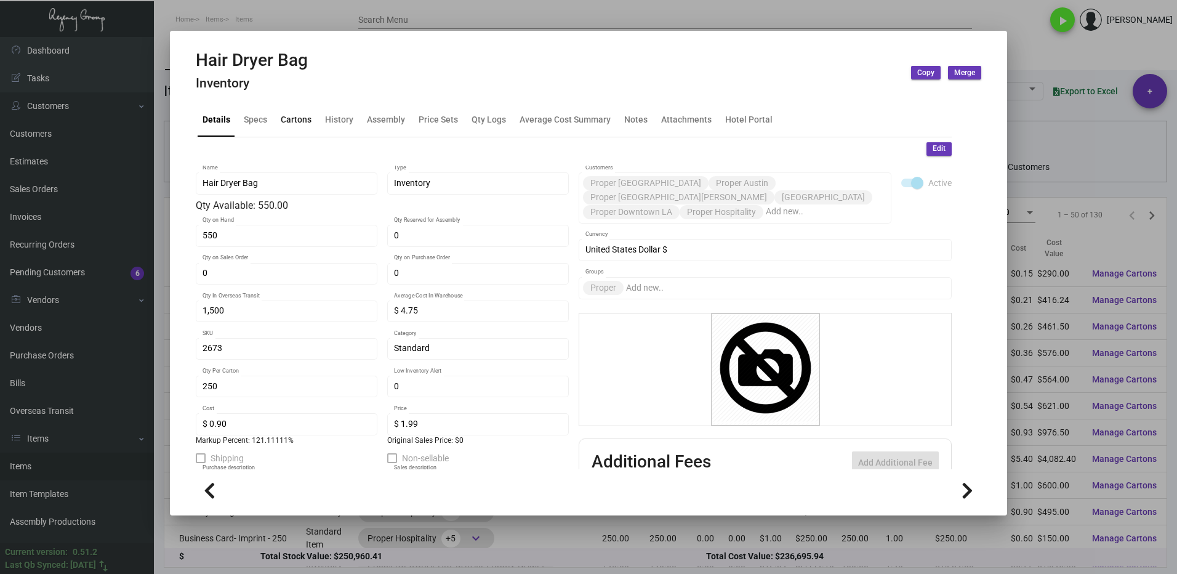
click at [297, 123] on div "Cartons" at bounding box center [296, 119] width 31 height 13
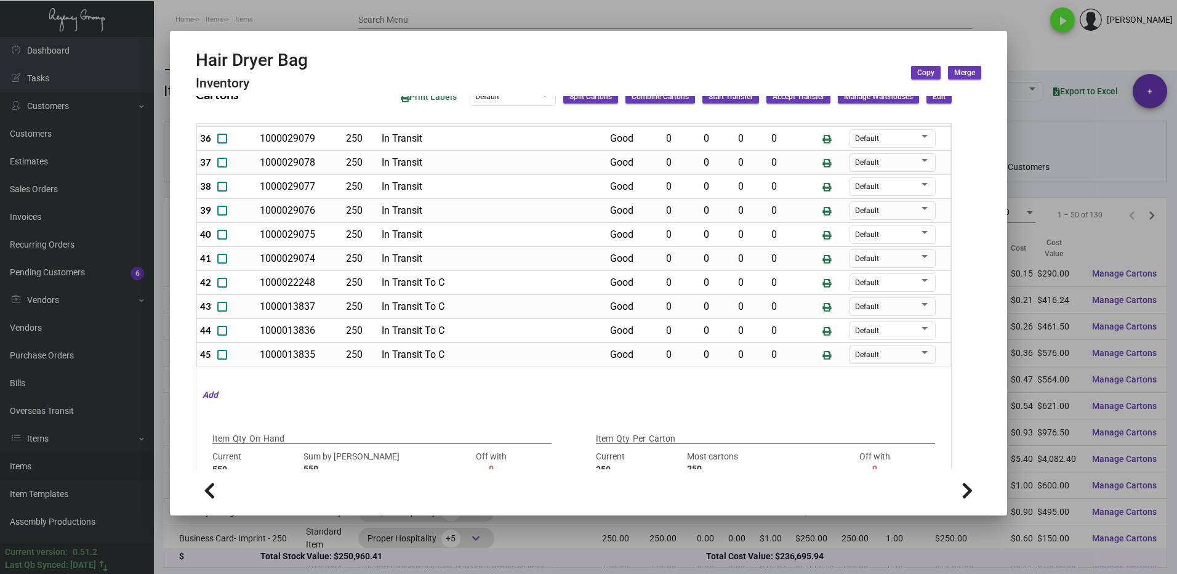
scroll to position [62, 0]
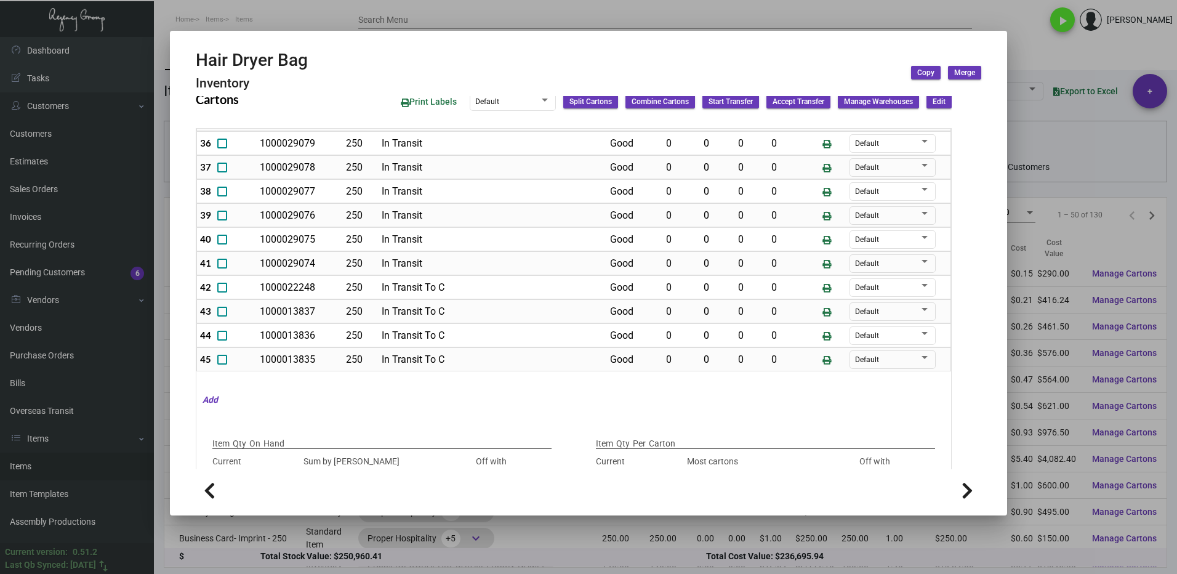
click at [1041, 46] on div at bounding box center [588, 287] width 1177 height 574
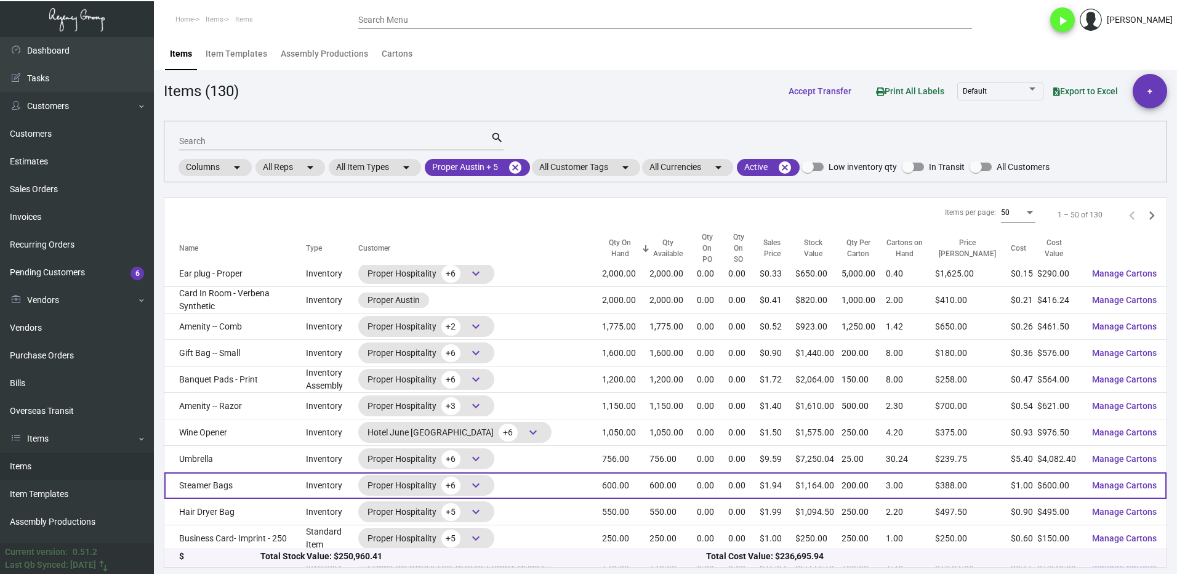
click at [255, 472] on td "Steamer Bags" at bounding box center [235, 485] width 142 height 26
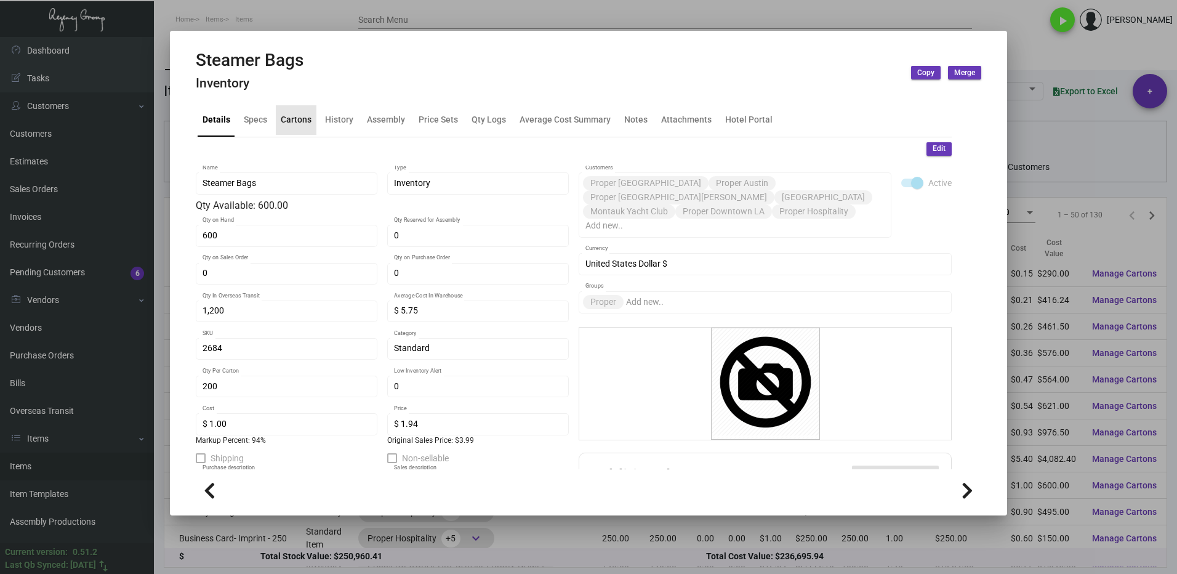
click at [293, 122] on div "Cartons" at bounding box center [296, 119] width 31 height 13
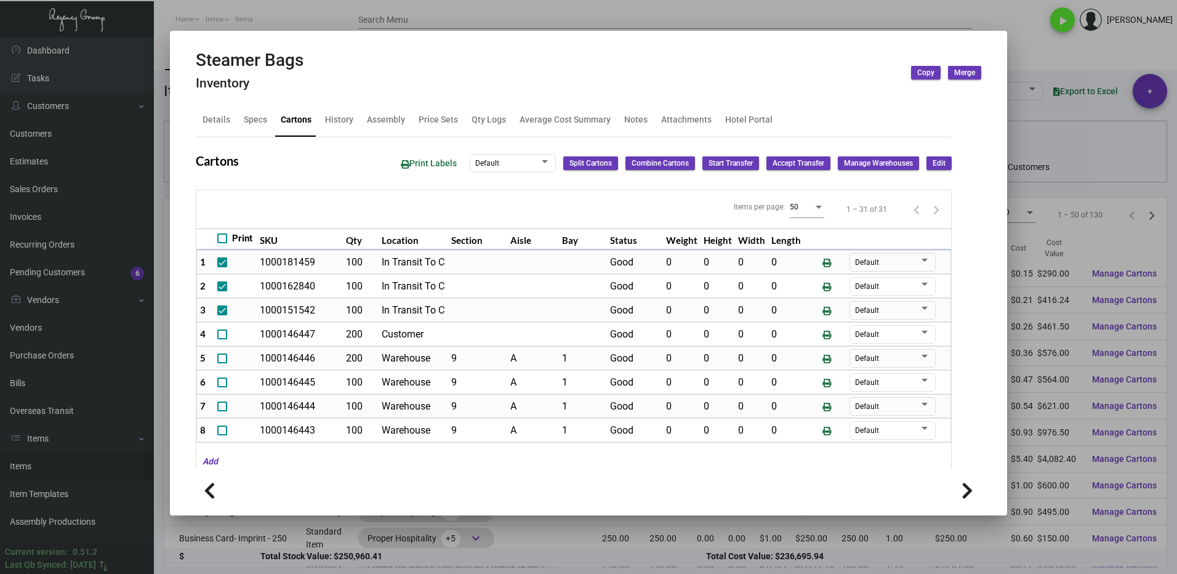
click at [1027, 50] on div at bounding box center [588, 287] width 1177 height 574
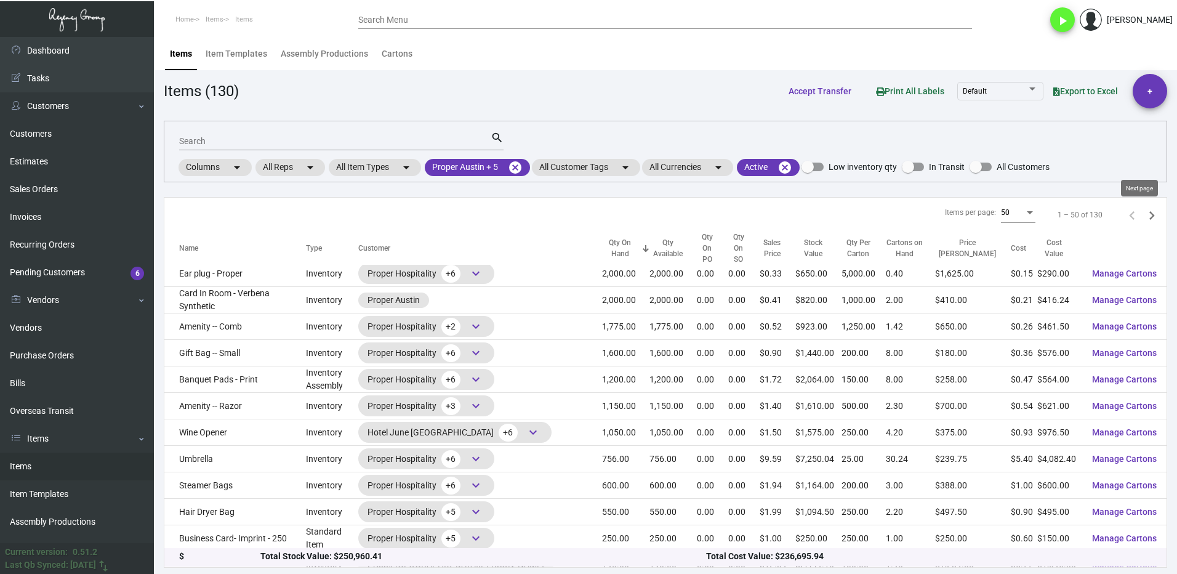
click at [1143, 214] on icon "Next page" at bounding box center [1151, 215] width 17 height 17
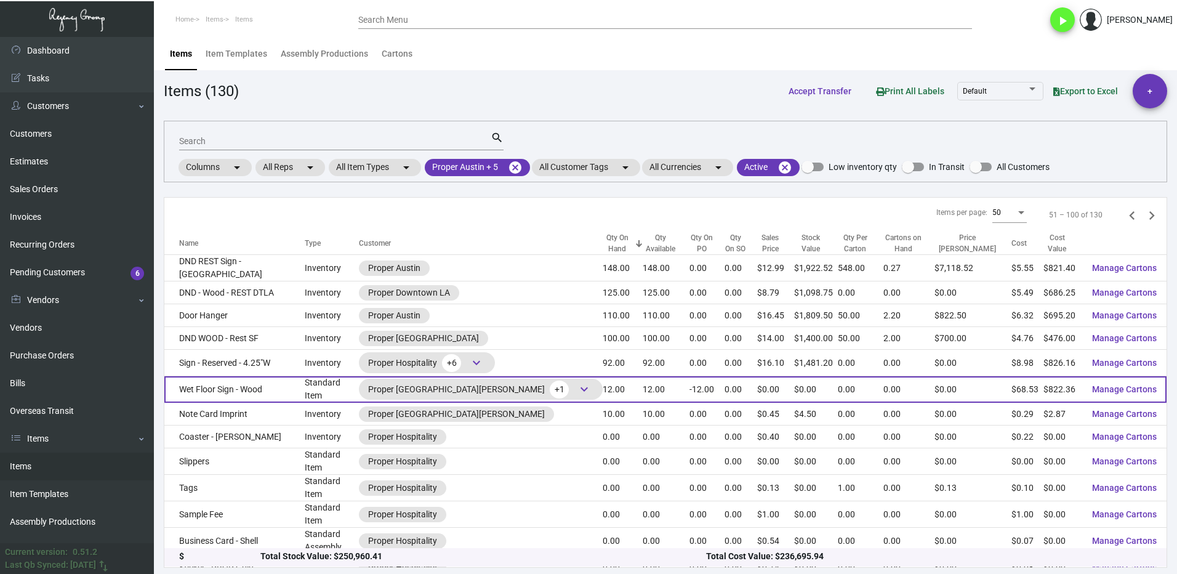
click at [282, 388] on td "Wet Floor Sign - Wood" at bounding box center [234, 389] width 140 height 26
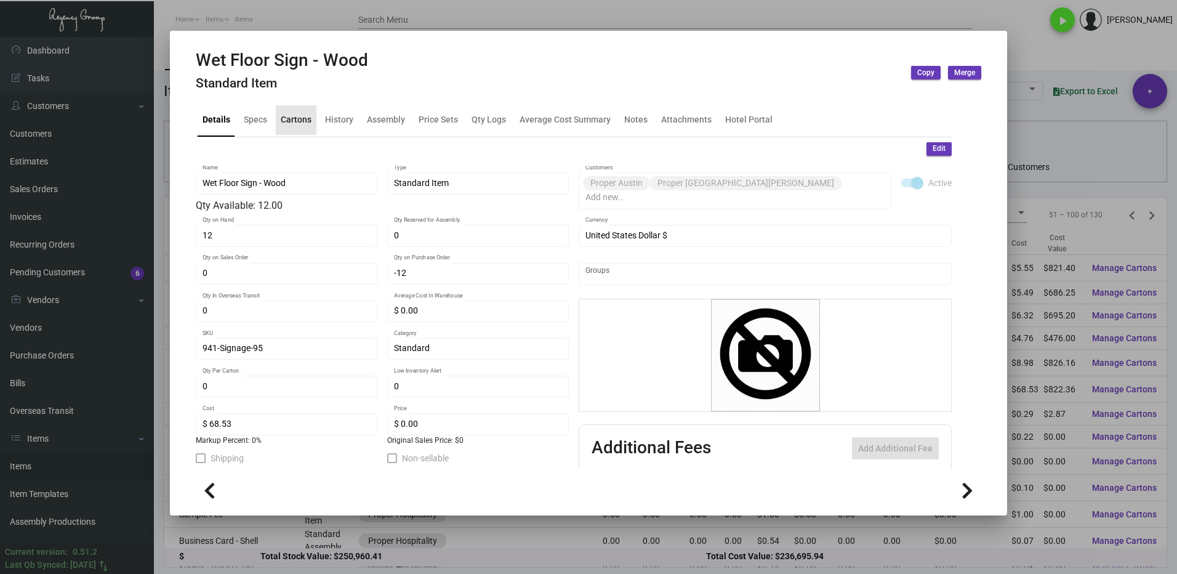
click at [296, 125] on div "Cartons" at bounding box center [296, 119] width 31 height 13
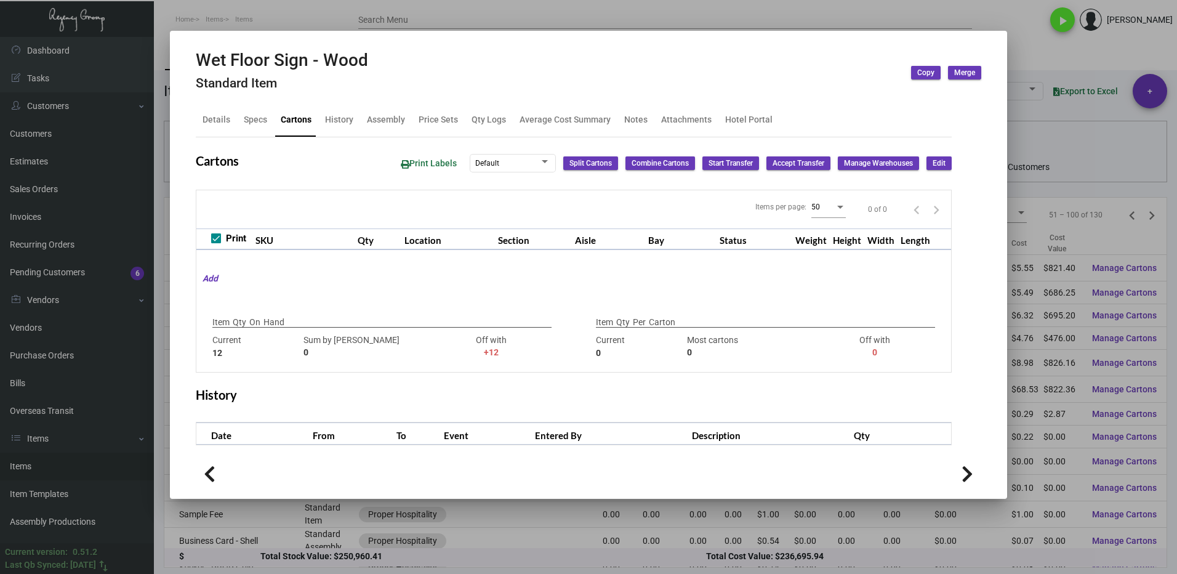
drag, startPoint x: 1045, startPoint y: 63, endPoint x: 983, endPoint y: 88, distance: 66.3
click at [1043, 63] on div at bounding box center [588, 287] width 1177 height 574
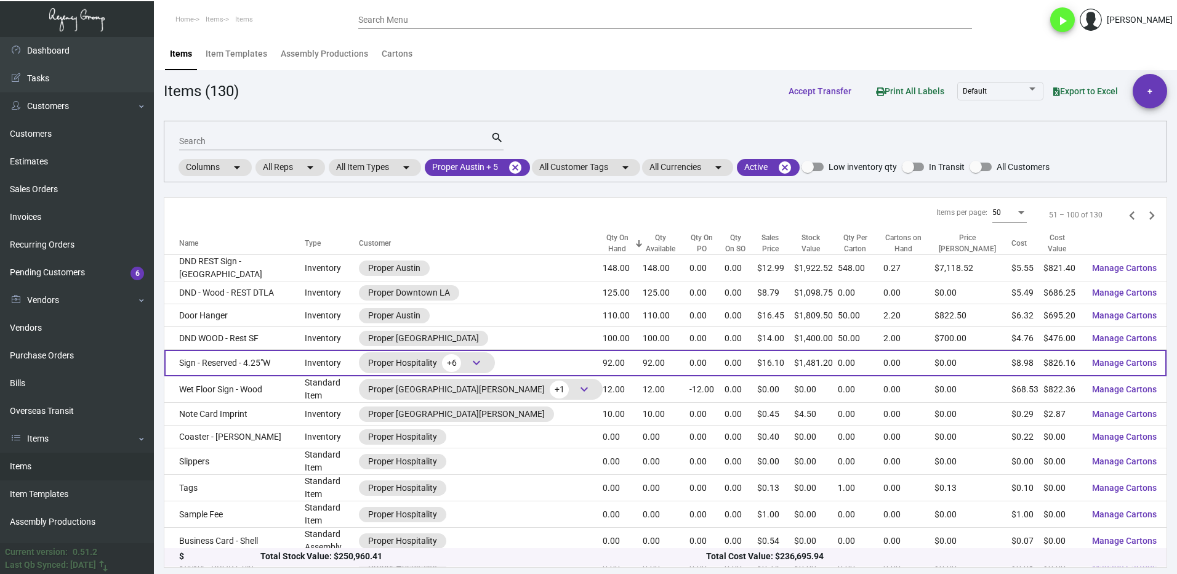
click at [295, 360] on td "Sign - Reserved - 4.25"W" at bounding box center [234, 363] width 140 height 26
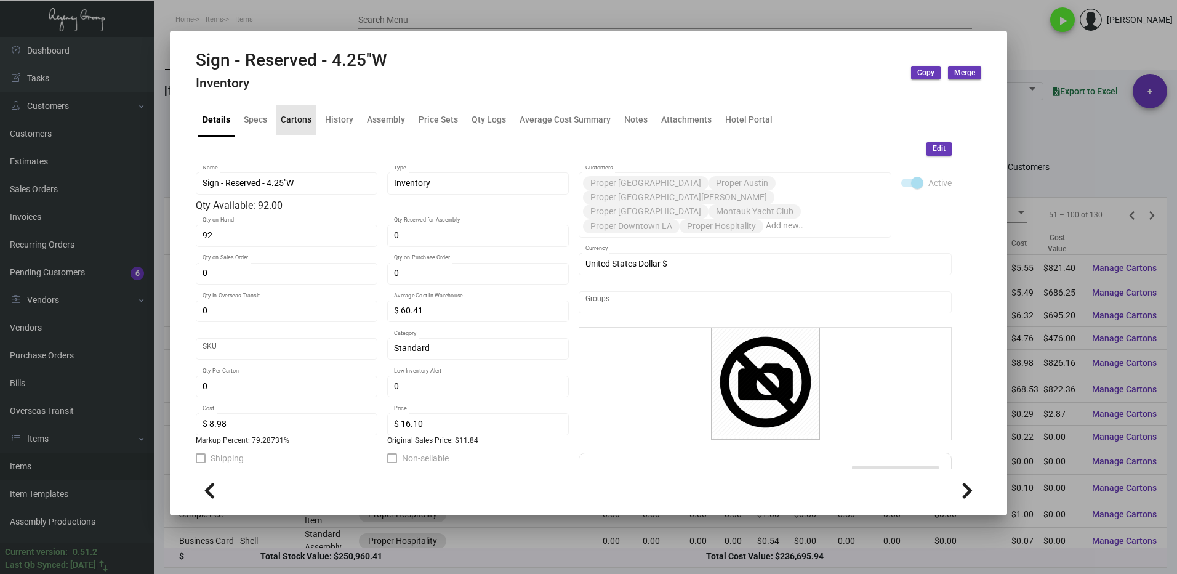
click at [289, 127] on div "Cartons" at bounding box center [296, 120] width 41 height 30
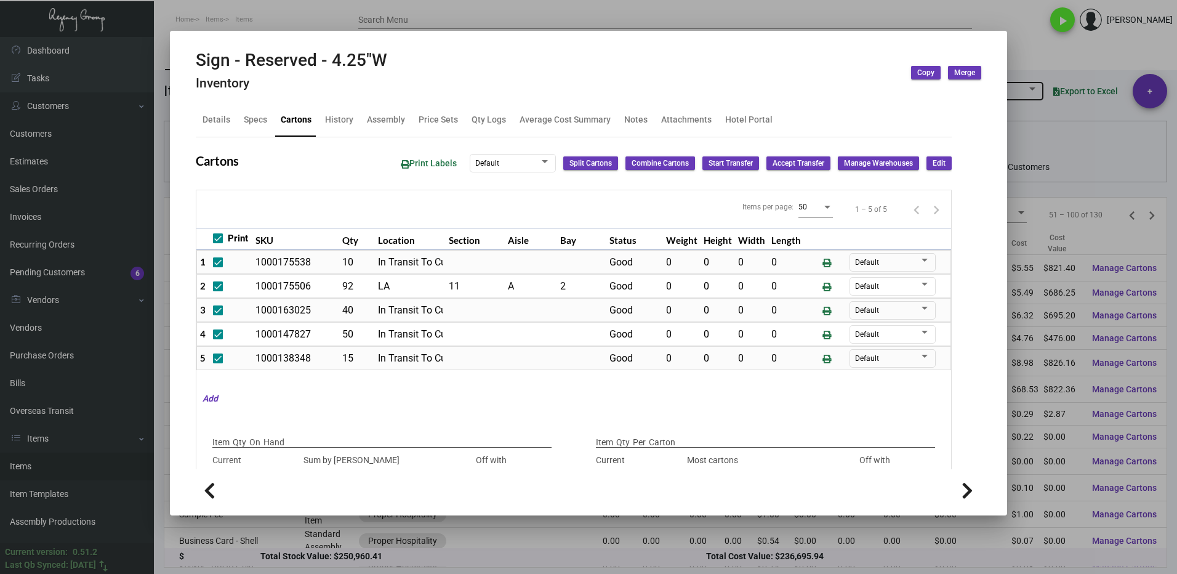
drag, startPoint x: 1042, startPoint y: 57, endPoint x: 1028, endPoint y: 81, distance: 27.6
click at [1041, 57] on div at bounding box center [588, 287] width 1177 height 574
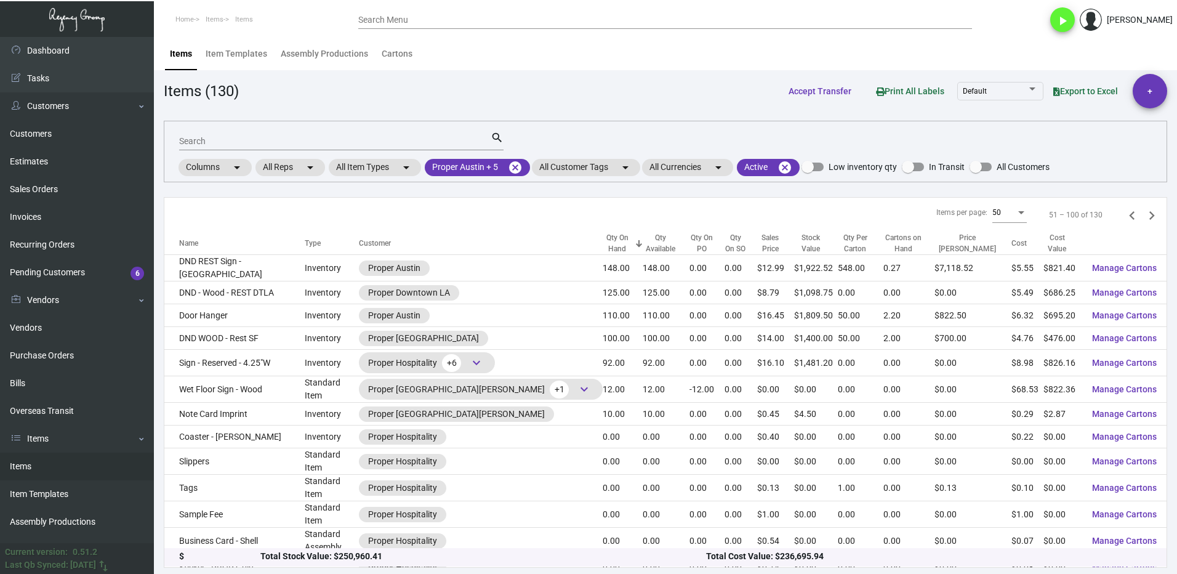
click at [236, 144] on input "Search" at bounding box center [335, 142] width 312 height 10
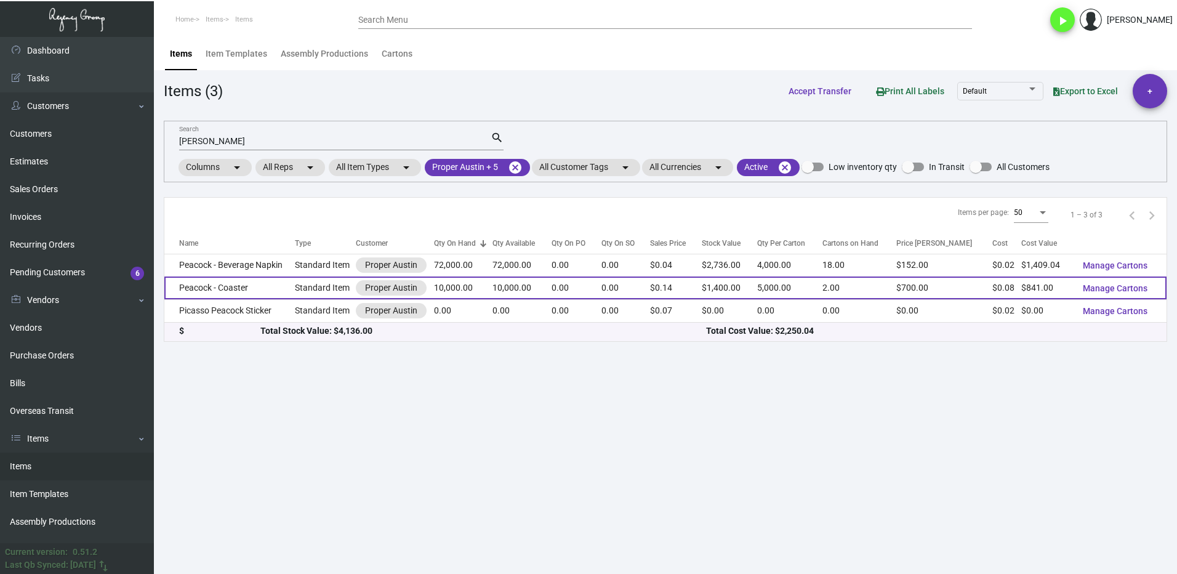
click at [270, 288] on td "Peacock - Coaster" at bounding box center [229, 287] width 131 height 23
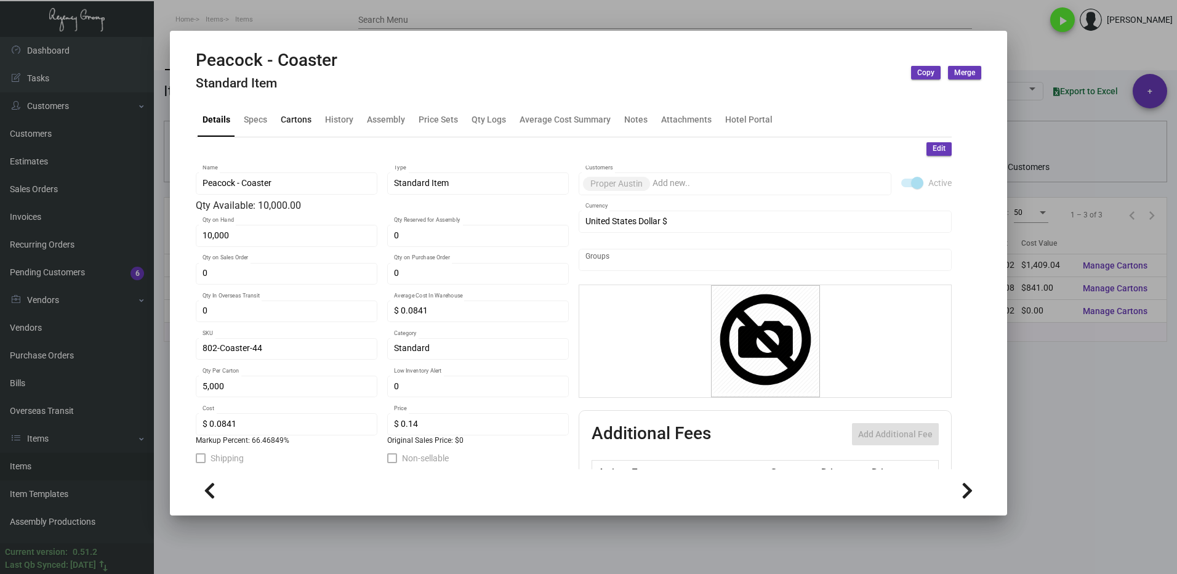
click at [286, 118] on div "Cartons" at bounding box center [296, 119] width 31 height 13
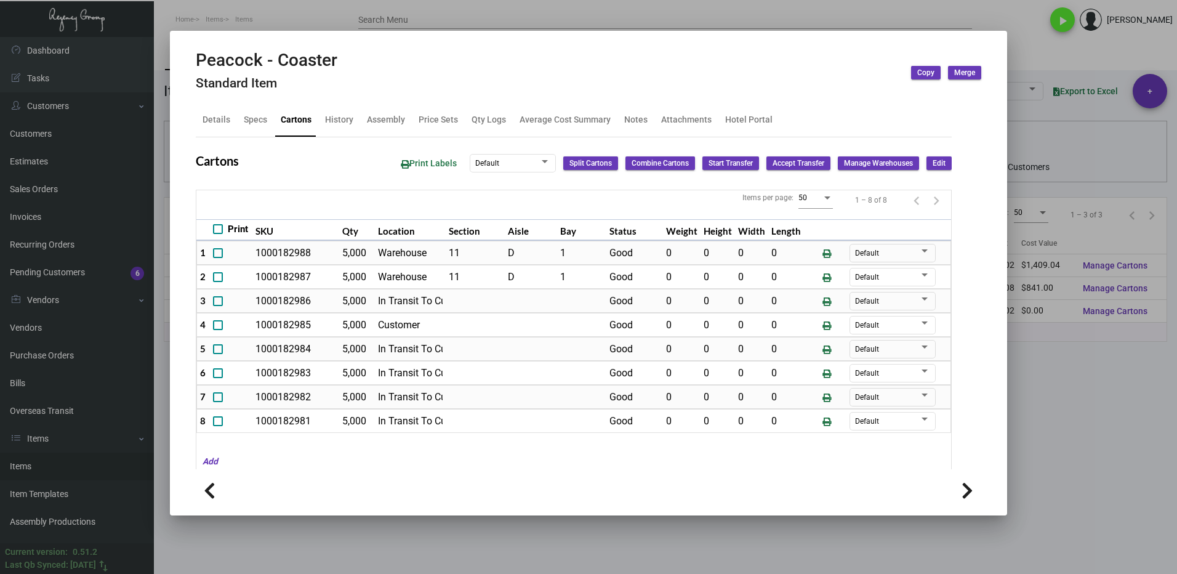
click at [1086, 396] on div at bounding box center [588, 287] width 1177 height 574
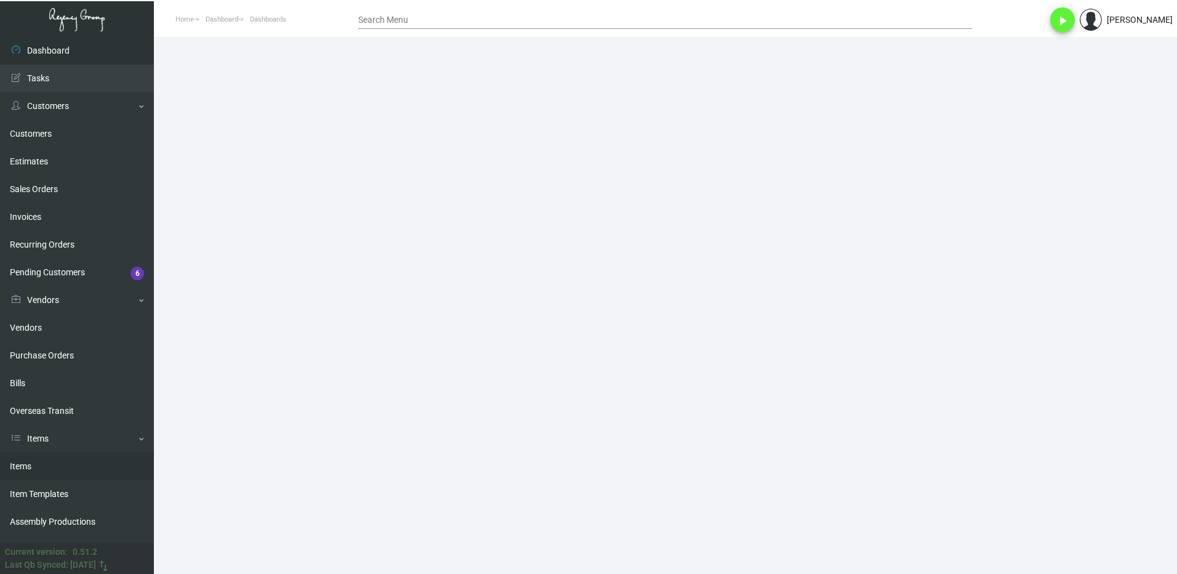
click at [28, 465] on link "Items" at bounding box center [77, 466] width 154 height 28
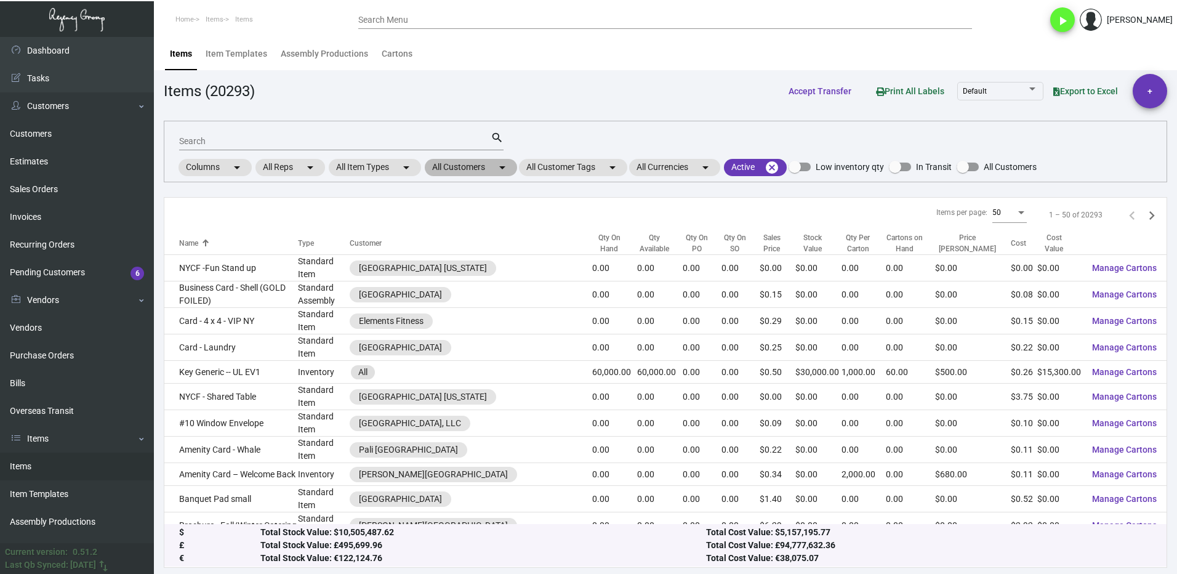
click at [463, 169] on mat-chip "All Customers arrow_drop_down" at bounding box center [471, 167] width 92 height 17
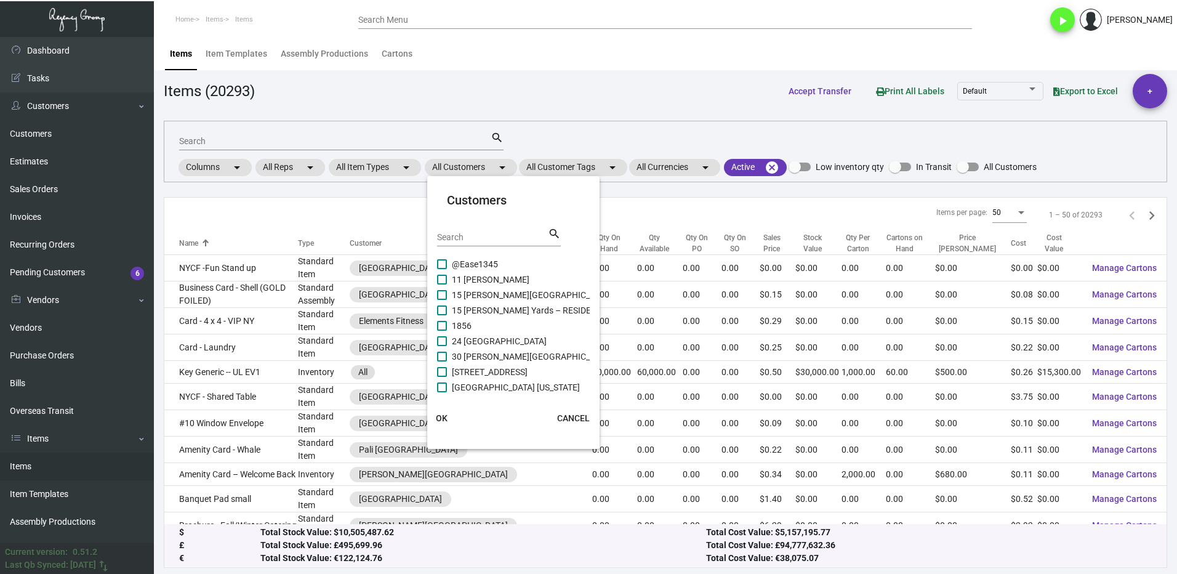
click at [468, 237] on input "Search" at bounding box center [492, 238] width 111 height 10
type input "archer"
drag, startPoint x: 444, startPoint y: 308, endPoint x: 444, endPoint y: 291, distance: 16.6
click at [444, 307] on span at bounding box center [442, 310] width 10 height 10
click at [442, 315] on input "Archer Florham Park" at bounding box center [441, 315] width 1 height 1
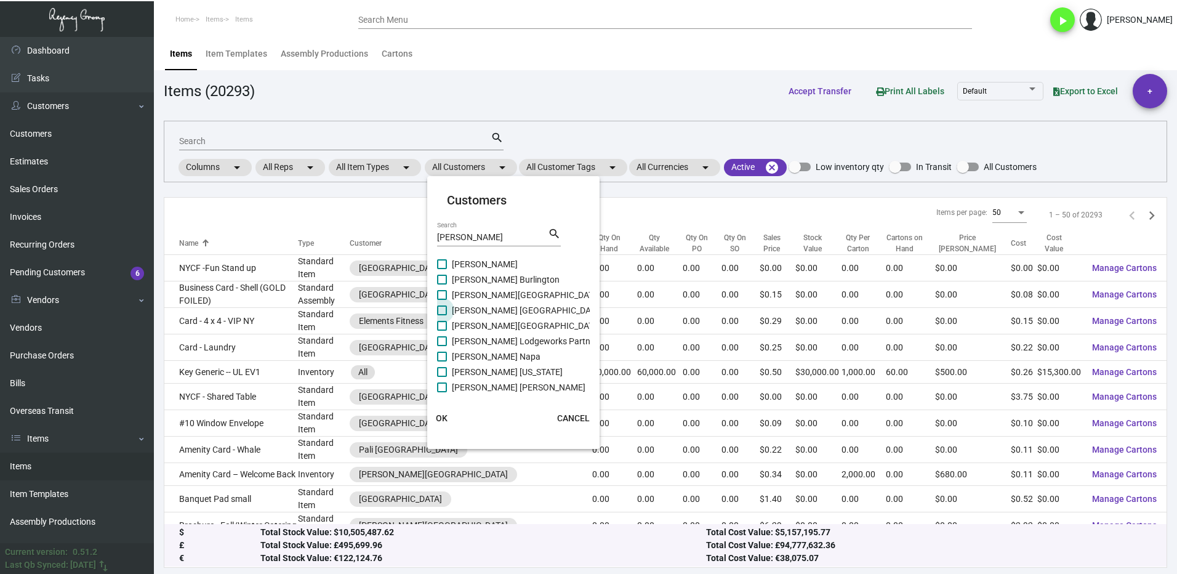
checkbox input "true"
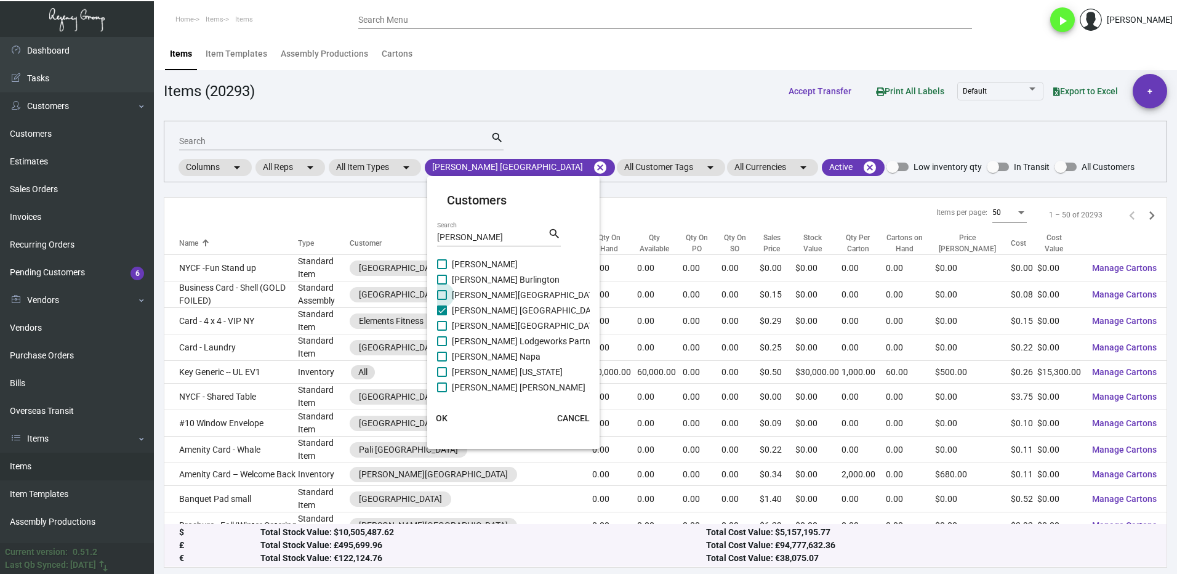
click at [444, 291] on span at bounding box center [442, 295] width 10 height 10
click at [442, 300] on input "Archer Falls Church" at bounding box center [441, 300] width 1 height 1
checkbox input "true"
click at [448, 268] on label "Archer Austin" at bounding box center [477, 264] width 81 height 15
click at [442, 269] on input "Archer Austin" at bounding box center [441, 269] width 1 height 1
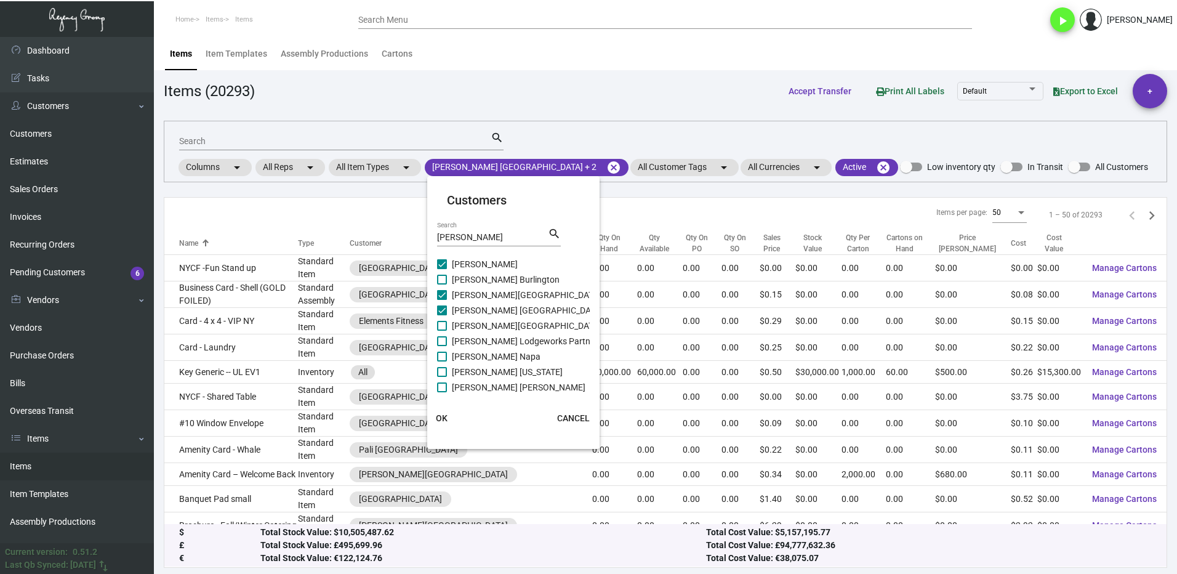
drag, startPoint x: 448, startPoint y: 260, endPoint x: 430, endPoint y: 268, distance: 19.6
click at [447, 260] on label "Archer Austin" at bounding box center [477, 264] width 81 height 15
click at [442, 269] on input "Archer Austin" at bounding box center [441, 269] width 1 height 1
click at [447, 265] on label "Archer Austin" at bounding box center [477, 264] width 81 height 15
click at [442, 269] on input "Archer Austin" at bounding box center [441, 269] width 1 height 1
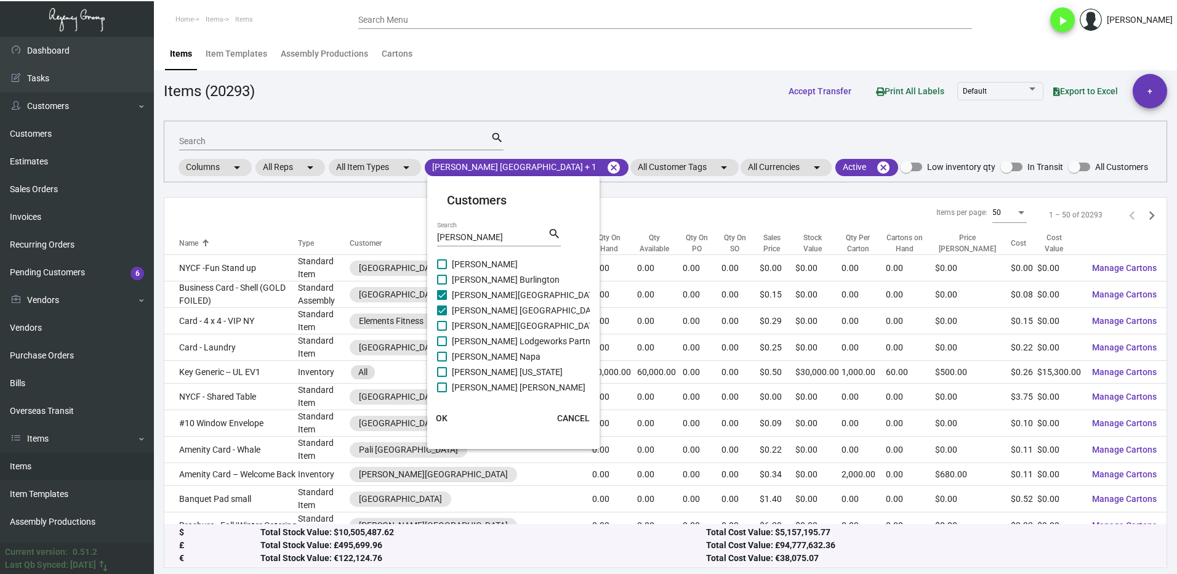
checkbox input "true"
click at [446, 278] on span at bounding box center [442, 280] width 10 height 10
click at [442, 284] on input "Archer Burlington" at bounding box center [441, 284] width 1 height 1
checkbox input "true"
click at [447, 330] on label "Archer Hotel Old Town Alexandria" at bounding box center [519, 325] width 164 height 15
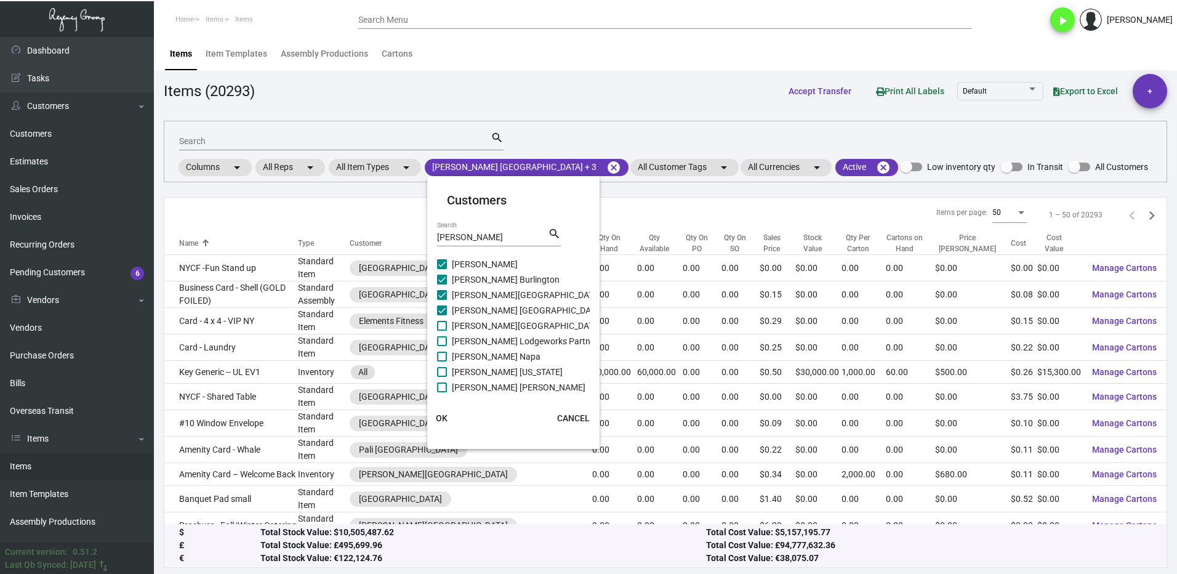
click at [442, 331] on input "Archer Hotel Old Town Alexandria" at bounding box center [441, 331] width 1 height 1
checkbox input "true"
click at [450, 337] on label "[PERSON_NAME] Lodgeworks Partners" at bounding box center [519, 341] width 165 height 15
click at [442, 346] on input "[PERSON_NAME] Lodgeworks Partners" at bounding box center [441, 346] width 1 height 1
checkbox input "true"
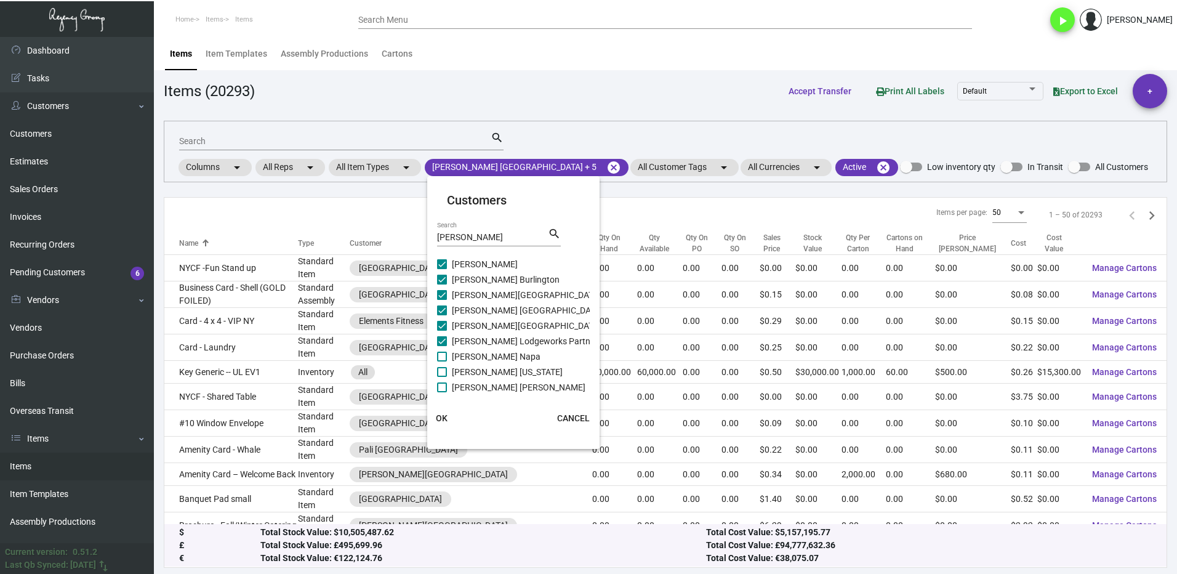
click at [447, 352] on label "Archer Napa" at bounding box center [488, 356] width 103 height 15
click at [442, 361] on input "Archer Napa" at bounding box center [441, 361] width 1 height 1
checkbox input "true"
click at [445, 374] on span at bounding box center [442, 372] width 10 height 10
click at [442, 377] on input "Archer New York" at bounding box center [441, 377] width 1 height 1
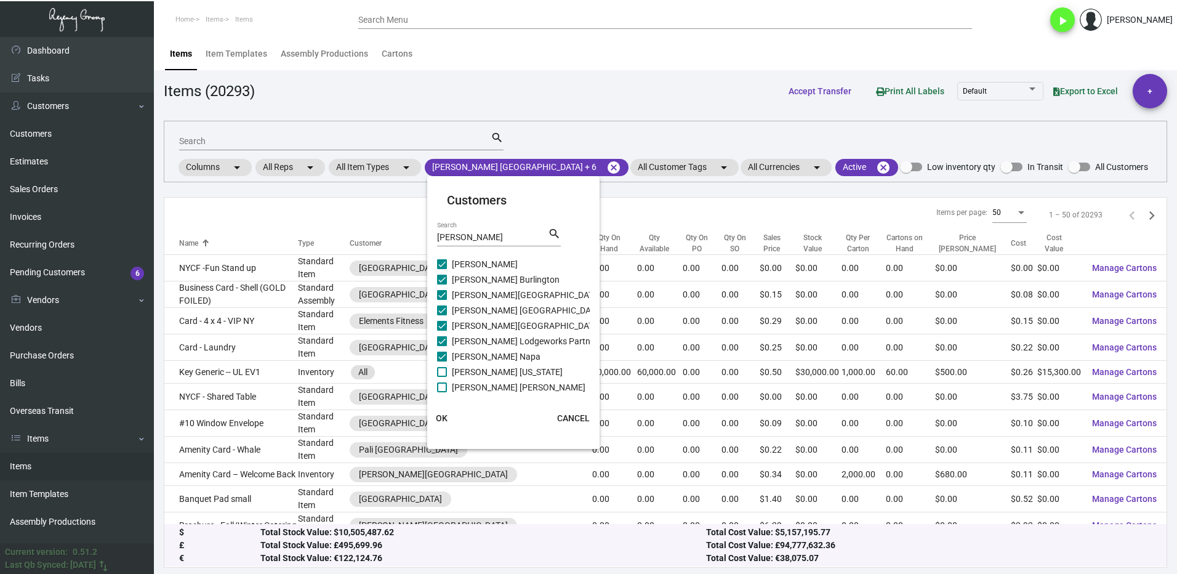
checkbox input "true"
click at [442, 386] on span at bounding box center [442, 387] width 10 height 10
click at [442, 392] on input "Archer Redmond" at bounding box center [441, 392] width 1 height 1
checkbox input "true"
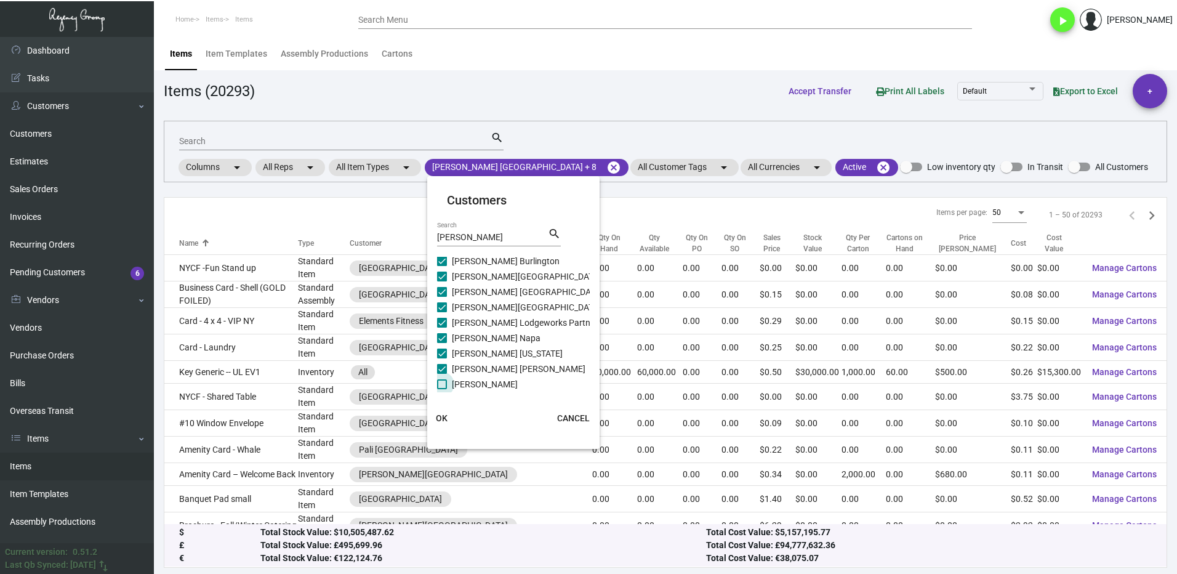
click at [446, 384] on span at bounding box center [442, 384] width 10 height 10
click at [442, 389] on input "Archer Tysons" at bounding box center [441, 389] width 1 height 1
checkbox input "true"
click at [445, 421] on span "OK" at bounding box center [442, 418] width 12 height 10
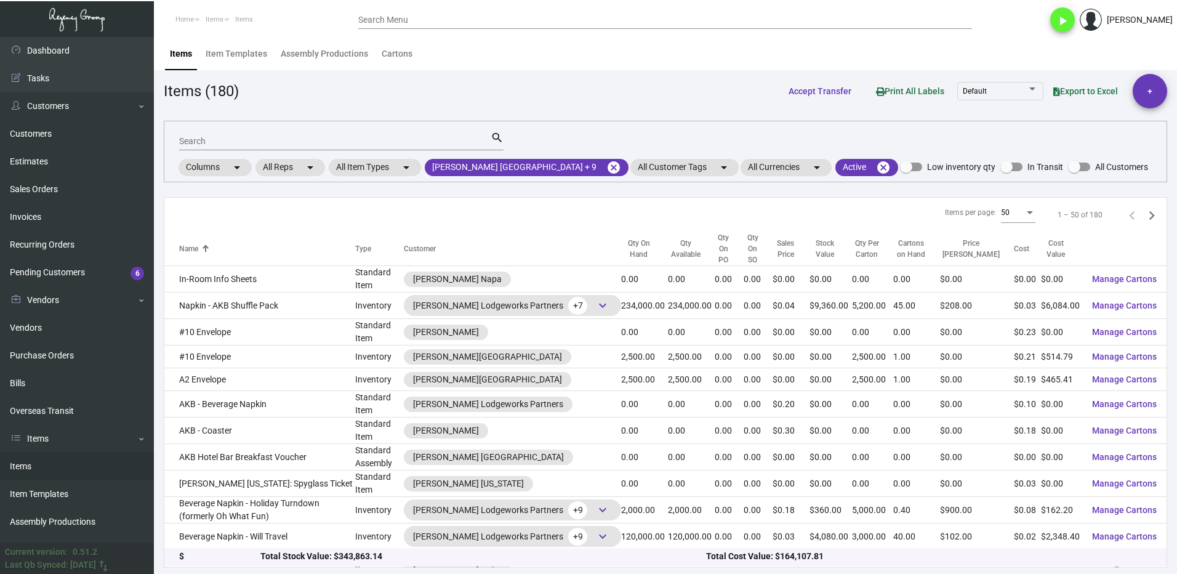
click at [231, 147] on div "Search" at bounding box center [335, 140] width 312 height 19
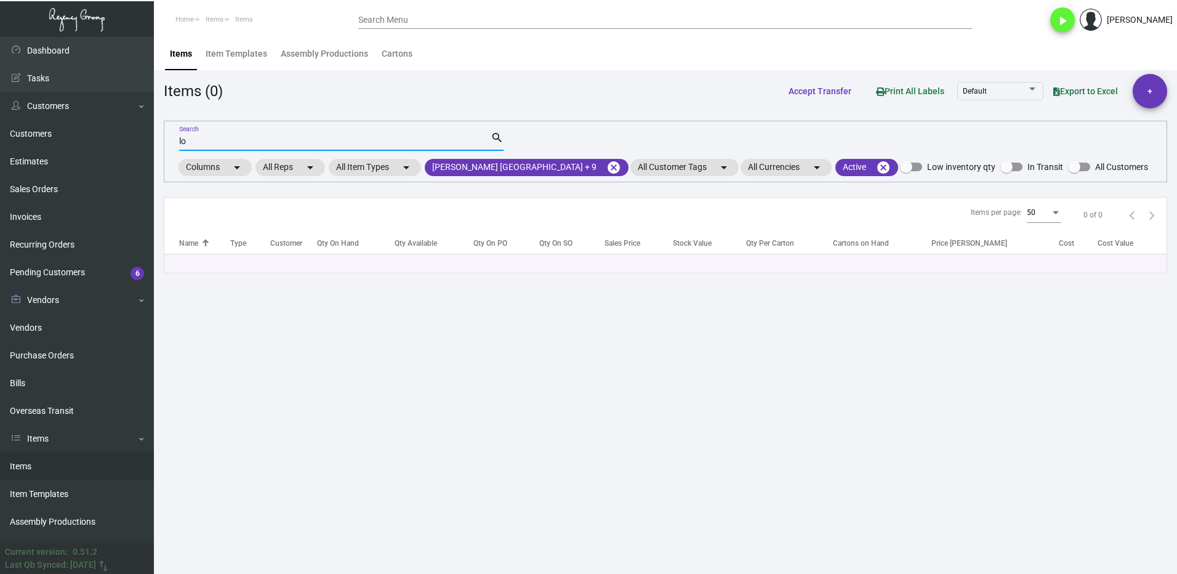
type input "l"
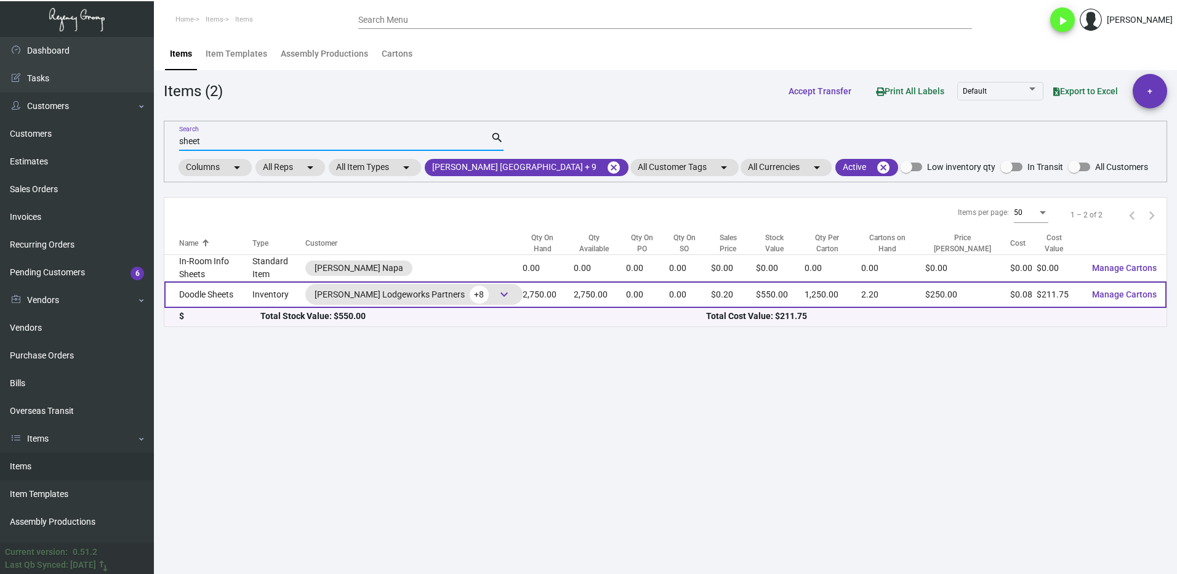
type input "sheet"
click at [235, 283] on td "Doodle Sheets" at bounding box center [208, 294] width 88 height 26
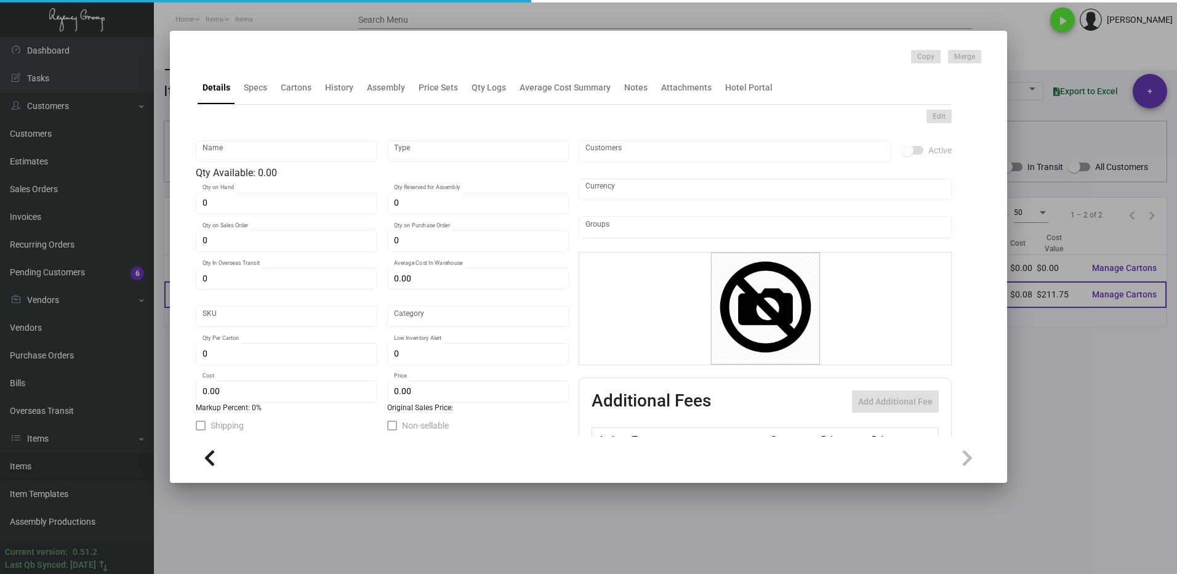
type input "Doodle Sheets"
type input "Inventory"
type input "2,750"
type input "$ 0.385"
type input "63261"
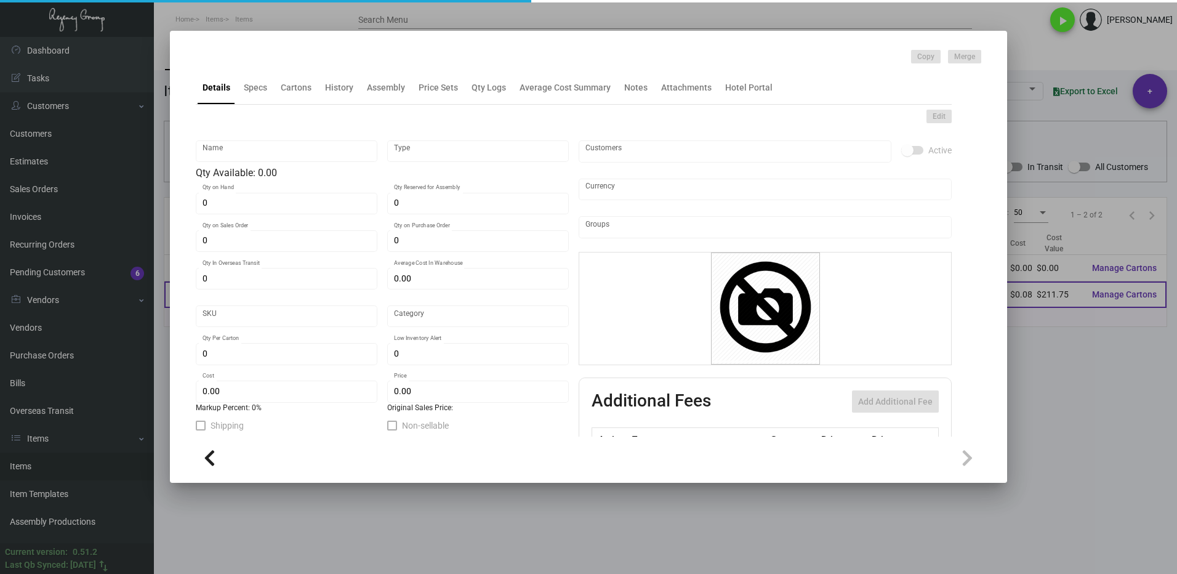
type input "Standard"
type input "1,250"
type input "1,000"
type input "$ 0.077"
type input "$ 0.20"
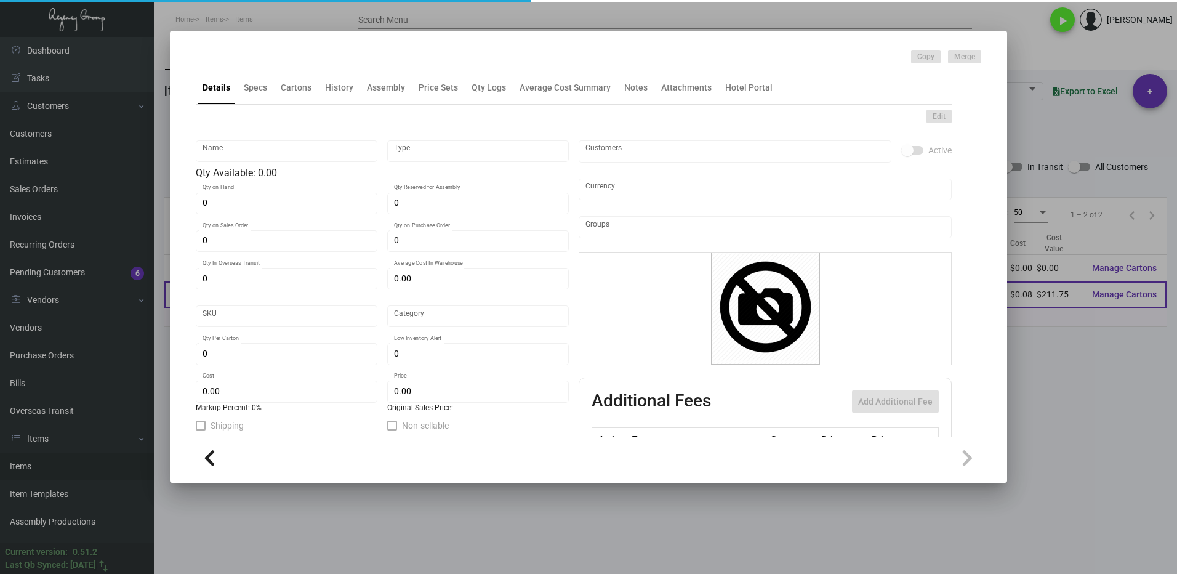
checkbox input "true"
type input "United States Dollar $"
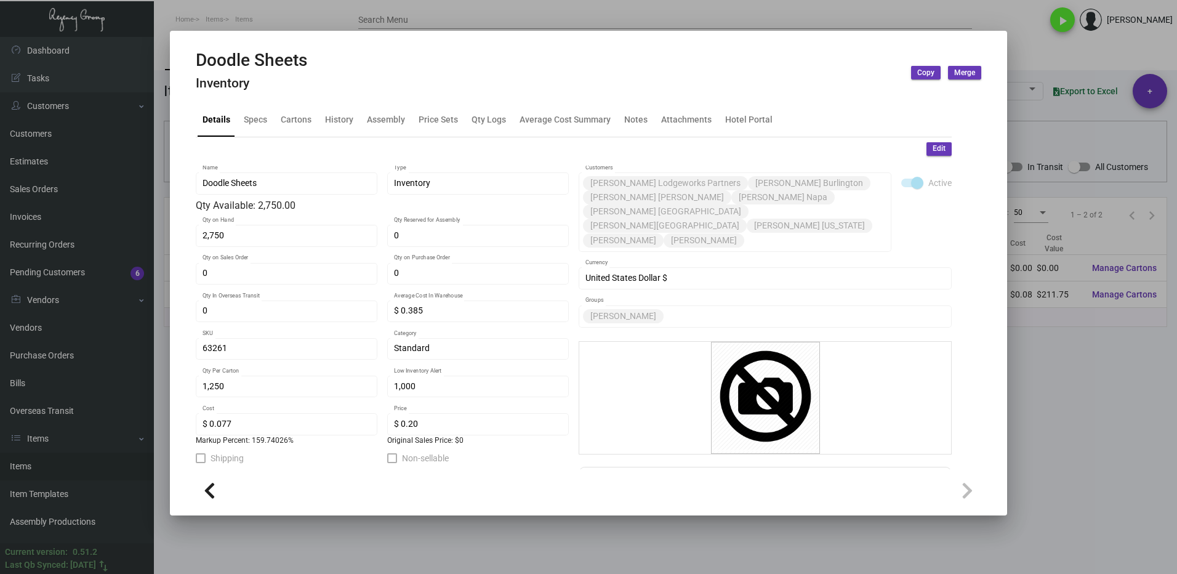
click at [1117, 398] on div at bounding box center [588, 287] width 1177 height 574
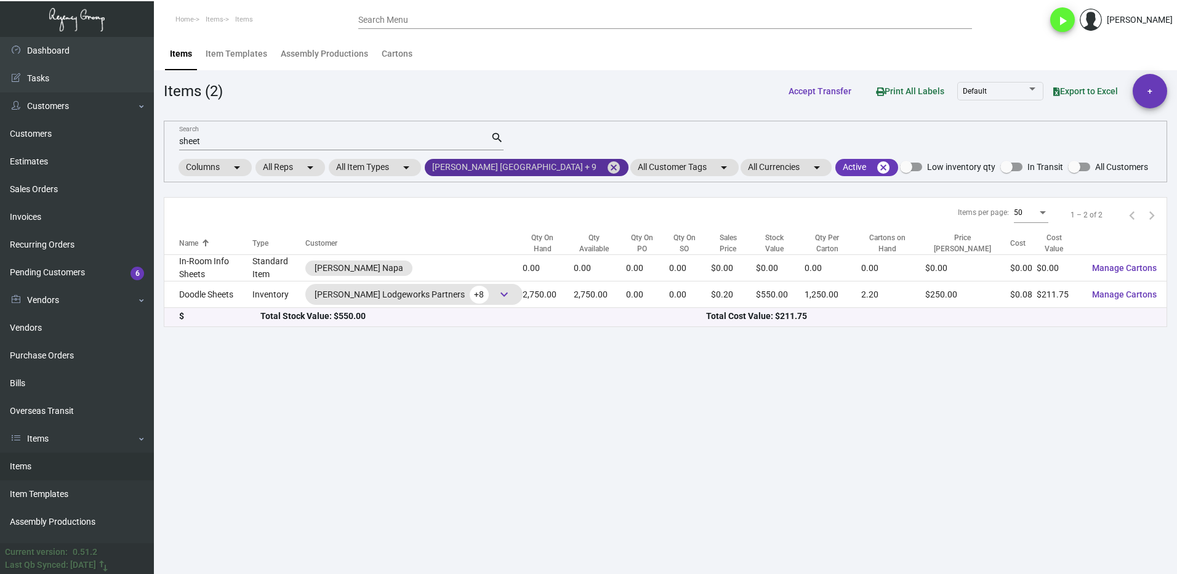
click at [606, 166] on mat-icon "cancel" at bounding box center [613, 167] width 15 height 15
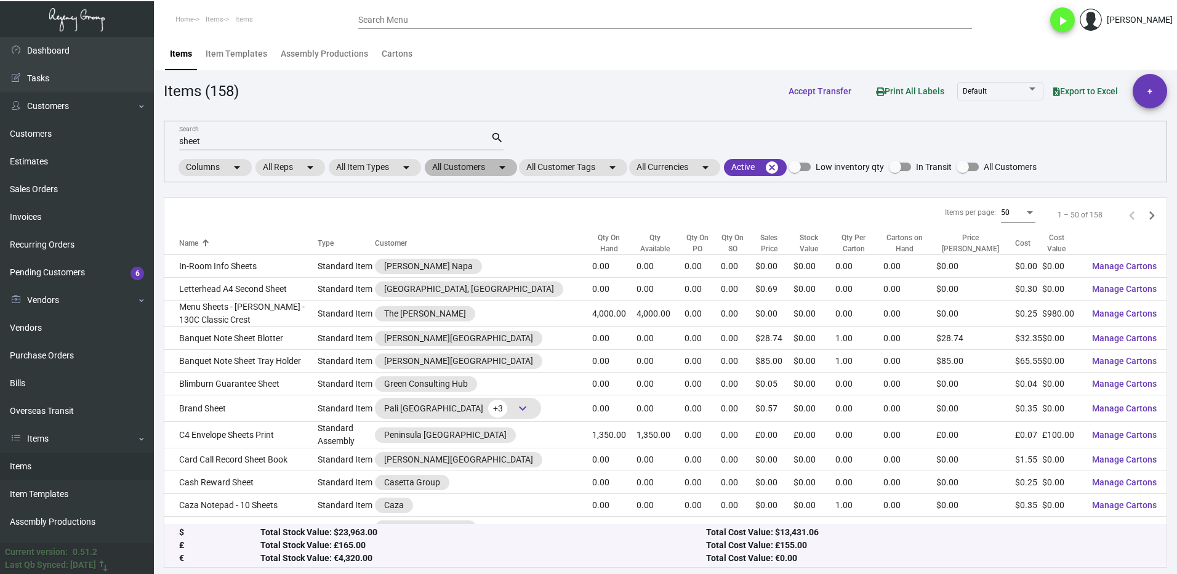
click at [447, 161] on mat-chip "All Customers arrow_drop_down" at bounding box center [471, 167] width 92 height 17
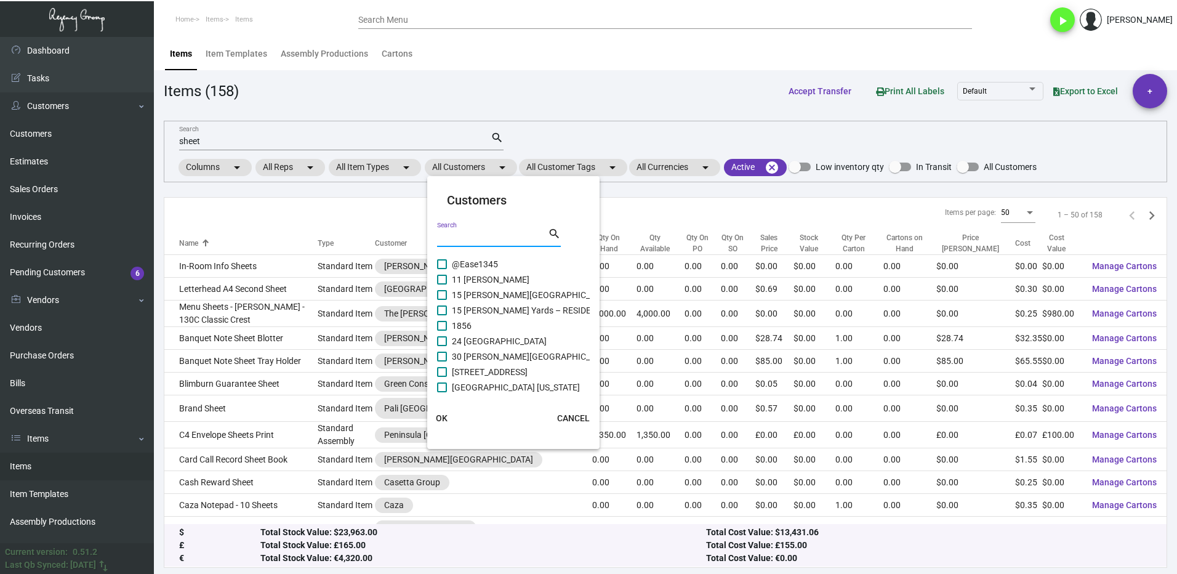
click at [466, 233] on input "Search" at bounding box center [492, 238] width 111 height 10
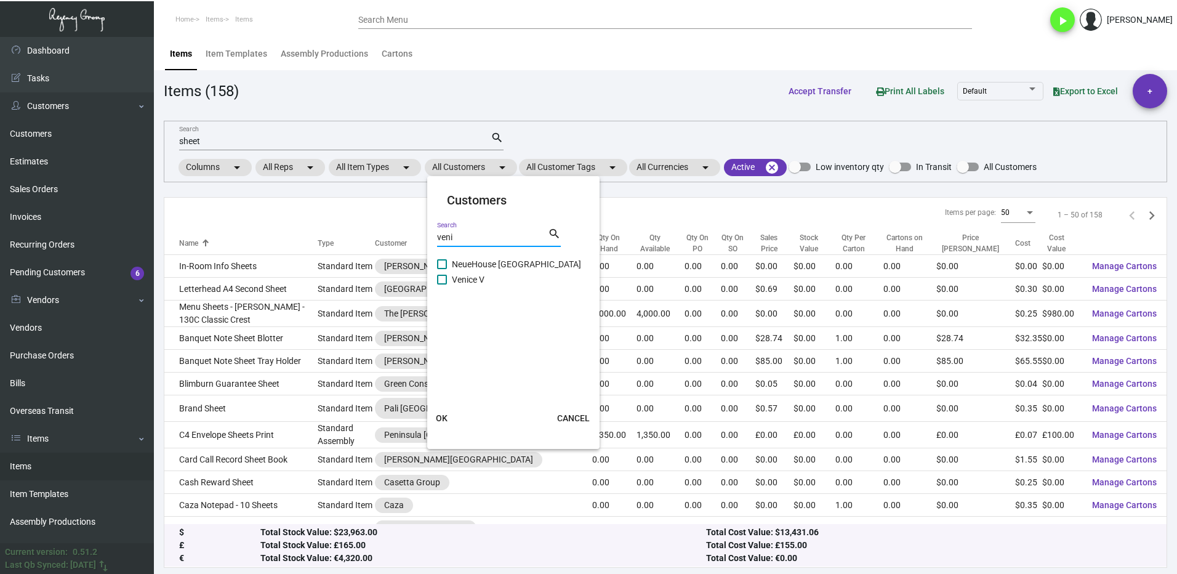
type input "veni"
click at [441, 284] on span at bounding box center [442, 280] width 10 height 10
click at [441, 284] on input "Venice V" at bounding box center [441, 284] width 1 height 1
checkbox input "true"
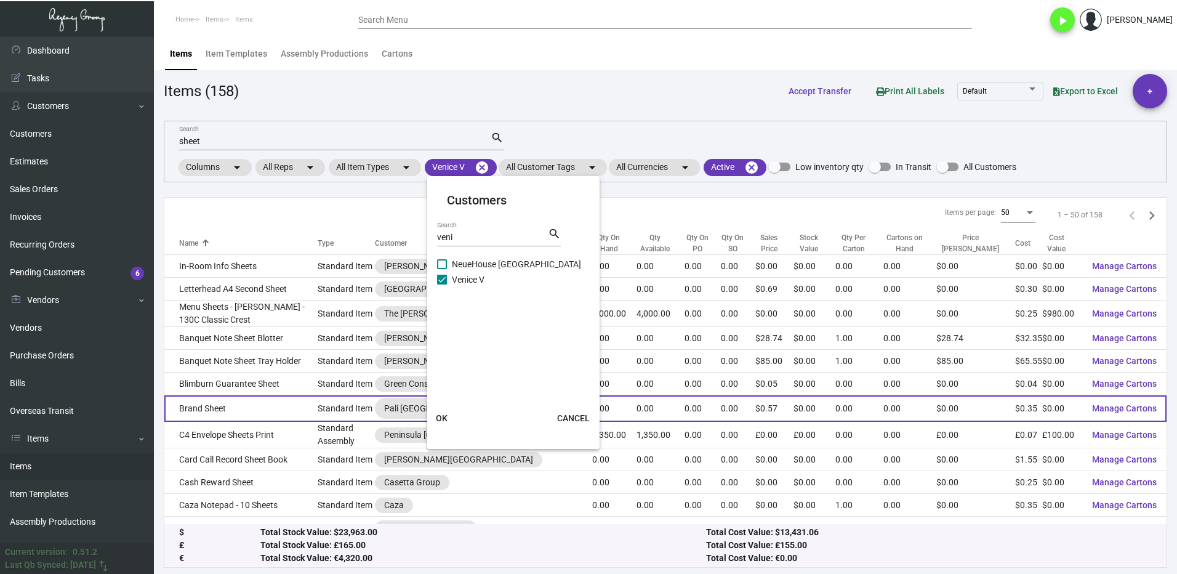
click at [442, 409] on button "OK" at bounding box center [441, 418] width 39 height 22
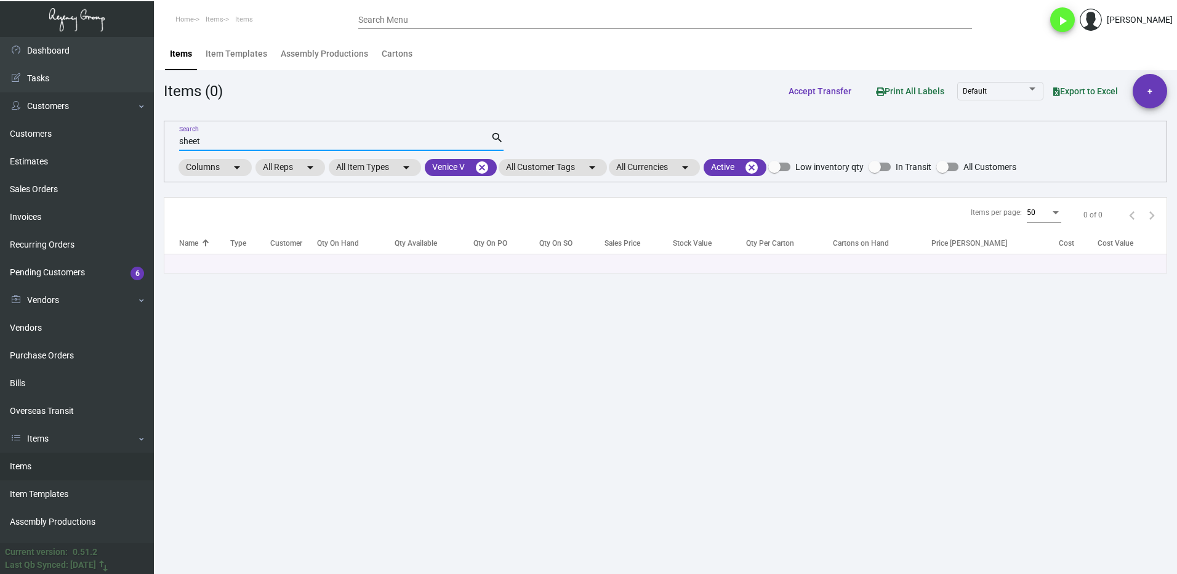
click at [225, 144] on input "sheet" at bounding box center [335, 142] width 312 height 10
type input "s"
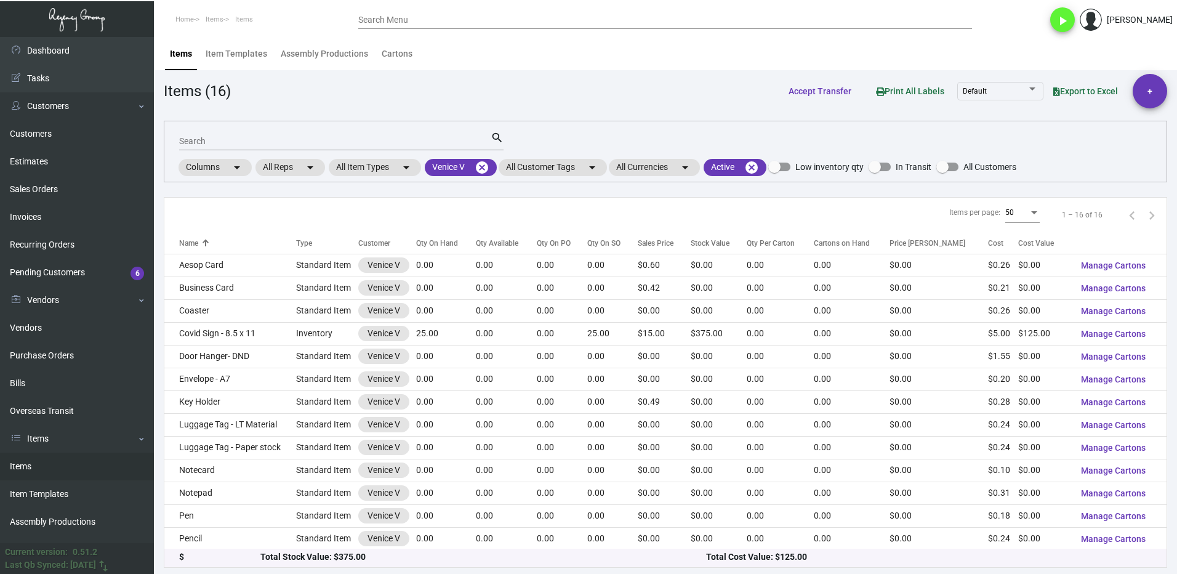
click at [1036, 47] on div "Items Item Templates Assembly Productions Cartons" at bounding box center [665, 53] width 1005 height 33
click at [481, 168] on mat-icon "cancel" at bounding box center [482, 167] width 15 height 15
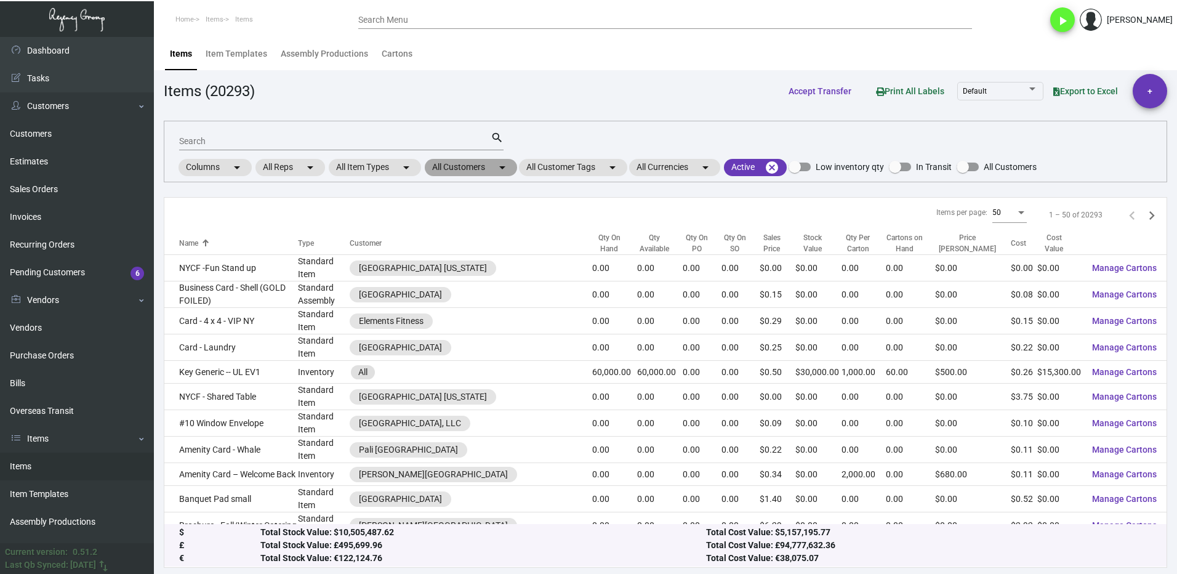
click at [451, 171] on mat-chip "All Customers arrow_drop_down" at bounding box center [471, 167] width 92 height 17
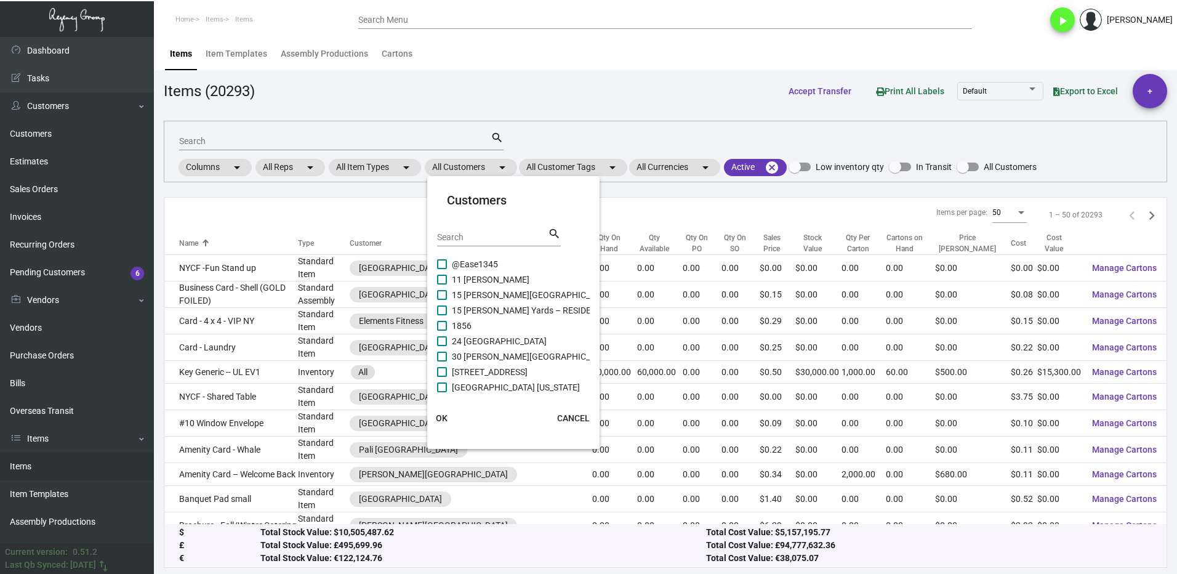
click at [476, 238] on input "Search" at bounding box center [492, 238] width 111 height 10
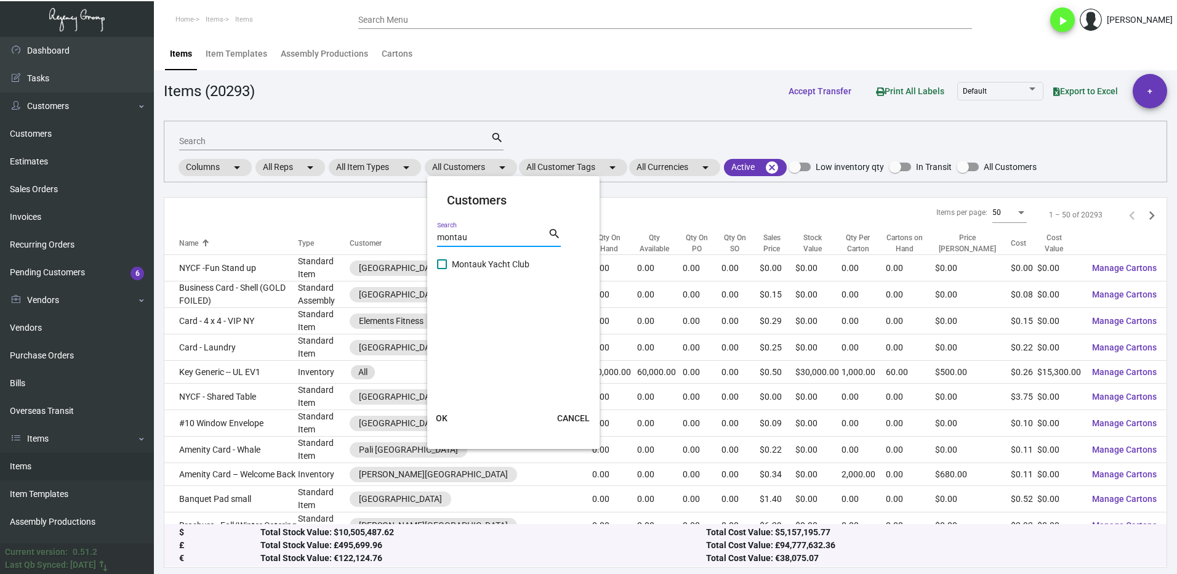
type input "montau"
click at [448, 259] on label "Montauk Yacht Club" at bounding box center [483, 264] width 92 height 15
click at [442, 269] on input "Montauk Yacht Club" at bounding box center [441, 269] width 1 height 1
checkbox input "true"
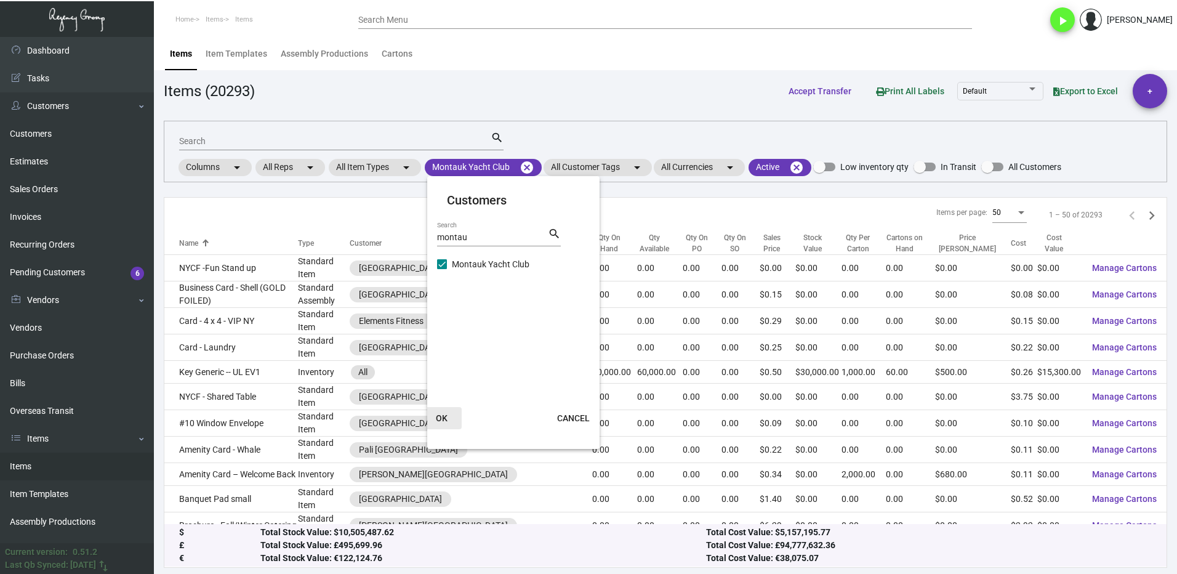
click at [436, 419] on span "OK" at bounding box center [442, 418] width 12 height 10
